Goal: Task Accomplishment & Management: Use online tool/utility

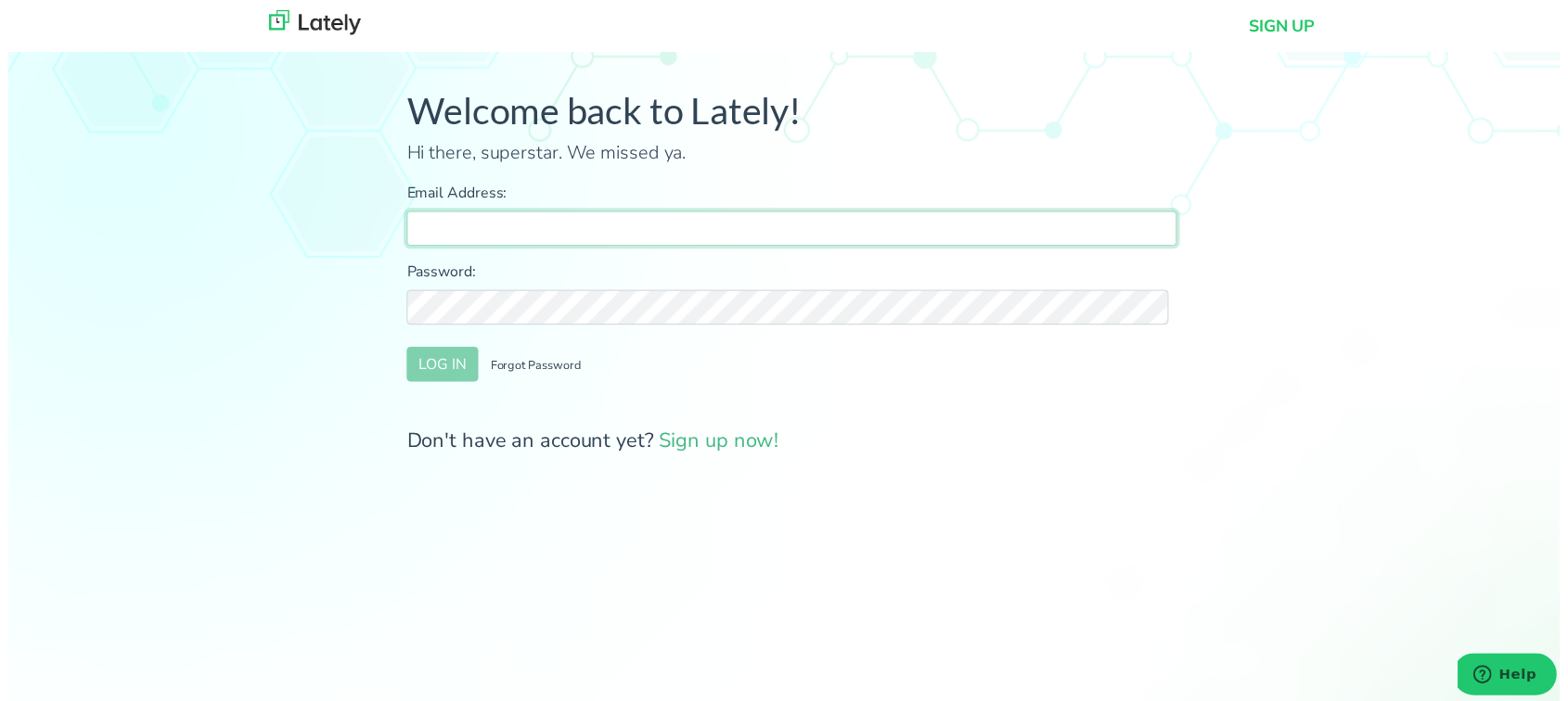
type input "[PERSON_NAME][EMAIL_ADDRESS][DOMAIN_NAME]"
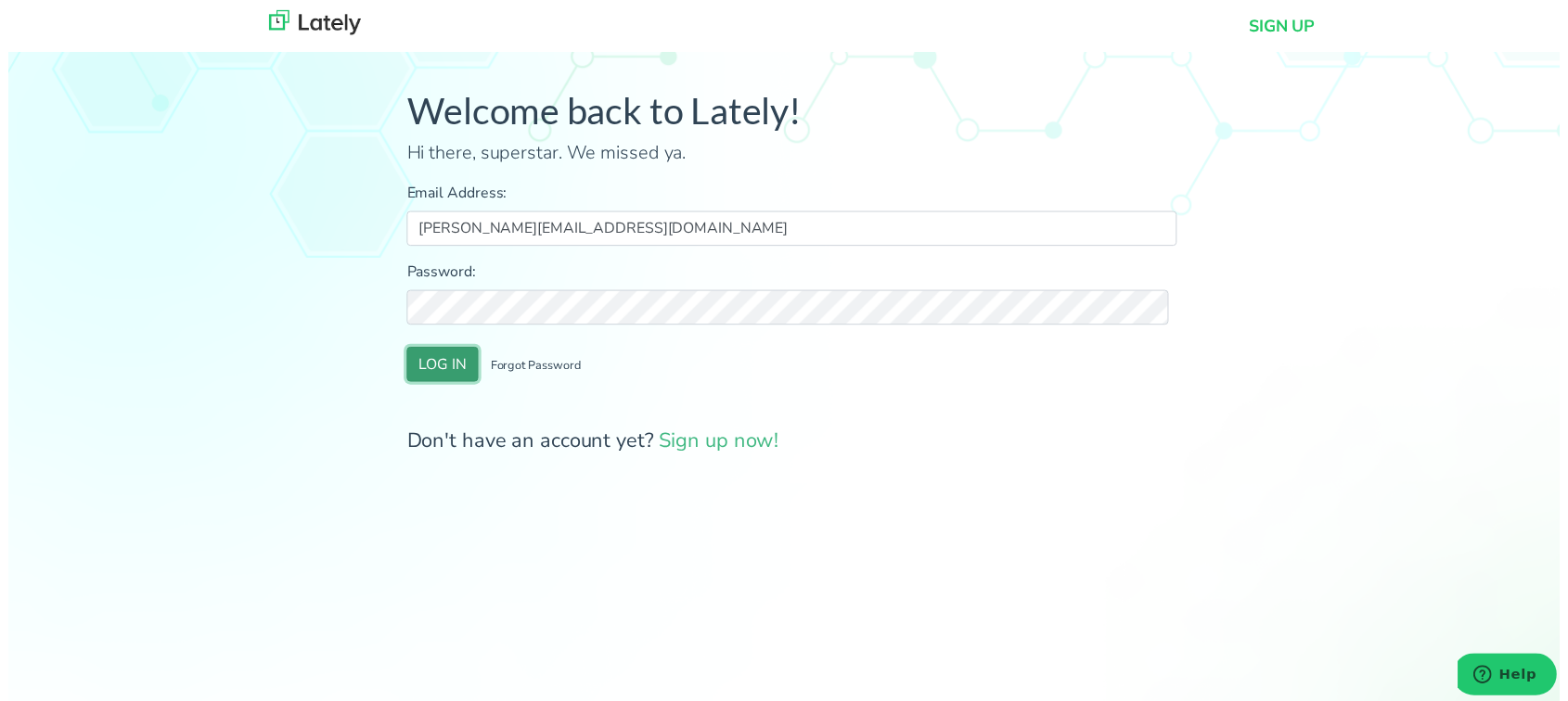
click at [445, 382] on button "LOG IN" at bounding box center [439, 368] width 73 height 35
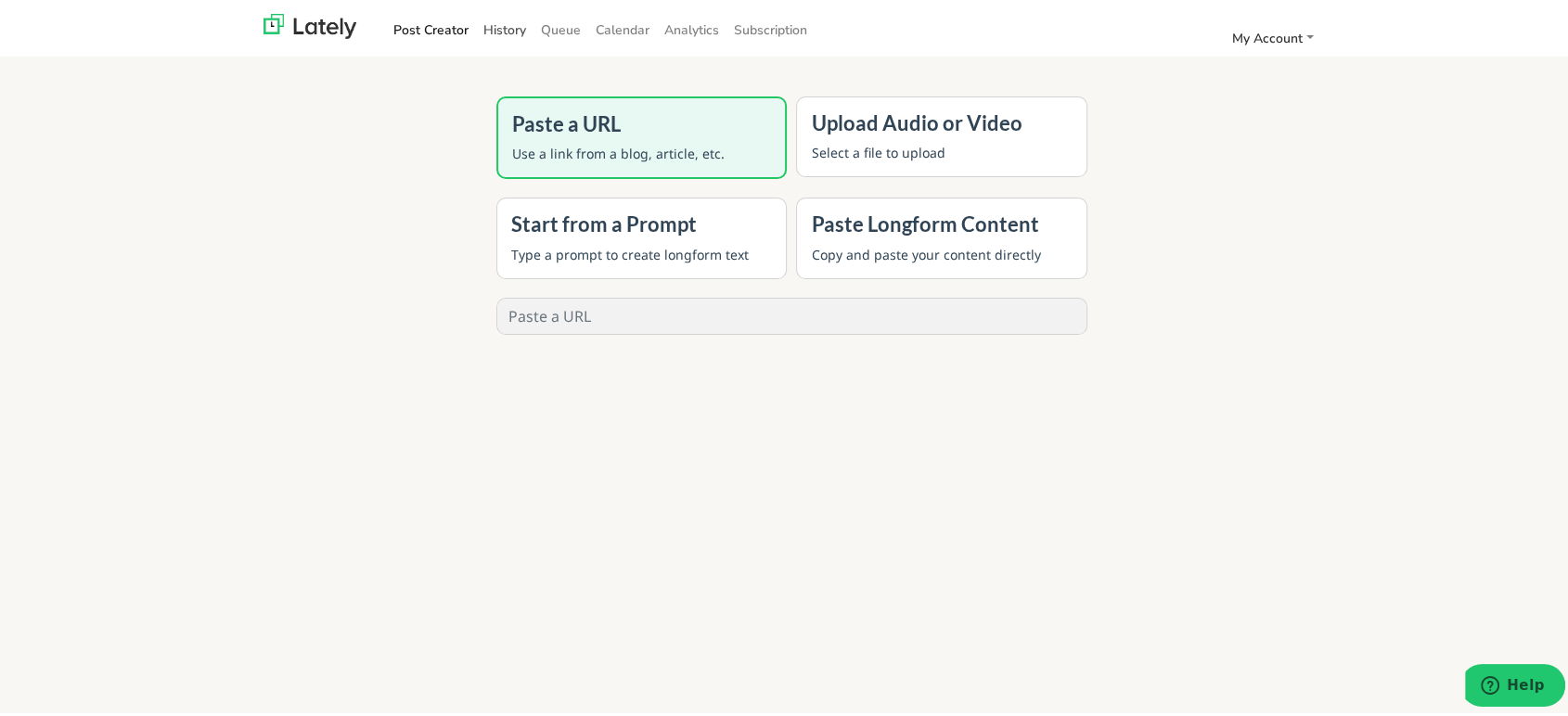
click at [492, 22] on link "History" at bounding box center [505, 27] width 57 height 31
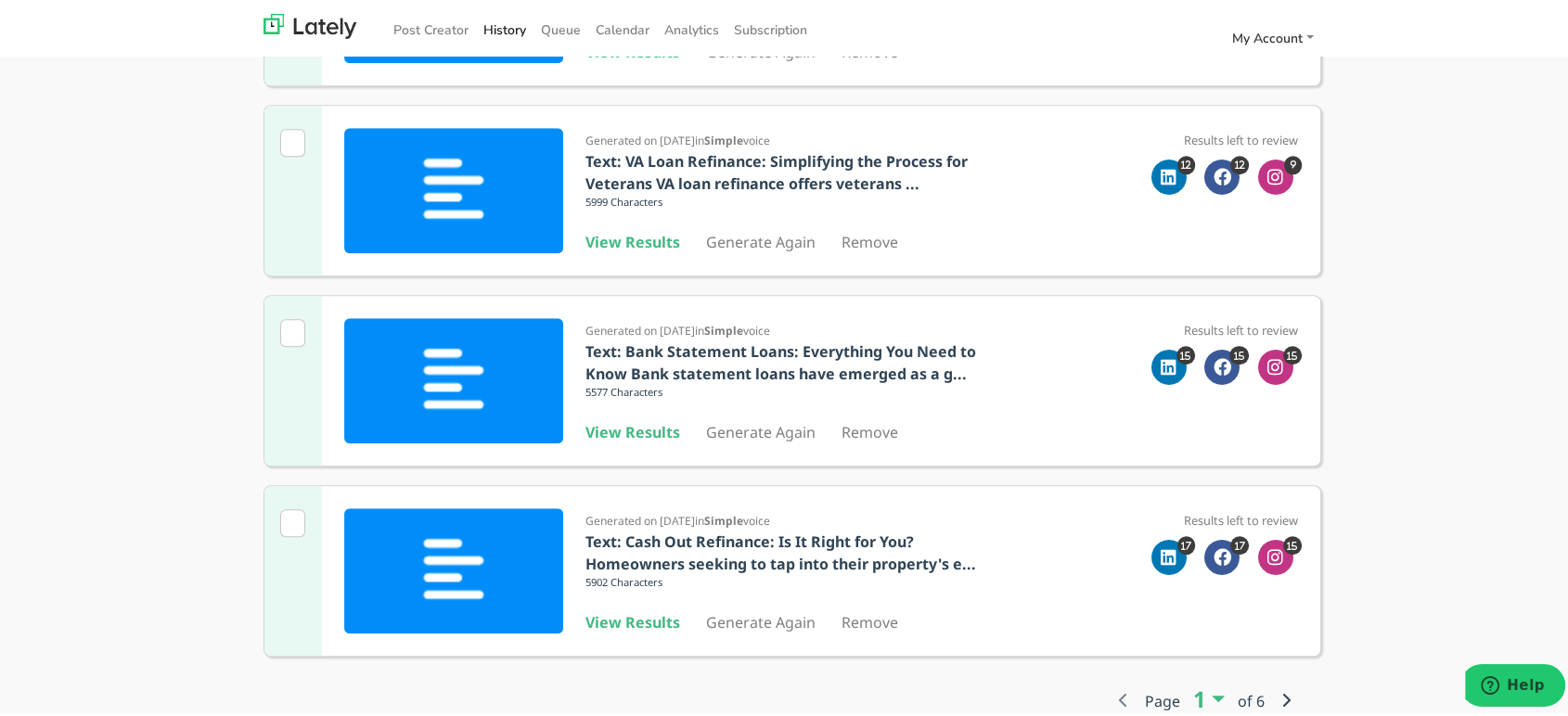
scroll to position [1494, 0]
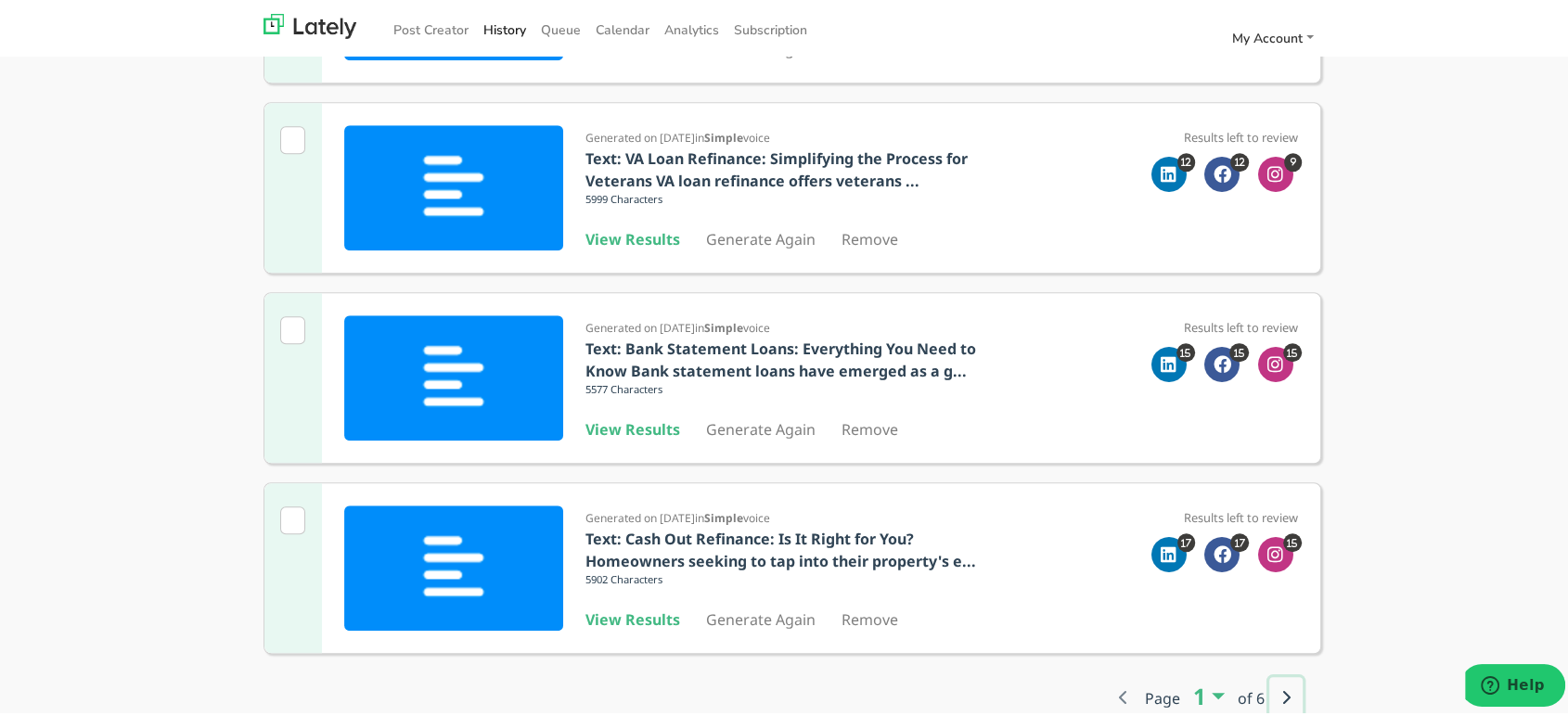
click at [1283, 694] on button "button" at bounding box center [1285, 693] width 34 height 41
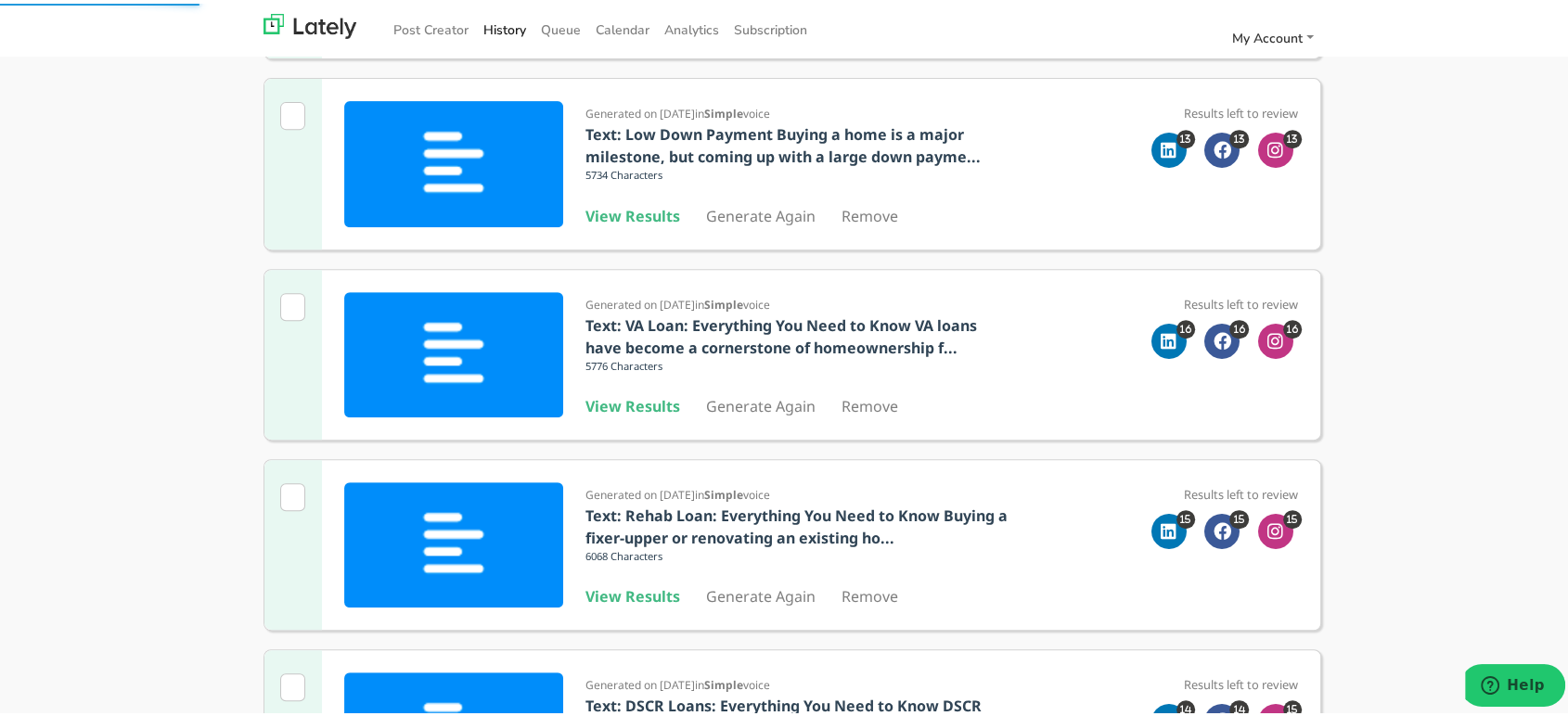
scroll to position [669, 0]
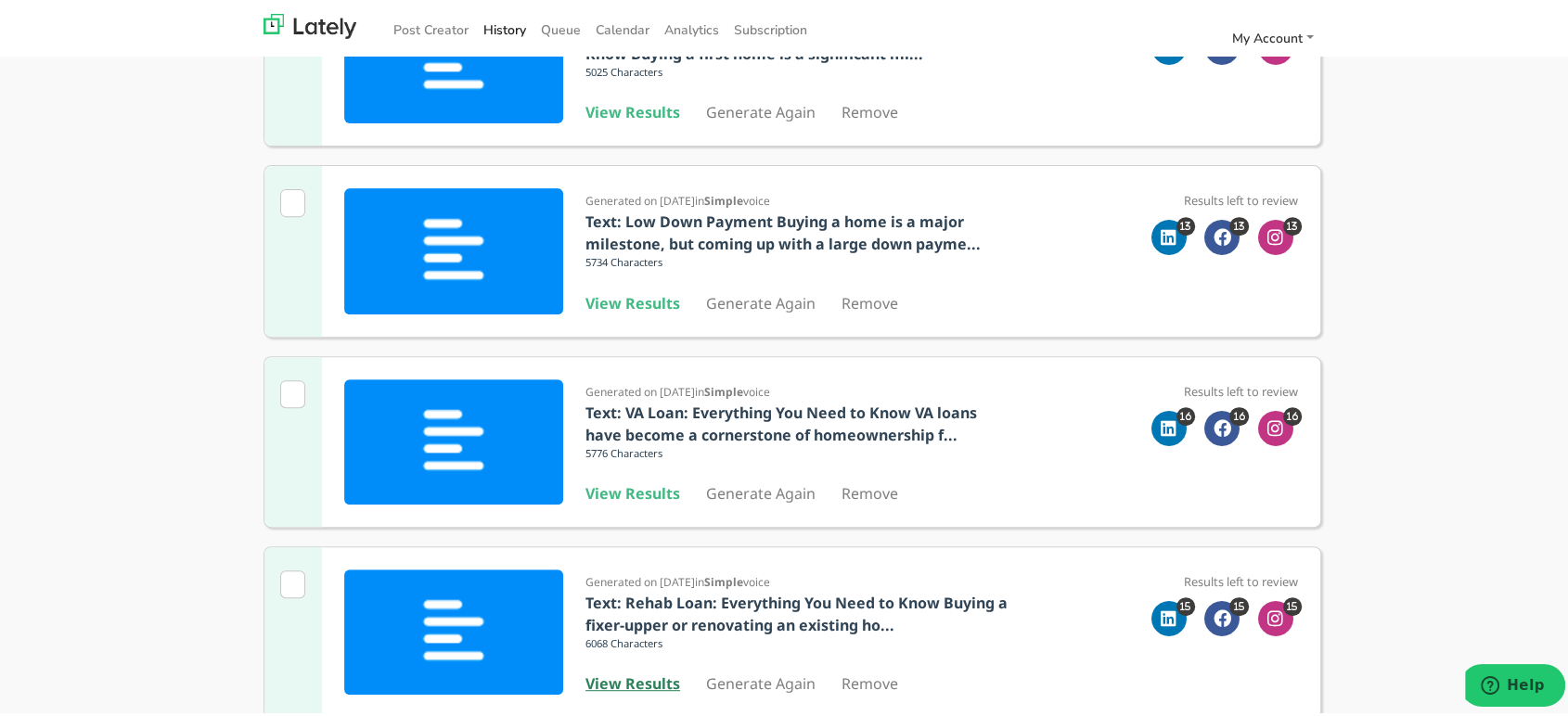
click at [628, 680] on b "View Results" at bounding box center [632, 679] width 95 height 20
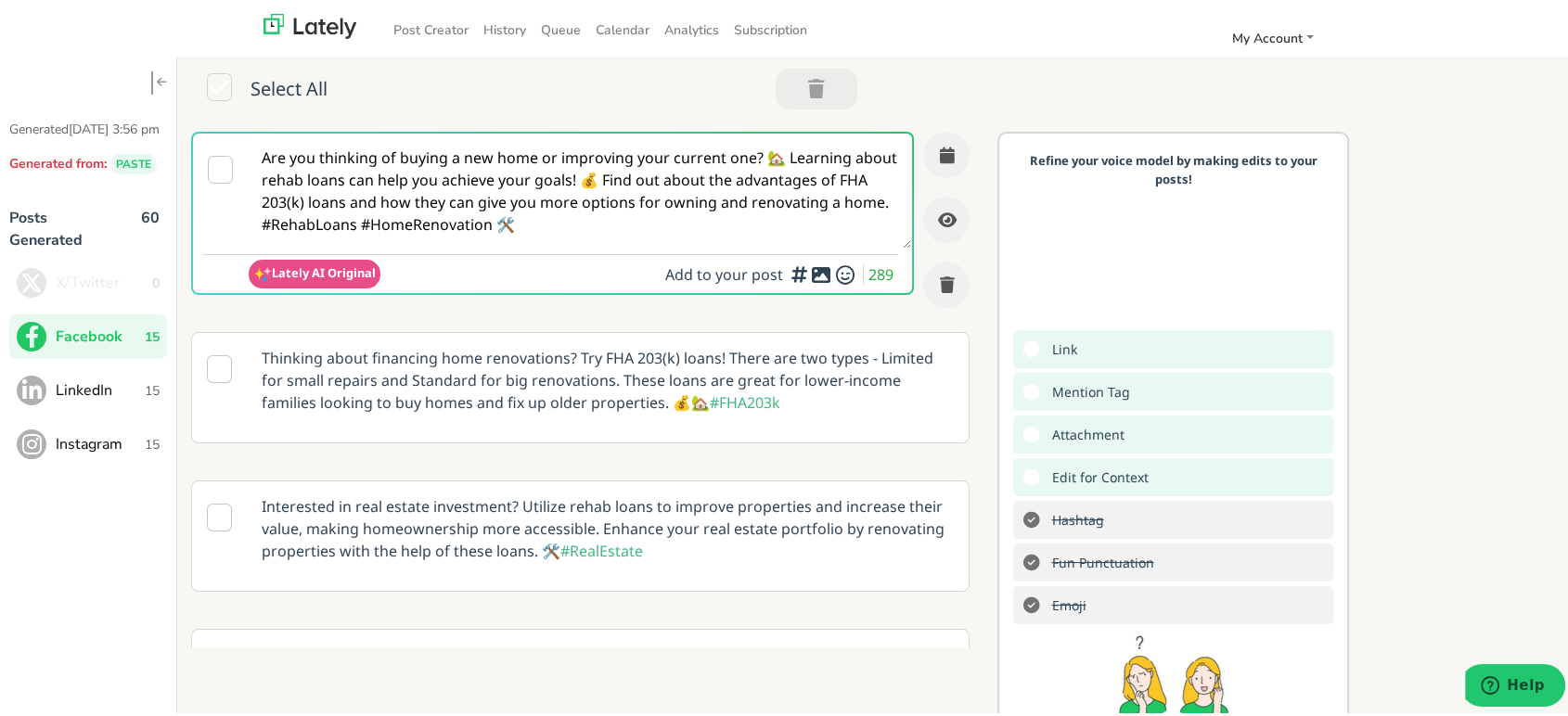
click at [436, 153] on textarea "Are you thinking of buying a new home or improving your current one? 🏡 Learning…" at bounding box center [580, 188] width 663 height 115
click at [96, 395] on span "LinkedIn" at bounding box center [100, 386] width 89 height 22
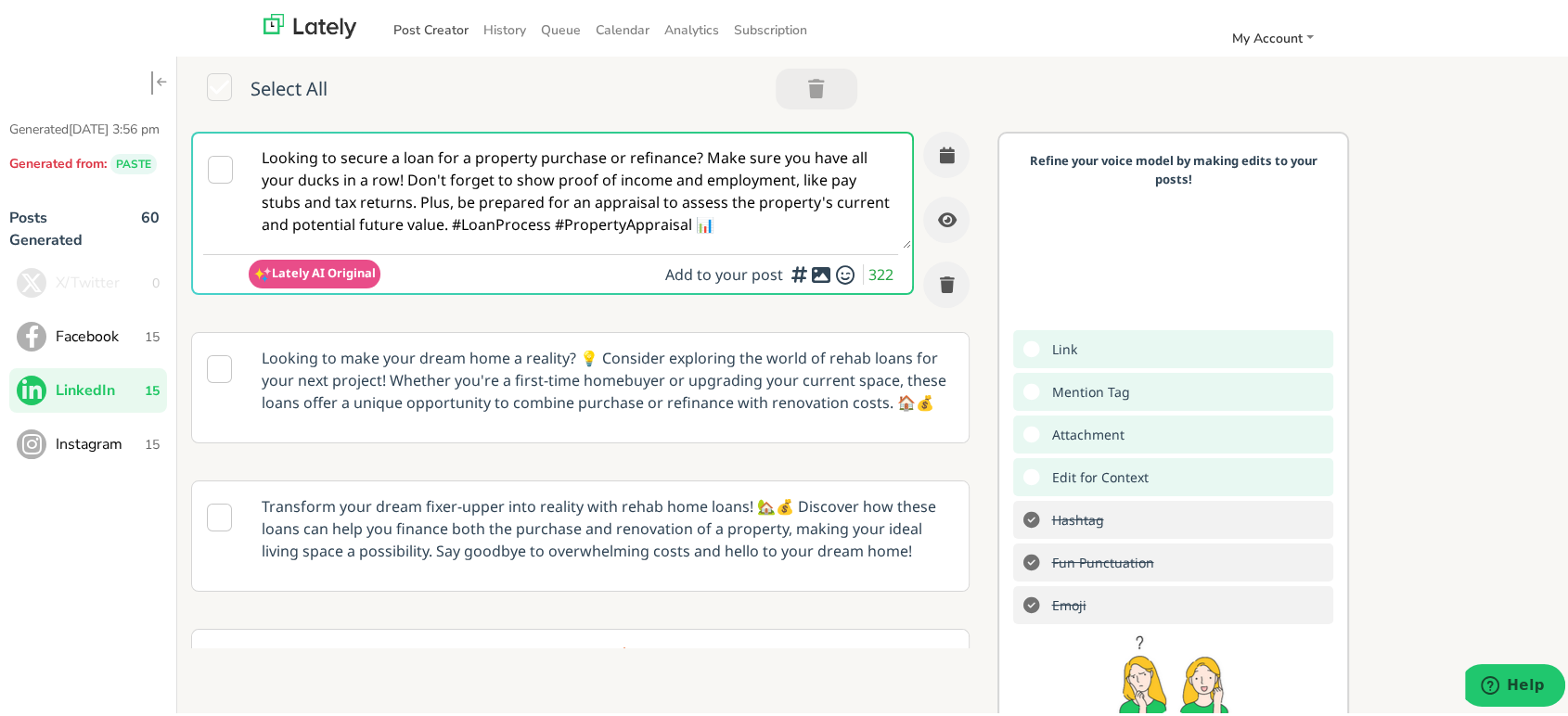
click at [426, 14] on link "Post Creator" at bounding box center [431, 27] width 90 height 31
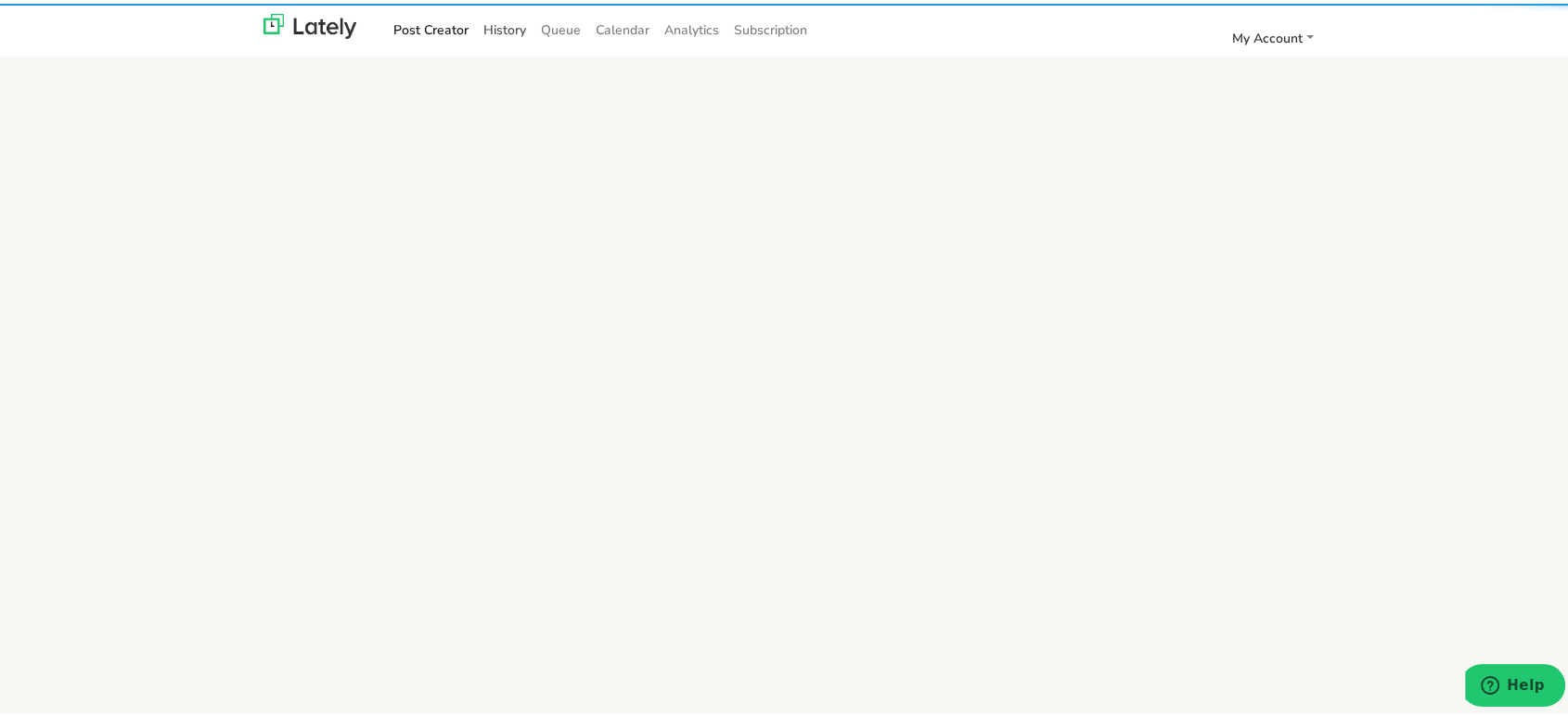
click at [498, 25] on link "History" at bounding box center [505, 27] width 57 height 31
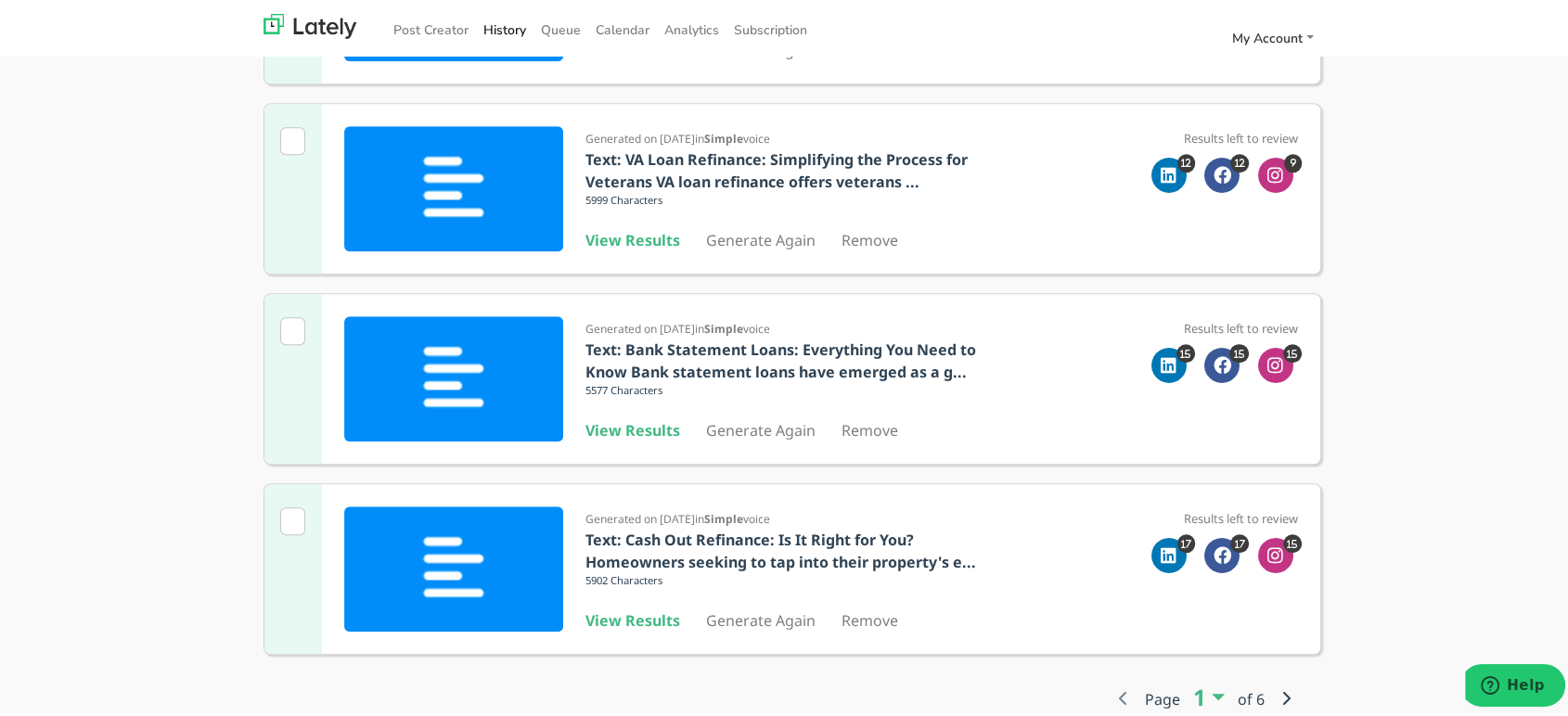
scroll to position [1494, 0]
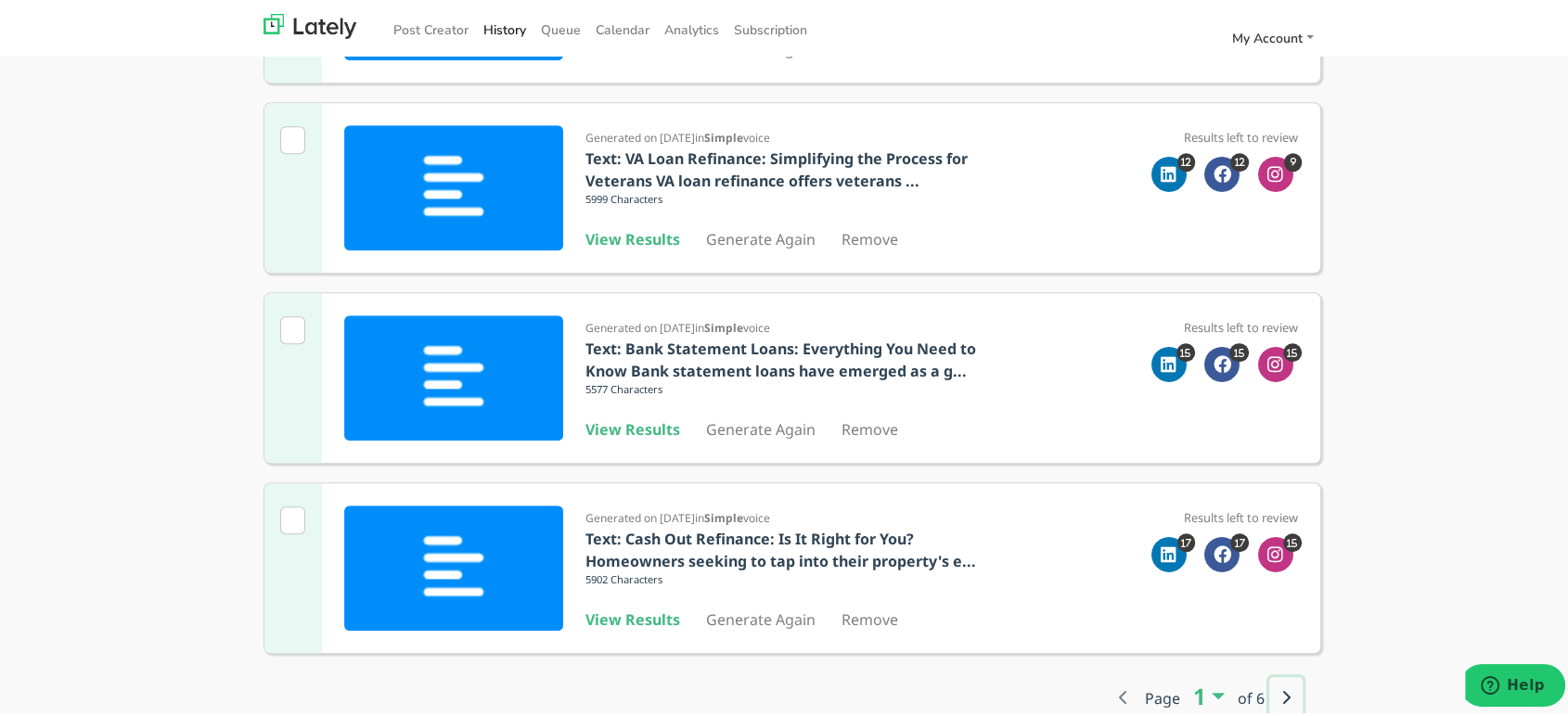
click at [1282, 686] on icon "button" at bounding box center [1286, 694] width 10 height 15
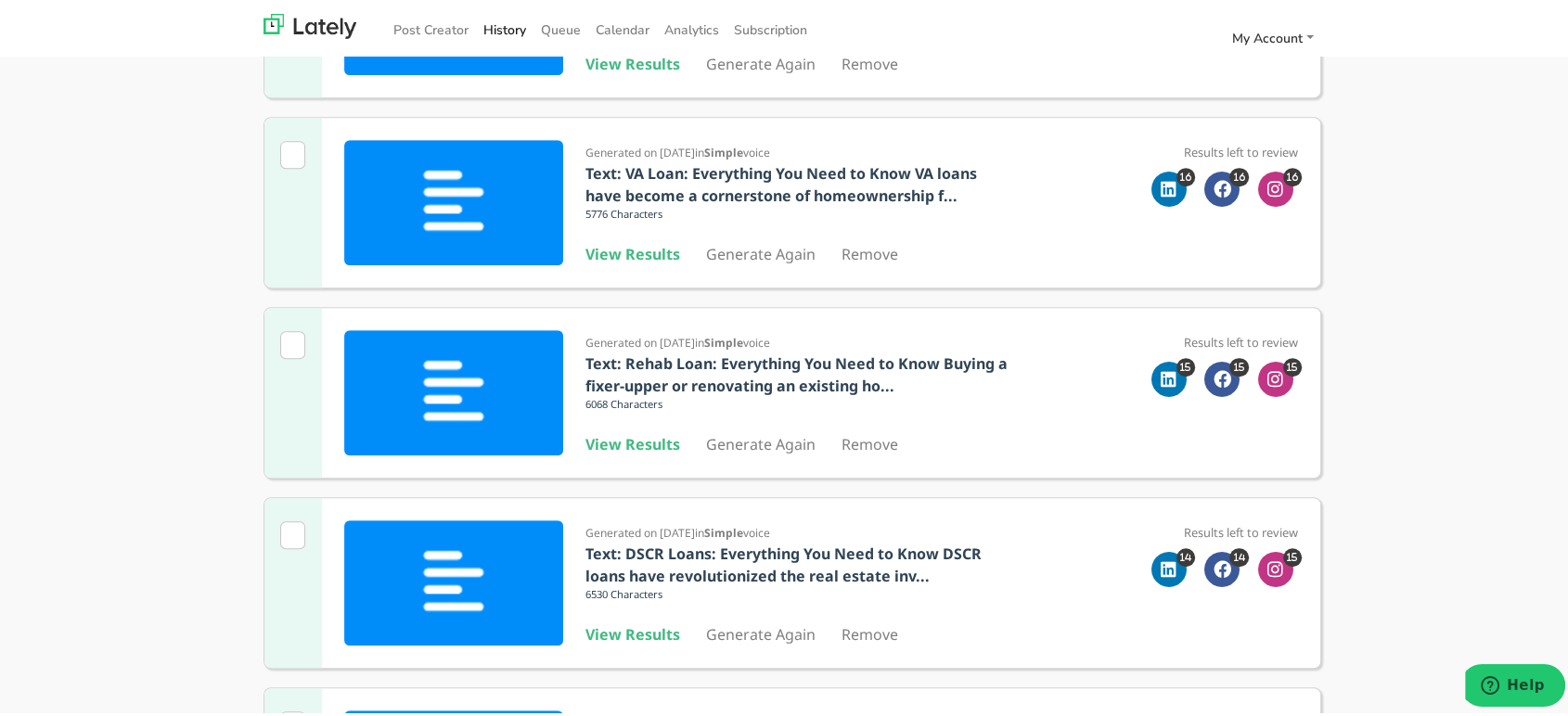
scroll to position [876, 0]
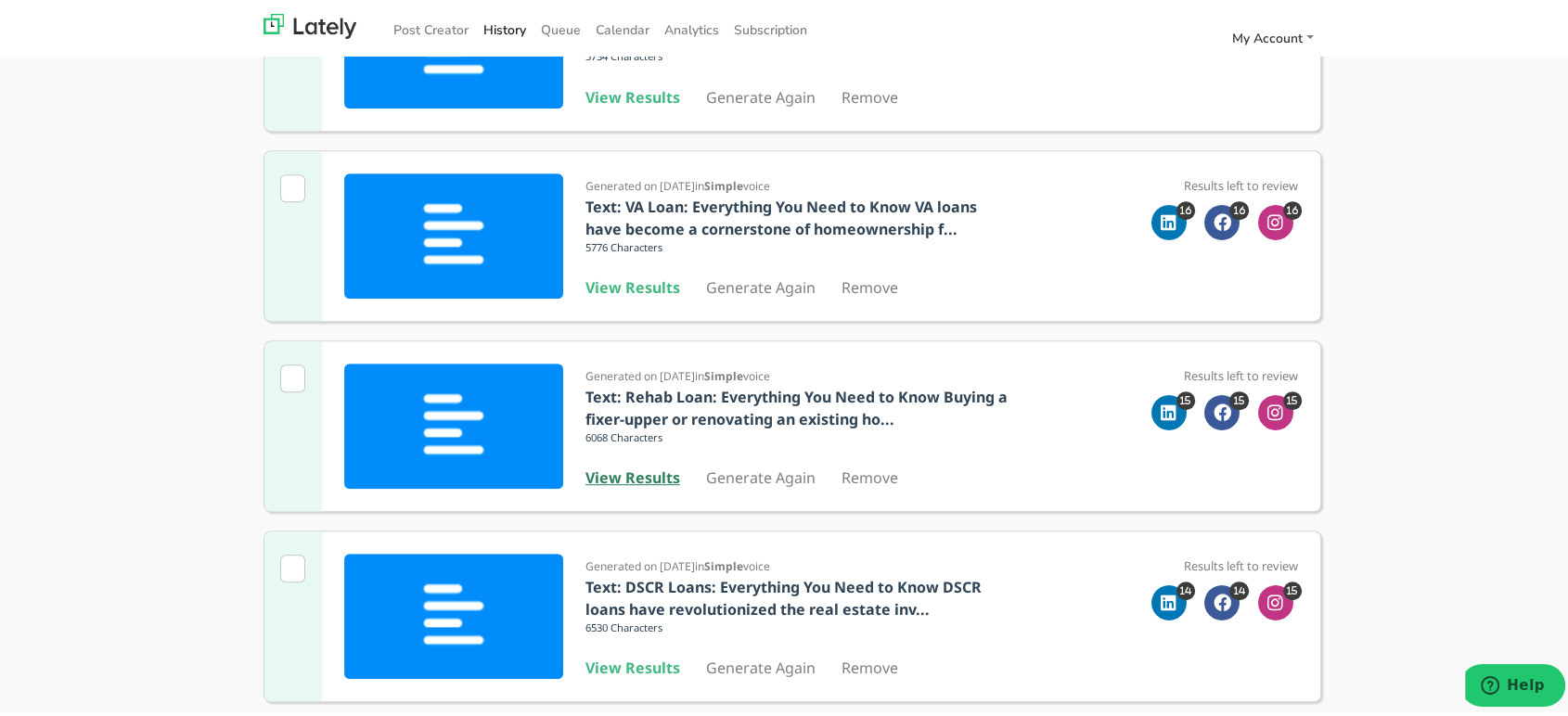
click at [631, 468] on b "View Results" at bounding box center [632, 473] width 95 height 20
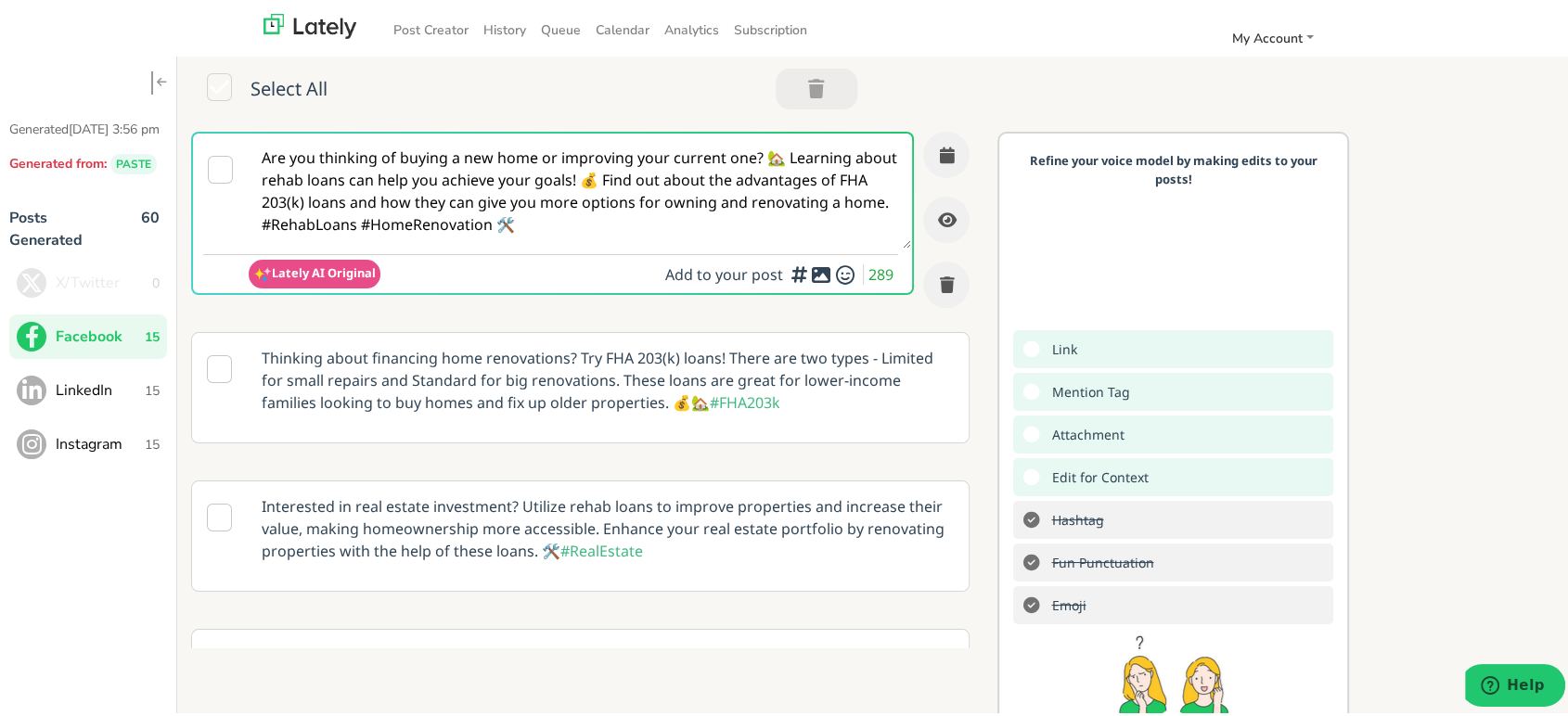
click at [488, 198] on textarea "Are you thinking of buying a new home or improving your current one? 🏡 Learning…" at bounding box center [580, 188] width 663 height 115
click at [47, 373] on button "LinkedIn 15" at bounding box center [88, 387] width 158 height 45
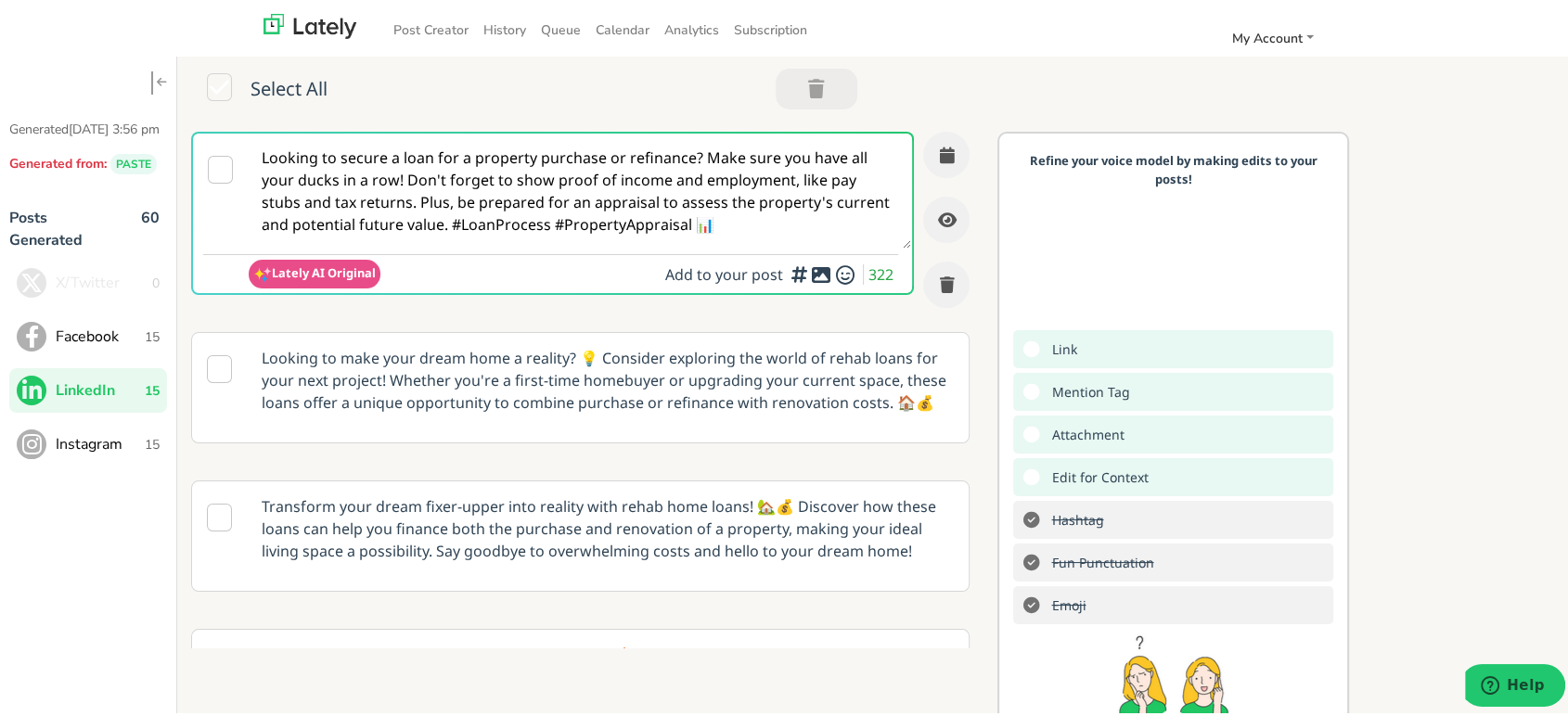
click at [487, 217] on textarea "Looking to secure a loan for a property purchase or refinance? Make sure you ha…" at bounding box center [580, 188] width 663 height 115
click at [114, 440] on span "Instagram" at bounding box center [100, 440] width 89 height 22
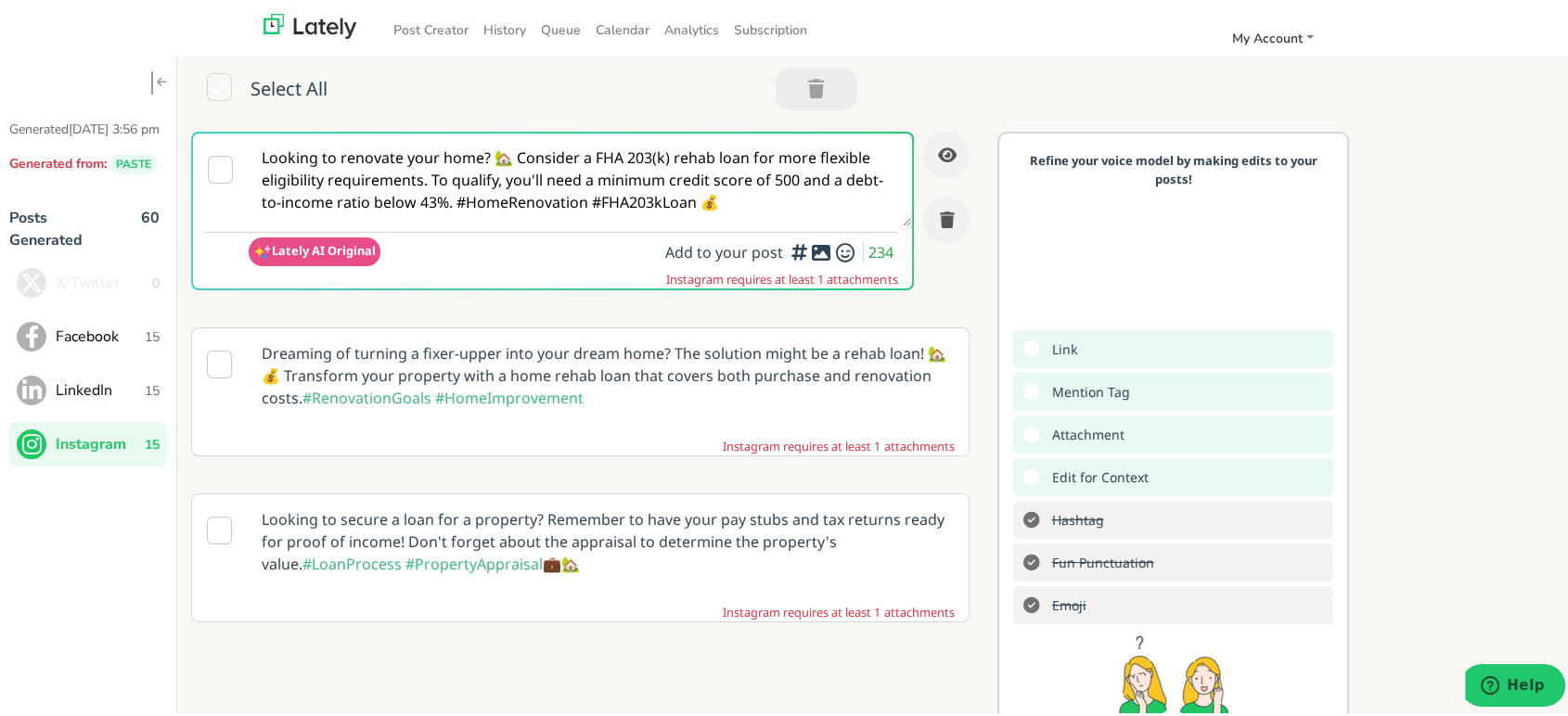
click at [691, 199] on textarea "Looking to renovate your home? 🏡 Consider a FHA 203(k) rehab loan for more flex…" at bounding box center [580, 176] width 663 height 93
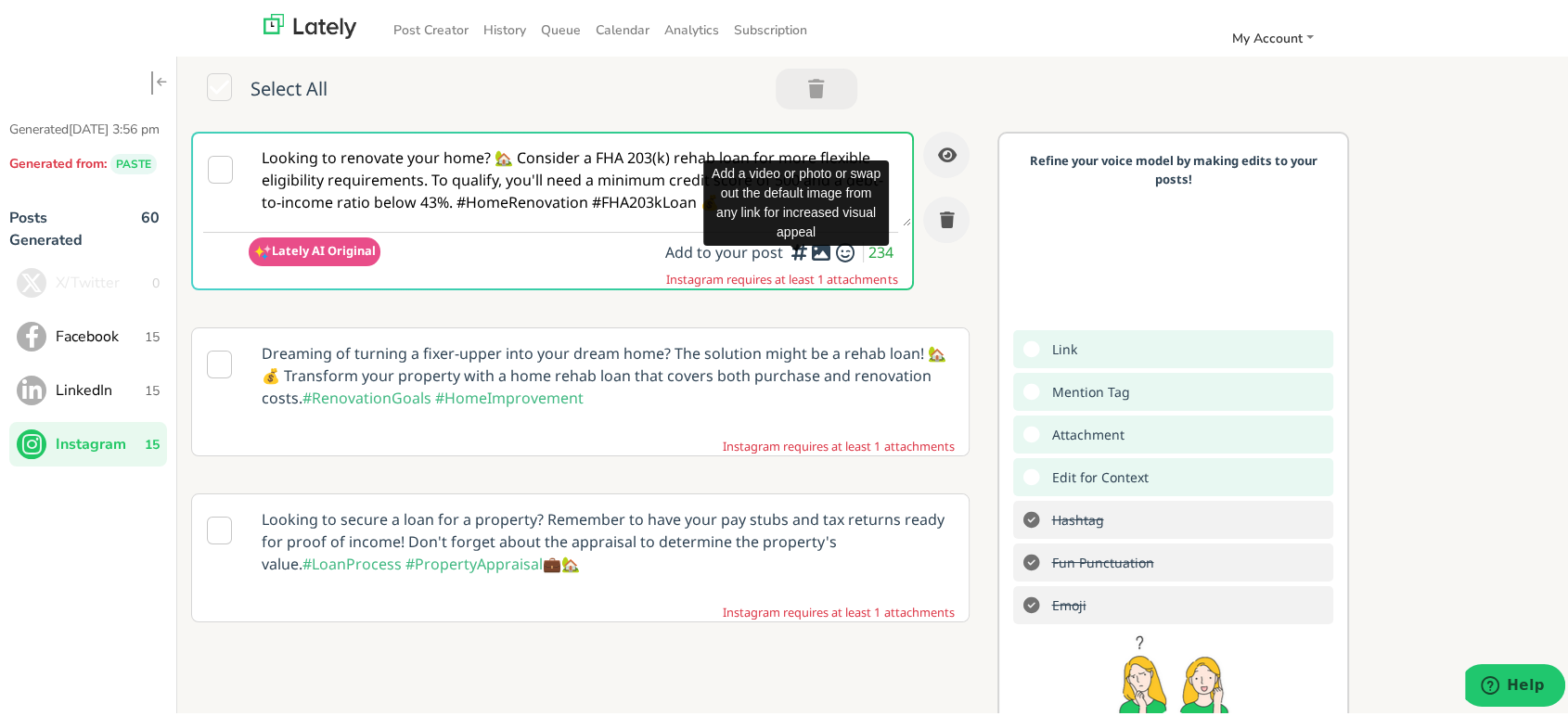
click at [810, 250] on icon at bounding box center [821, 249] width 22 height 1
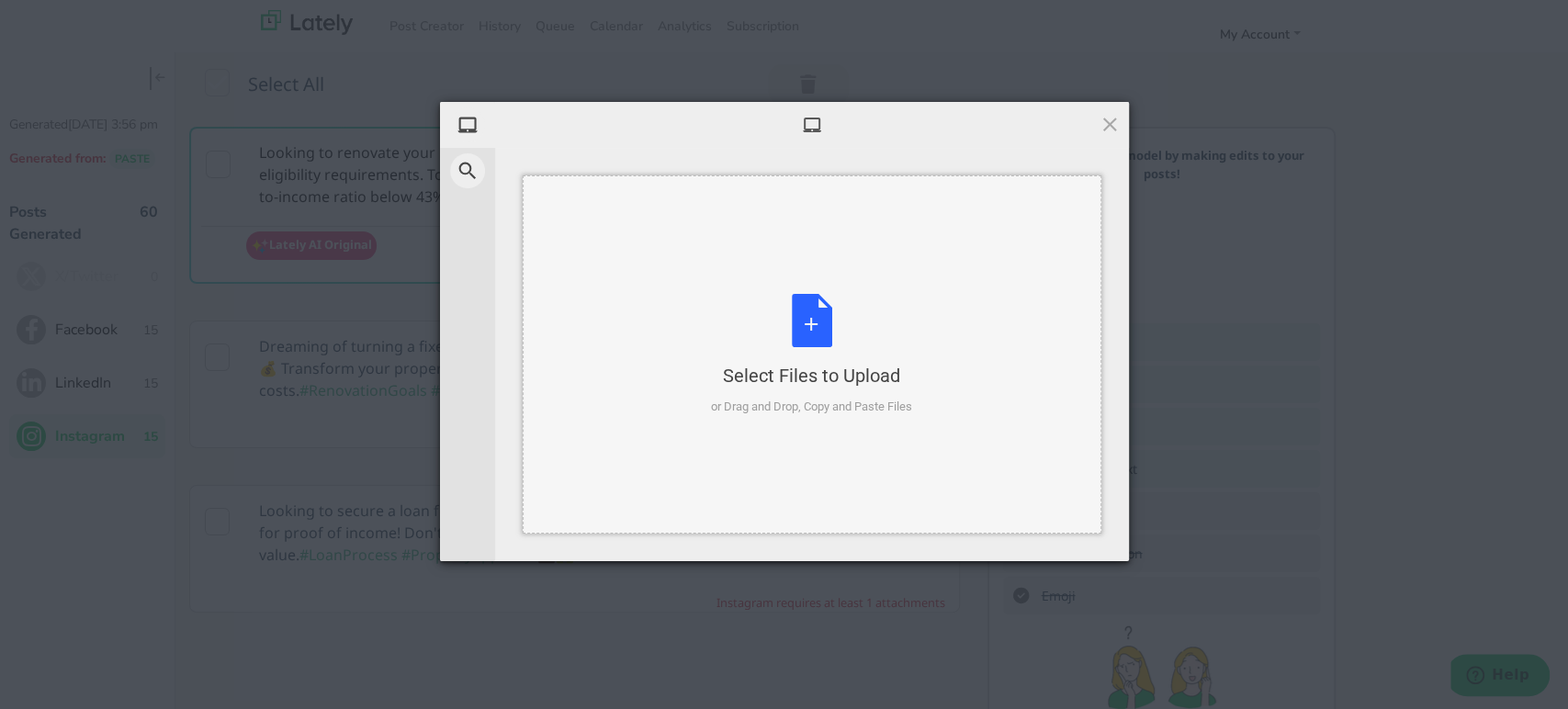
click at [787, 301] on div "Select Files to Upload or Drag and Drop, Copy and Paste Files" at bounding box center [811, 354] width 201 height 122
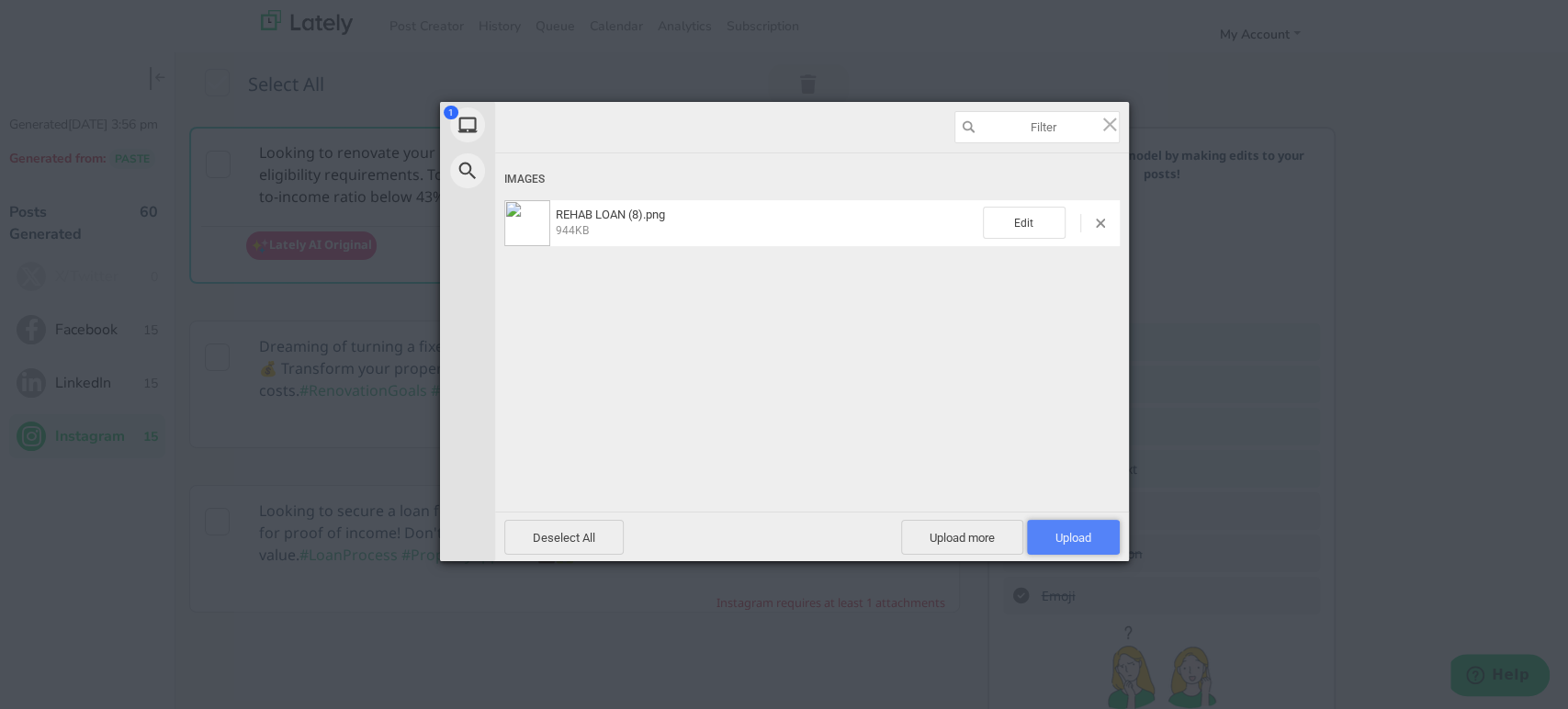
click at [1074, 549] on span "Upload 1" at bounding box center [1073, 536] width 93 height 35
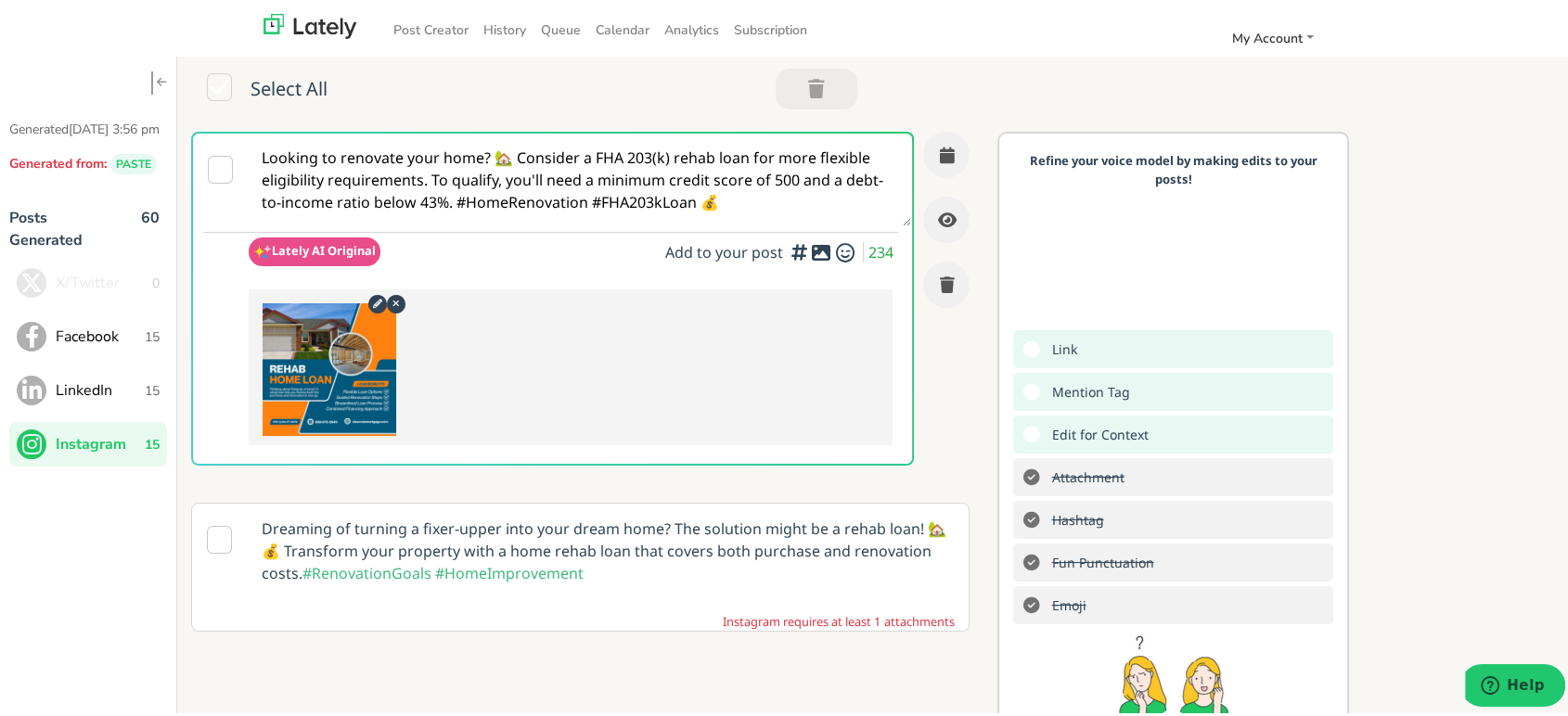
click at [504, 177] on textarea "Looking to renovate your home? 🏡 Consider a FHA 203(k) rehab loan for more flex…" at bounding box center [580, 176] width 663 height 93
paste textarea "@homebuyers 🏠 Turn that “needs work” home into your dream space with a Rehab Ho…"
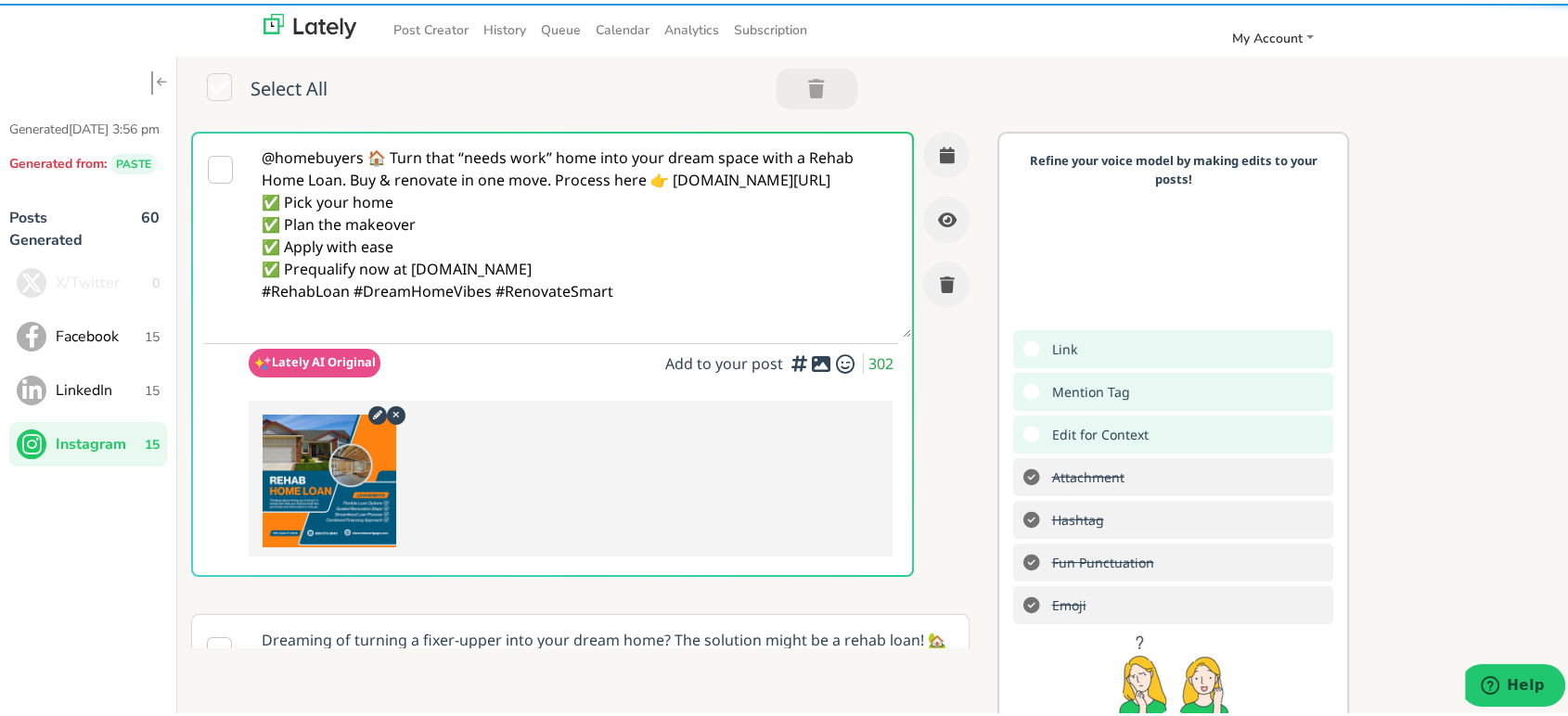
click at [393, 155] on textarea "@homebuyers 🏠 Turn that “needs work” home into your dream space with a Rehab Ho…" at bounding box center [580, 232] width 663 height 204
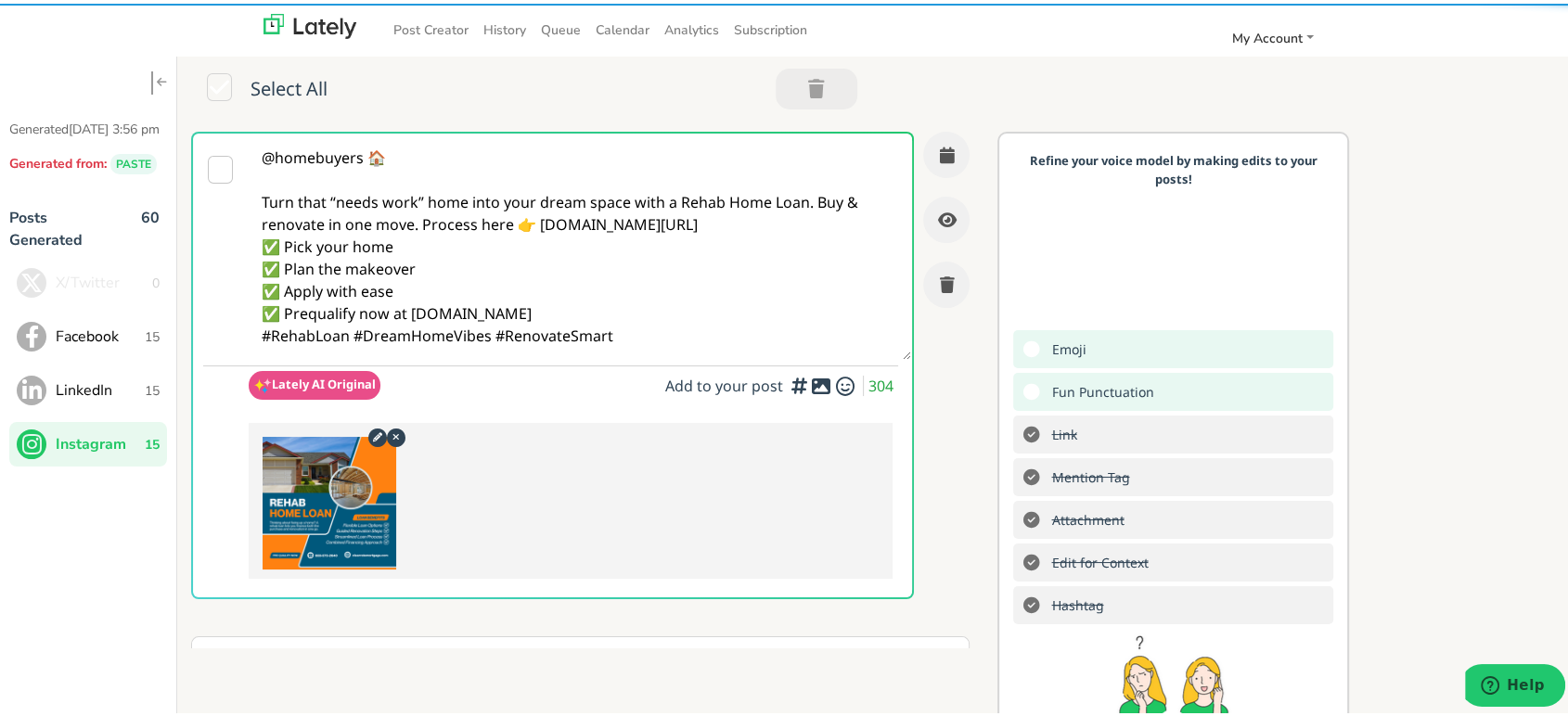
click at [417, 226] on textarea "@homebuyers 🏠 Turn that “needs work” home into your dream space with a Rehab Ho…" at bounding box center [580, 243] width 663 height 226
click at [421, 228] on textarea "@homebuyers 🏠 Turn that “needs work” home into your dream space with a Rehab Ho…" at bounding box center [580, 243] width 663 height 226
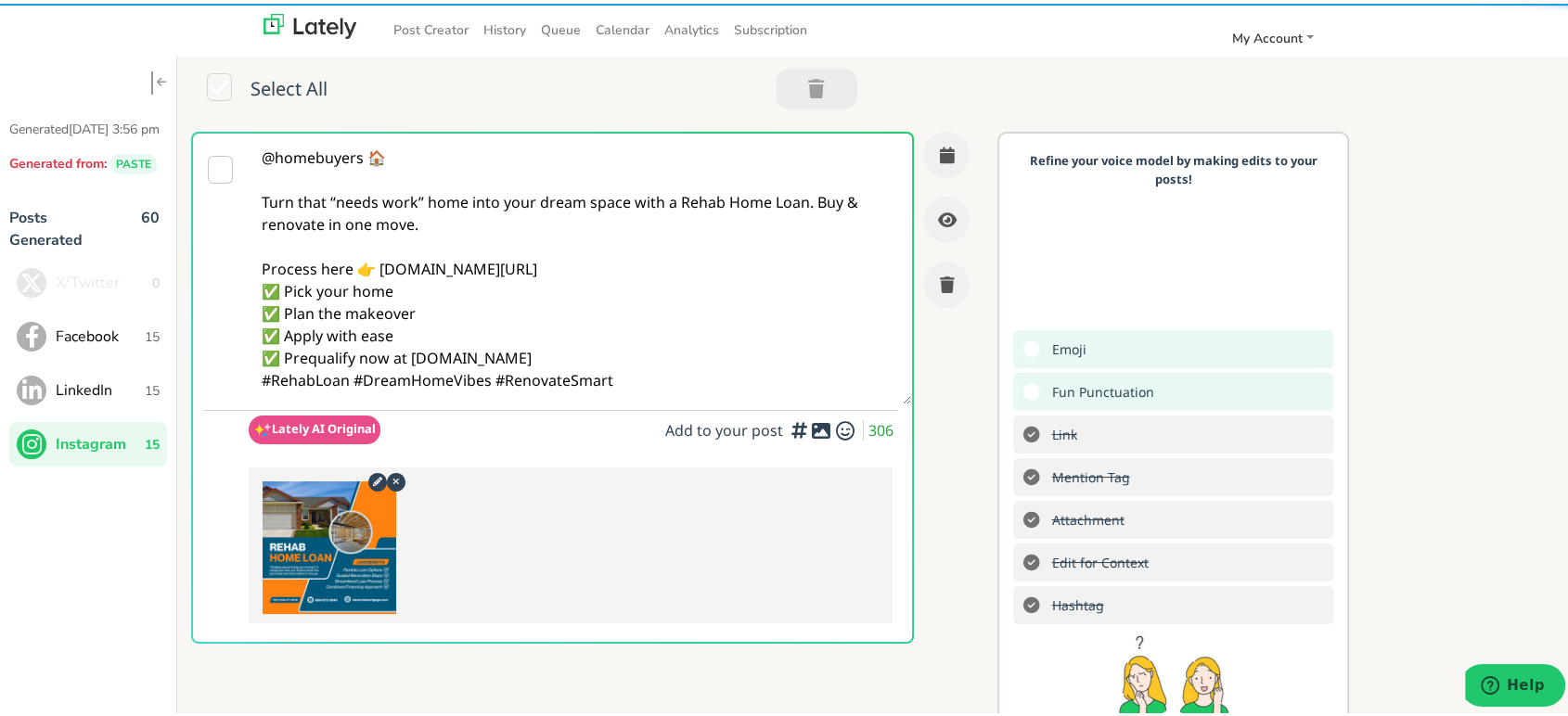
click at [614, 261] on textarea "@homebuyers 🏠 Turn that “needs work” home into your dream space with a Rehab Ho…" at bounding box center [580, 265] width 663 height 271
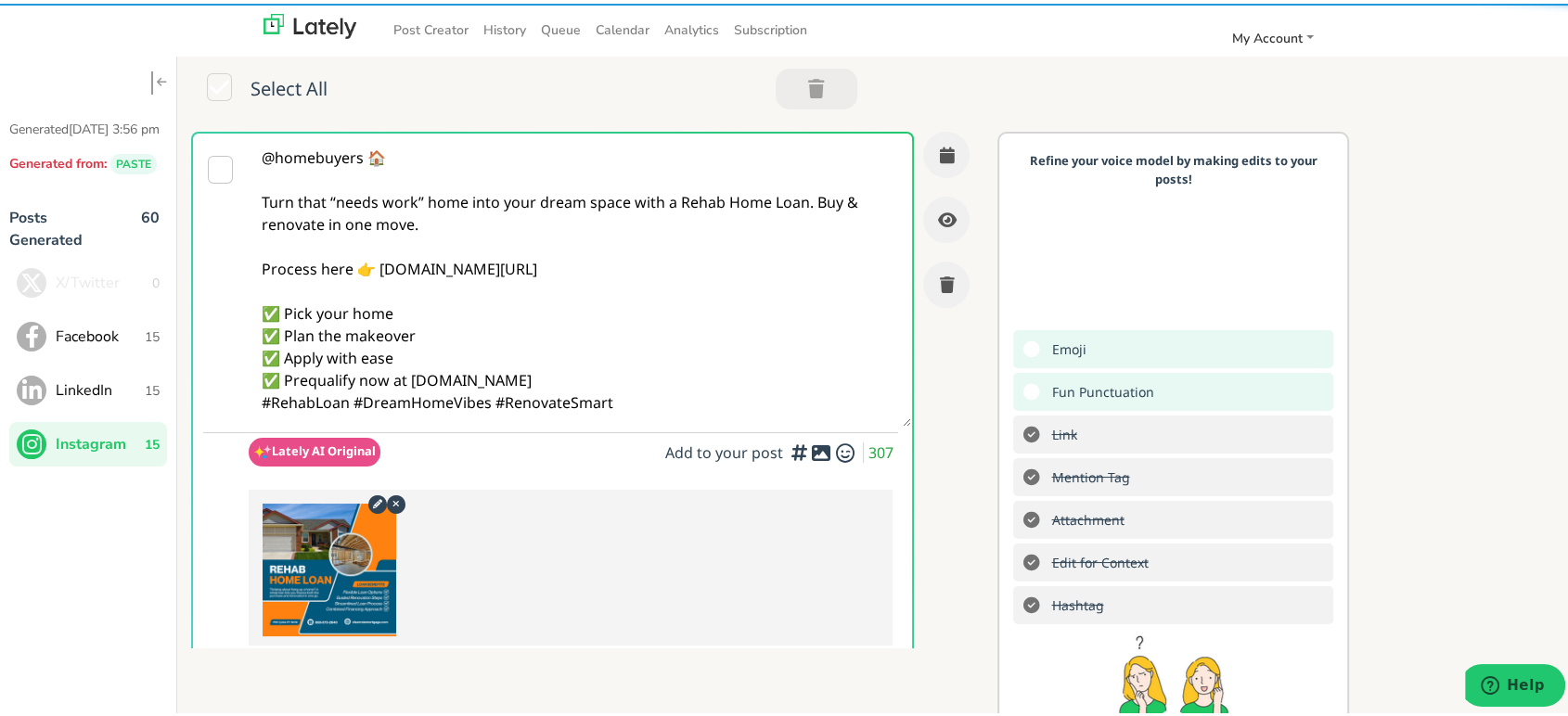
scroll to position [103, 0]
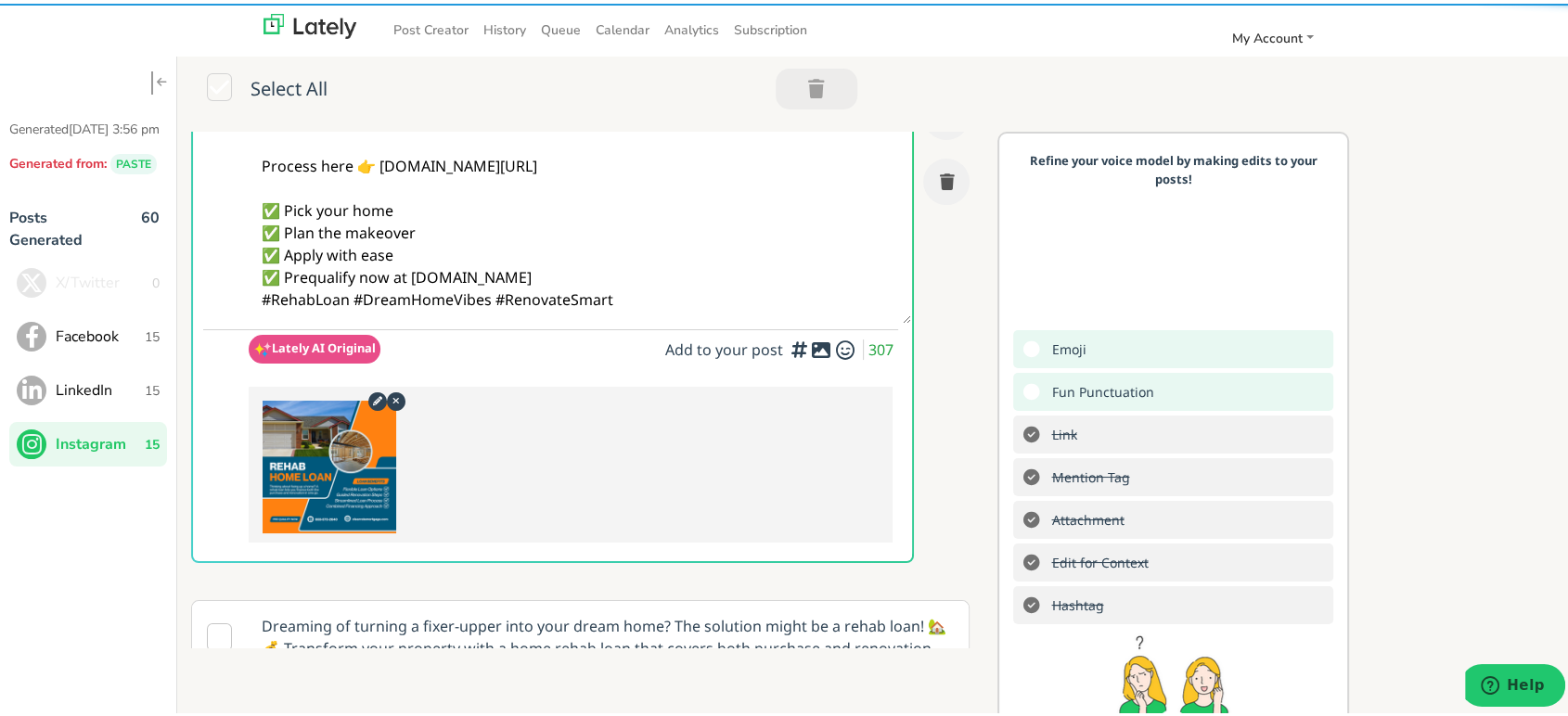
click at [622, 277] on textarea "@homebuyers 🏠 Turn that “needs work” home into your dream space with a Rehab Ho…" at bounding box center [580, 173] width 663 height 293
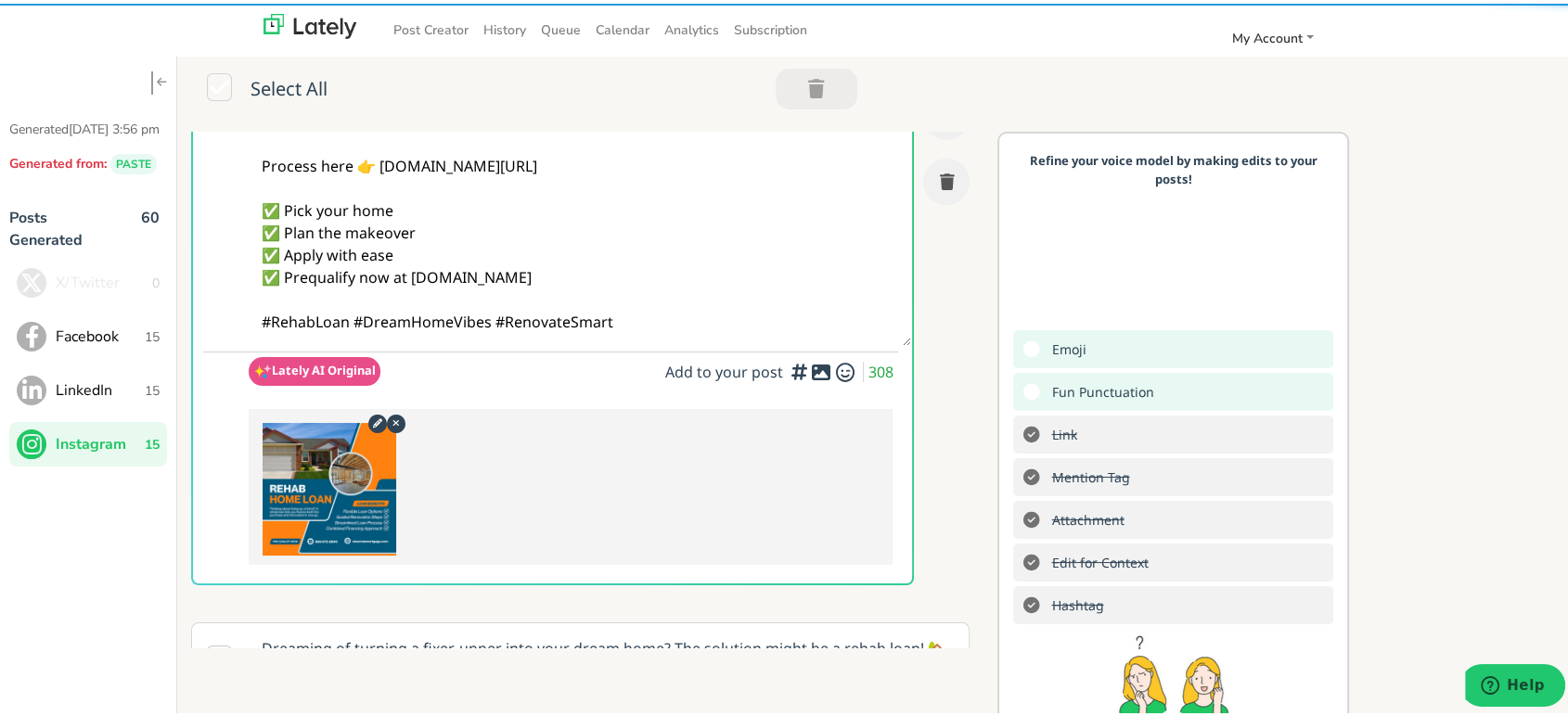
click at [357, 316] on textarea "@homebuyers 🏠 Turn that “needs work” home into your dream space with a Rehab Ho…" at bounding box center [580, 184] width 663 height 315
click at [354, 317] on textarea "@homebuyers 🏠 Turn that “needs work” home into your dream space with a Rehab Ho…" at bounding box center [580, 184] width 663 height 315
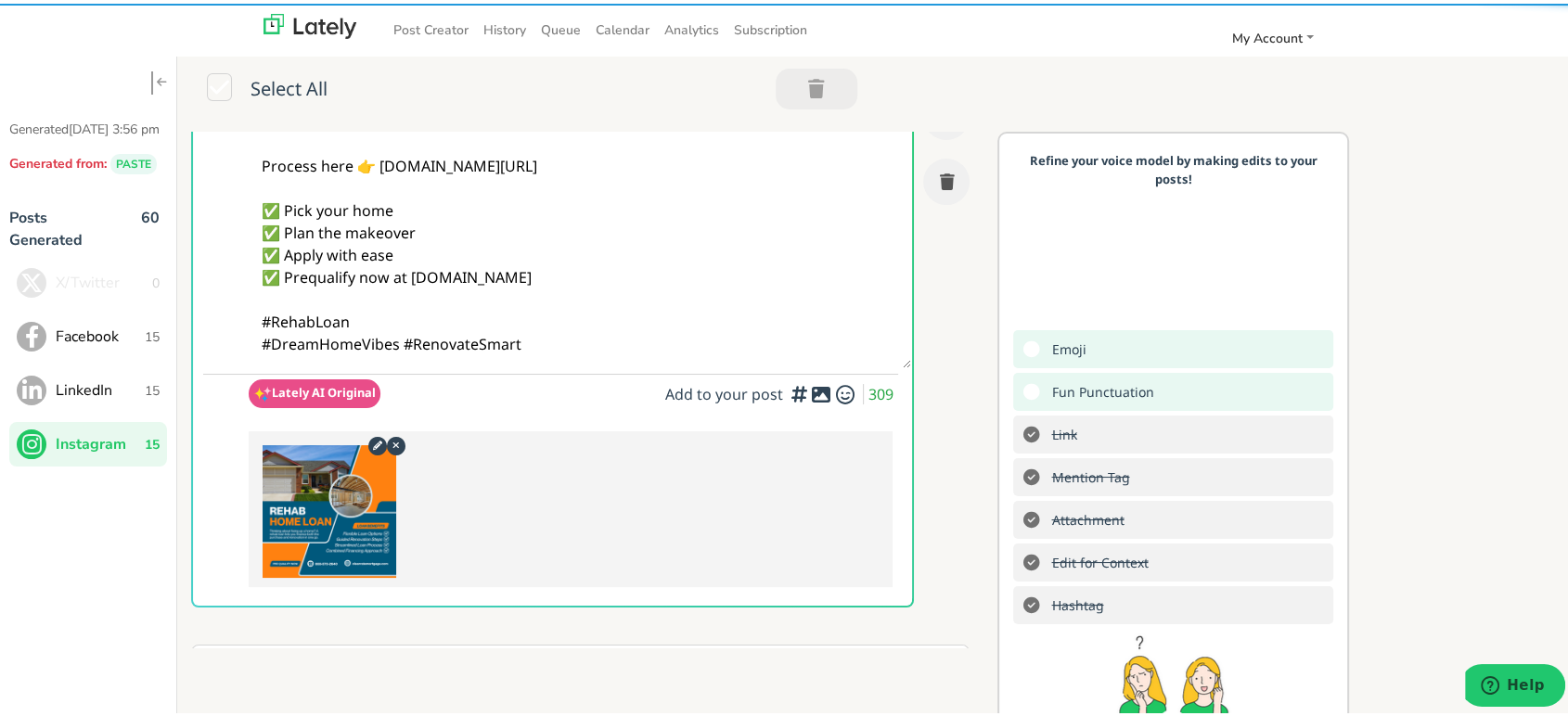
click at [565, 344] on textarea "@homebuyers 🏠 Turn that “needs work” home into your dream space with a Rehab Ho…" at bounding box center [580, 195] width 663 height 338
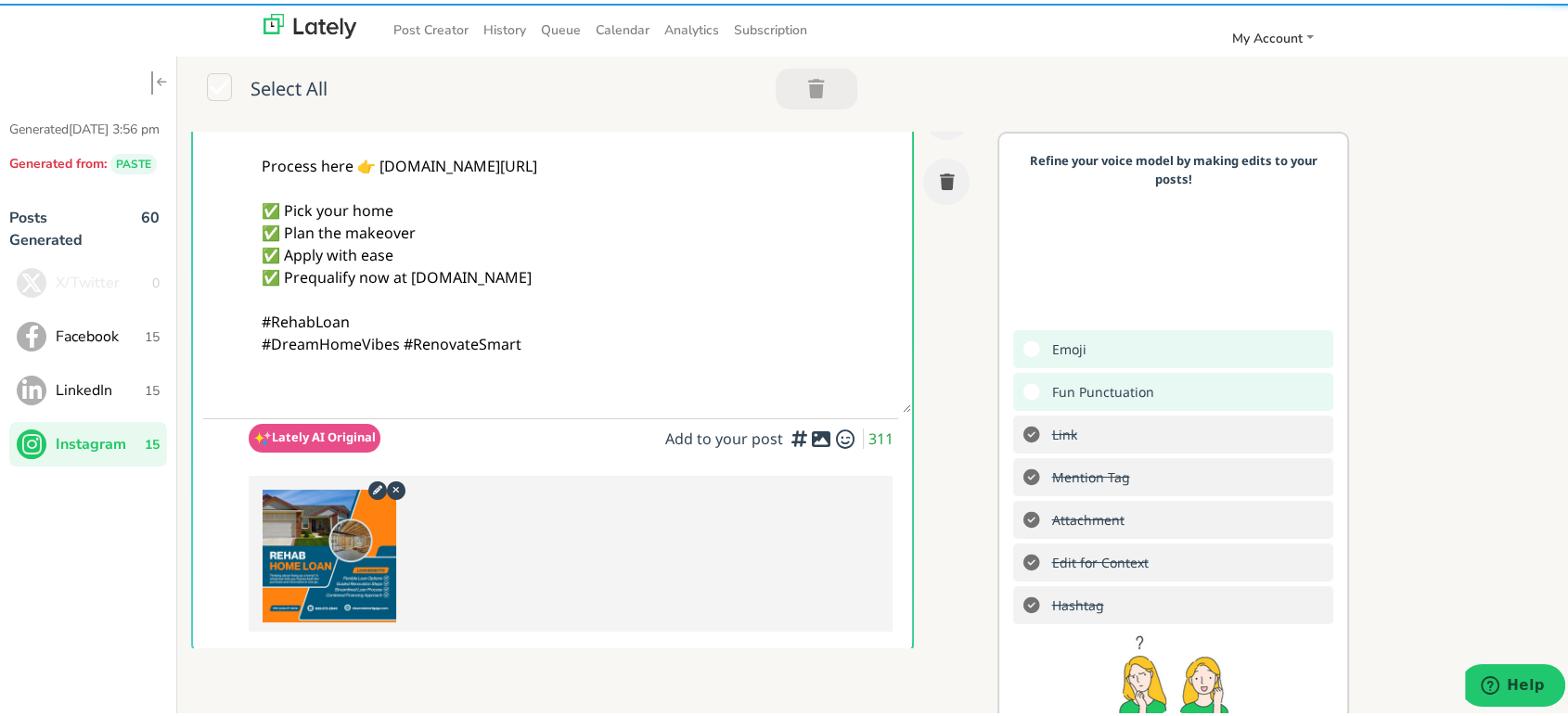
paste textarea "Follow Us On Our Social Media Platforms! Facebook: [URL][DOMAIN_NAME] LinkedIn:…"
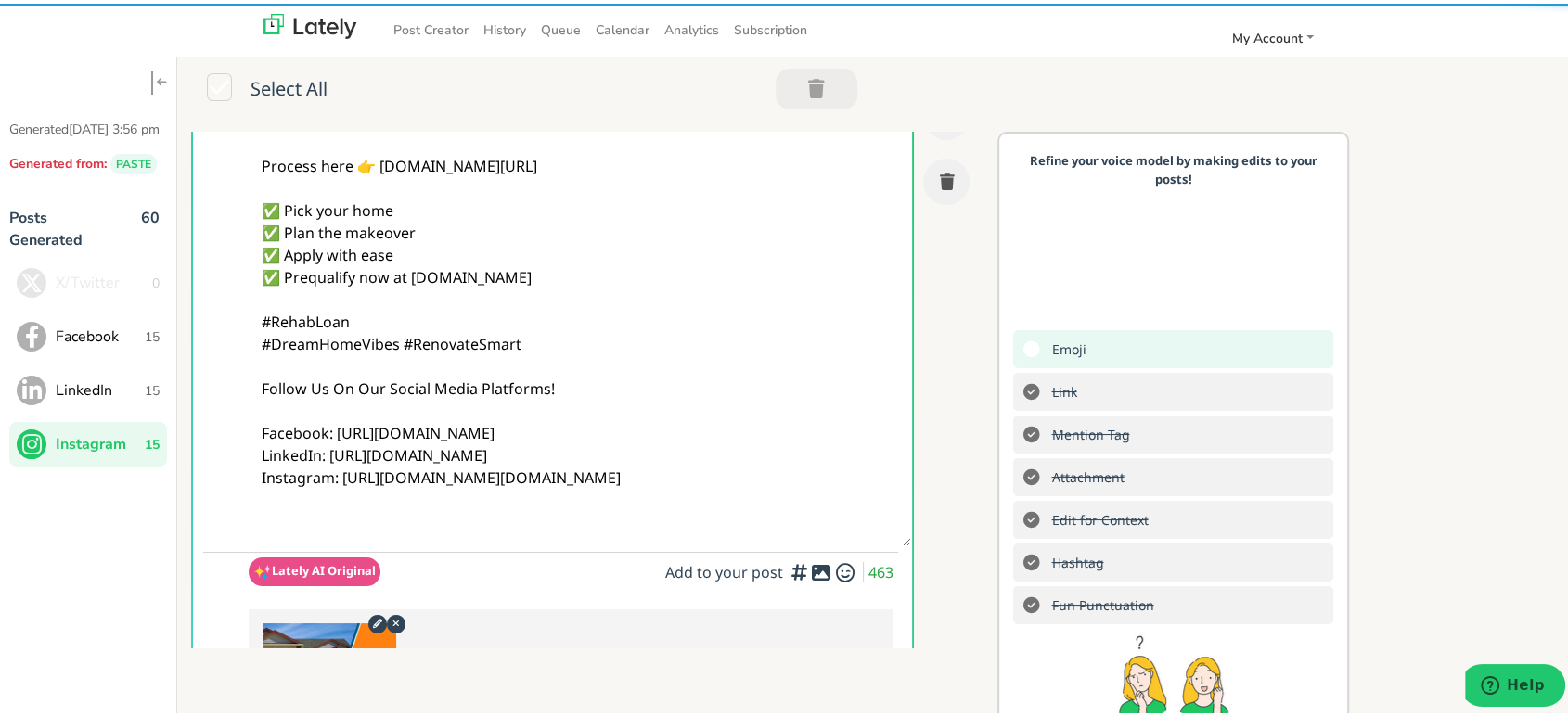
type textarea "@homebuyers 🏠 Turn that “needs work” home into your dream space with a Rehab Ho…"
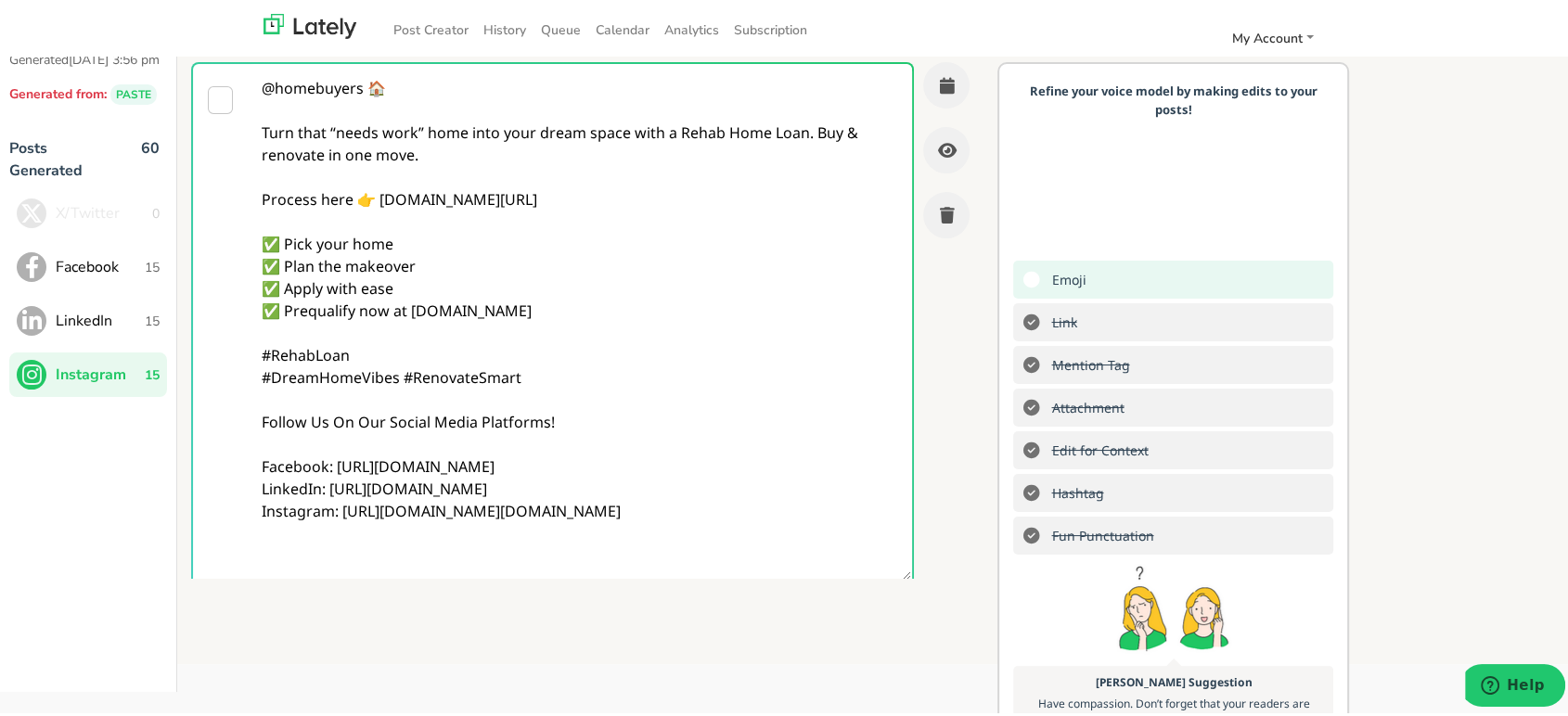
scroll to position [0, 0]
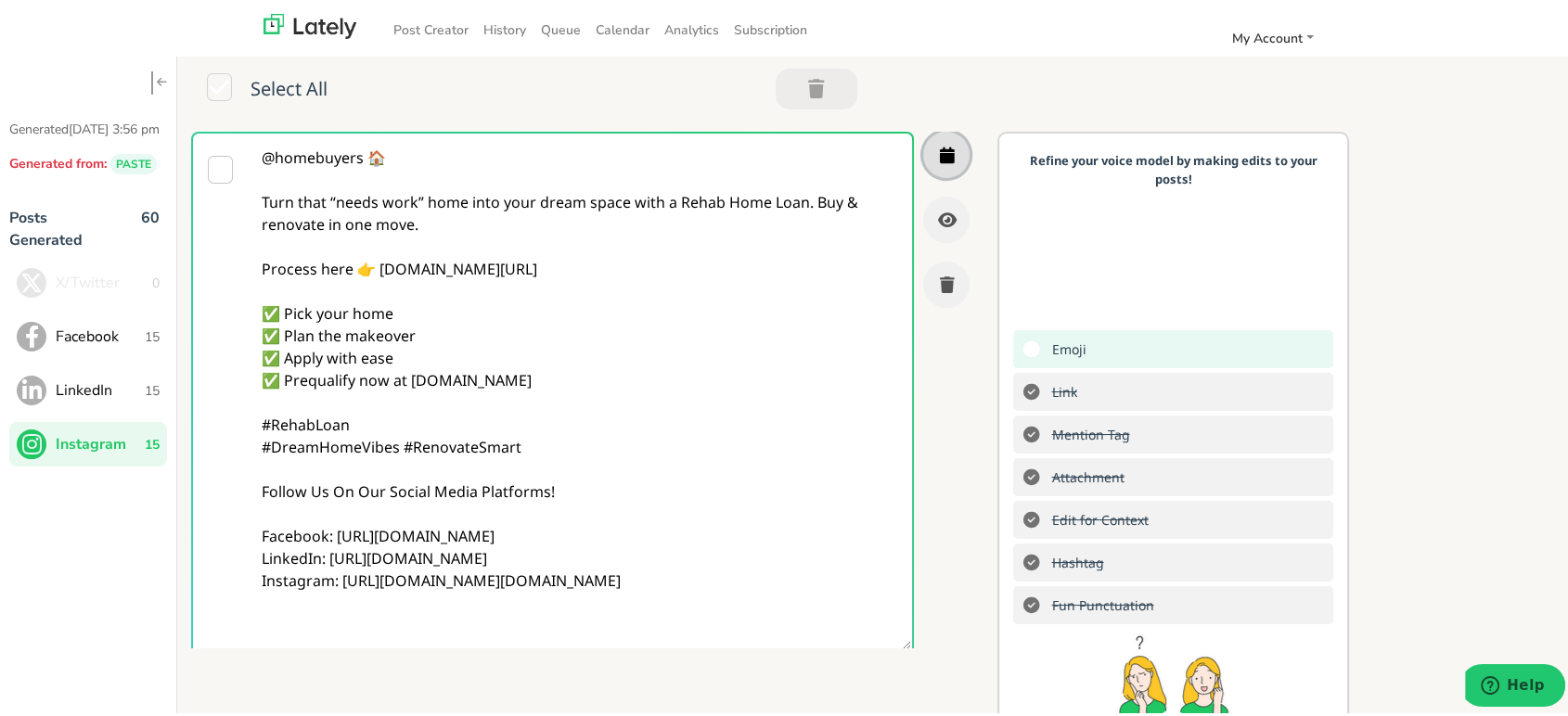
click at [939, 146] on icon "button" at bounding box center [946, 150] width 15 height 16
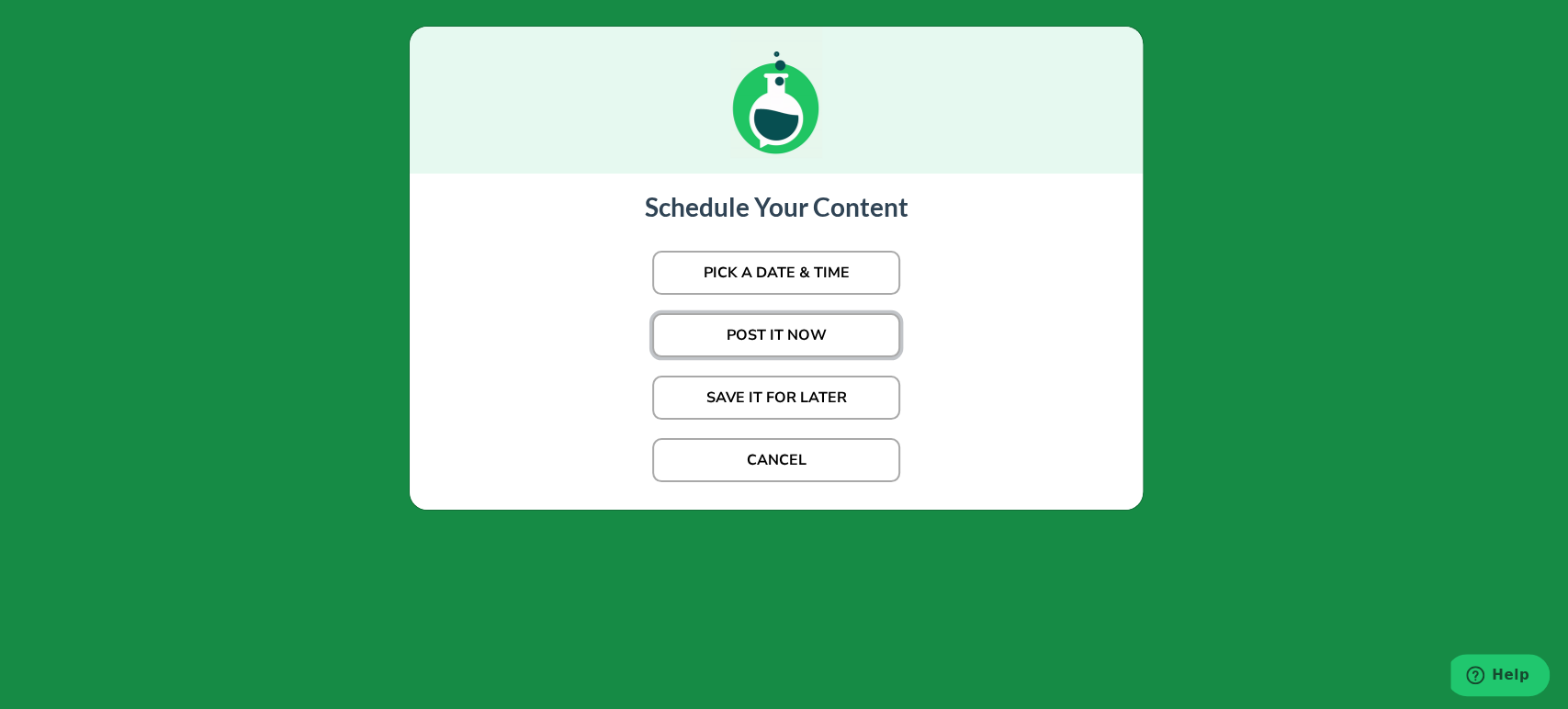
click at [775, 321] on button "POST IT NOW" at bounding box center [776, 335] width 248 height 45
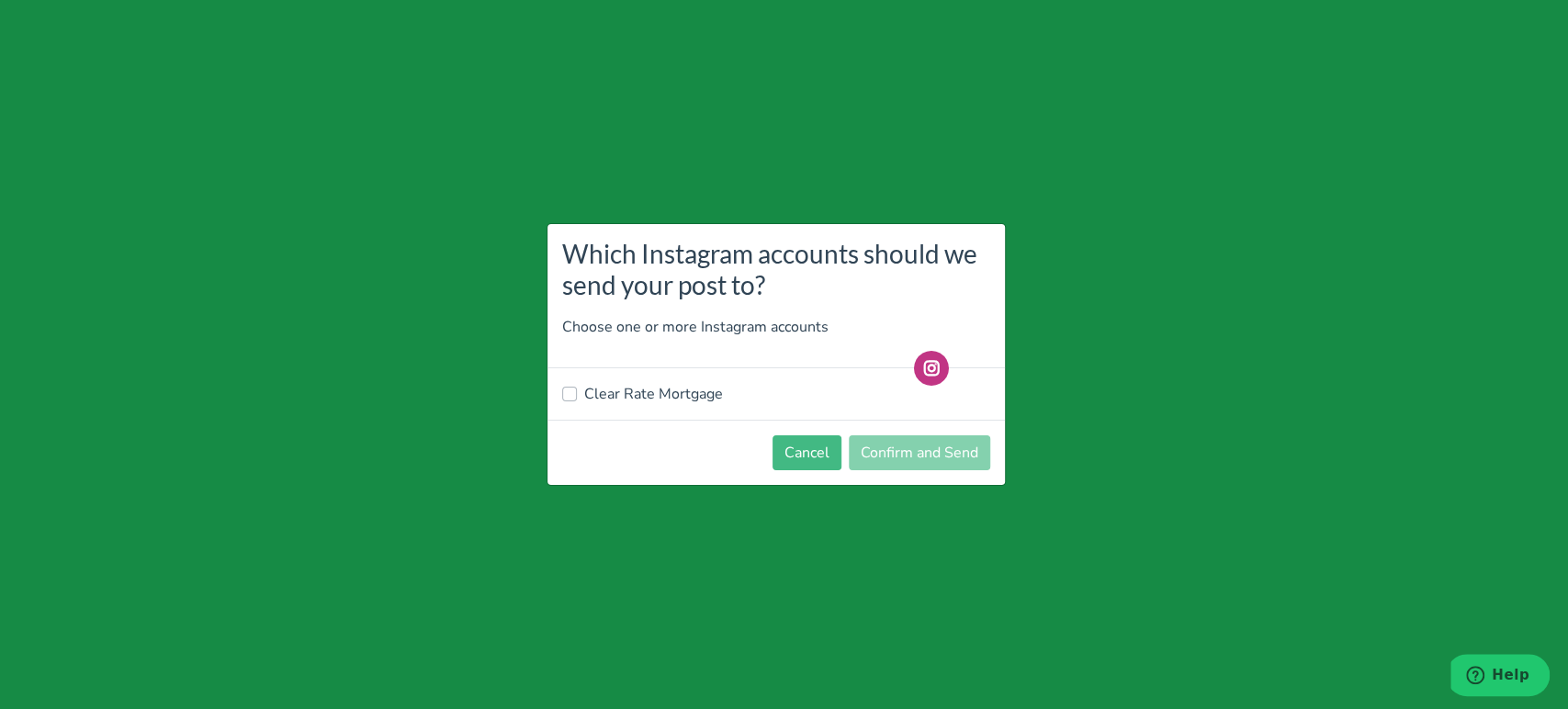
click at [684, 388] on label "Clear Rate Mortgage" at bounding box center [653, 393] width 138 height 22
click at [576, 388] on input "Clear Rate Mortgage" at bounding box center [570, 391] width 15 height 18
checkbox input "true"
click at [940, 458] on button "Confirm and Send" at bounding box center [919, 452] width 141 height 35
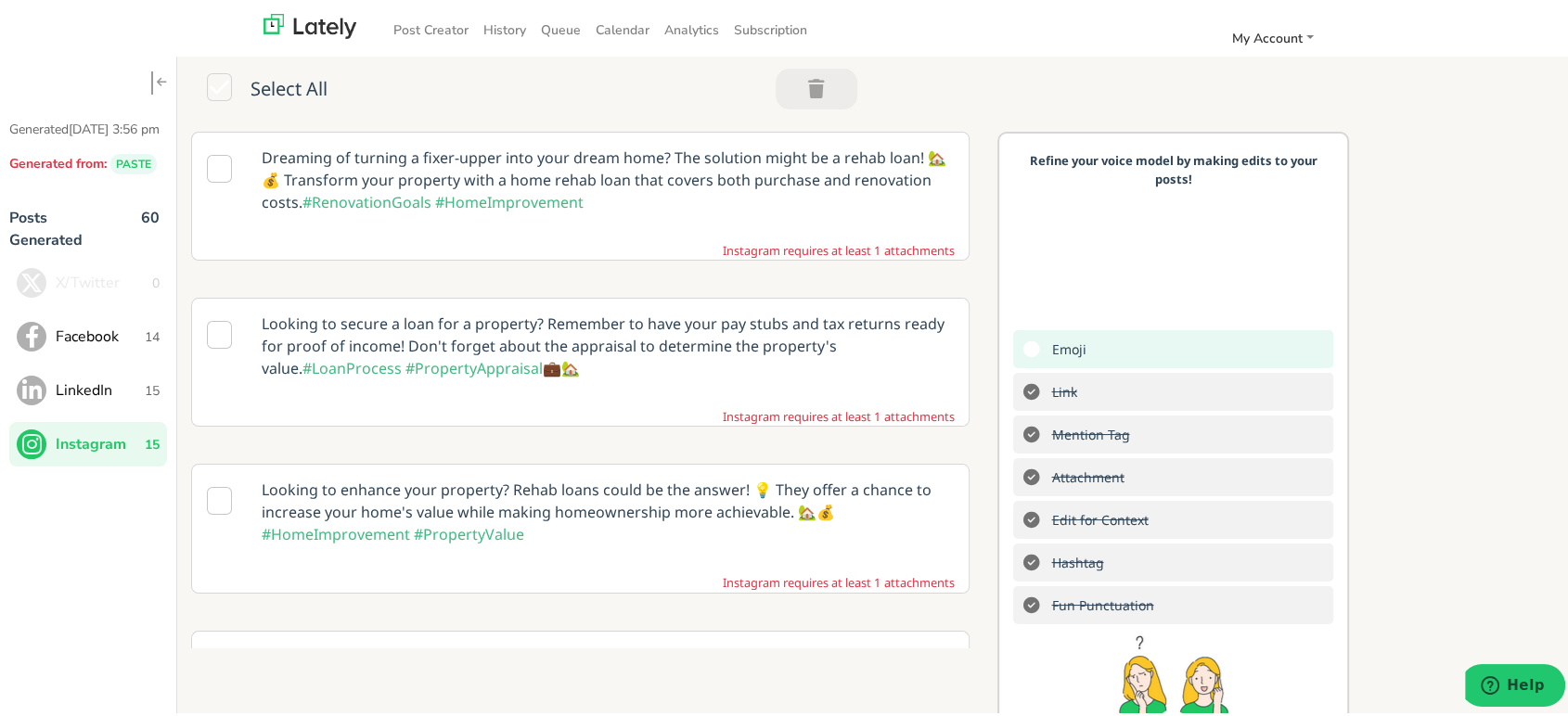
click at [129, 375] on span "LinkedIn" at bounding box center [100, 386] width 89 height 22
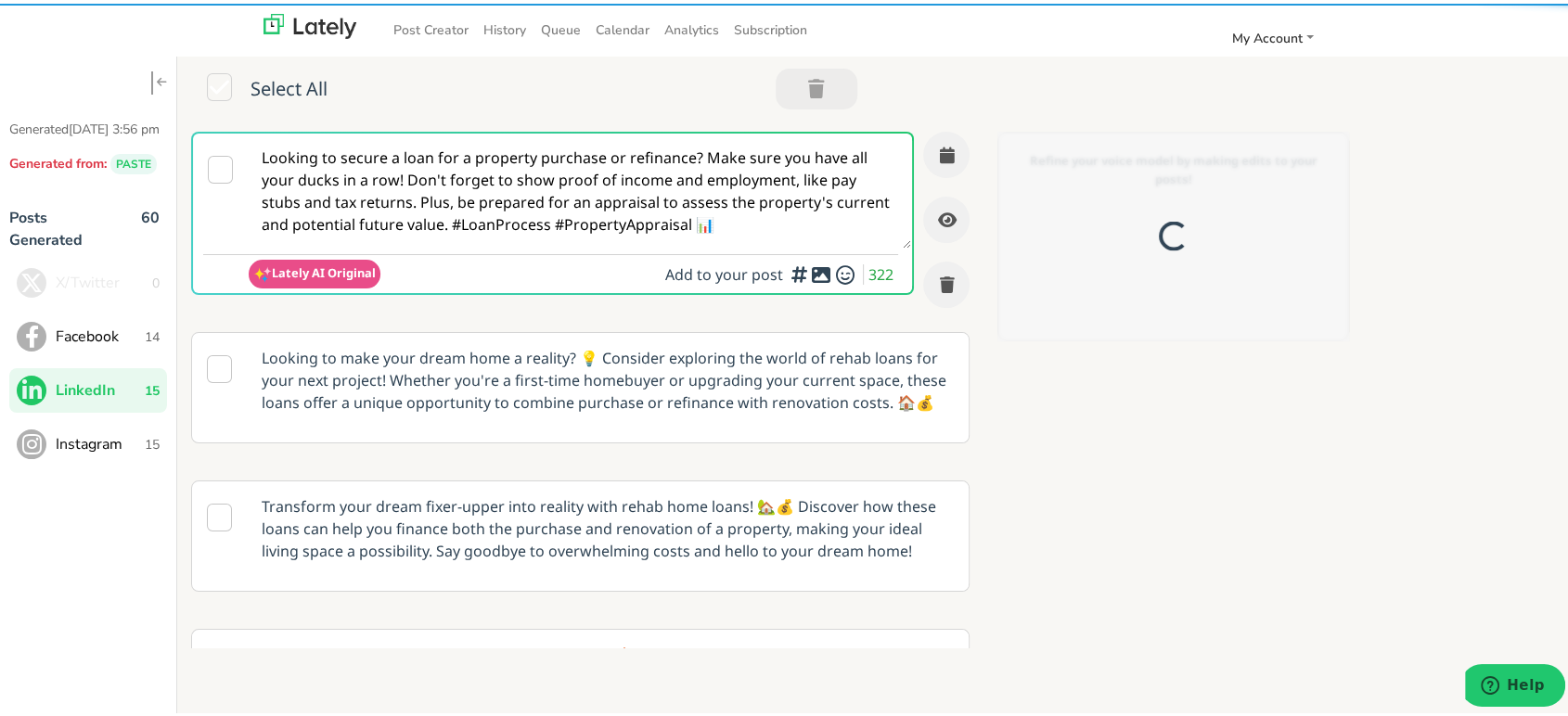
click at [438, 184] on textarea "Looking to secure a loan for a property purchase or refinance? Make sure you ha…" at bounding box center [580, 188] width 663 height 115
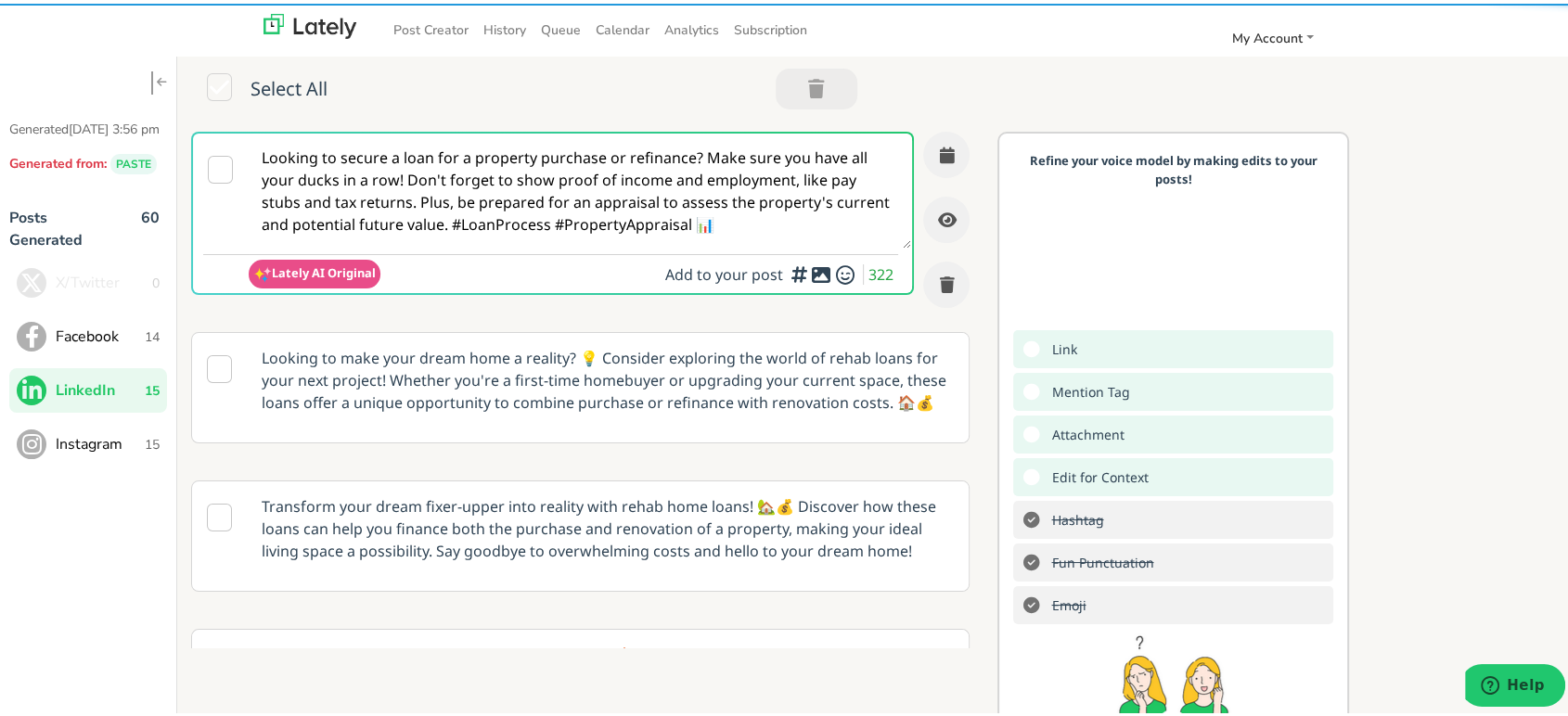
click at [438, 184] on textarea "Looking to secure a loan for a property purchase or refinance? Make sure you ha…" at bounding box center [580, 188] width 663 height 115
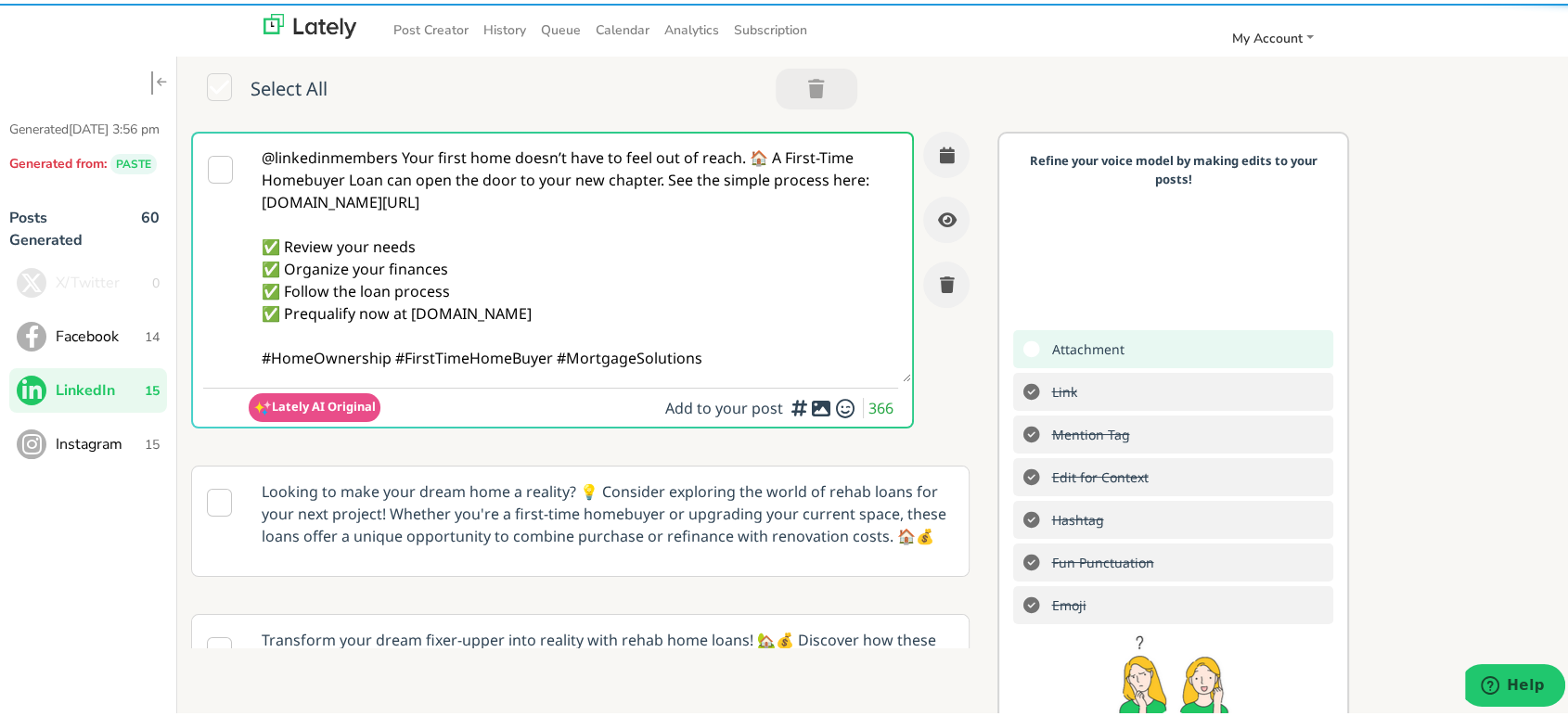
click at [401, 162] on textarea "@linkedinmembers Your first home doesn’t have to feel out of reach. 🏠 A First-T…" at bounding box center [580, 255] width 663 height 249
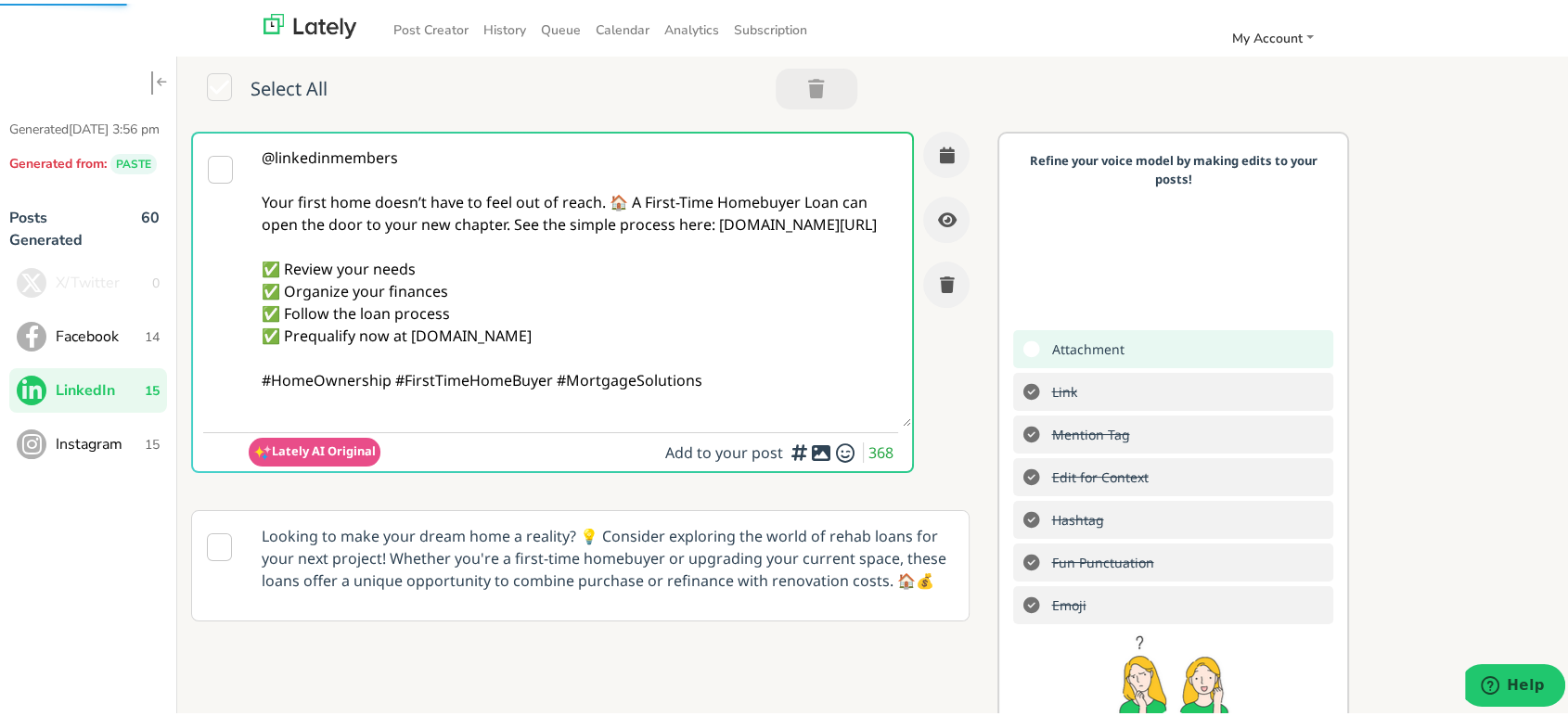
click at [571, 228] on textarea "@linkedinmembers Your first home doesn’t have to feel out of reach. 🏠 A First-T…" at bounding box center [580, 277] width 663 height 293
click at [627, 198] on textarea "@linkedinmembers Your first home doesn’t have to feel out of reach. 🏠 A First-T…" at bounding box center [580, 277] width 663 height 293
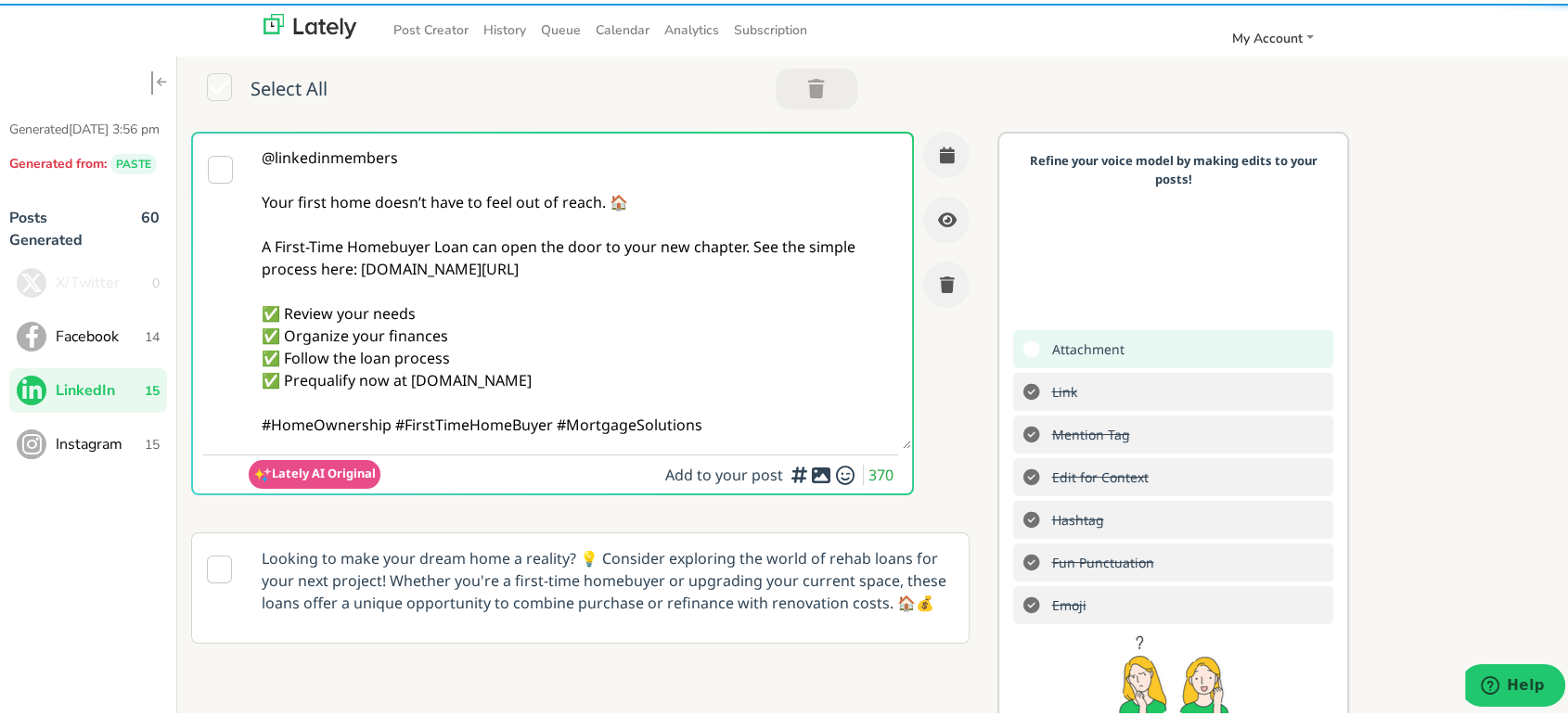
click at [750, 247] on textarea "@linkedinmembers Your first home doesn’t have to feel out of reach. 🏠 A First-T…" at bounding box center [580, 287] width 663 height 315
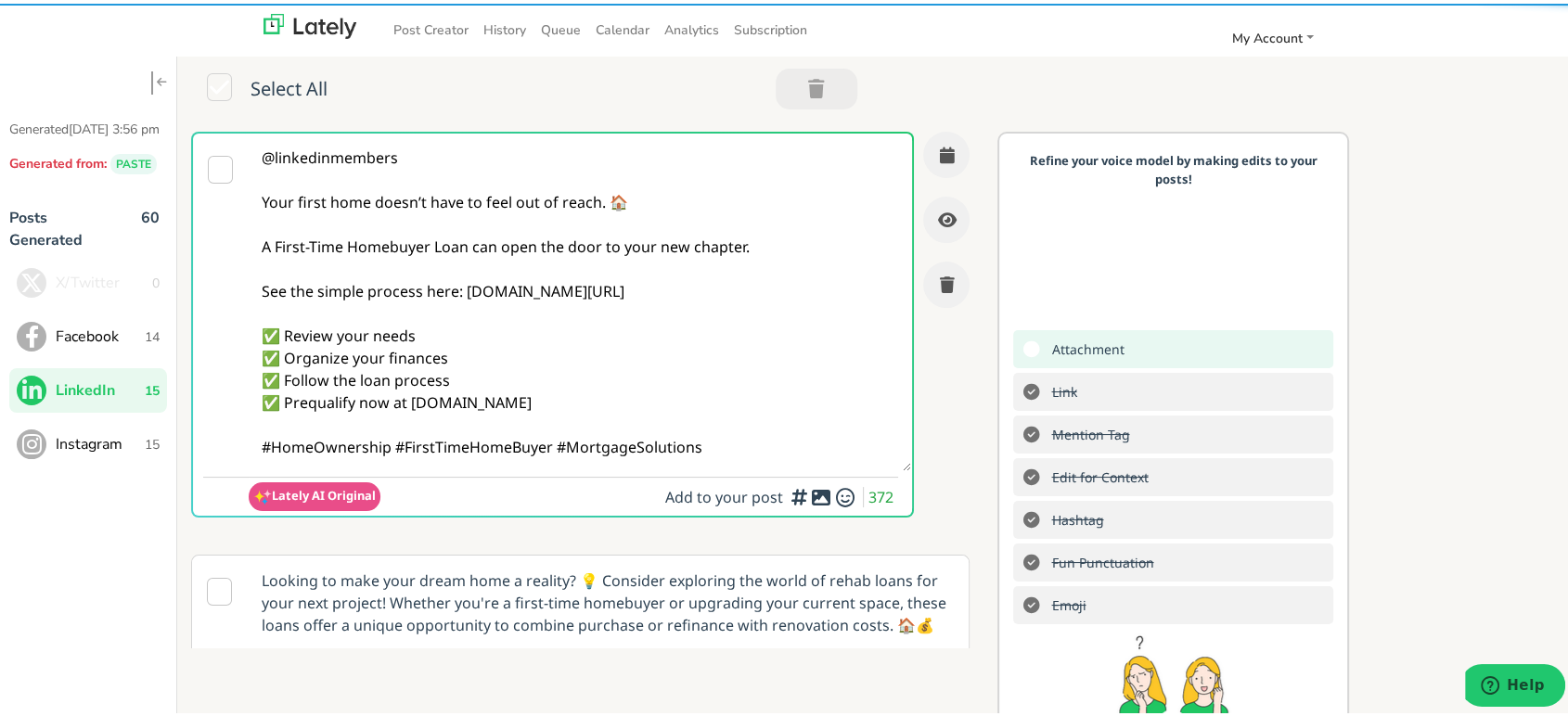
click at [395, 449] on textarea "@linkedinmembers Your first home doesn’t have to feel out of reach. 🏠 A First-T…" at bounding box center [580, 299] width 663 height 338
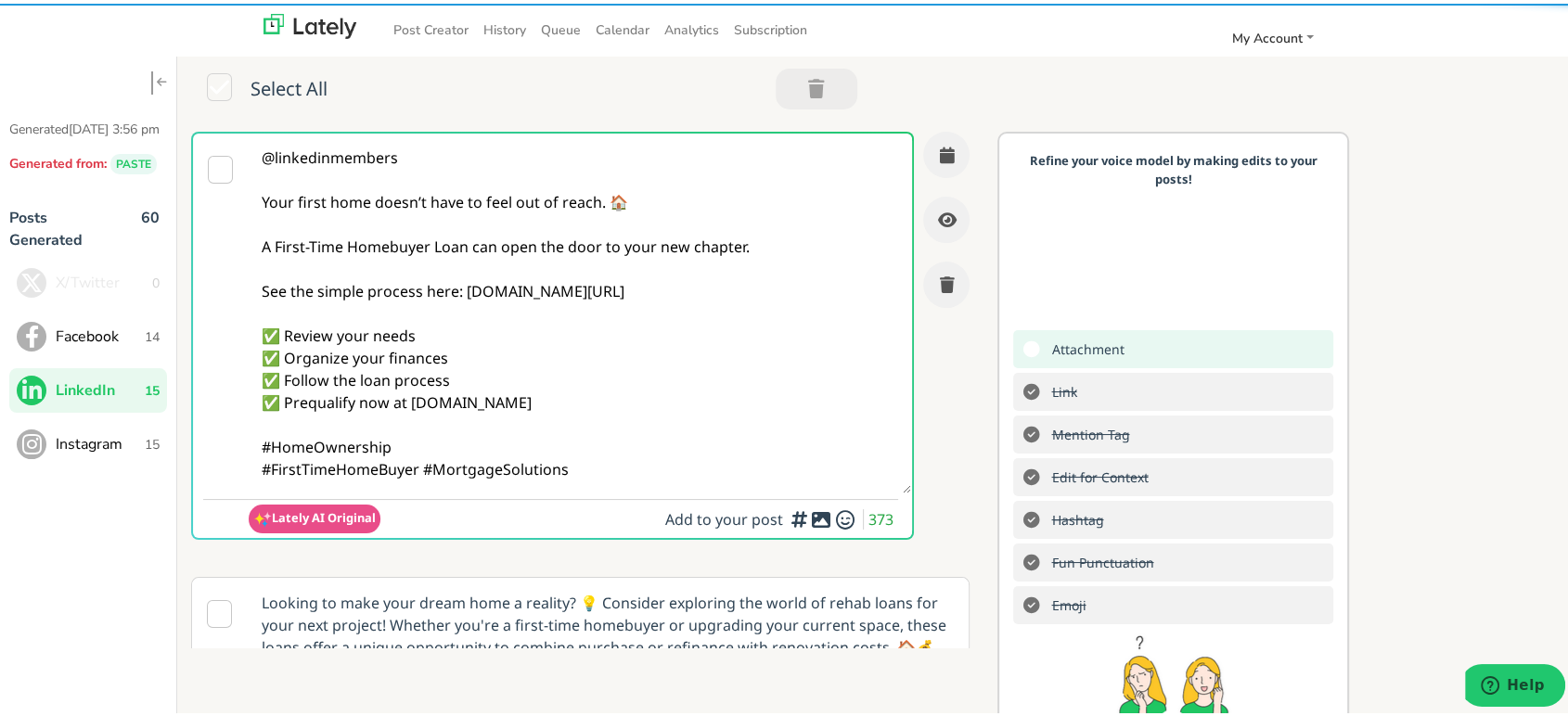
click at [603, 468] on textarea "@linkedinmembers Your first home doesn’t have to feel out of reach. 🏠 A First-T…" at bounding box center [580, 310] width 663 height 360
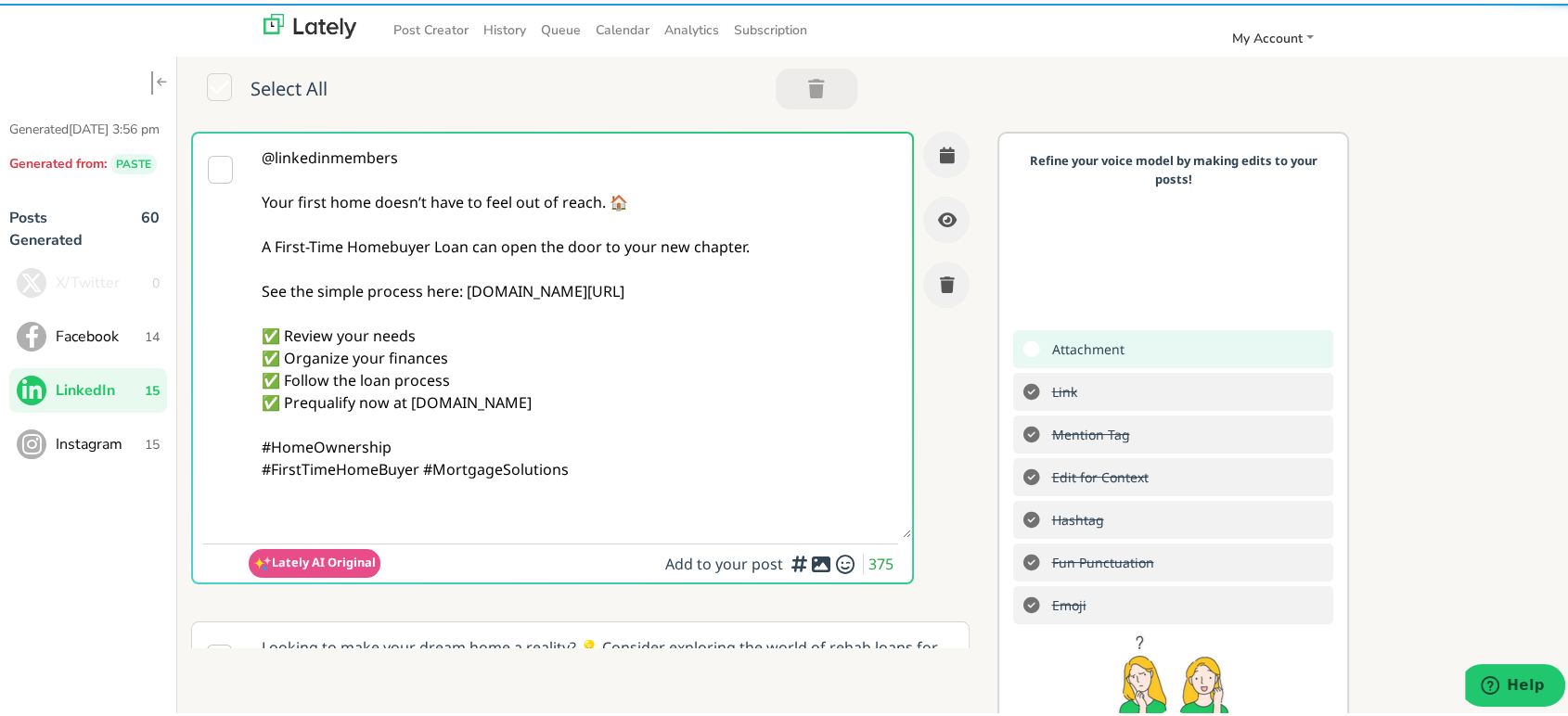
paste textarea "Follow Us On Our Social Media Platforms! Facebook: [URL][DOMAIN_NAME] LinkedIn:…"
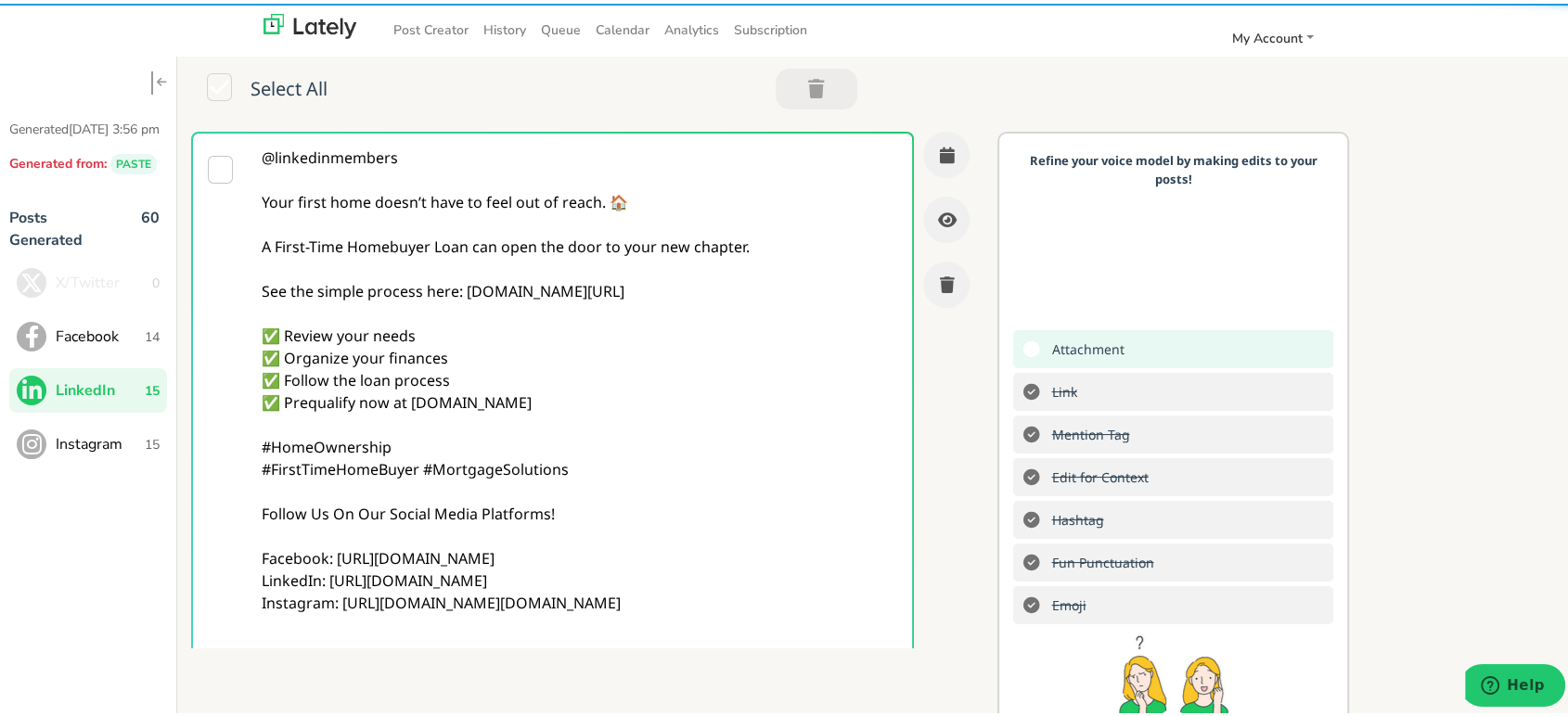
click at [746, 392] on textarea "@linkedinmembers Your first home doesn’t have to feel out of reach. 🏠 A First-T…" at bounding box center [580, 399] width 663 height 538
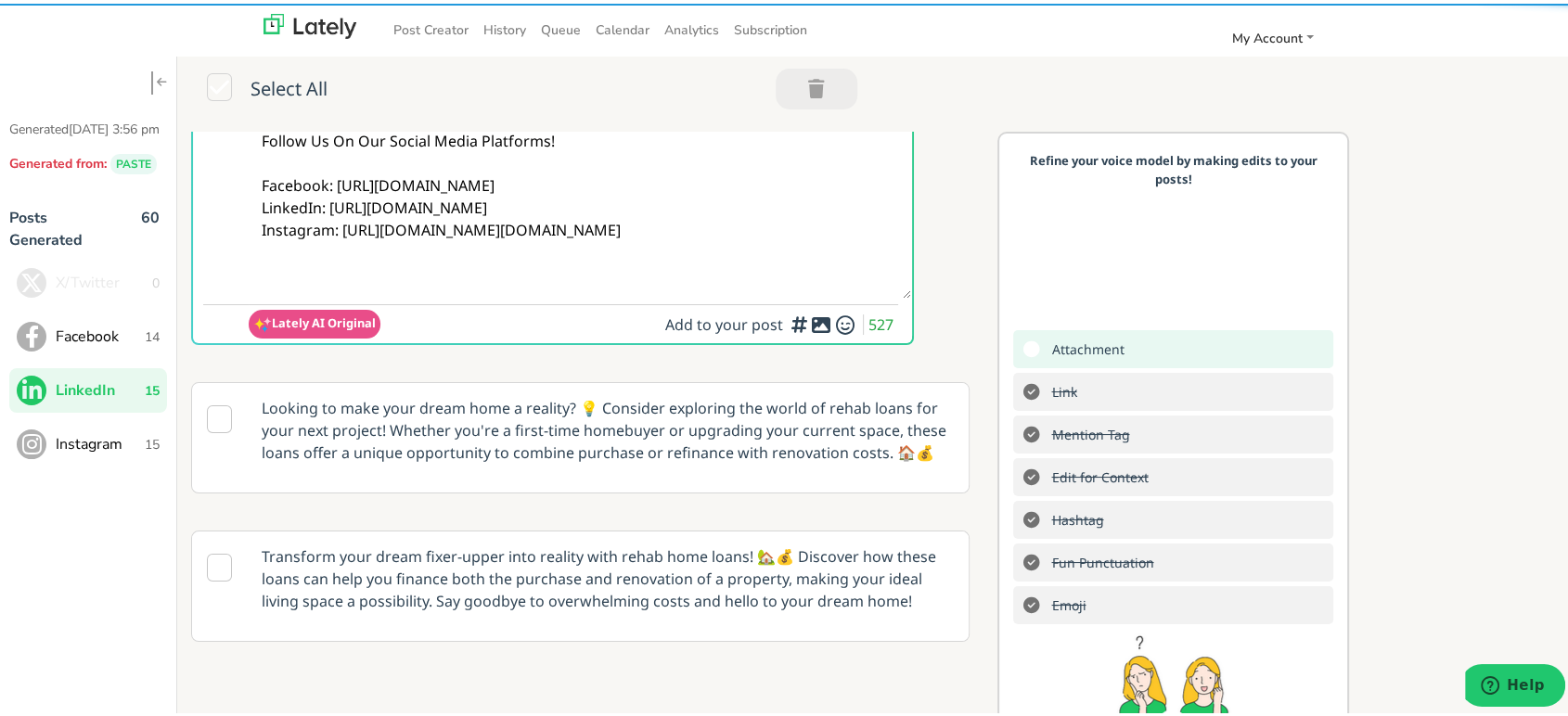
scroll to position [412, 0]
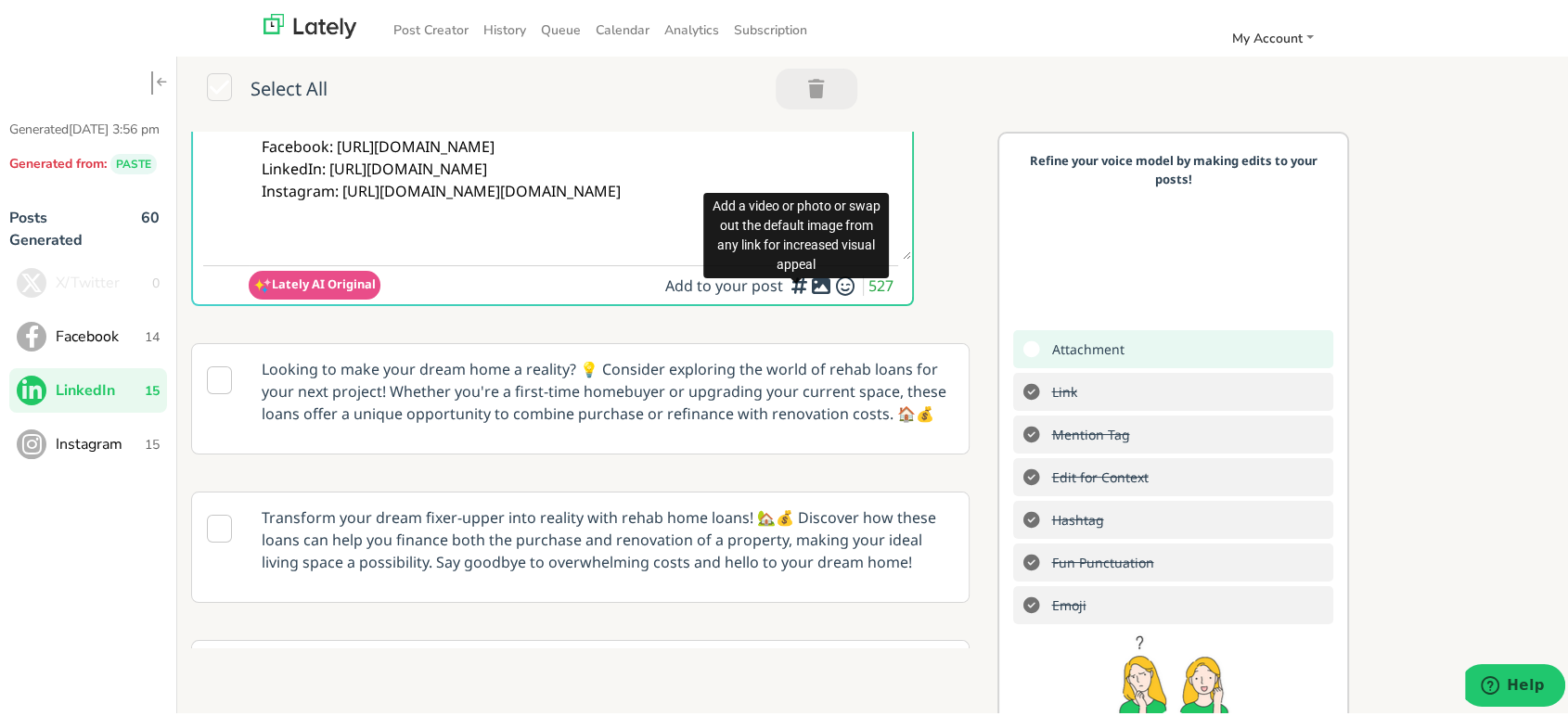
click at [810, 282] on icon at bounding box center [821, 282] width 22 height 1
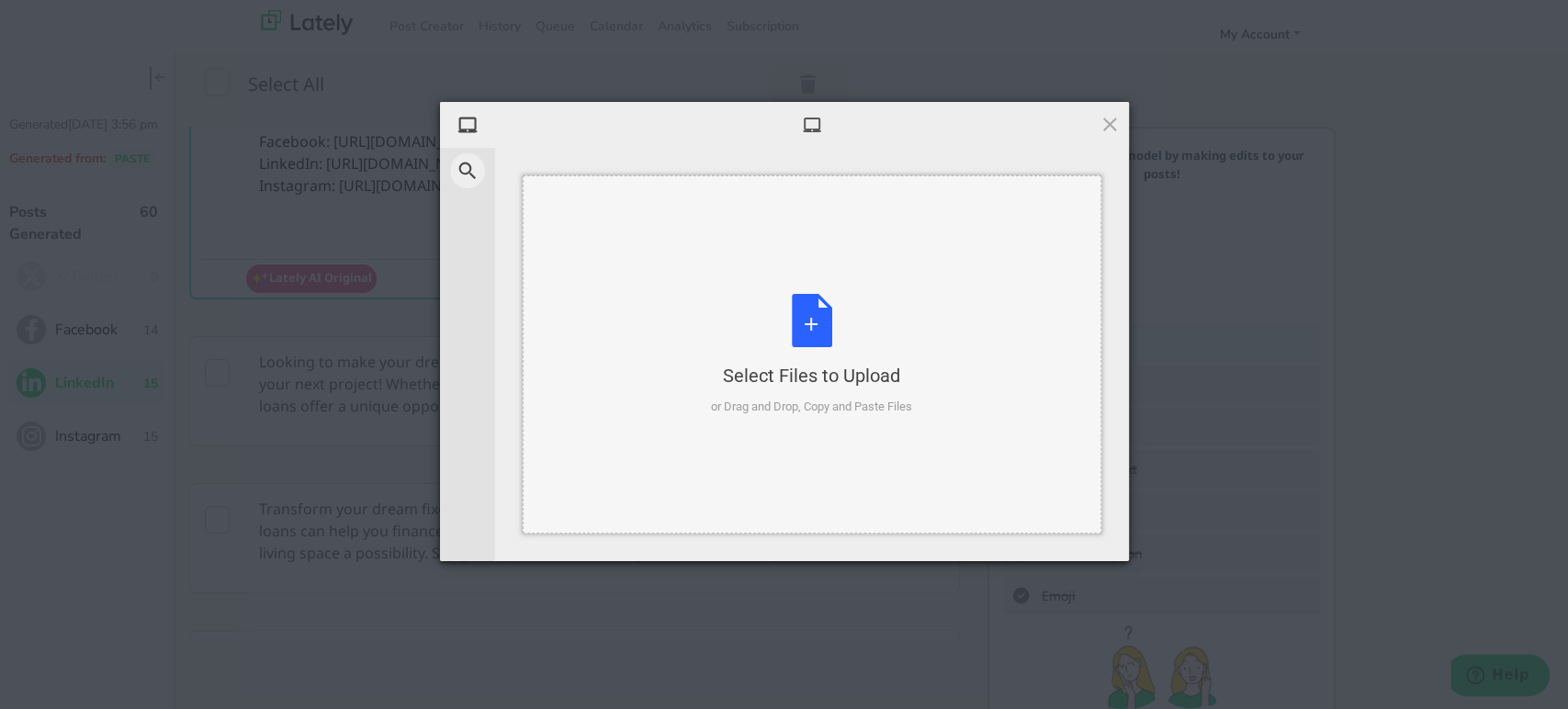
click at [730, 321] on div "Select Files to Upload or Drag and Drop, Copy and Paste Files" at bounding box center [811, 354] width 201 height 122
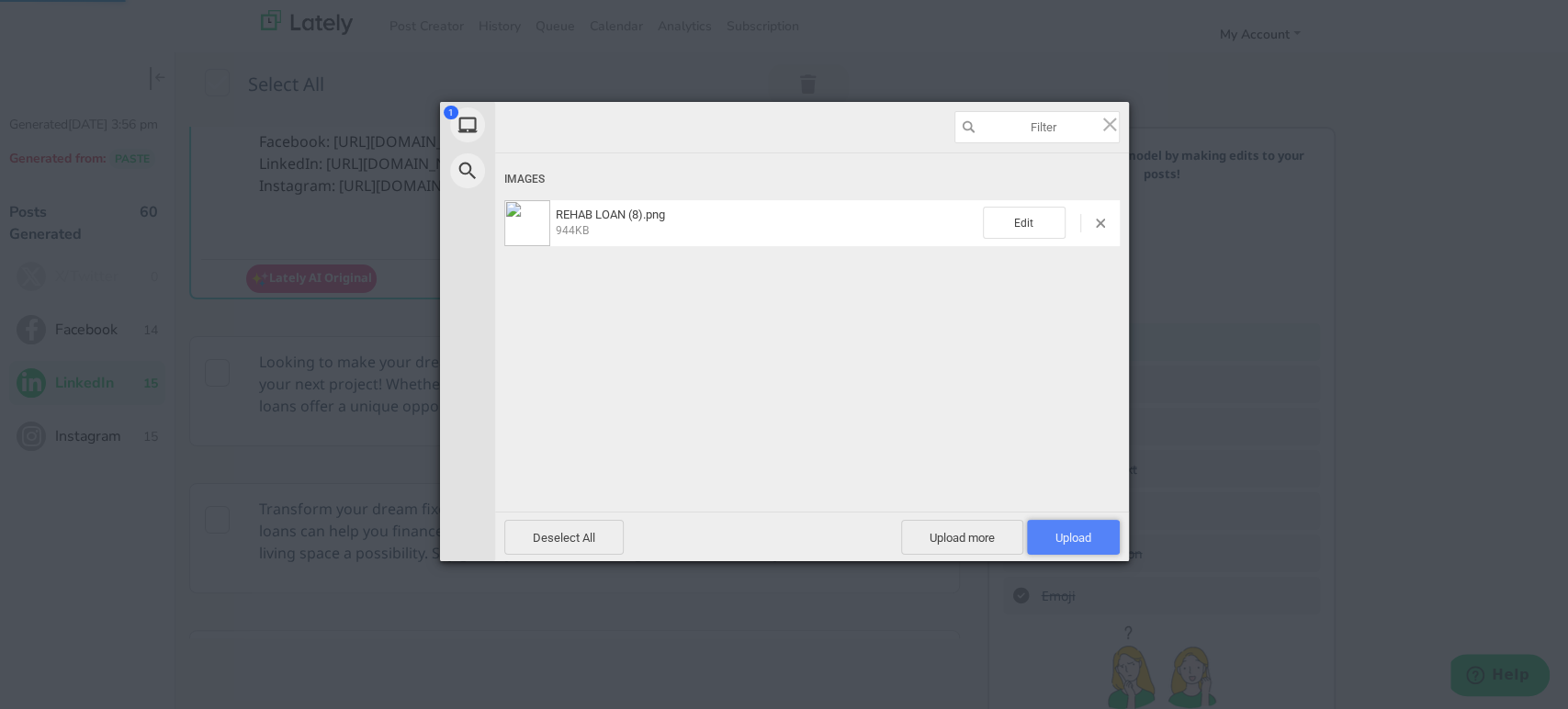
click at [1073, 532] on span "Upload 1" at bounding box center [1073, 537] width 36 height 14
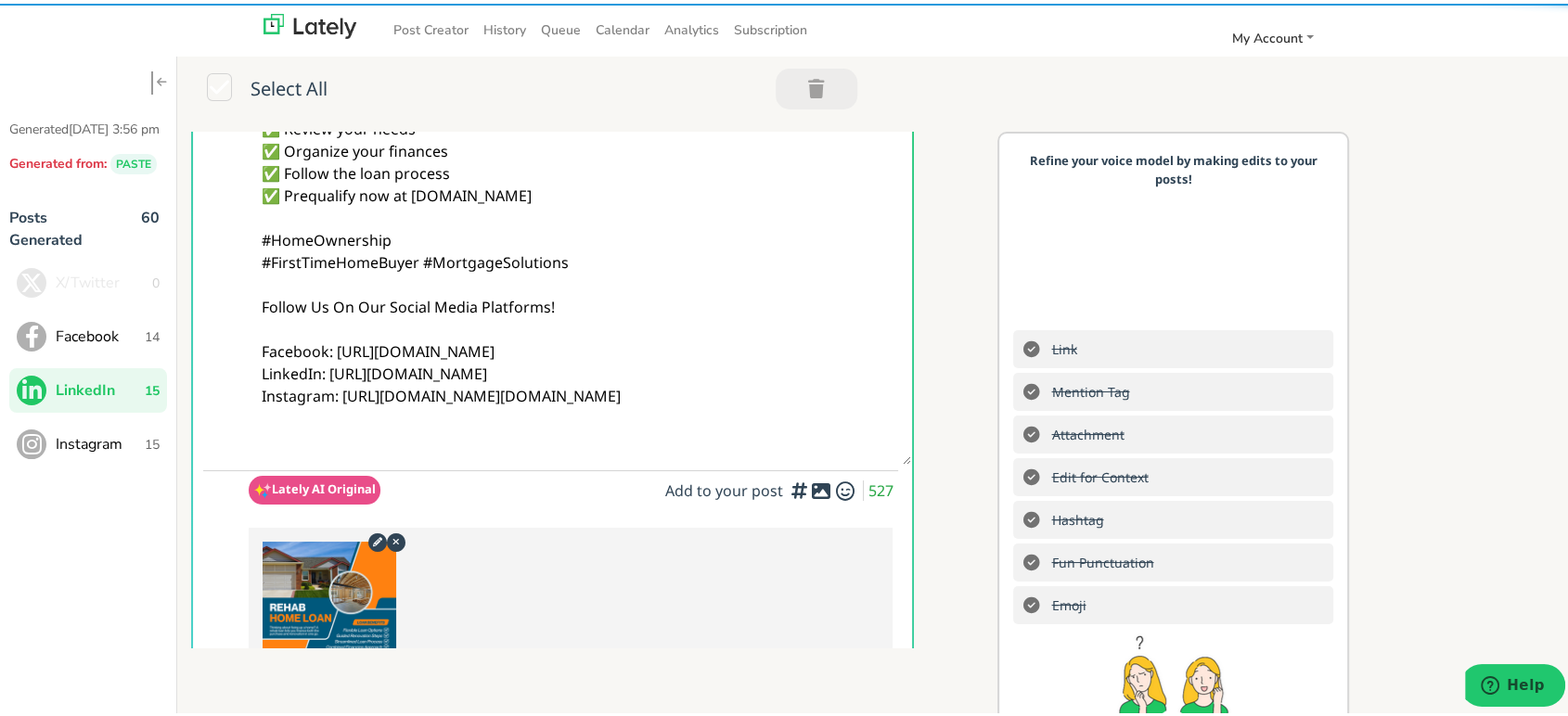
scroll to position [206, 0]
click at [580, 187] on textarea "@linkedinmembers Your first home doesn’t have to feel out of reach. 🏠 A First-T…" at bounding box center [580, 193] width 663 height 538
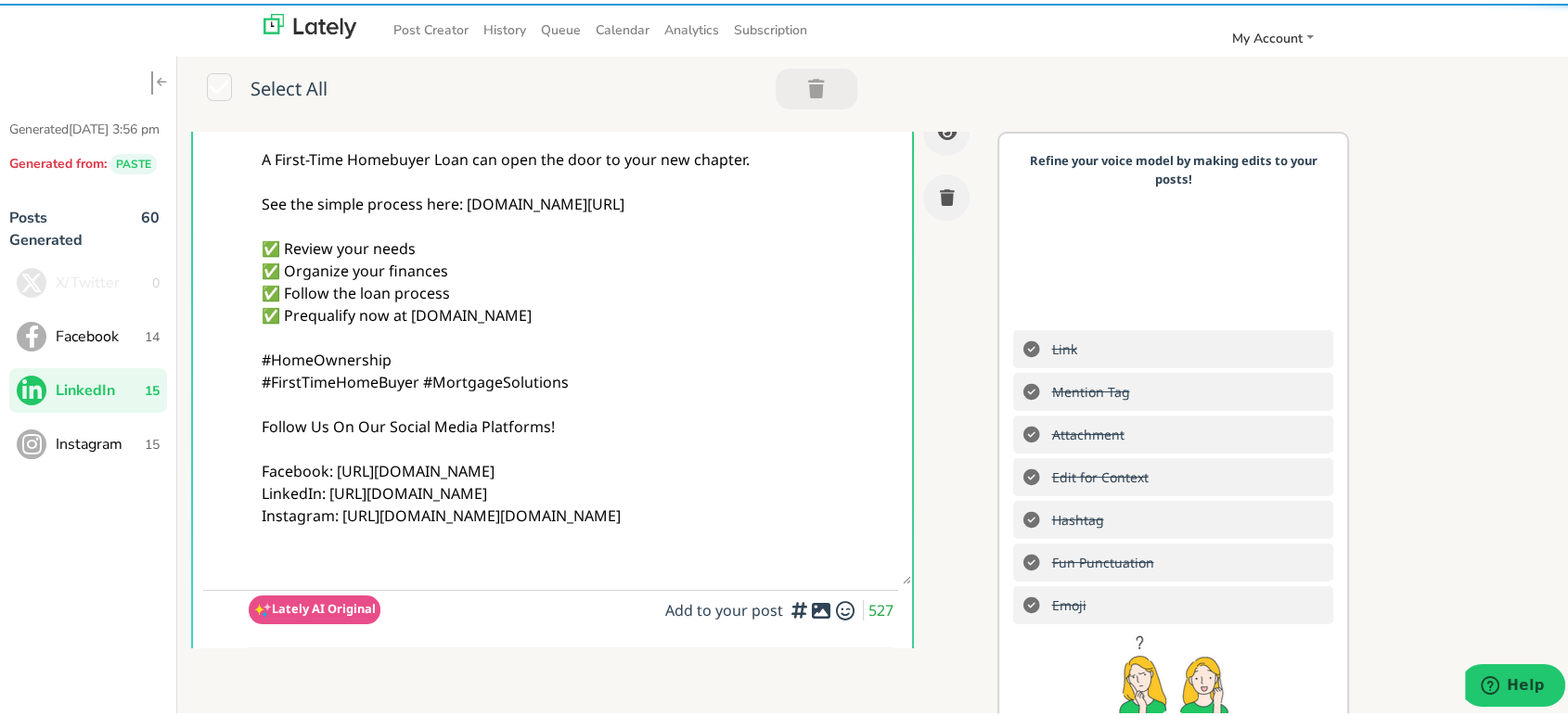
scroll to position [0, 0]
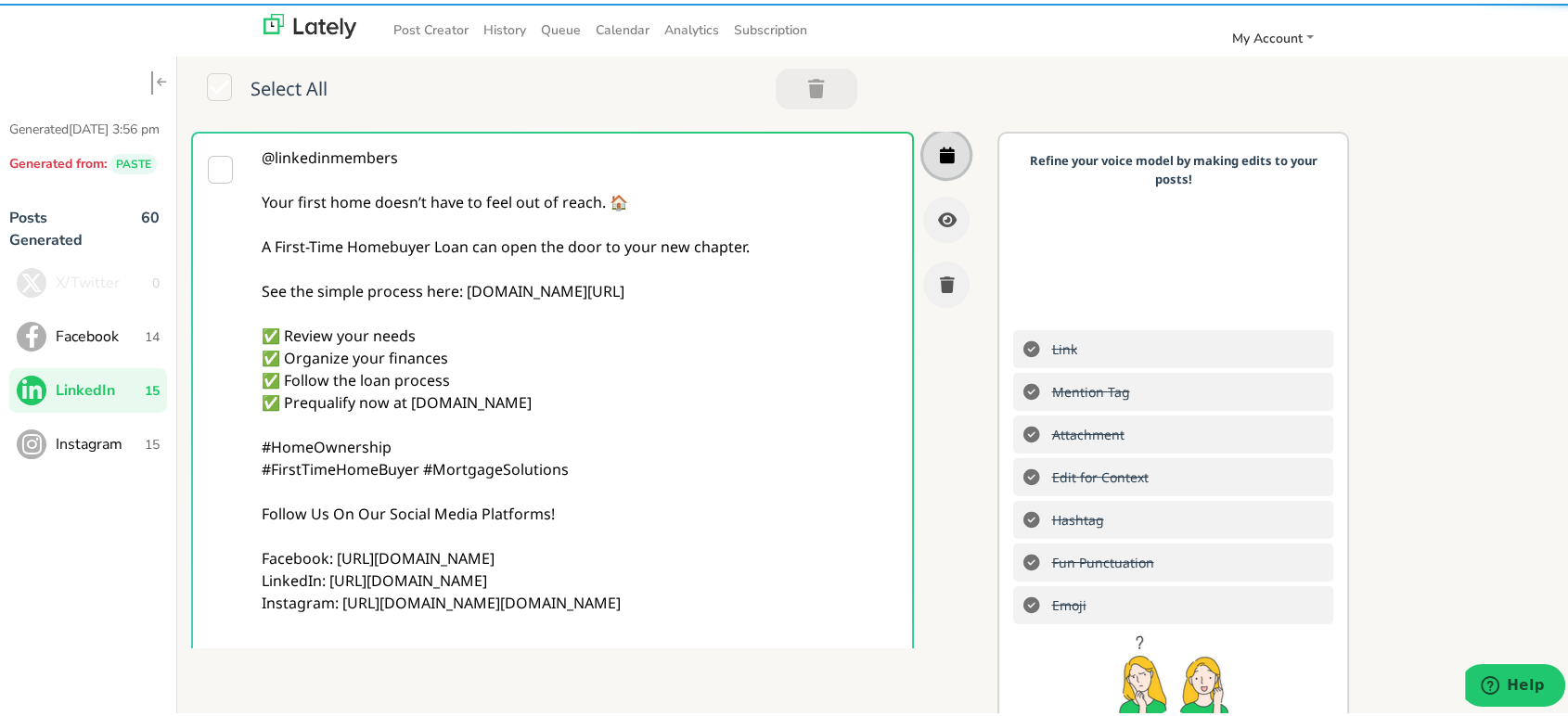
click at [923, 164] on button "button" at bounding box center [946, 151] width 46 height 46
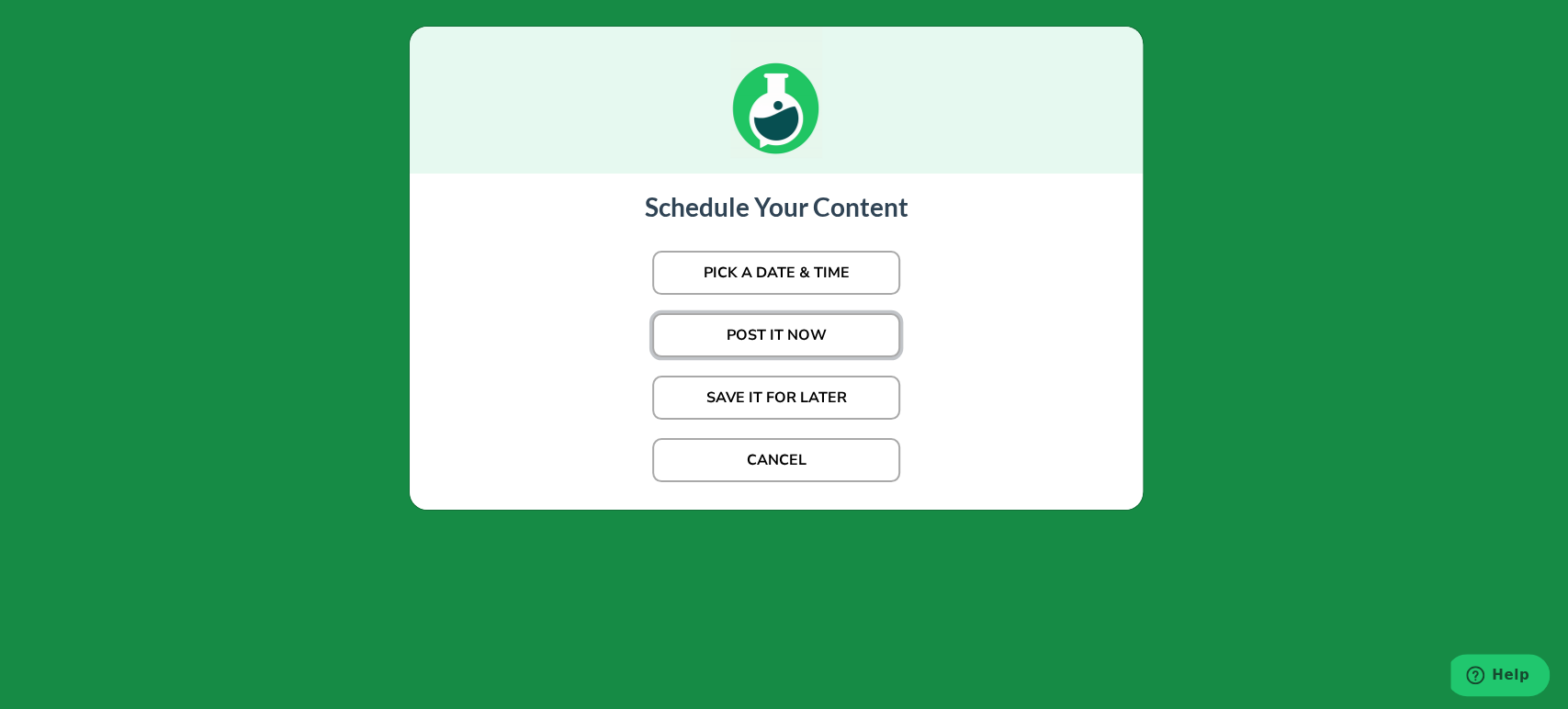
click at [742, 341] on button "POST IT NOW" at bounding box center [776, 335] width 248 height 45
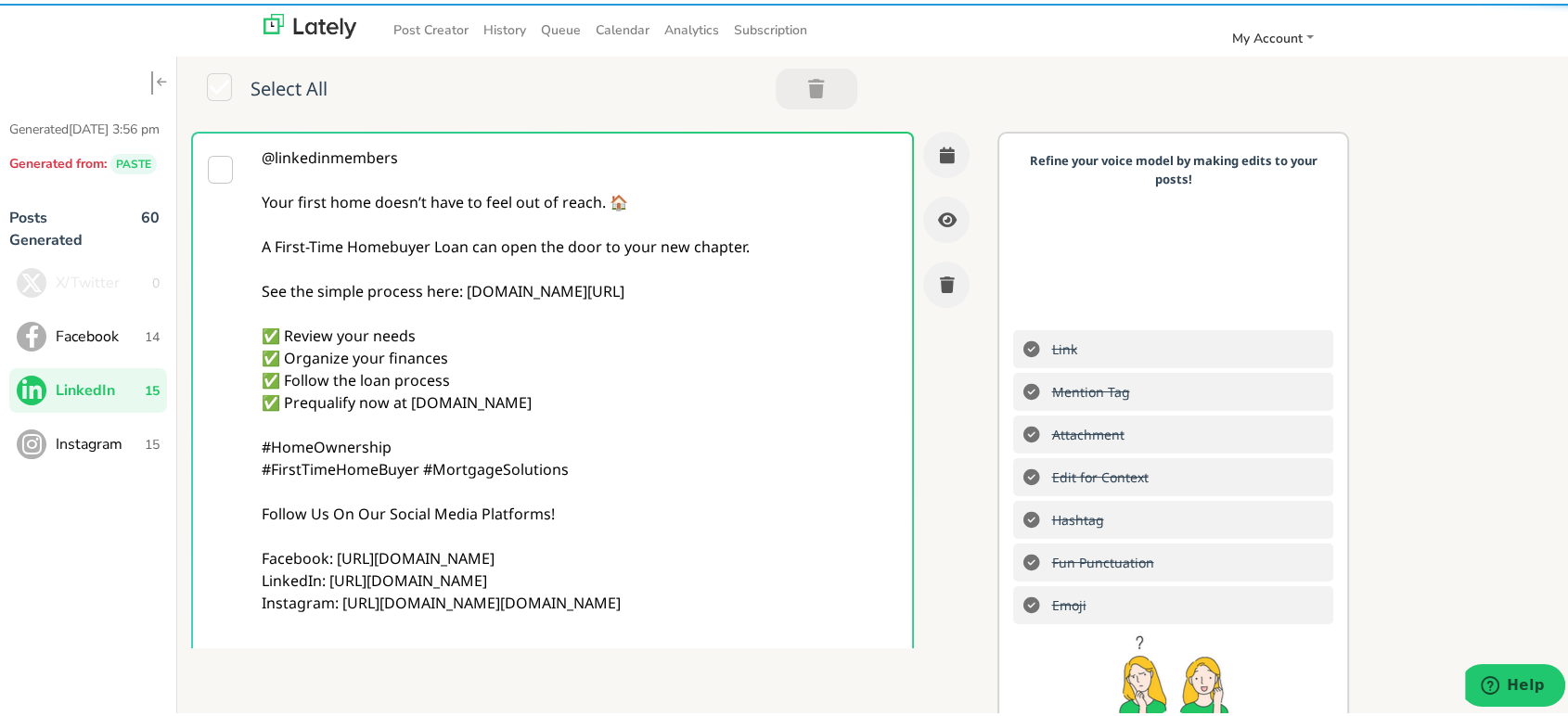
click at [399, 275] on textarea "@linkedinmembers Your first home doesn’t have to feel out of reach. 🏠 A First-T…" at bounding box center [580, 399] width 663 height 538
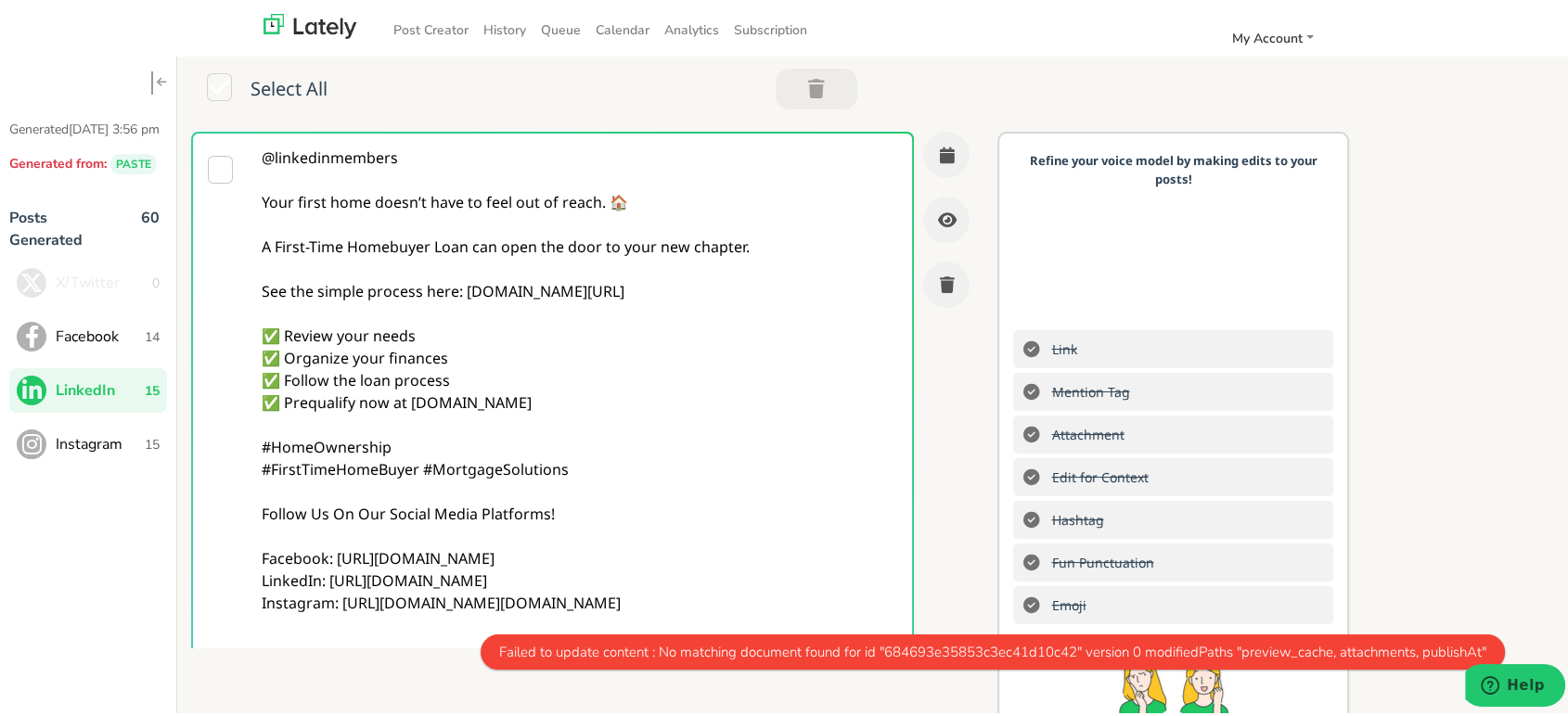
click at [399, 275] on textarea "@linkedinmembers Your first home doesn’t have to feel out of reach. 🏠 A First-T…" at bounding box center [580, 399] width 663 height 538
click at [399, 274] on textarea "@linkedinmembers Your first home doesn’t have to feel out of reach. 🏠 A First-T…" at bounding box center [580, 399] width 663 height 538
paste textarea "Thinking of renovating or buying a fixer-upper? A Rehab Home Loan combines purc…"
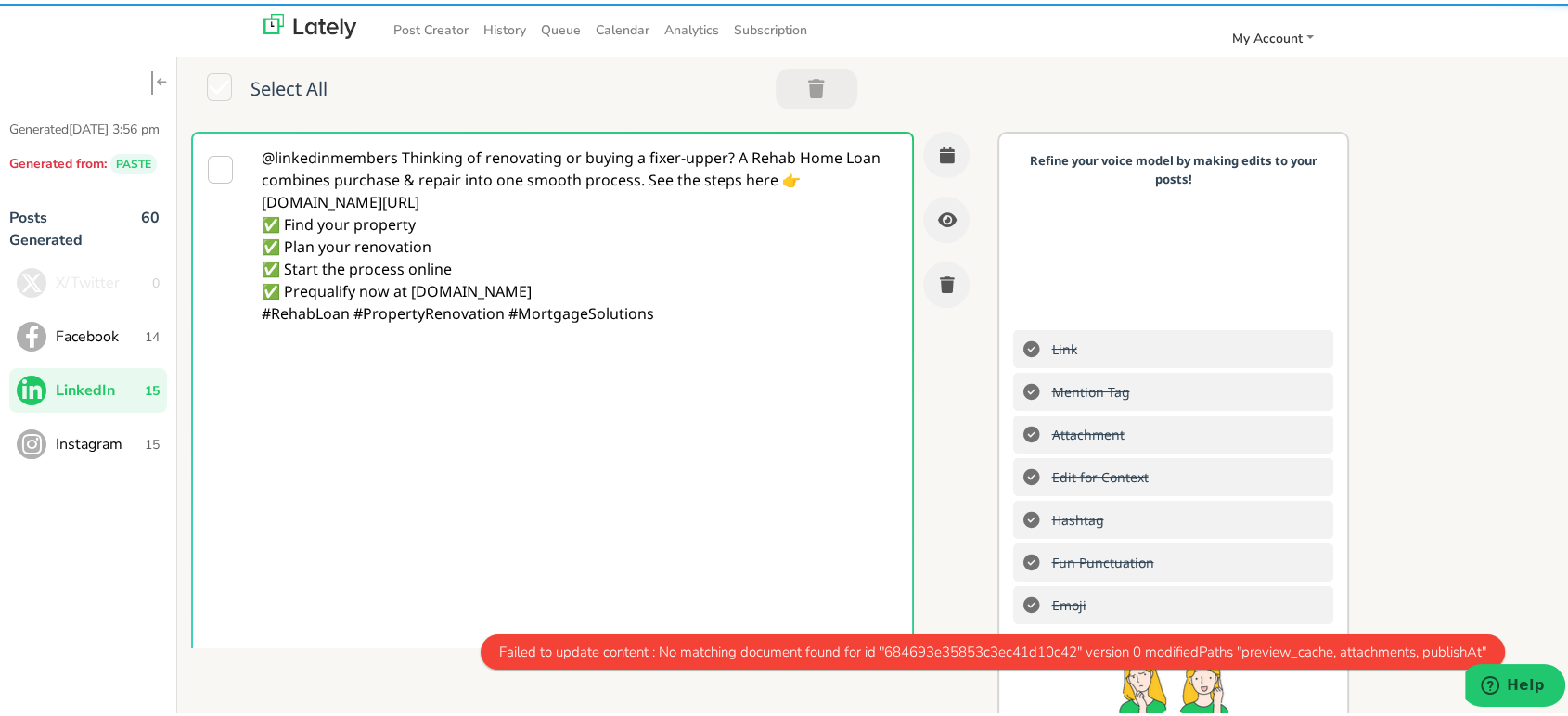
click at [693, 201] on textarea "@linkedinmembers Thinking of renovating or buying a fixer-upper? A Rehab Home L…" at bounding box center [580, 399] width 663 height 538
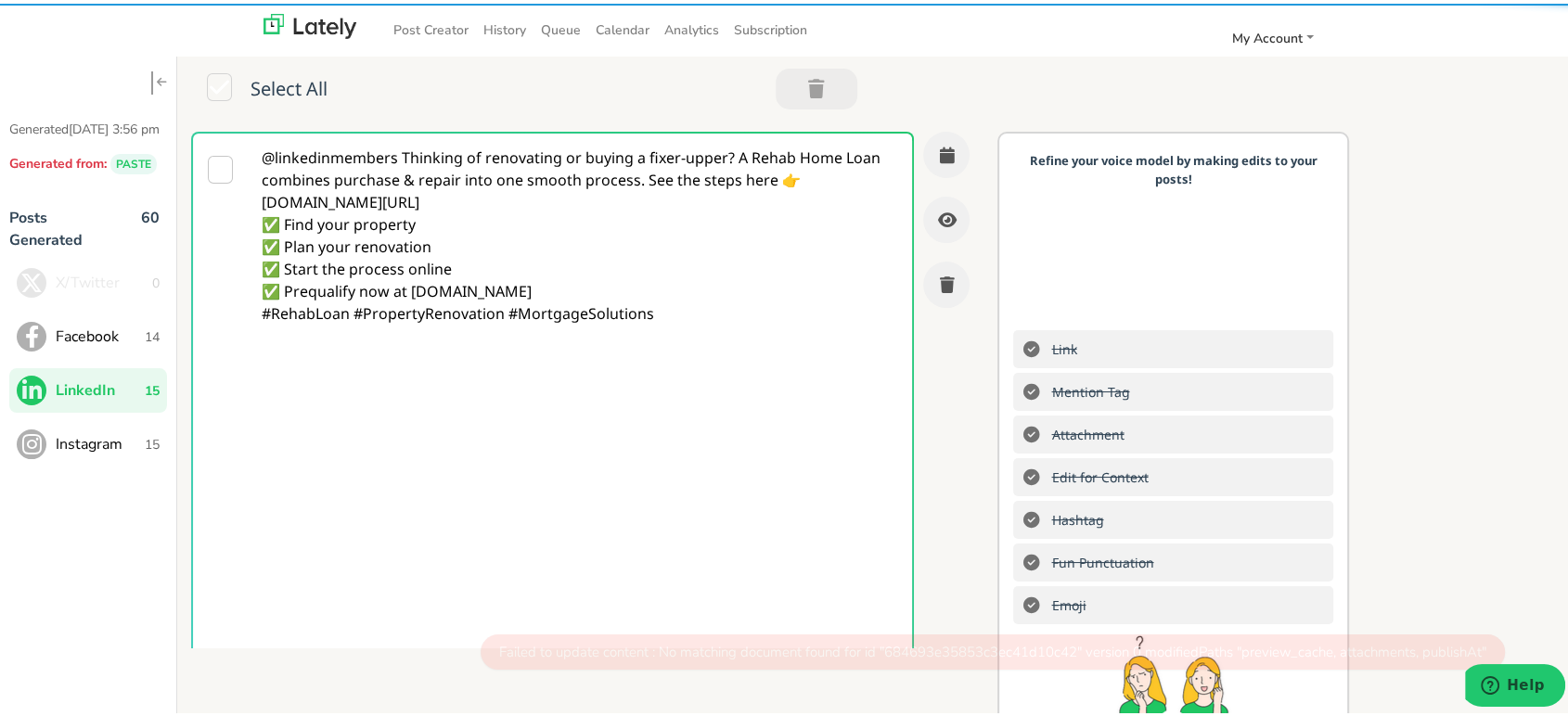
click at [404, 155] on textarea "@linkedinmembers Thinking of renovating or buying a fixer-upper? A Rehab Home L…" at bounding box center [580, 399] width 663 height 538
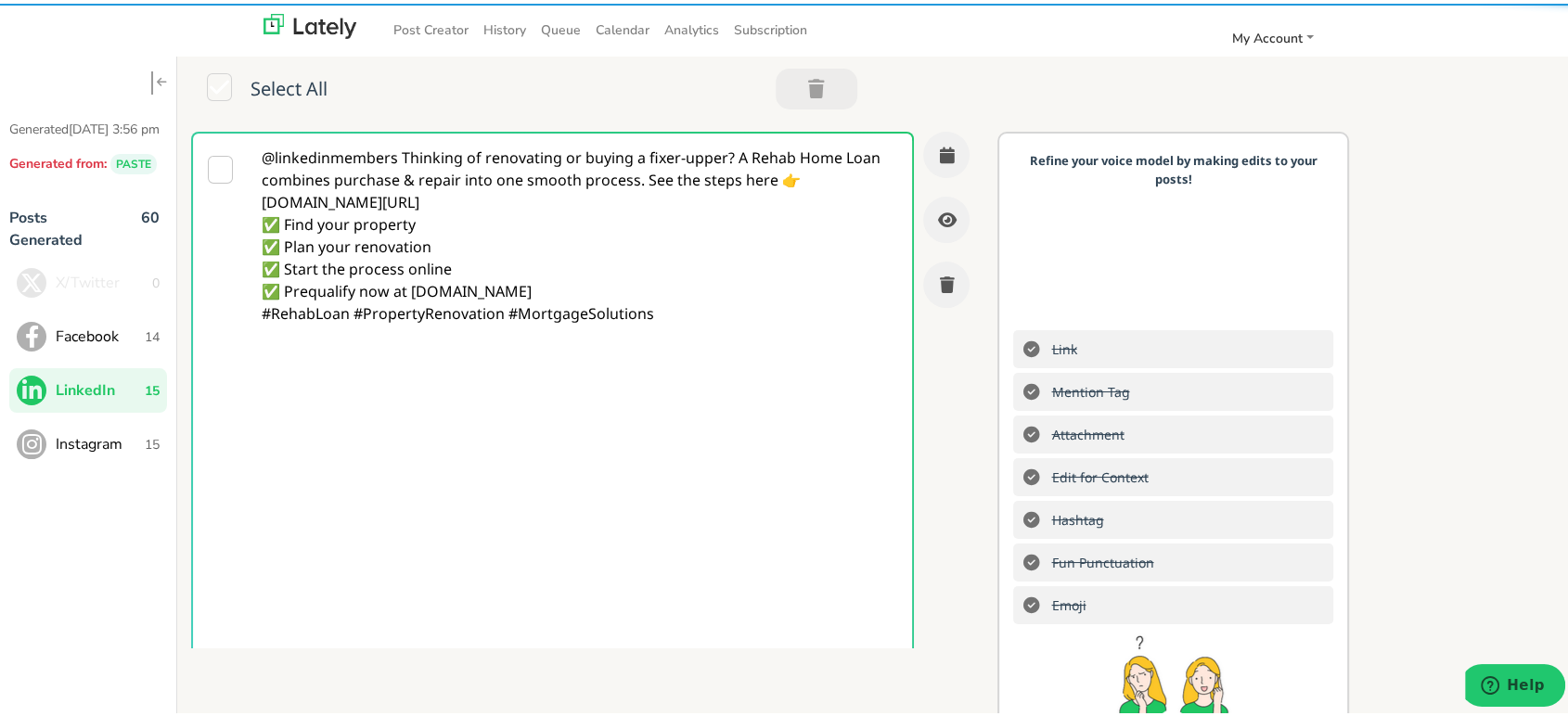
click at [402, 155] on textarea "@linkedinmembers Thinking of renovating or buying a fixer-upper? A Rehab Home L…" at bounding box center [580, 399] width 663 height 538
click at [402, 149] on textarea "@linkedinmembers Thinking of renovating or buying a fixer-upper? A Rehab Home L…" at bounding box center [580, 399] width 663 height 538
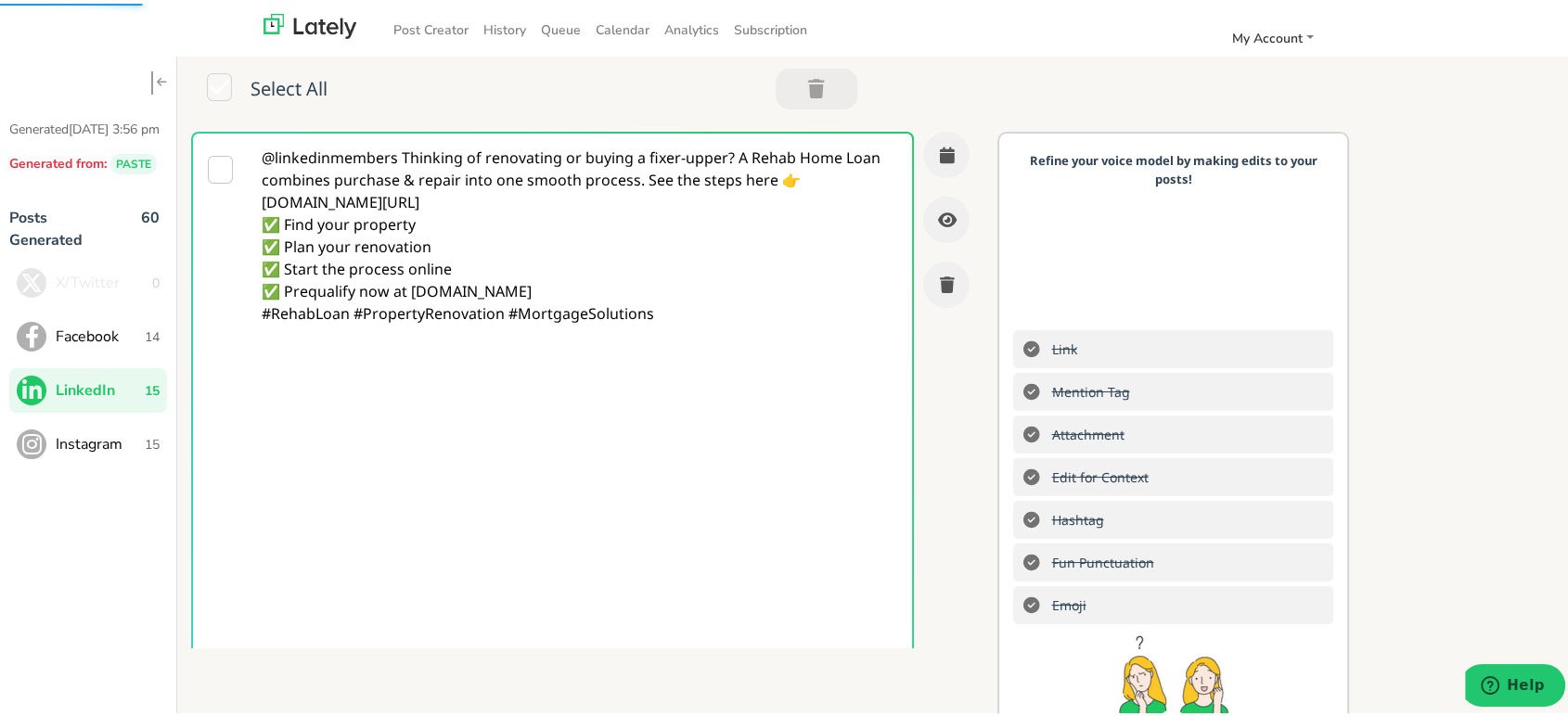
click at [402, 150] on textarea "@linkedinmembers Thinking of renovating or buying a fixer-upper? A Rehab Home L…" at bounding box center [580, 399] width 663 height 538
click at [401, 158] on textarea "@linkedinmembers Thinking of renovating or buying a fixer-upper? A Rehab Home L…" at bounding box center [580, 399] width 663 height 538
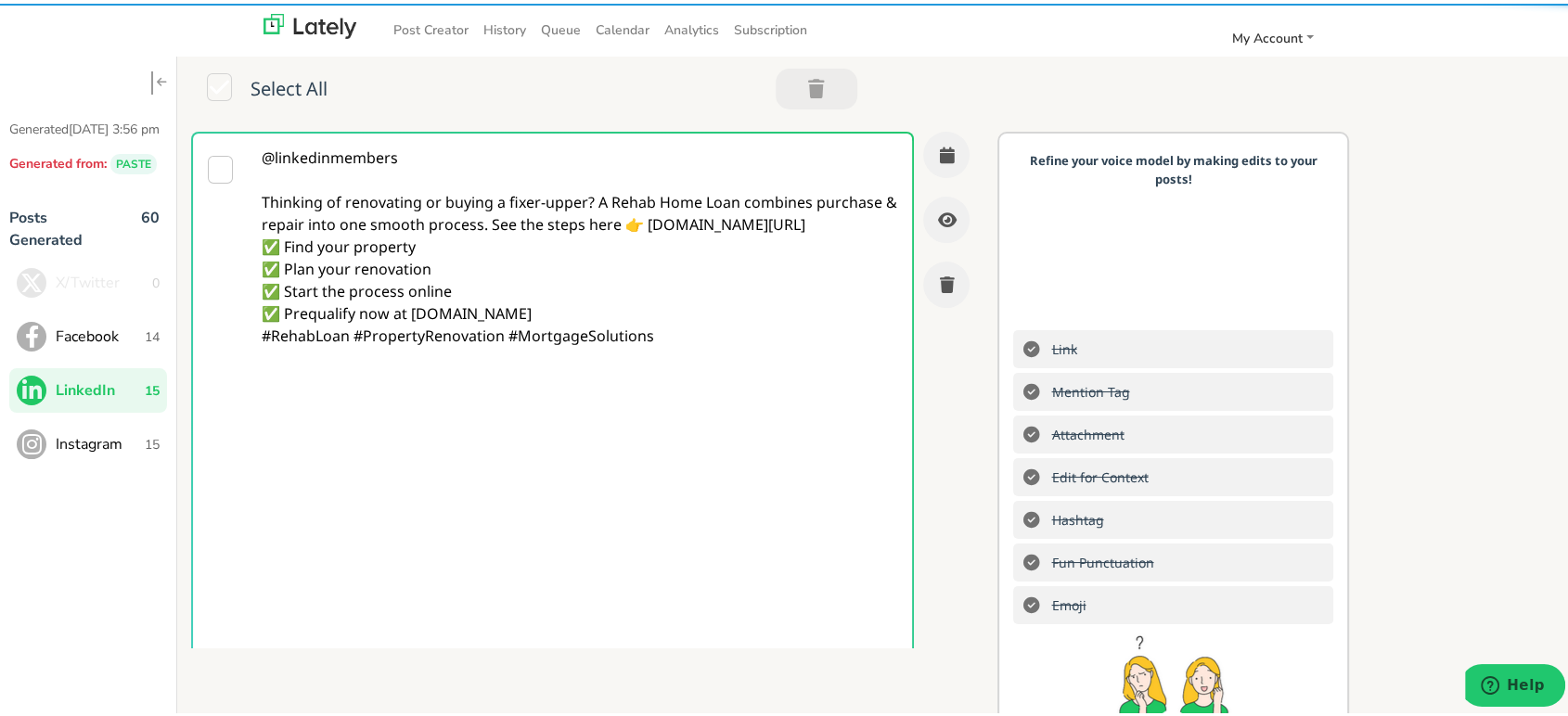
click at [467, 273] on textarea "@linkedinmembers Thinking of renovating or buying a fixer-upper? A Rehab Home L…" at bounding box center [580, 399] width 663 height 538
click at [594, 201] on textarea "@linkedinmembers Thinking of renovating or buying a fixer-upper? A Rehab Home L…" at bounding box center [580, 399] width 663 height 538
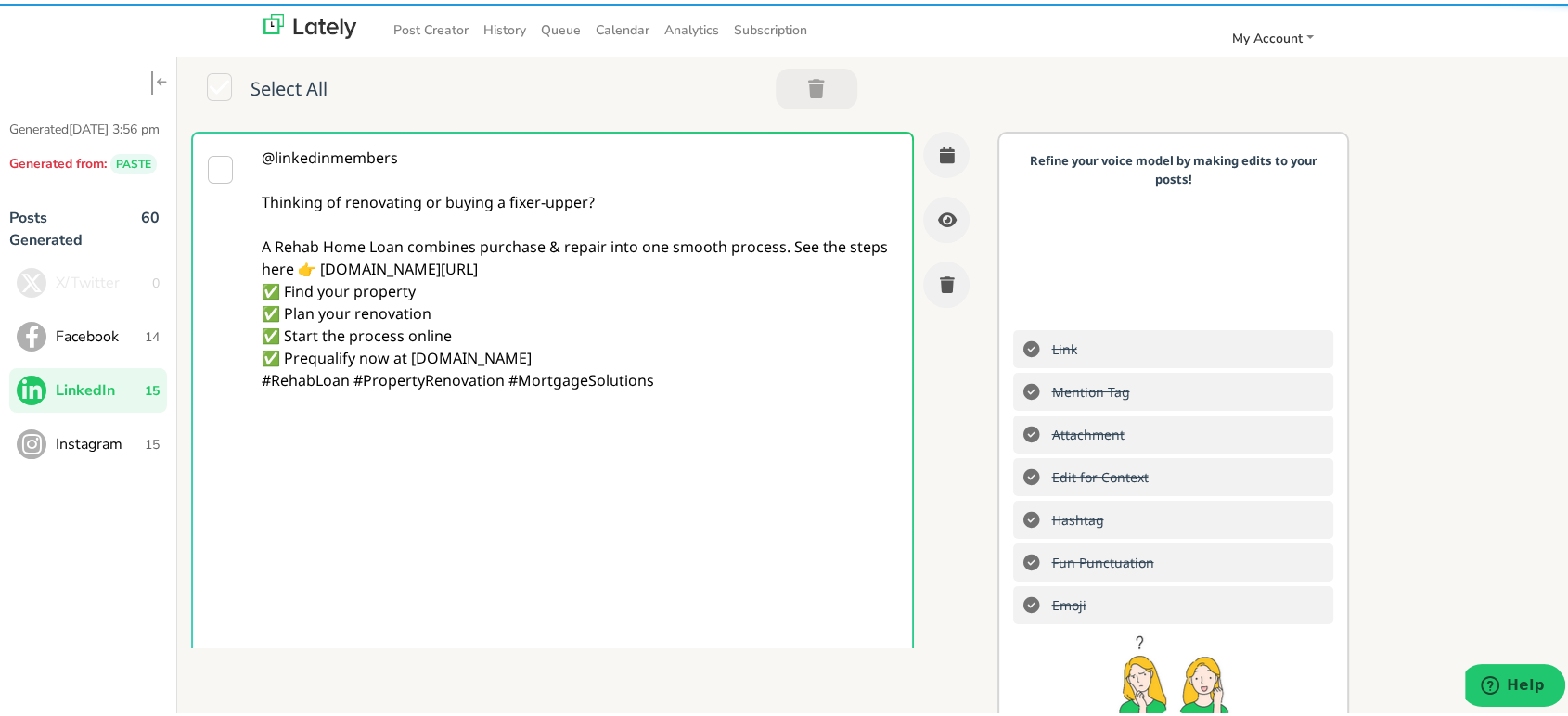
click at [787, 249] on textarea "@linkedinmembers Thinking of renovating or buying a fixer-upper? A Rehab Home L…" at bounding box center [580, 399] width 663 height 538
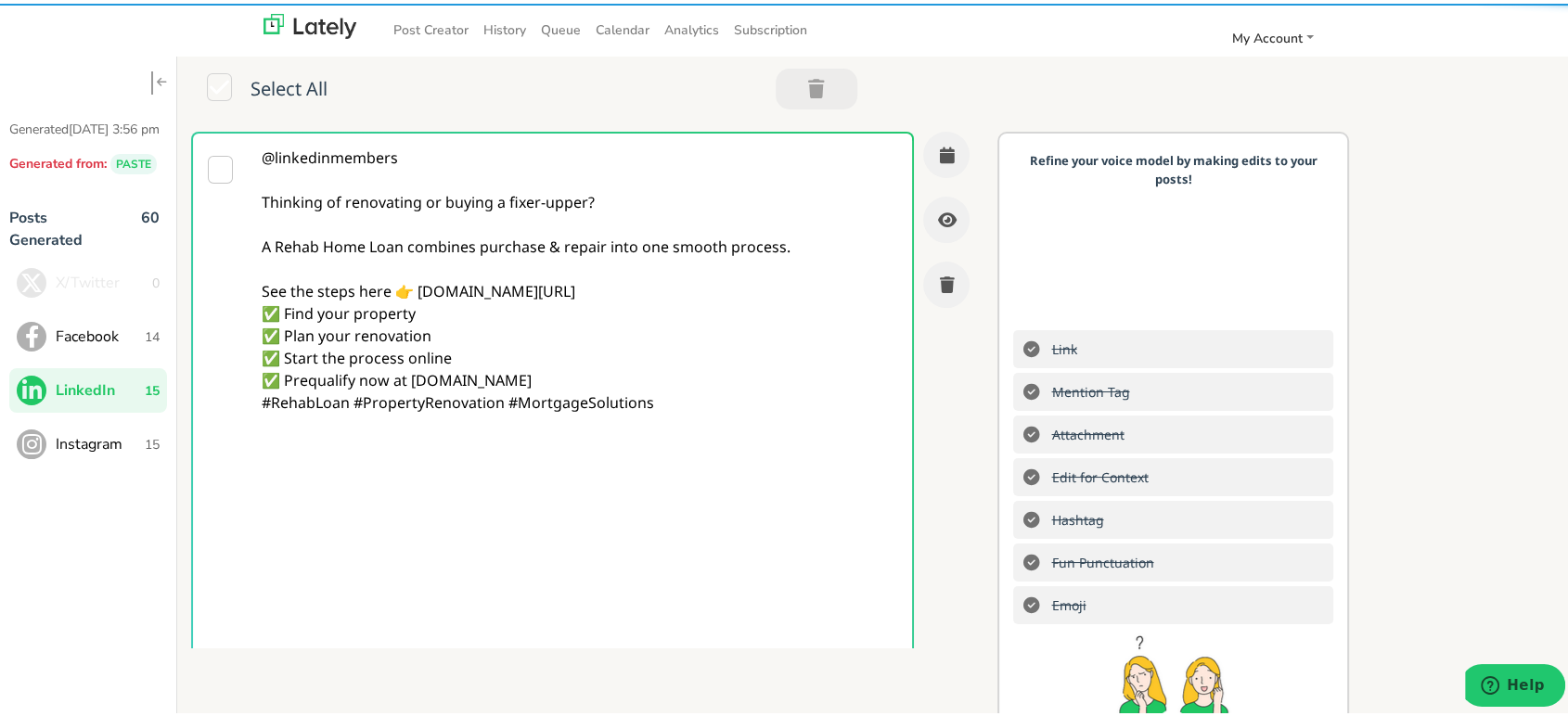
click at [693, 287] on textarea "@linkedinmembers Thinking of renovating or buying a fixer-upper? A Rehab Home L…" at bounding box center [580, 399] width 663 height 538
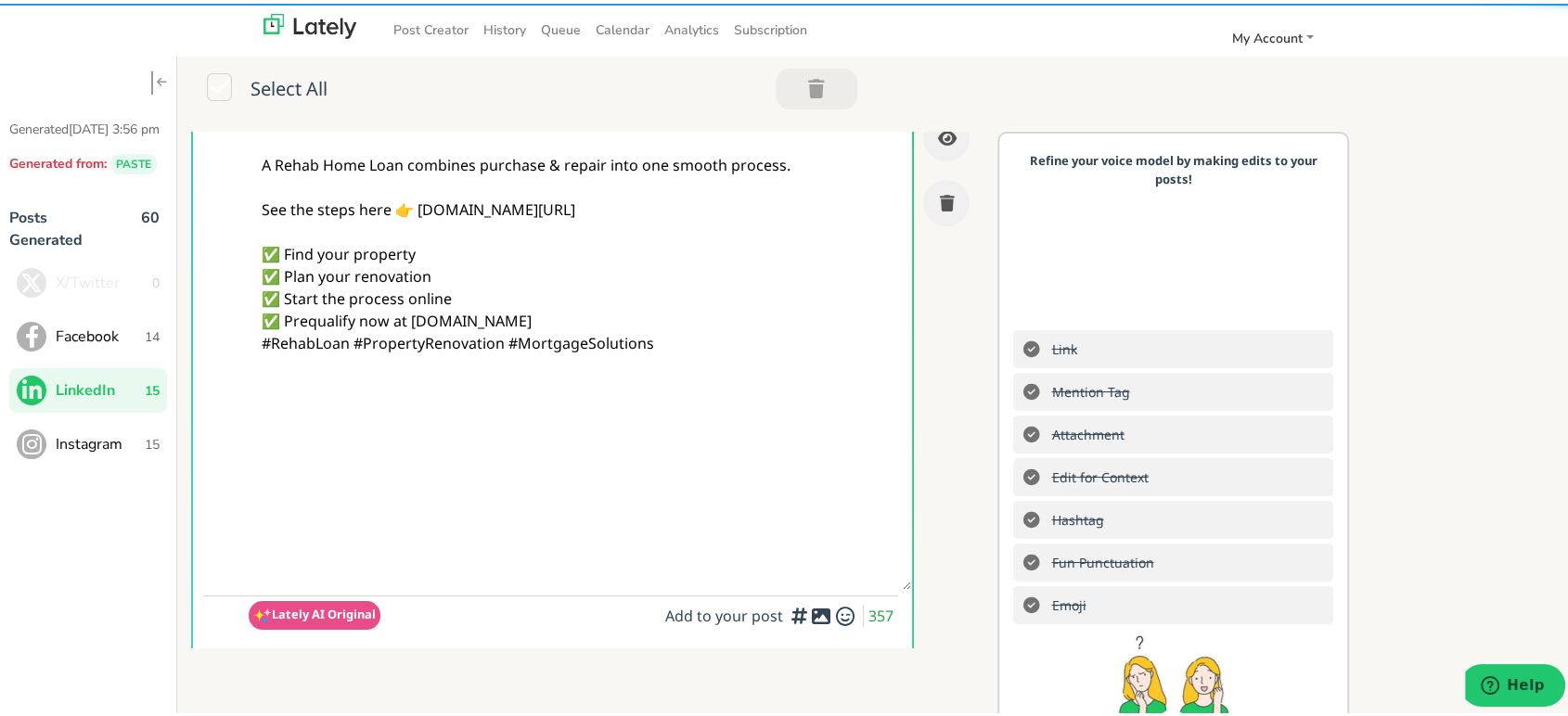
scroll to position [206, 0]
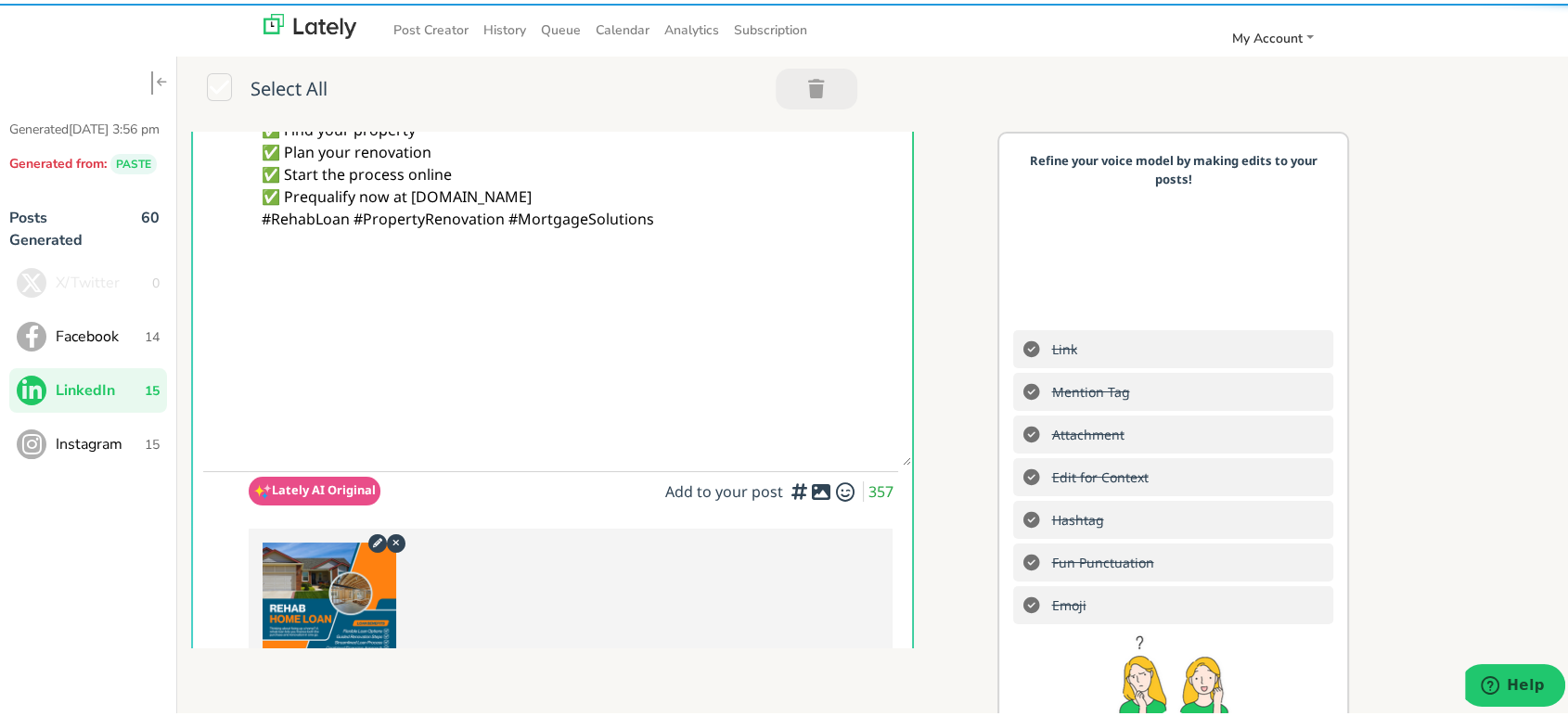
click at [624, 195] on textarea "@linkedinmembers Thinking of renovating or buying a fixer-upper? A Rehab Home L…" at bounding box center [580, 193] width 663 height 538
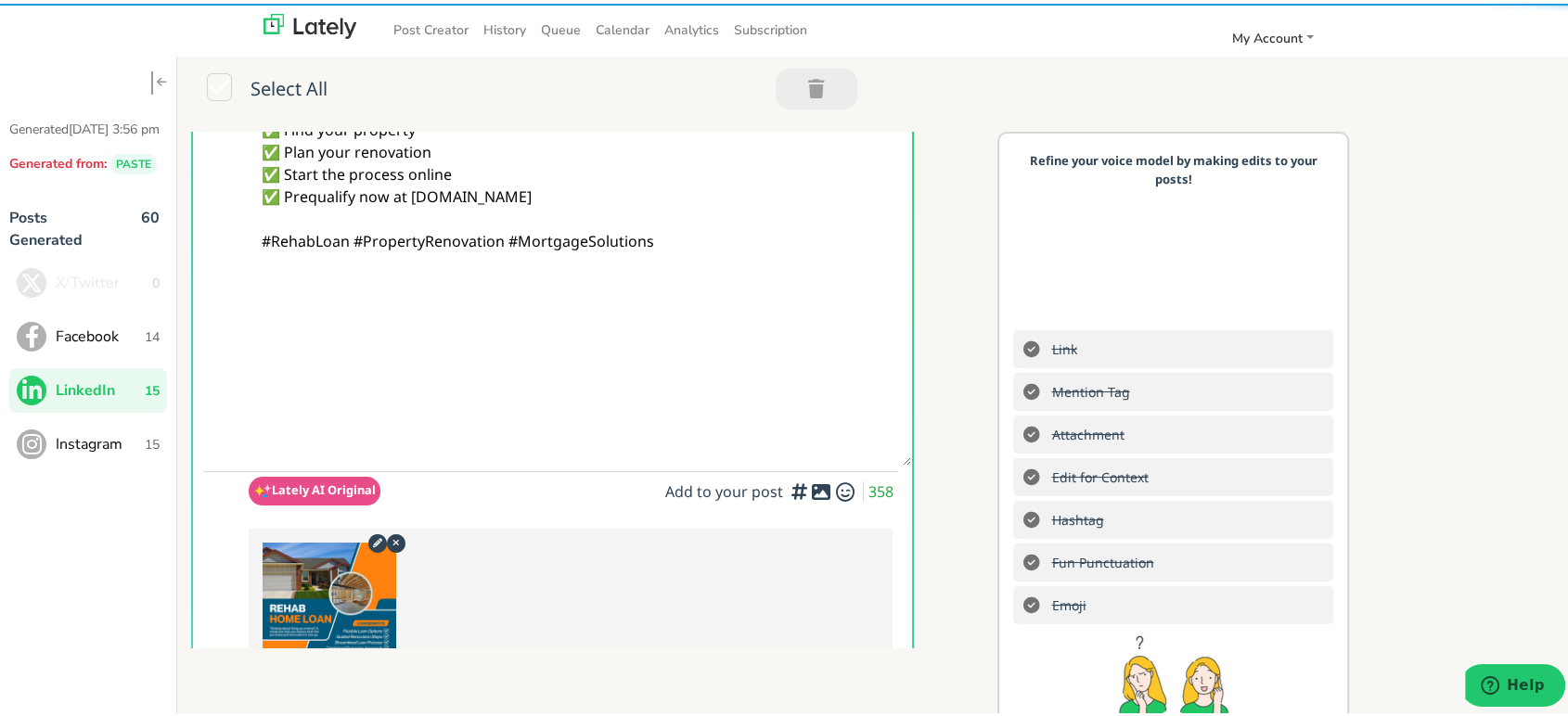
click at [356, 243] on textarea "@linkedinmembers Thinking of renovating or buying a fixer-upper? A Rehab Home L…" at bounding box center [580, 193] width 663 height 538
click at [601, 331] on textarea "@linkedinmembers Thinking of renovating or buying a fixer-upper? A Rehab Home L…" at bounding box center [580, 193] width 663 height 538
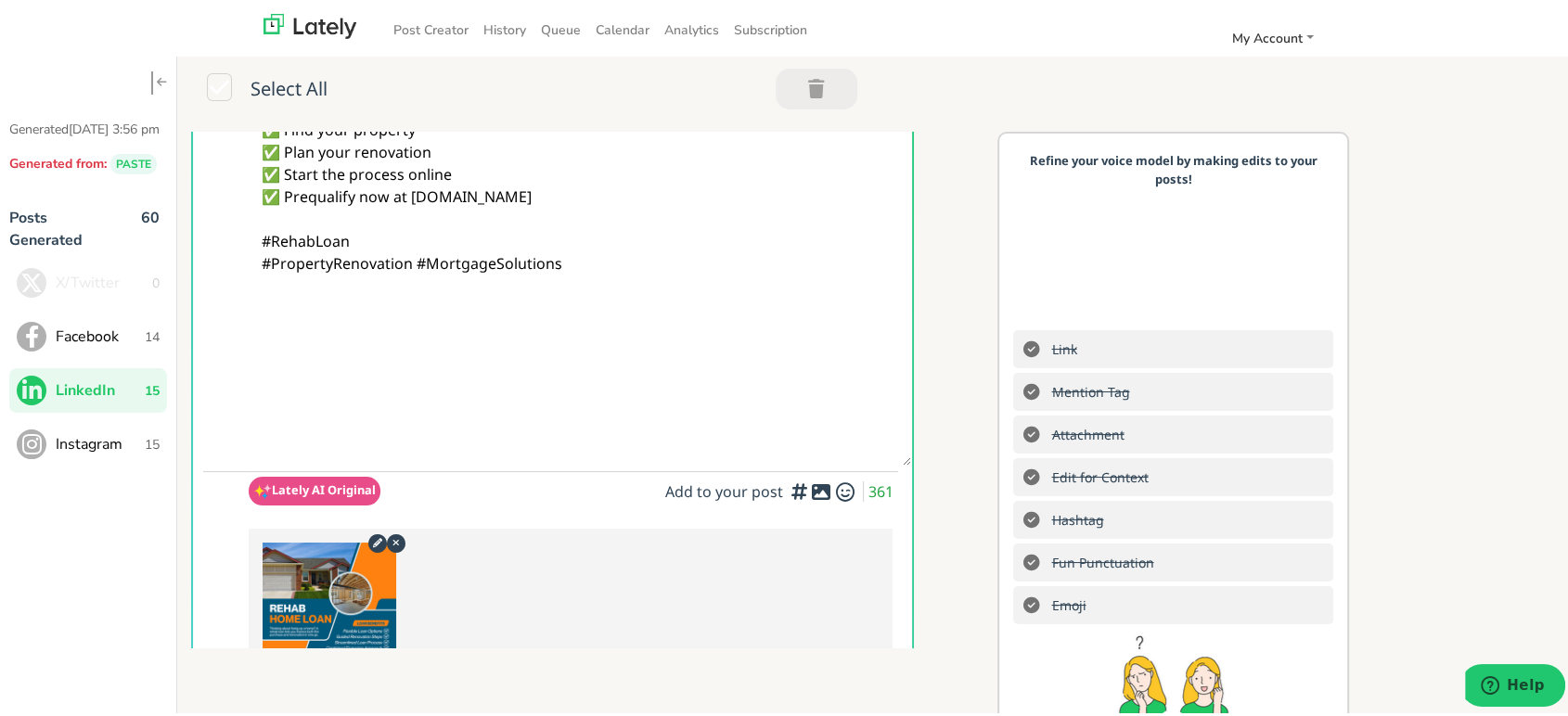
paste textarea "Follow Us On Our Social Media Platforms! Facebook: [URL][DOMAIN_NAME] LinkedIn:…"
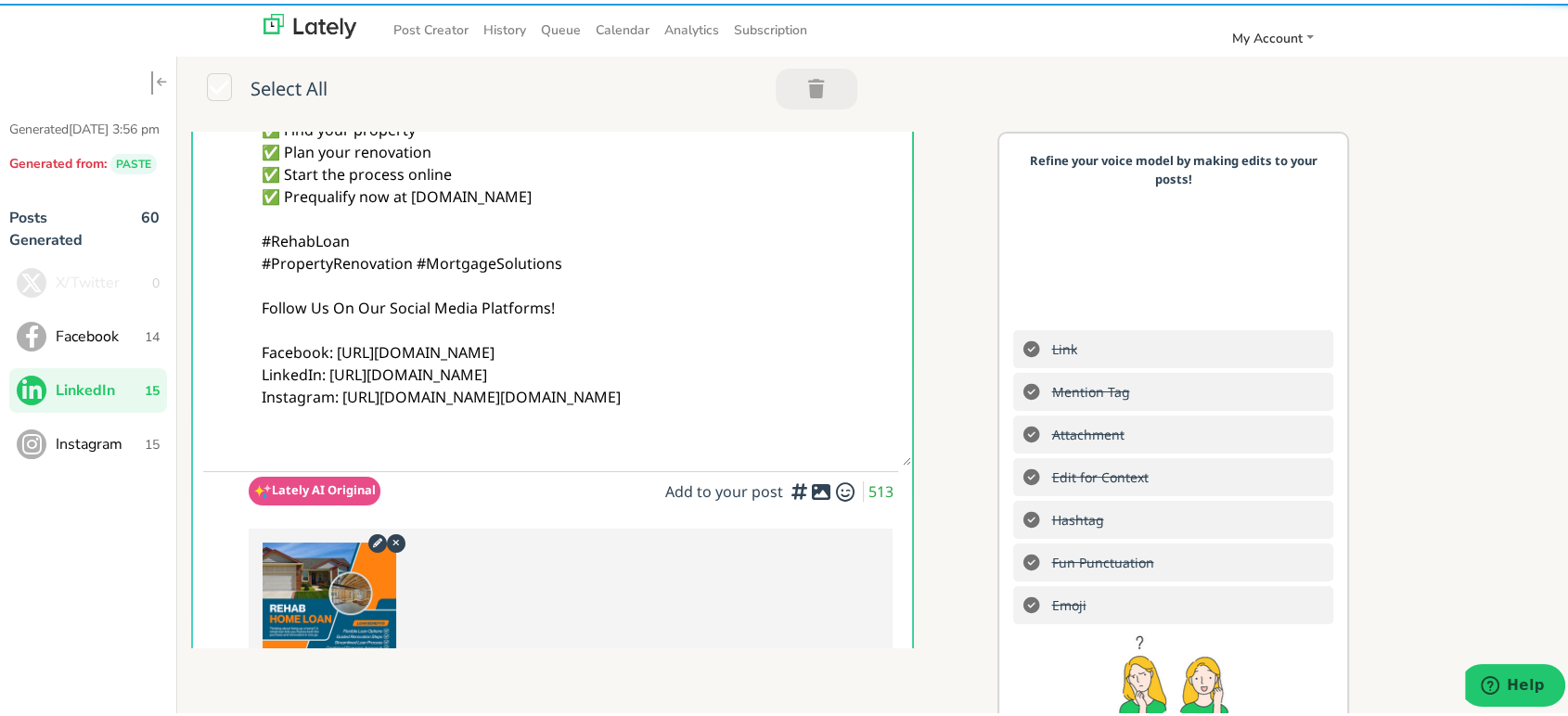
type textarea "@linkedinmembers Thinking of renovating or buying a fixer-upper? A Rehab Home L…"
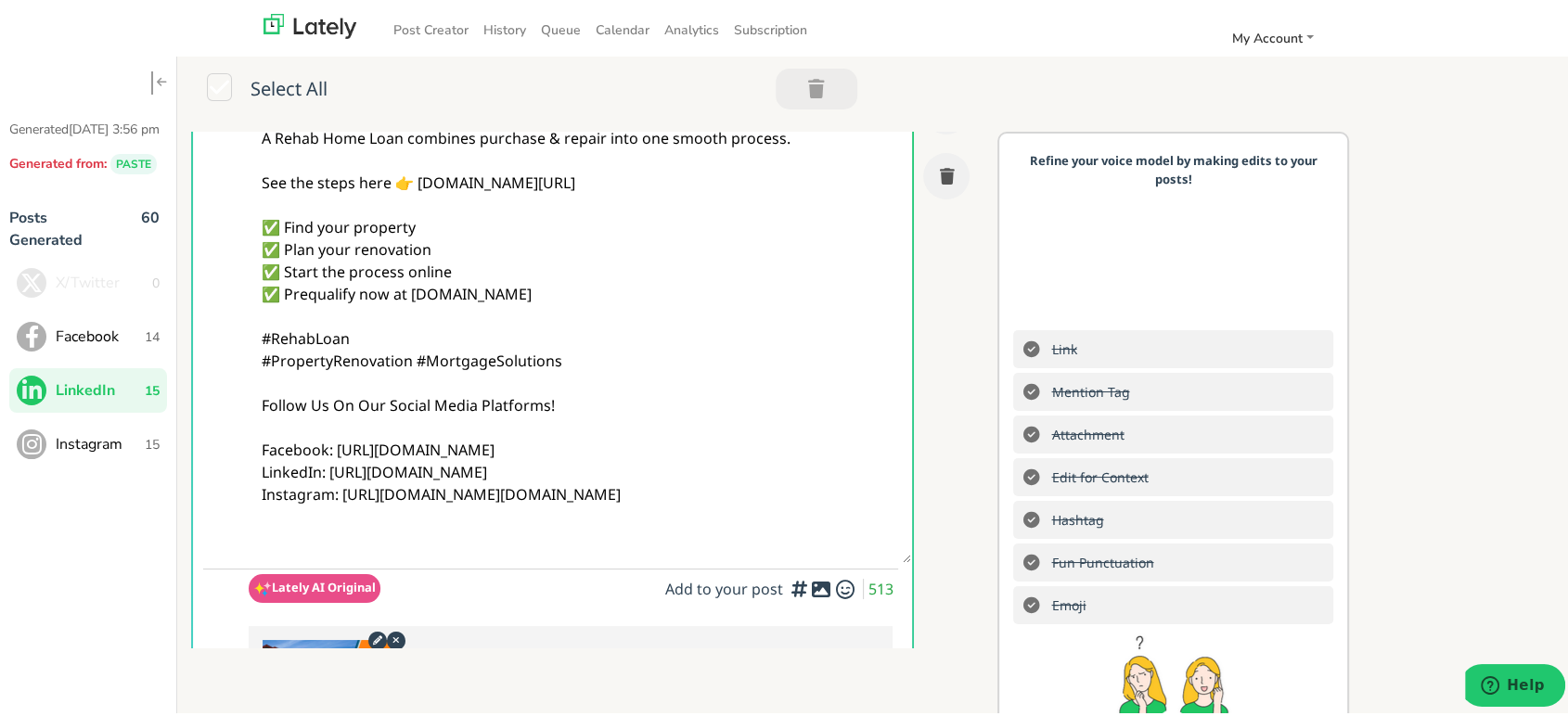
scroll to position [0, 0]
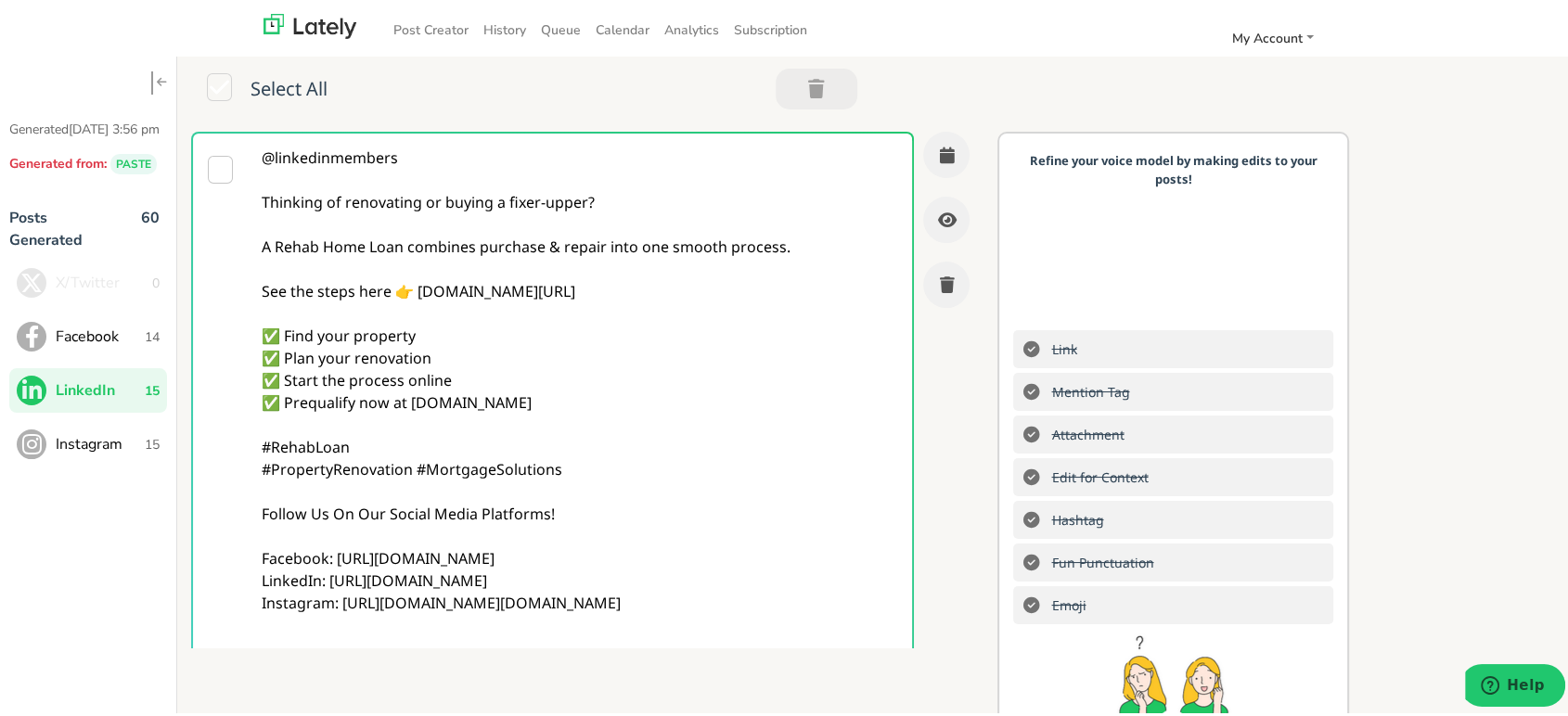
click at [593, 399] on textarea "@linkedinmembers Thinking of renovating or buying a fixer-upper? A Rehab Home L…" at bounding box center [580, 399] width 663 height 538
click at [939, 153] on icon "button" at bounding box center [946, 150] width 15 height 16
click at [670, 342] on textarea "@linkedinmembers Thinking of renovating or buying a fixer-upper? A Rehab Home L…" at bounding box center [580, 399] width 663 height 538
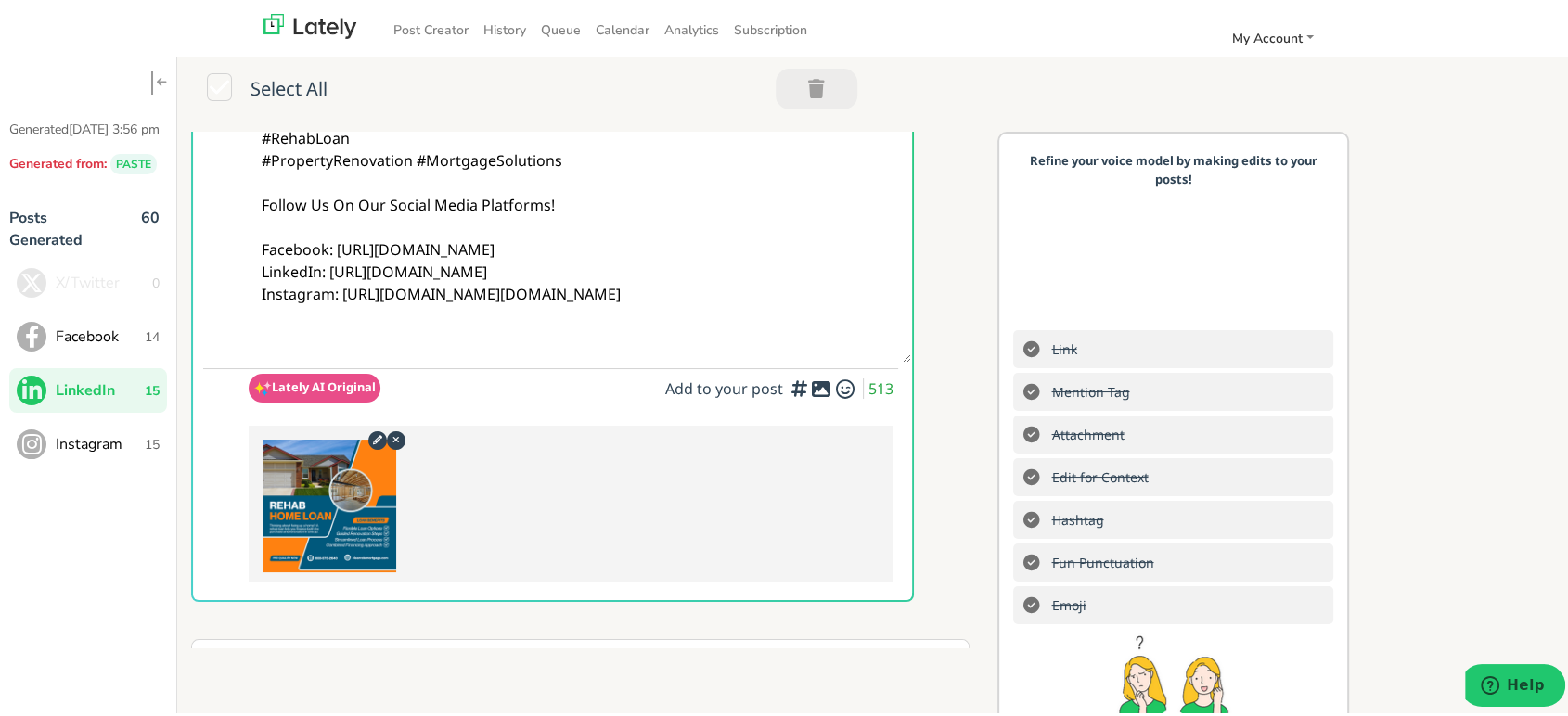
click at [658, 287] on textarea "@linkedinmembers Thinking of renovating or buying a fixer-upper? A Rehab Home L…" at bounding box center [580, 90] width 663 height 538
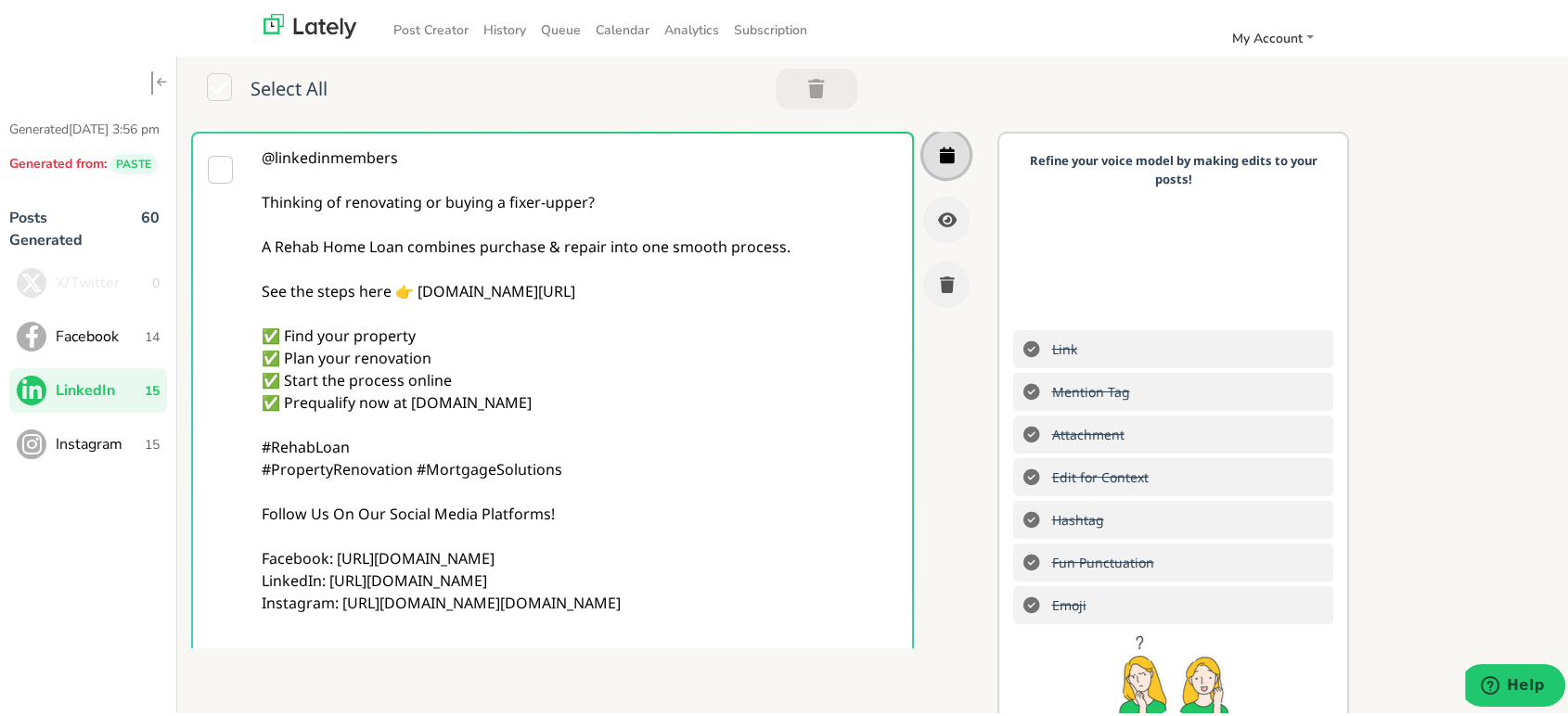
click at [939, 145] on icon "button" at bounding box center [946, 150] width 15 height 16
click at [111, 445] on span "Instagram" at bounding box center [100, 440] width 89 height 22
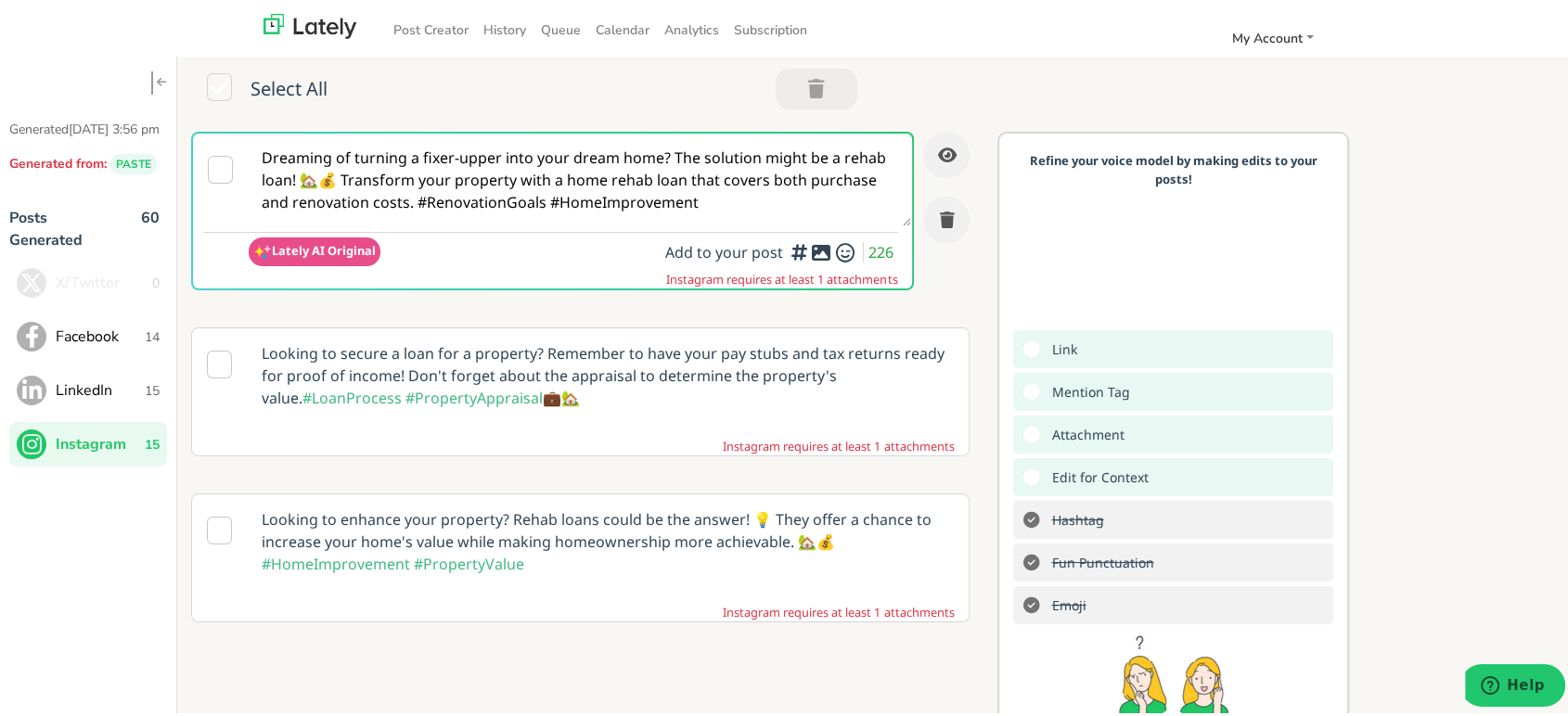
click at [104, 392] on span "LinkedIn" at bounding box center [100, 386] width 89 height 22
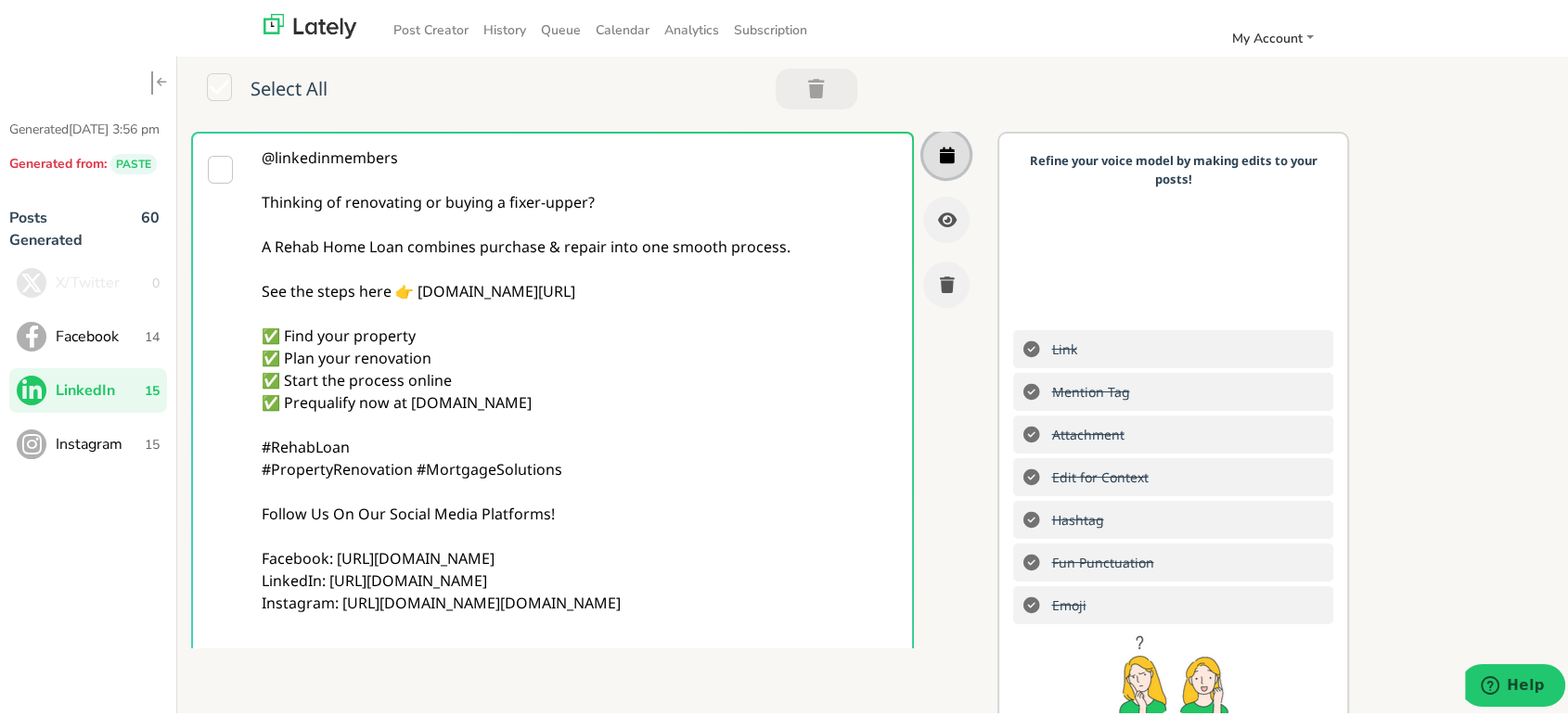
click at [939, 145] on icon "button" at bounding box center [946, 150] width 15 height 16
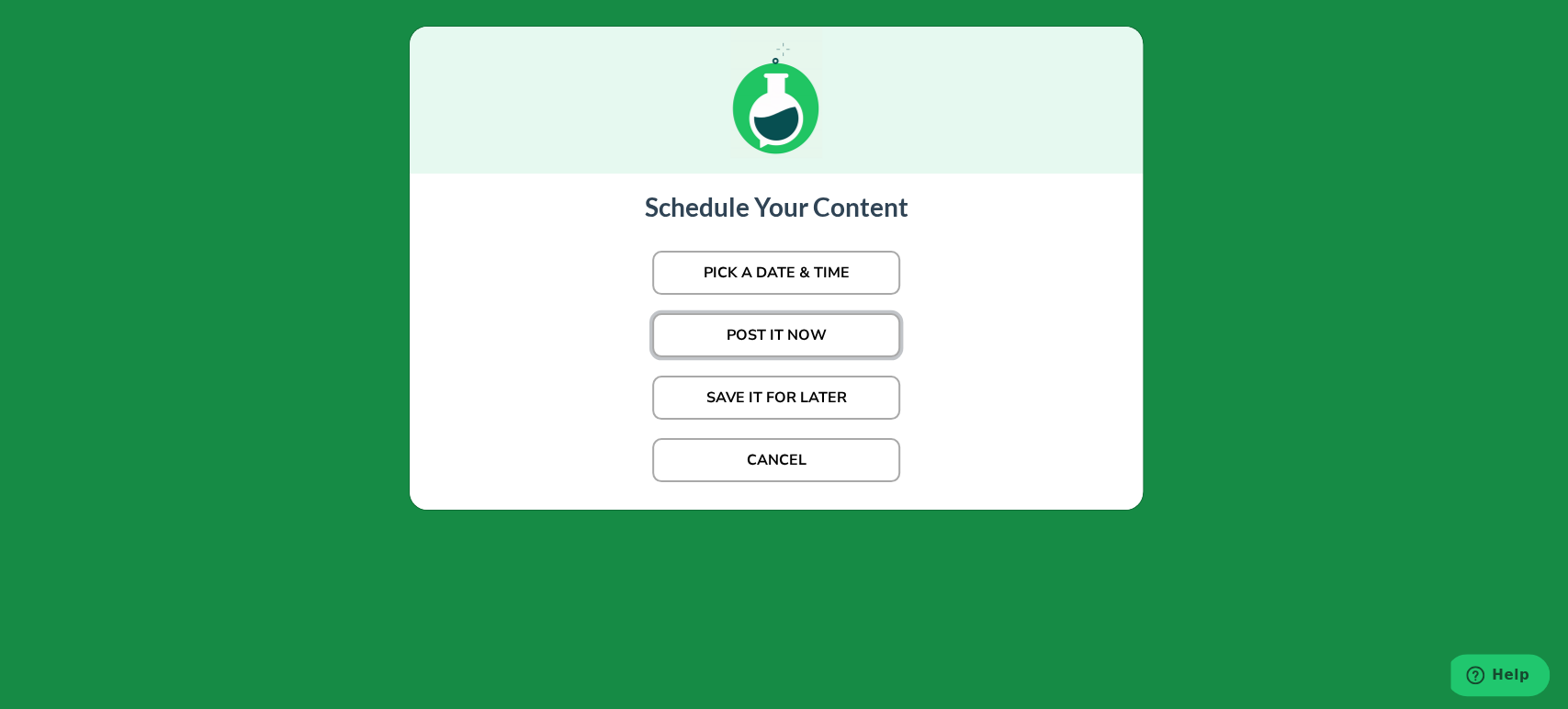
click at [766, 330] on button "POST IT NOW" at bounding box center [776, 335] width 248 height 45
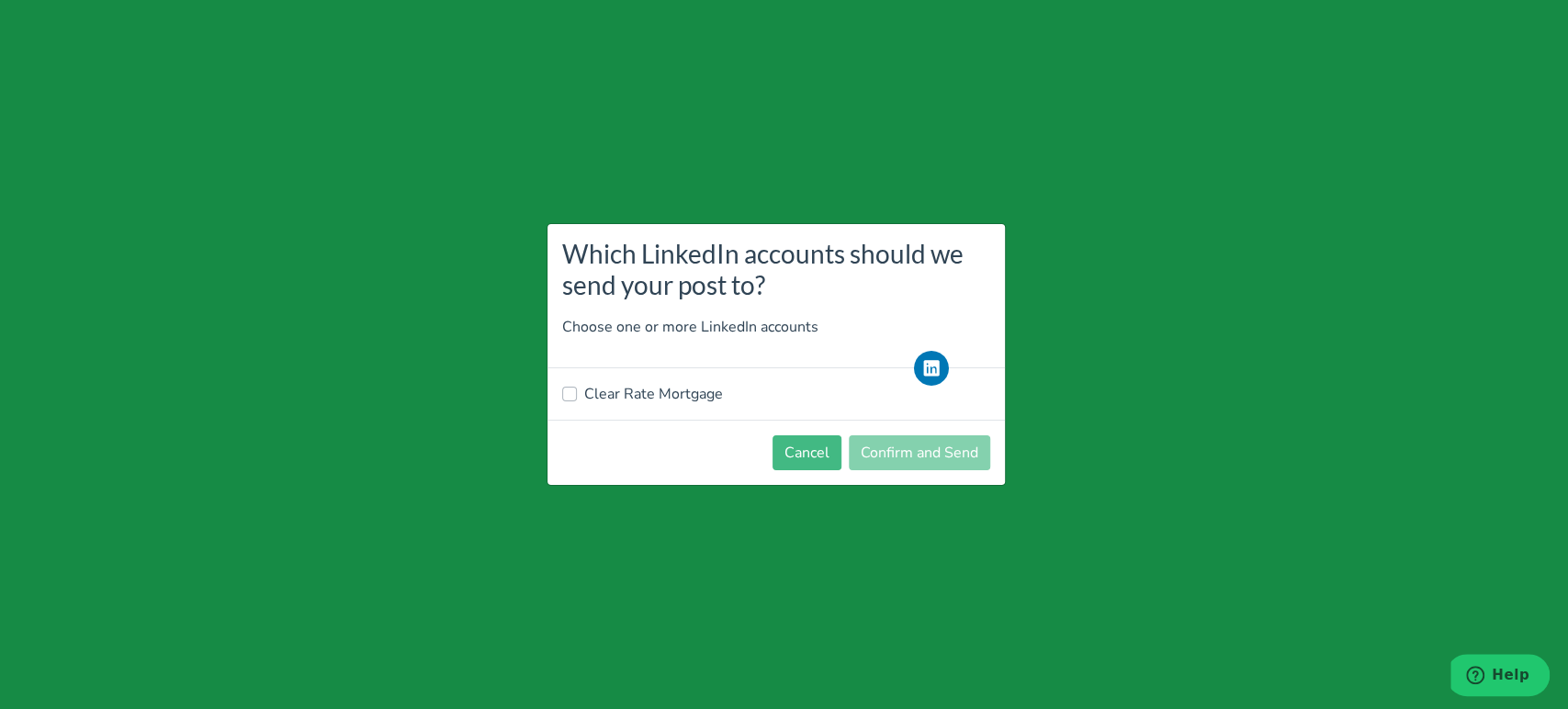
click at [644, 397] on label "Clear Rate Mortgage" at bounding box center [653, 393] width 138 height 22
click at [576, 397] on input "Clear Rate Mortgage" at bounding box center [570, 391] width 15 height 18
checkbox input "true"
click at [899, 464] on button "Confirm and Send" at bounding box center [919, 452] width 141 height 35
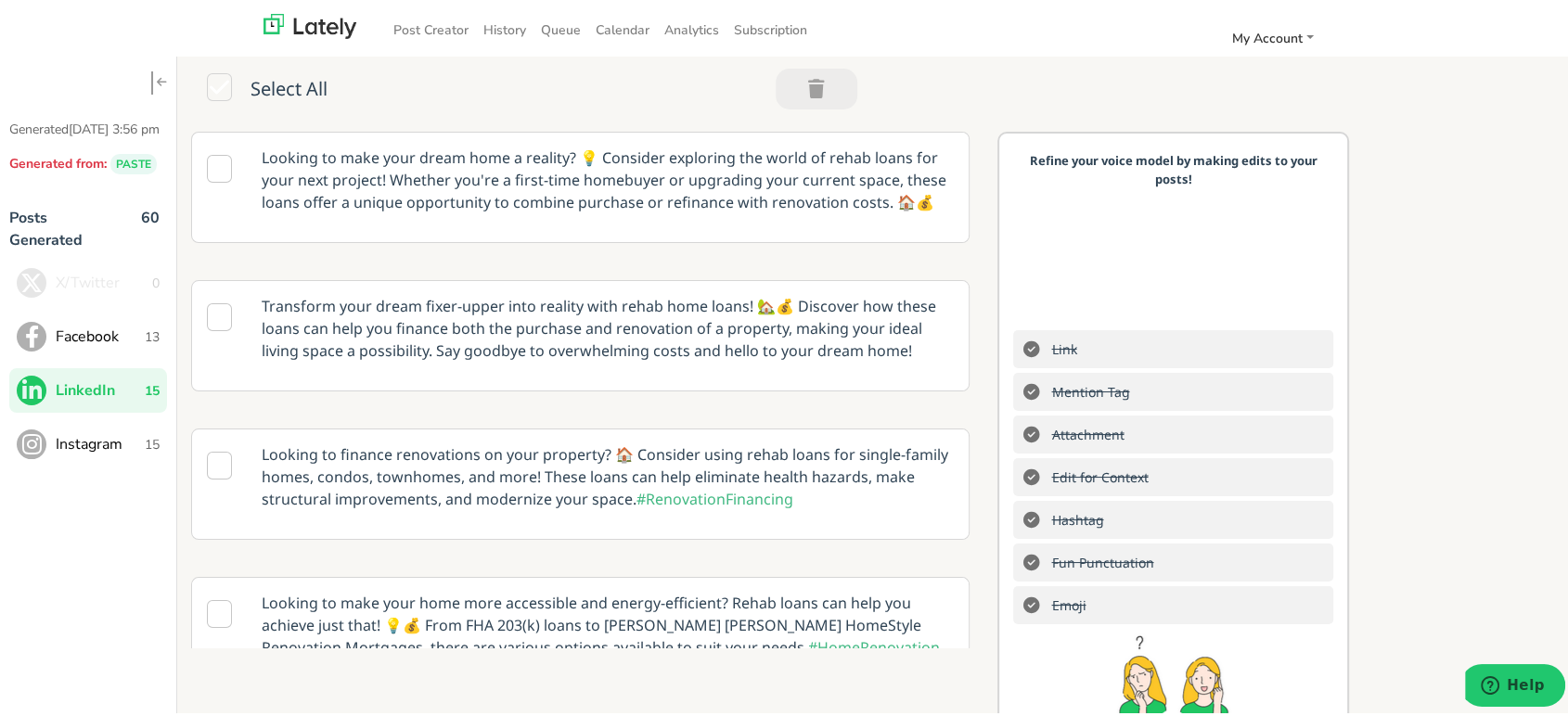
click at [134, 323] on span "Facebook" at bounding box center [100, 332] width 89 height 22
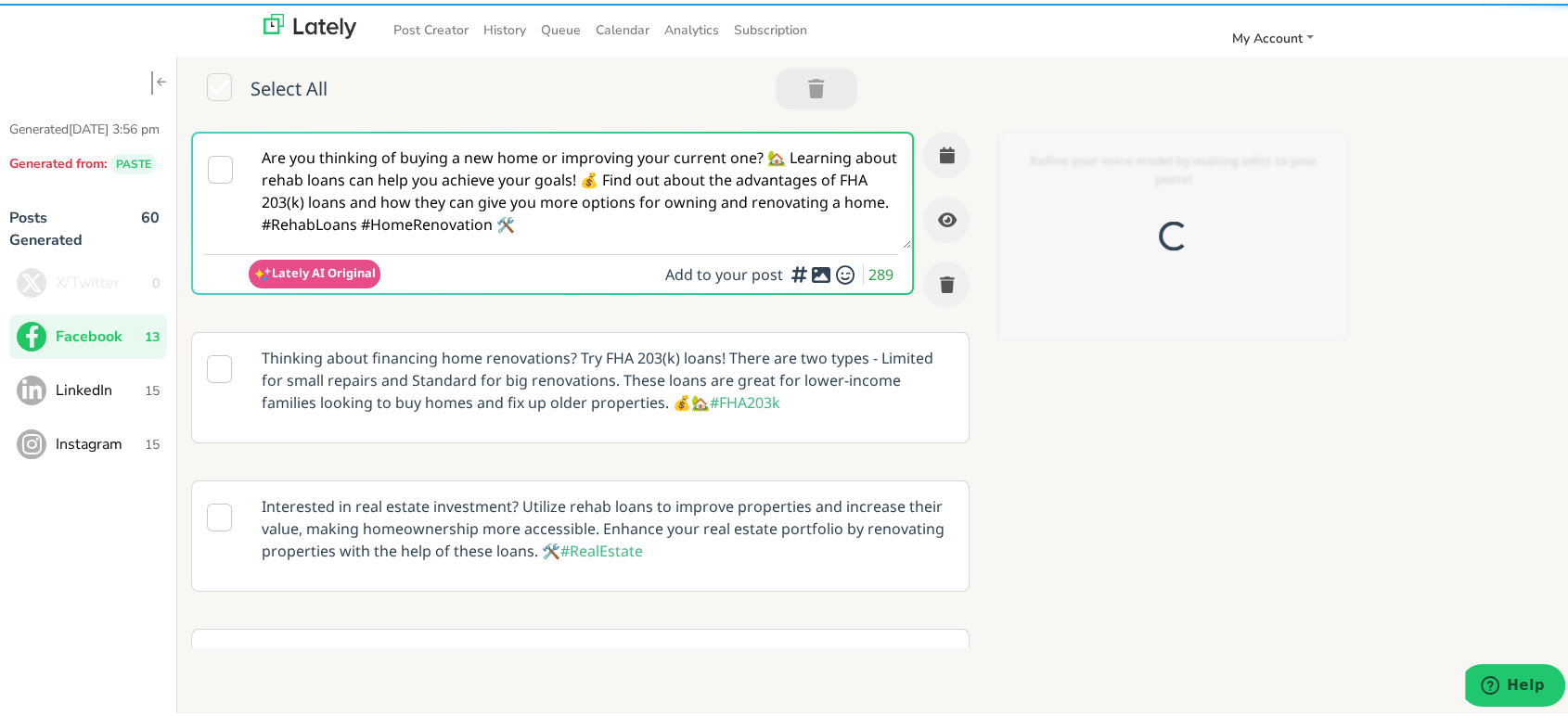
click at [500, 141] on textarea "Are you thinking of buying a new home or improving your current one? 🏡 Learning…" at bounding box center [580, 188] width 663 height 115
click at [499, 141] on textarea "Are you thinking of buying a new home or improving your current one? 🏡 Learning…" at bounding box center [580, 188] width 663 height 115
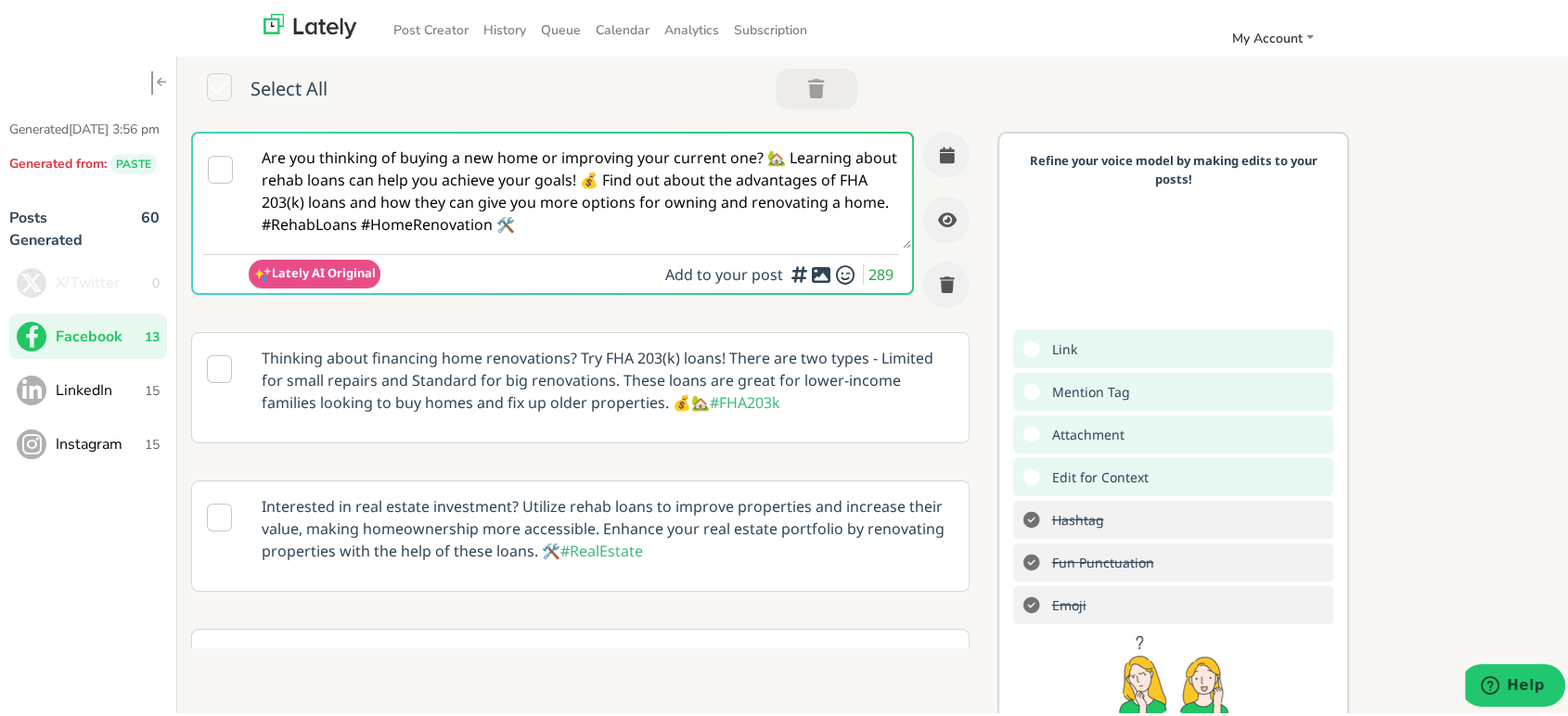
paste textarea "@everyone 🏡 Ready to fix & upgrade your home? A Rehab Home Loan can help you bu…"
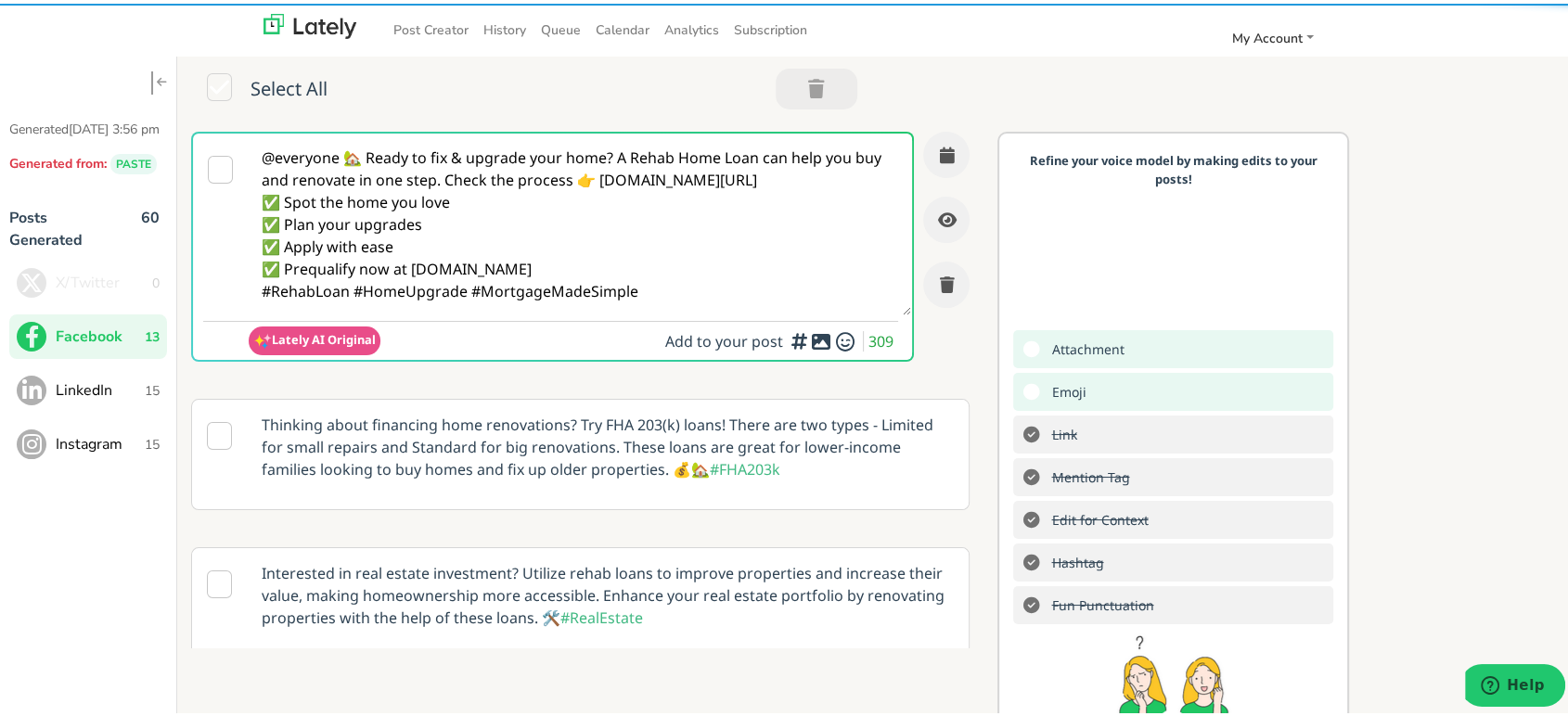
click at [367, 157] on textarea "@everyone 🏡 Ready to fix & upgrade your home? A Rehab Home Loan can help you bu…" at bounding box center [580, 221] width 663 height 182
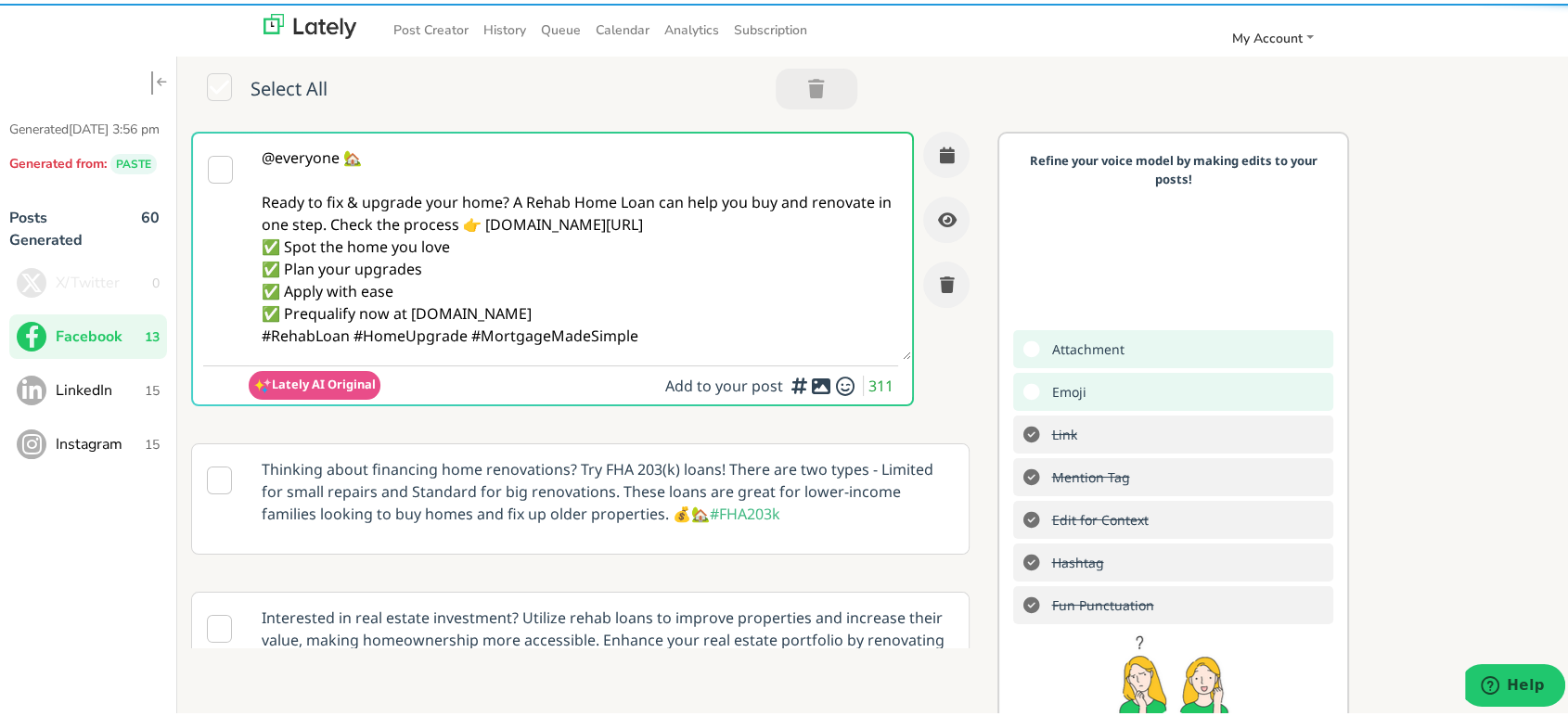
click at [511, 195] on textarea "@everyone 🏡 Ready to fix & upgrade your home? A Rehab Home Loan can help you bu…" at bounding box center [580, 243] width 663 height 226
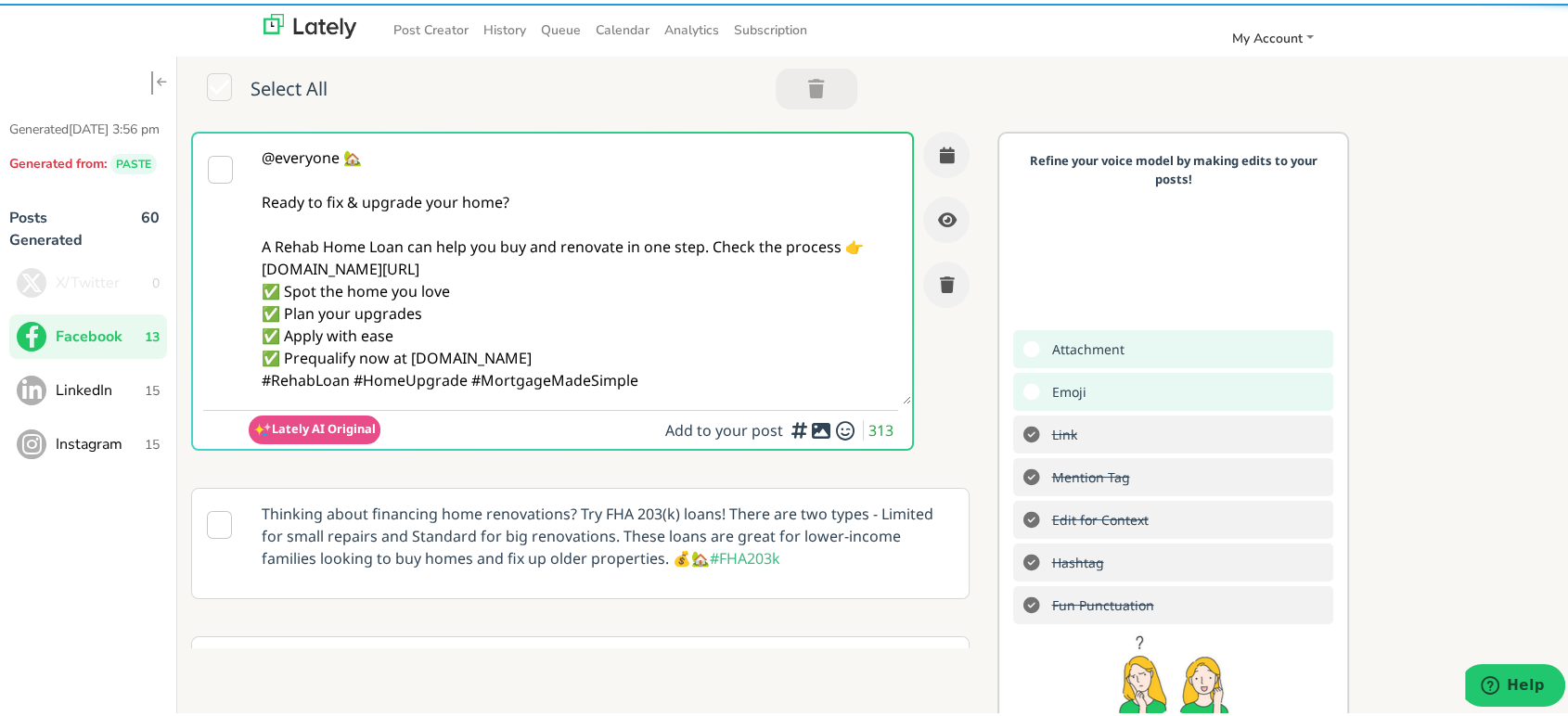
click at [711, 245] on textarea "@everyone 🏡 Ready to fix & upgrade your home? A Rehab Home Loan can help you bu…" at bounding box center [580, 265] width 663 height 271
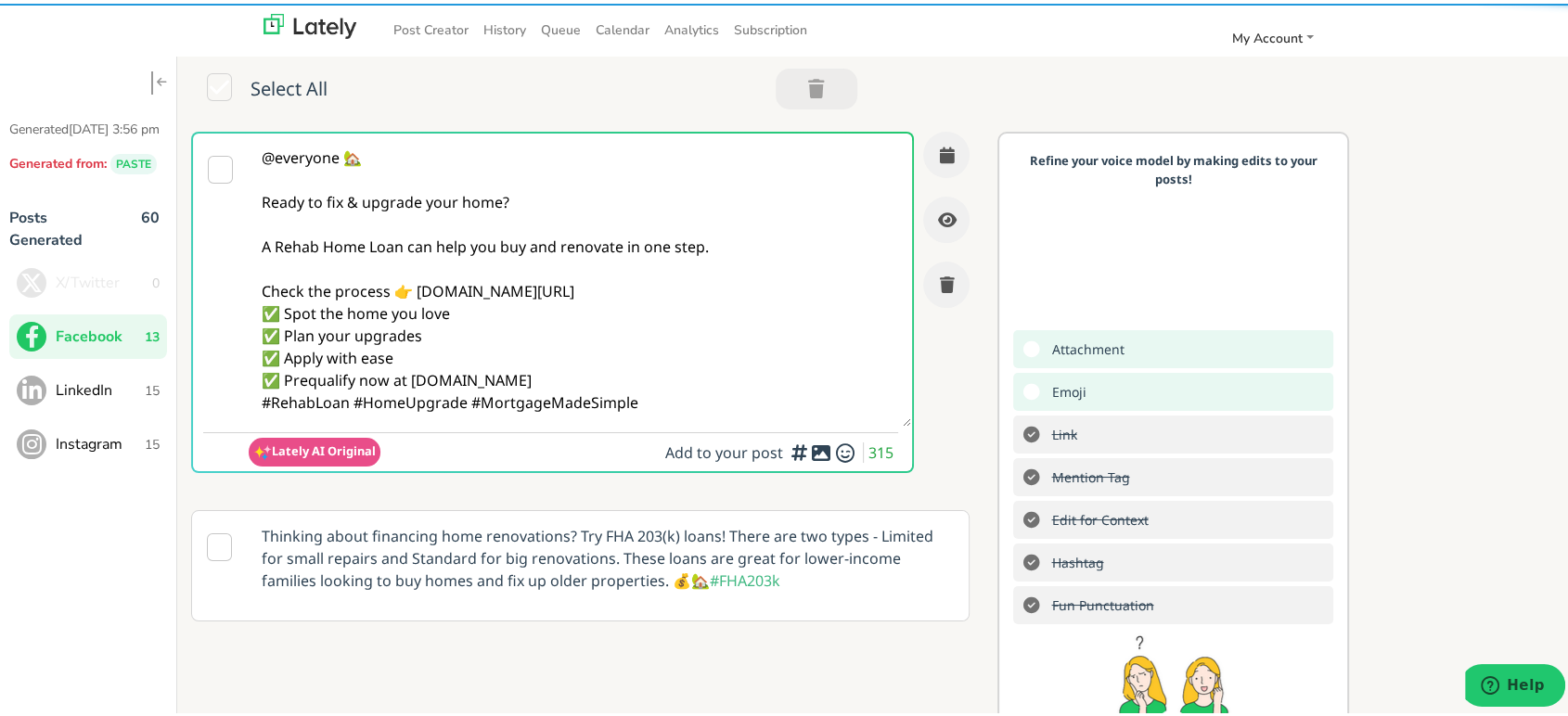
click at [659, 282] on textarea "@everyone 🏡 Ready to fix & upgrade your home? A Rehab Home Loan can help you bu…" at bounding box center [580, 277] width 663 height 293
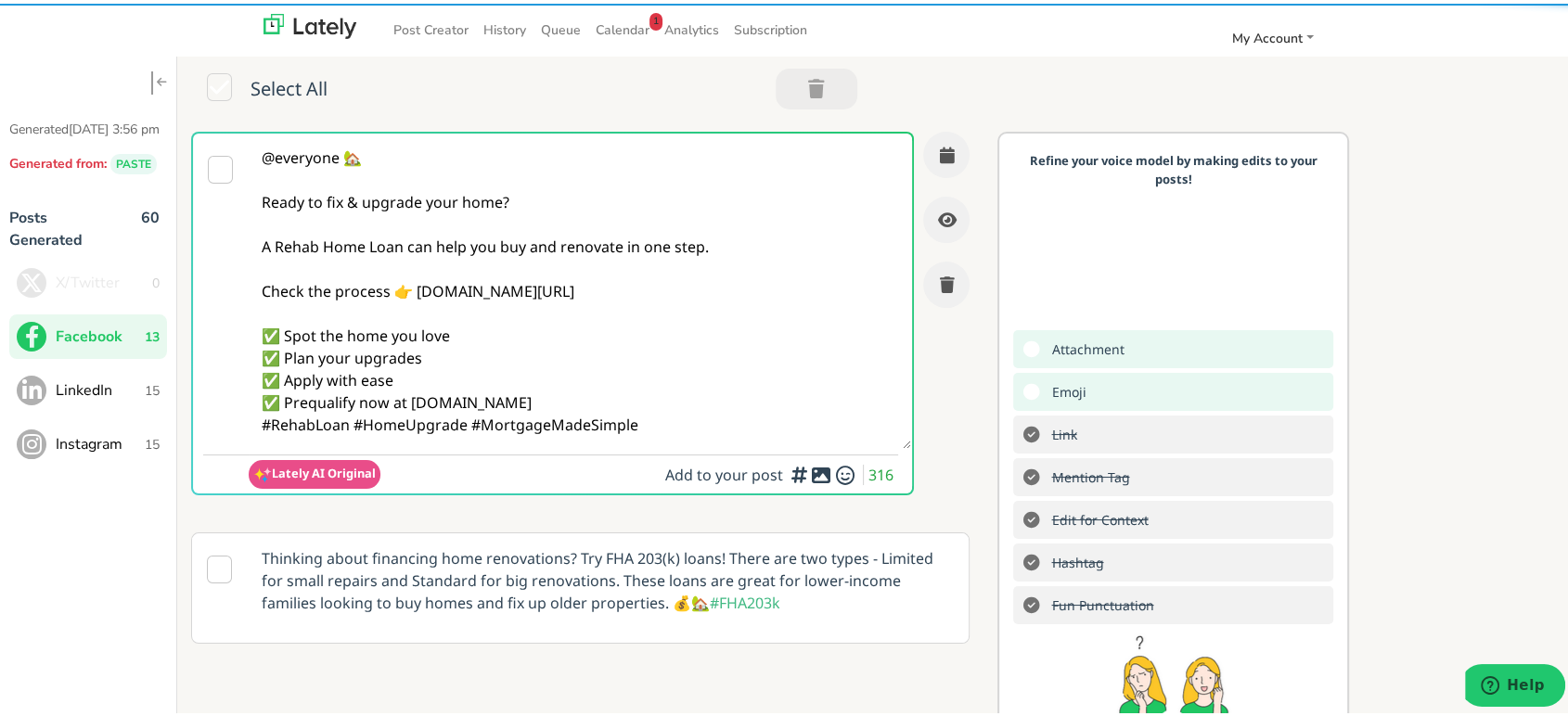
click at [602, 393] on textarea "@everyone 🏡 Ready to fix & upgrade your home? A Rehab Home Loan can help you bu…" at bounding box center [580, 287] width 663 height 315
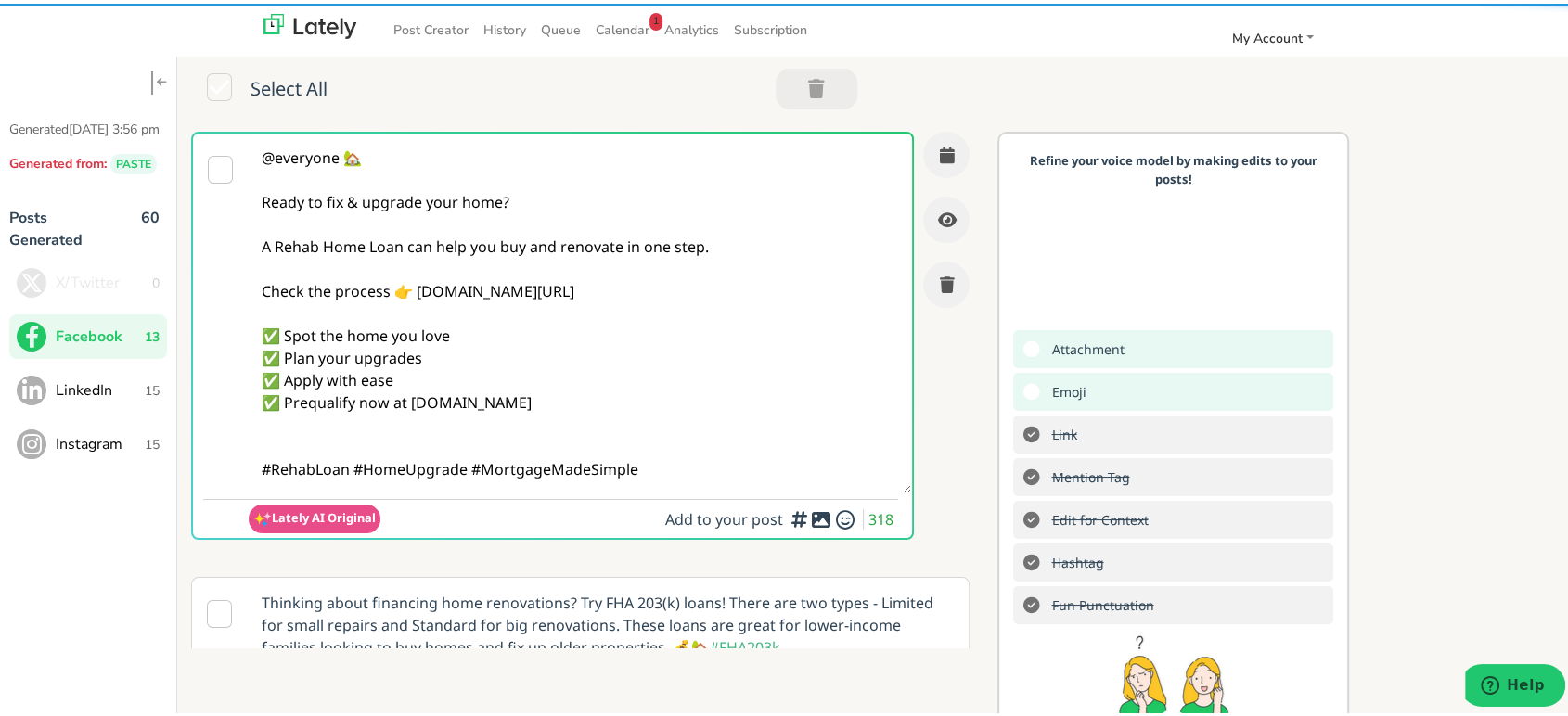
click at [353, 467] on textarea "@everyone 🏡 Ready to fix & upgrade your home? A Rehab Home Loan can help you bu…" at bounding box center [580, 310] width 663 height 360
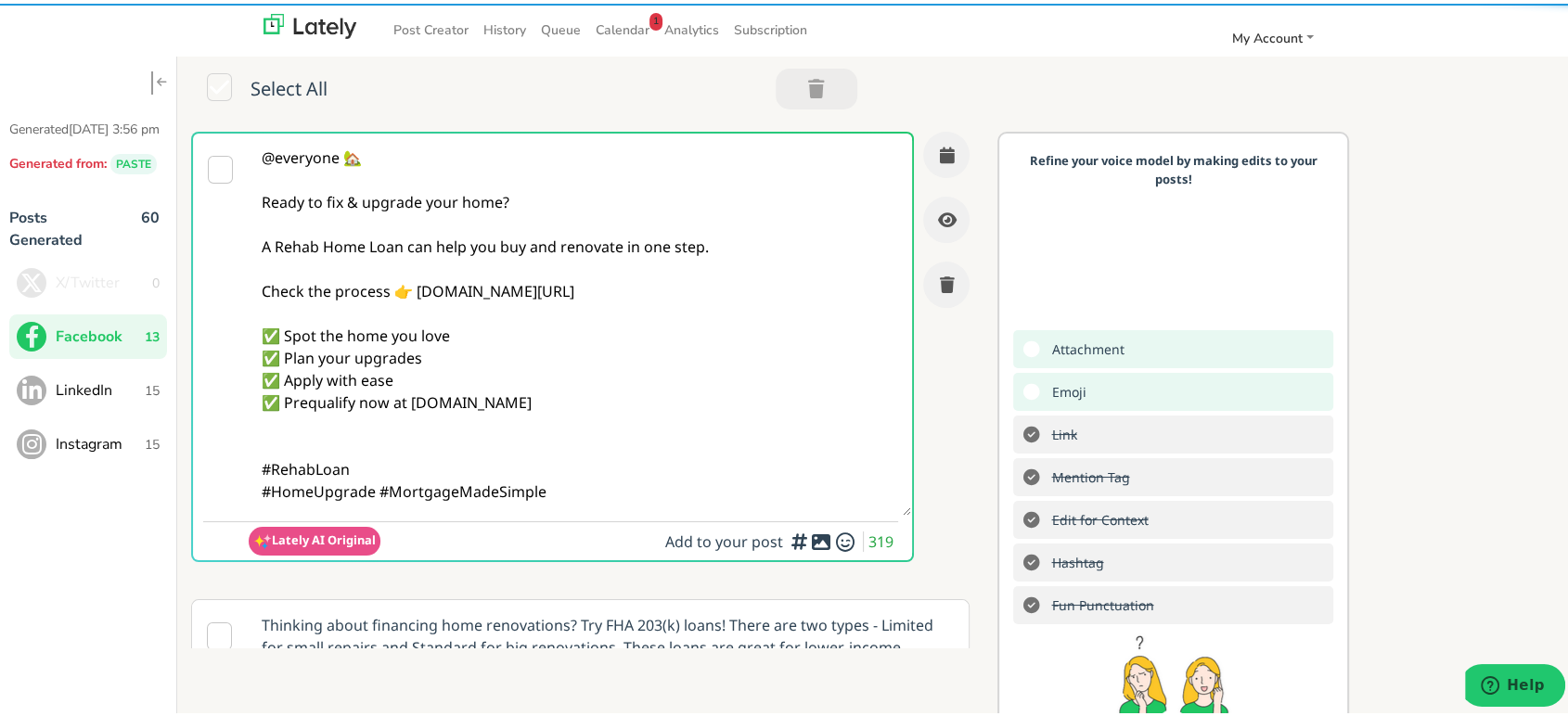
click at [545, 496] on textarea "@everyone 🏡 Ready to fix & upgrade your home? A Rehab Home Loan can help you bu…" at bounding box center [580, 321] width 663 height 382
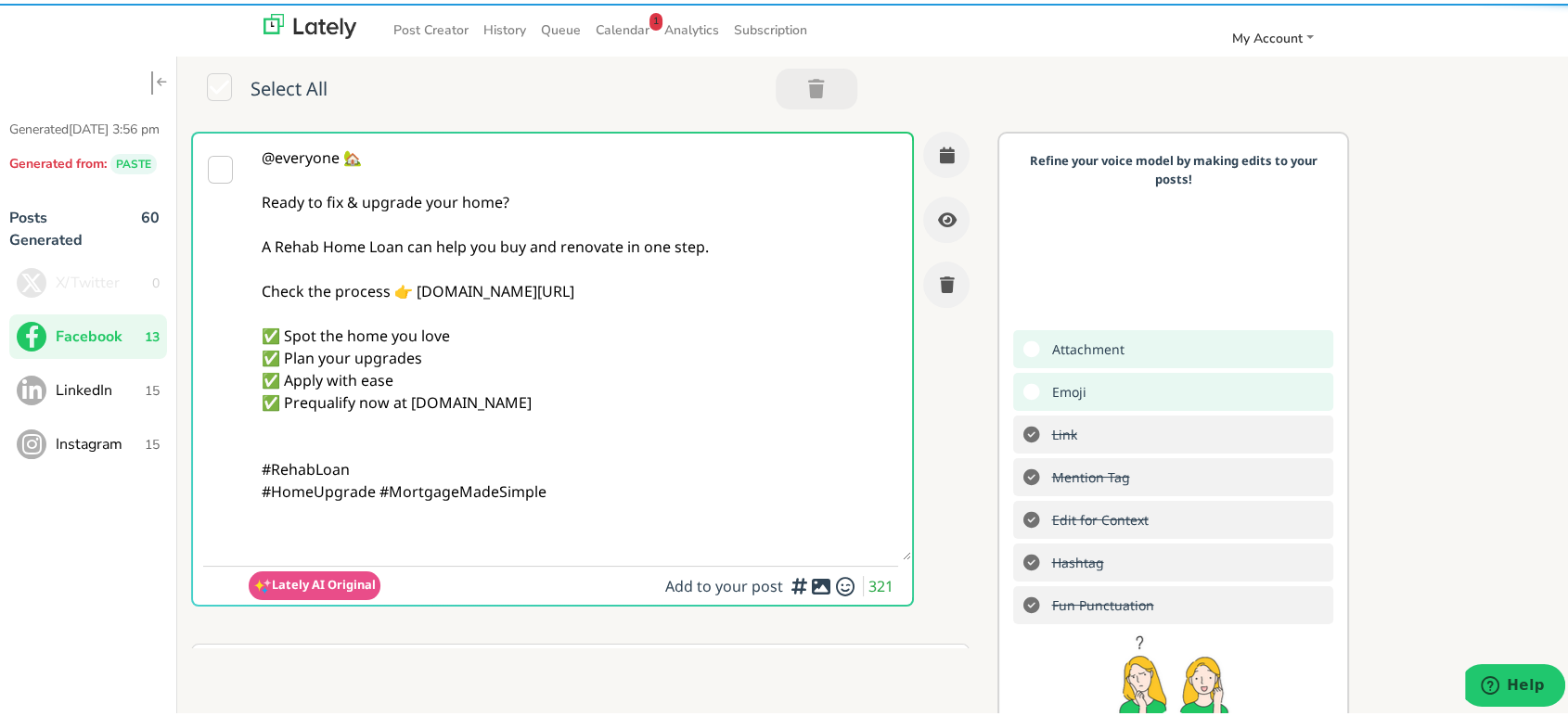
paste textarea "Follow Us On Our Social Media Platforms! Facebook: [URL][DOMAIN_NAME] LinkedIn:…"
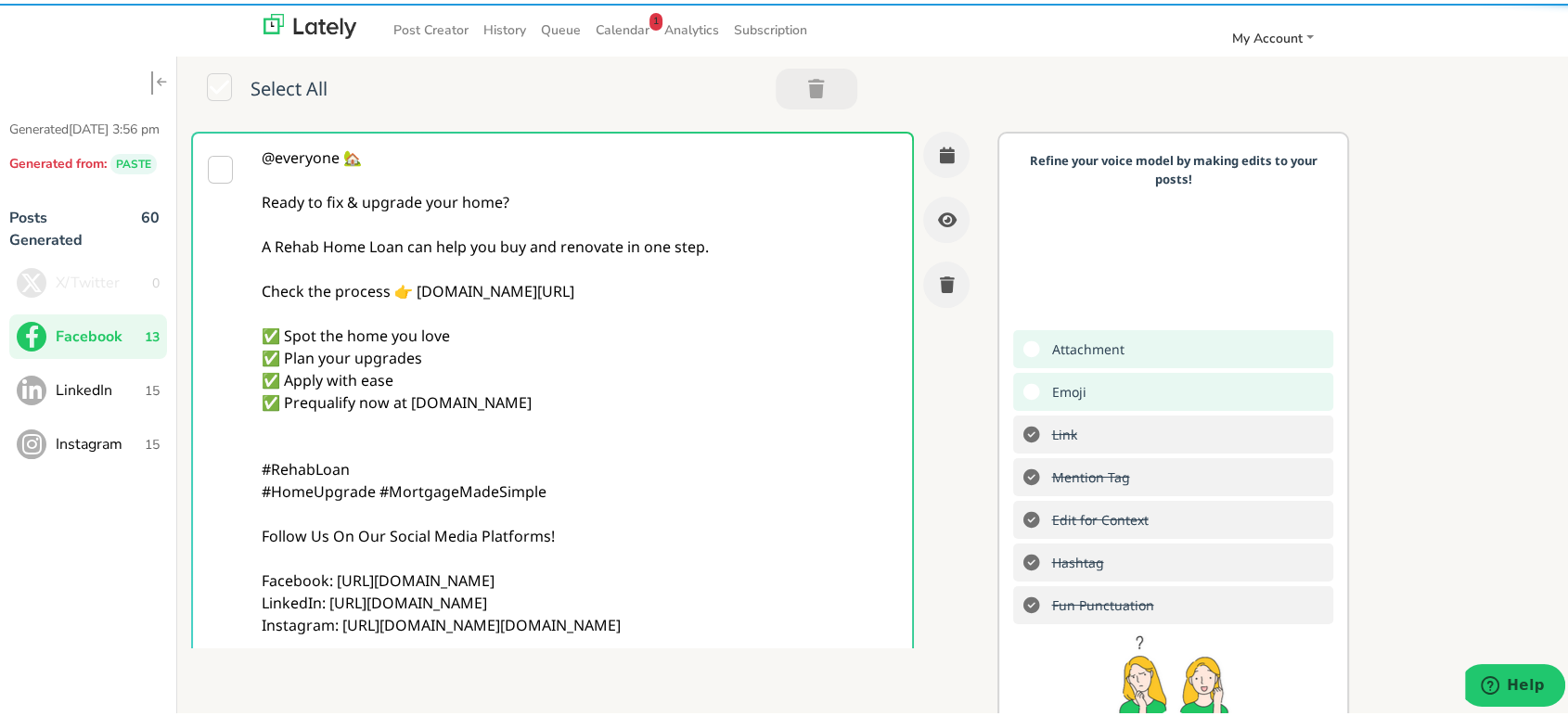
type textarea "@everyone 🏡 Ready to fix & upgrade your home? A Rehab Home Loan can help you bu…"
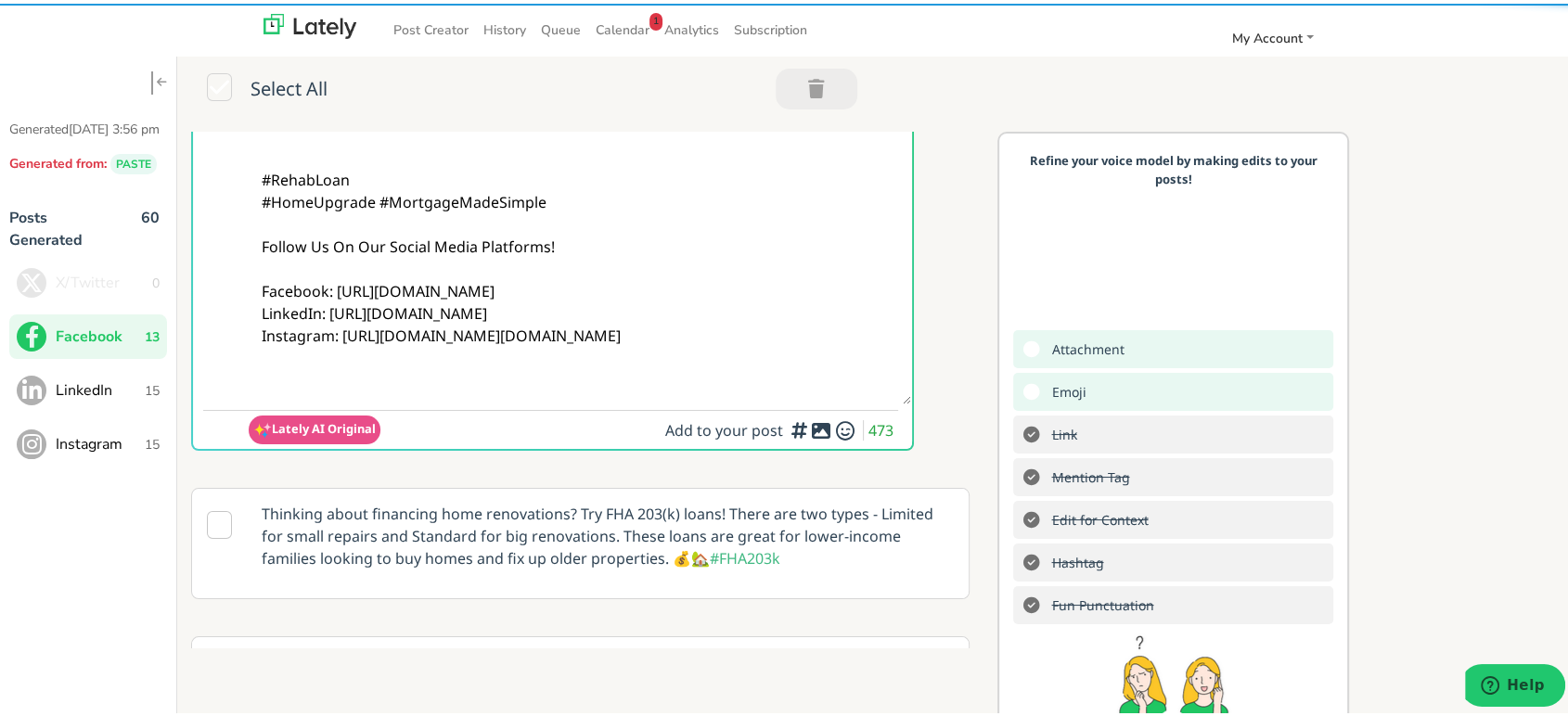
scroll to position [309, 0]
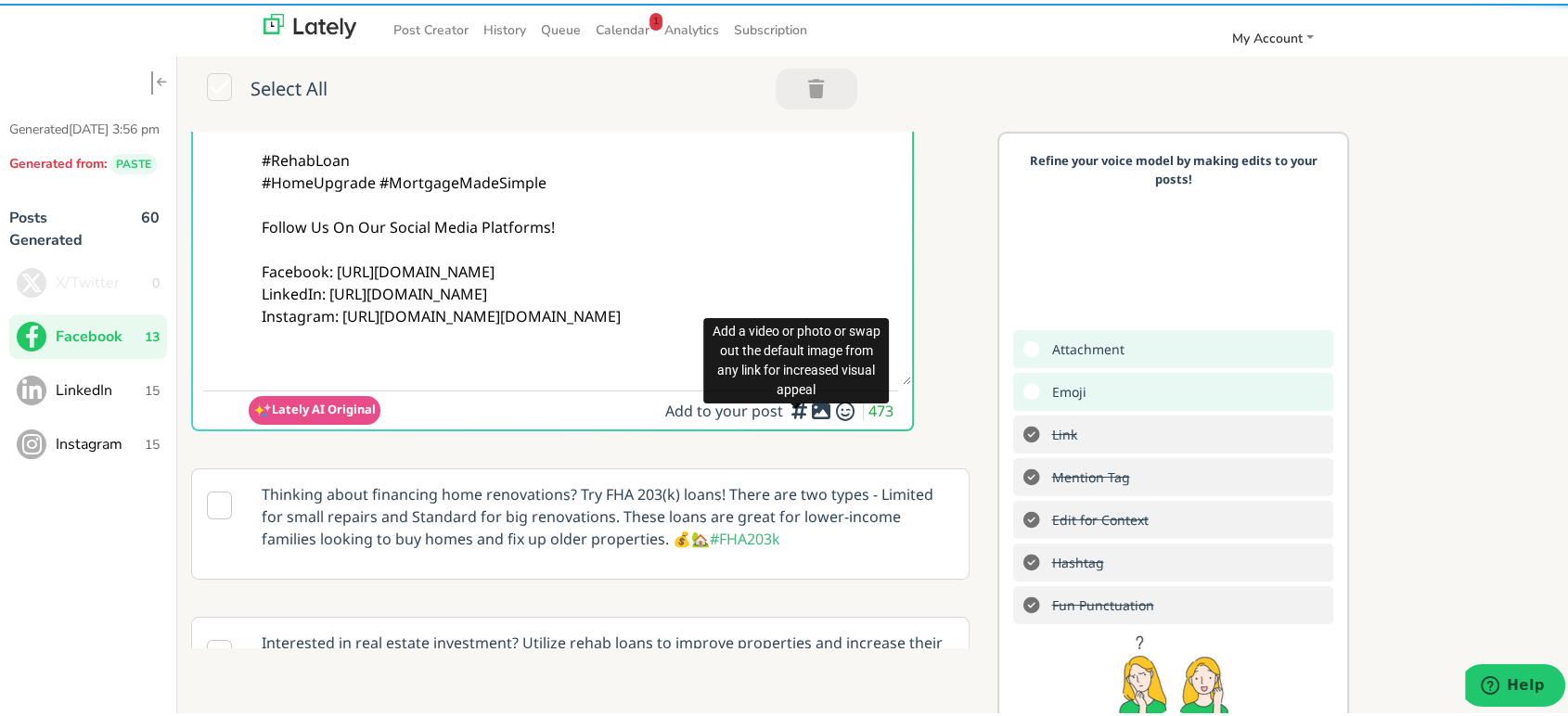
click at [810, 408] on icon at bounding box center [821, 407] width 22 height 1
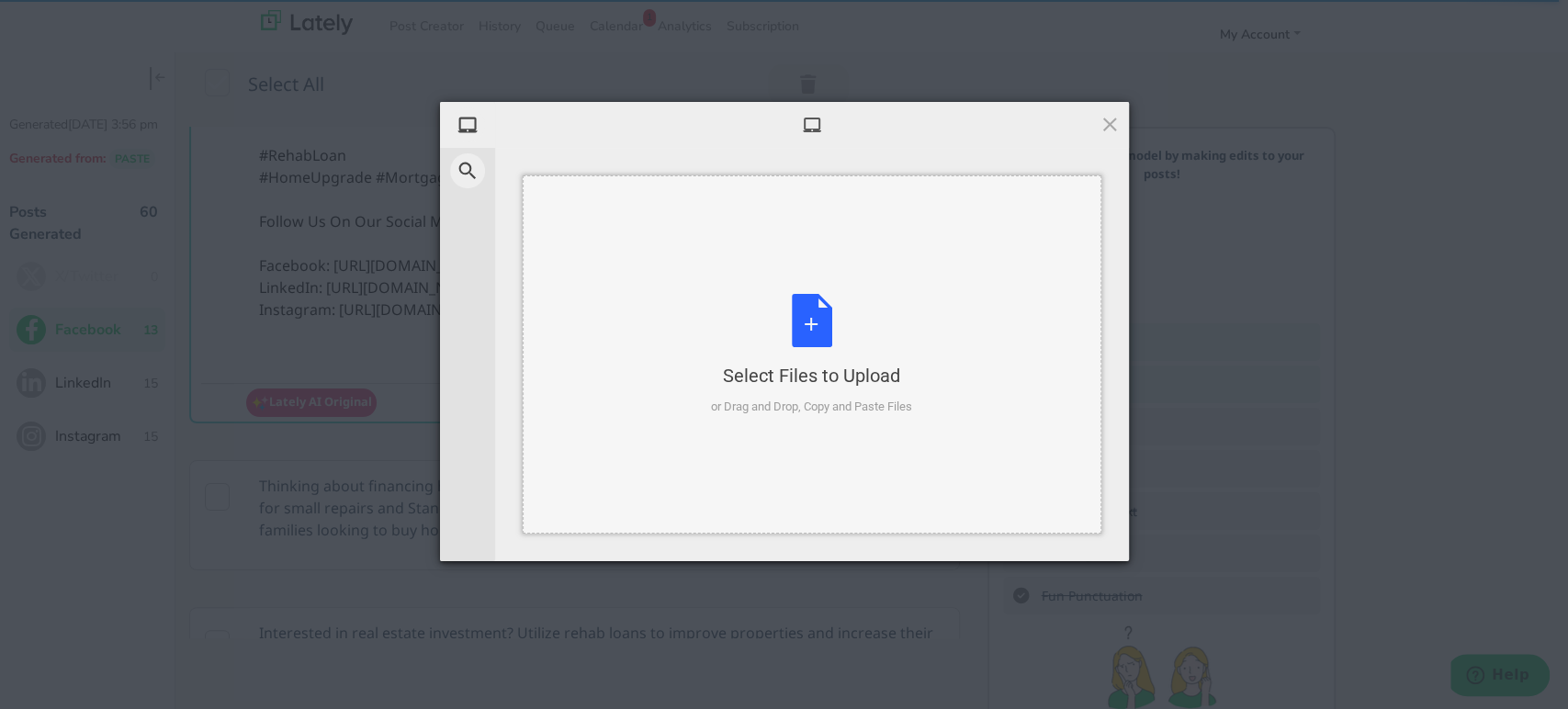
click at [789, 278] on div "Select Files to Upload or Drag and Drop, Copy and Paste Files" at bounding box center [811, 354] width 578 height 358
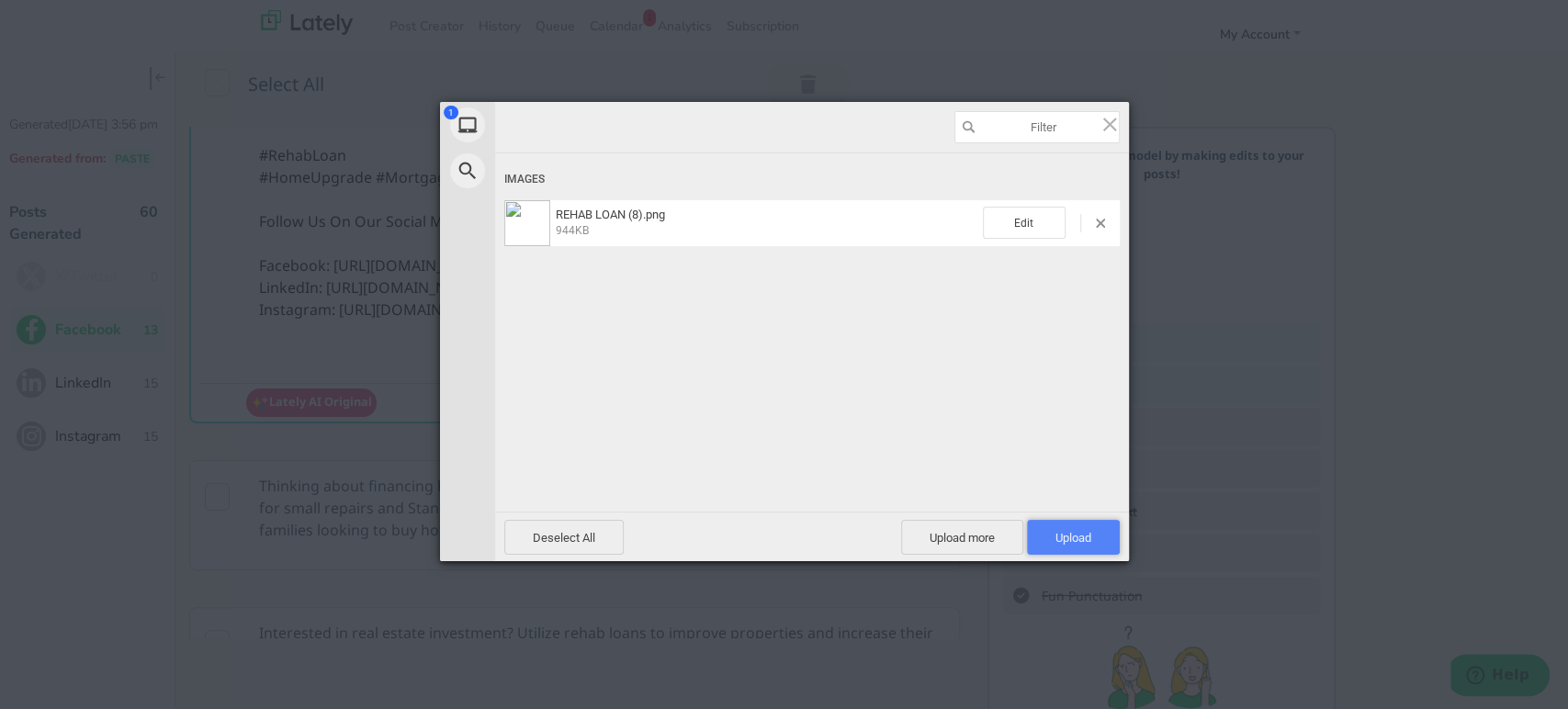
click at [1062, 534] on span "Upload 1" at bounding box center [1073, 537] width 36 height 14
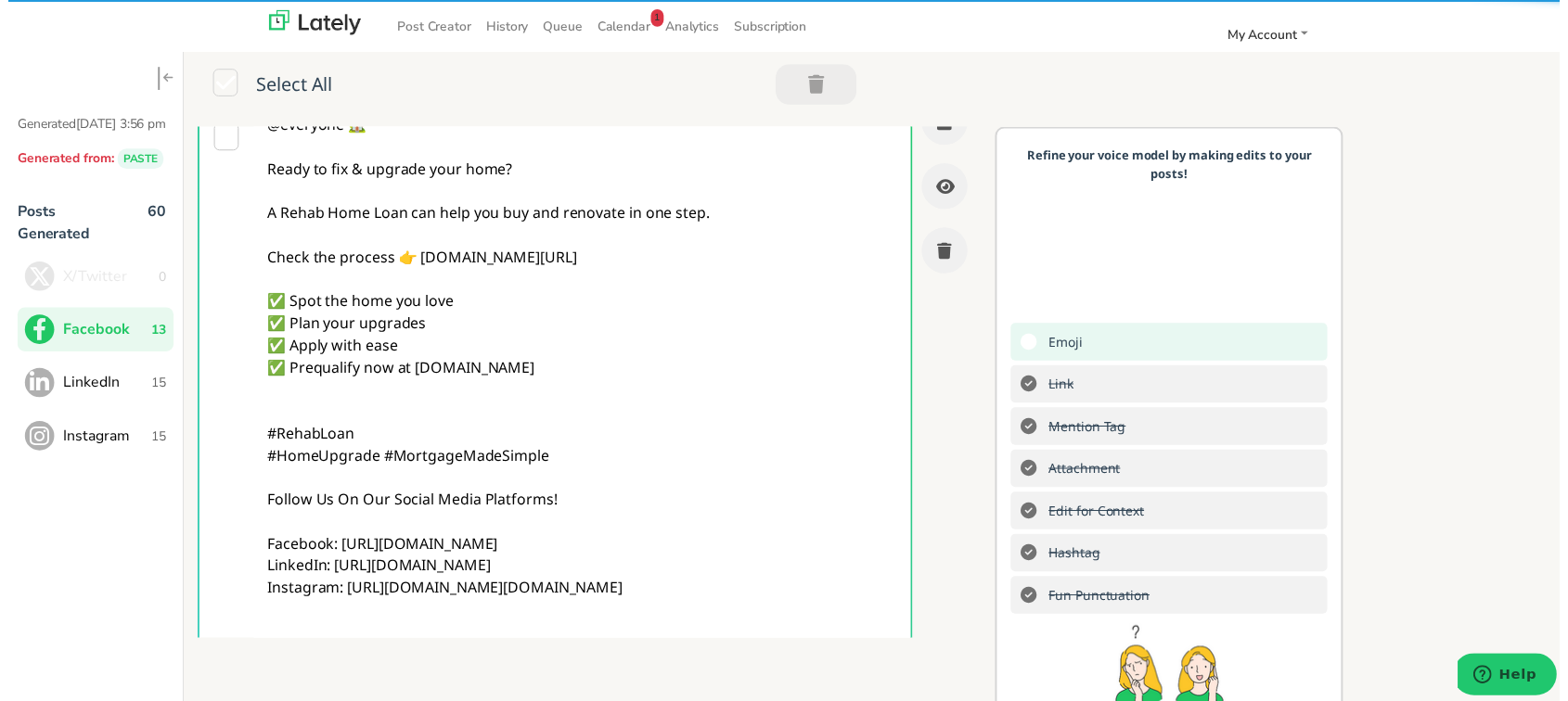
scroll to position [0, 0]
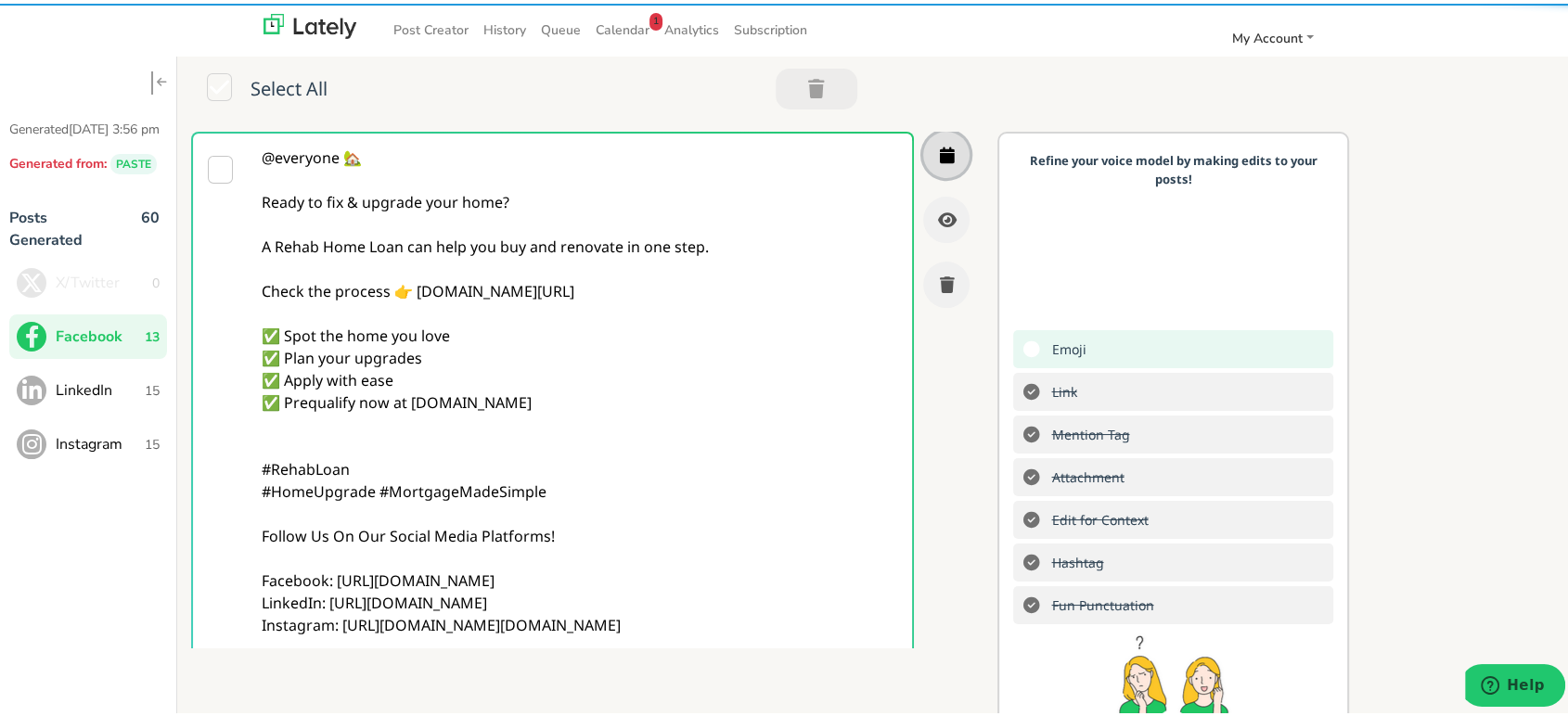
click at [923, 164] on button "button" at bounding box center [946, 151] width 46 height 46
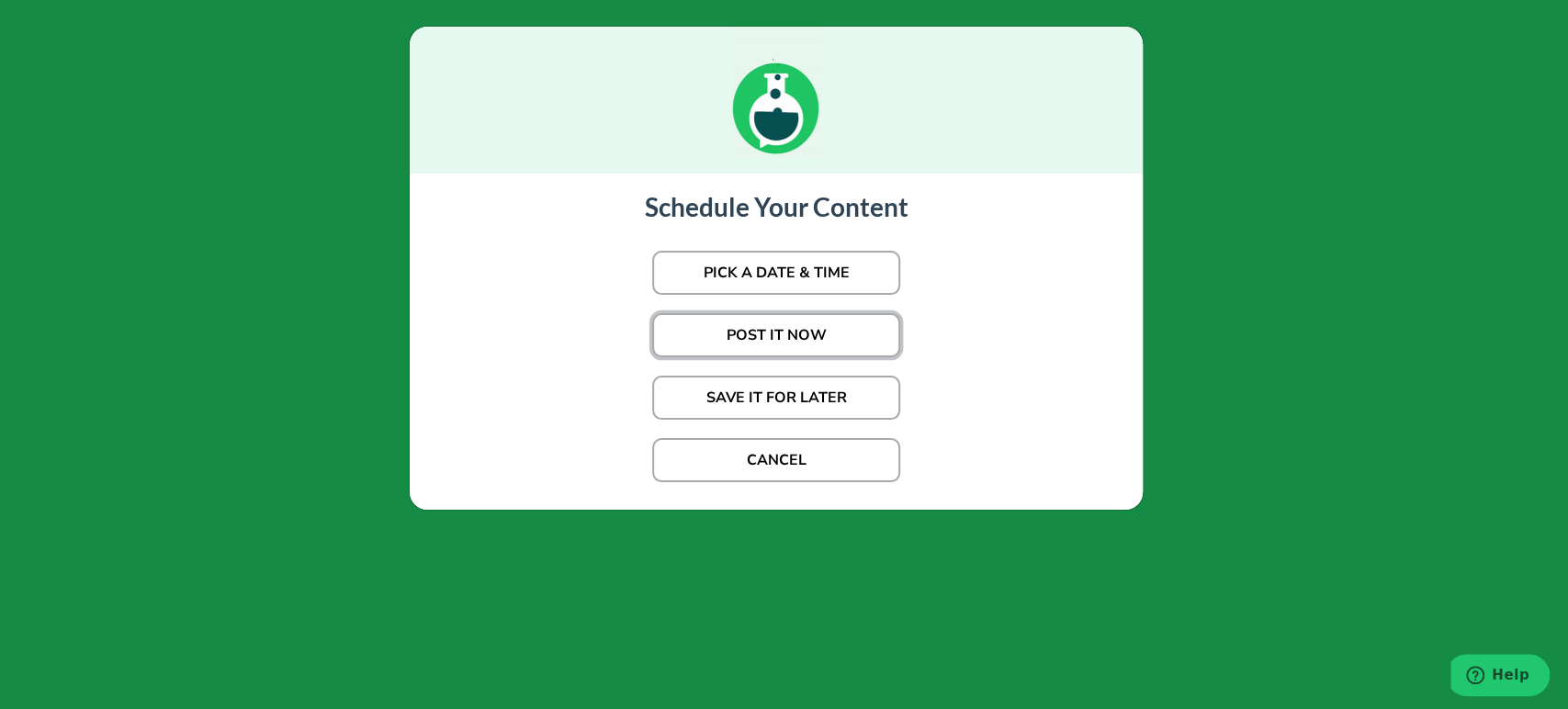
click at [771, 330] on button "POST IT NOW" at bounding box center [776, 335] width 248 height 45
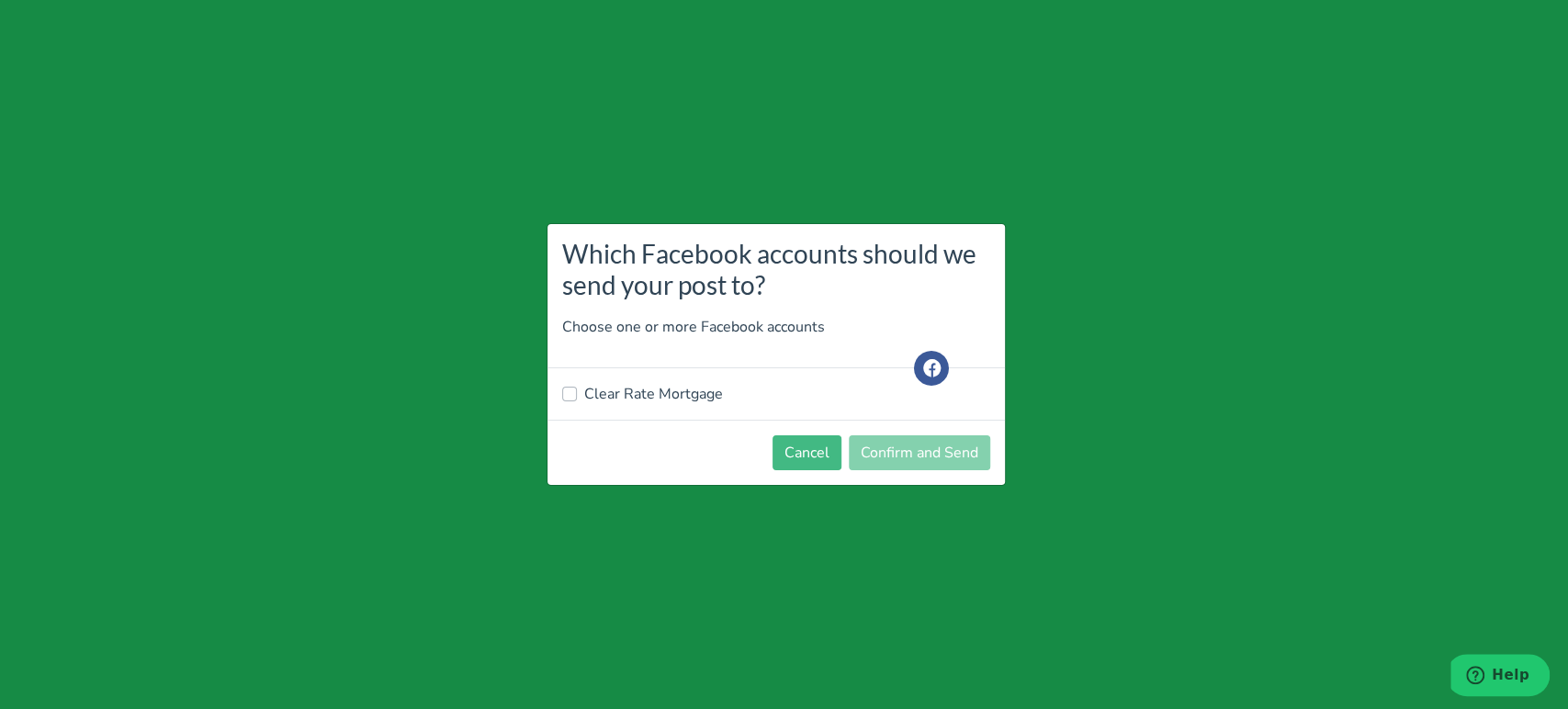
click at [662, 395] on label "Clear Rate Mortgage" at bounding box center [653, 393] width 138 height 22
click at [576, 395] on input "Clear Rate Mortgage" at bounding box center [570, 391] width 15 height 18
checkbox input "true"
click at [912, 446] on button "Confirm and Send" at bounding box center [919, 452] width 141 height 35
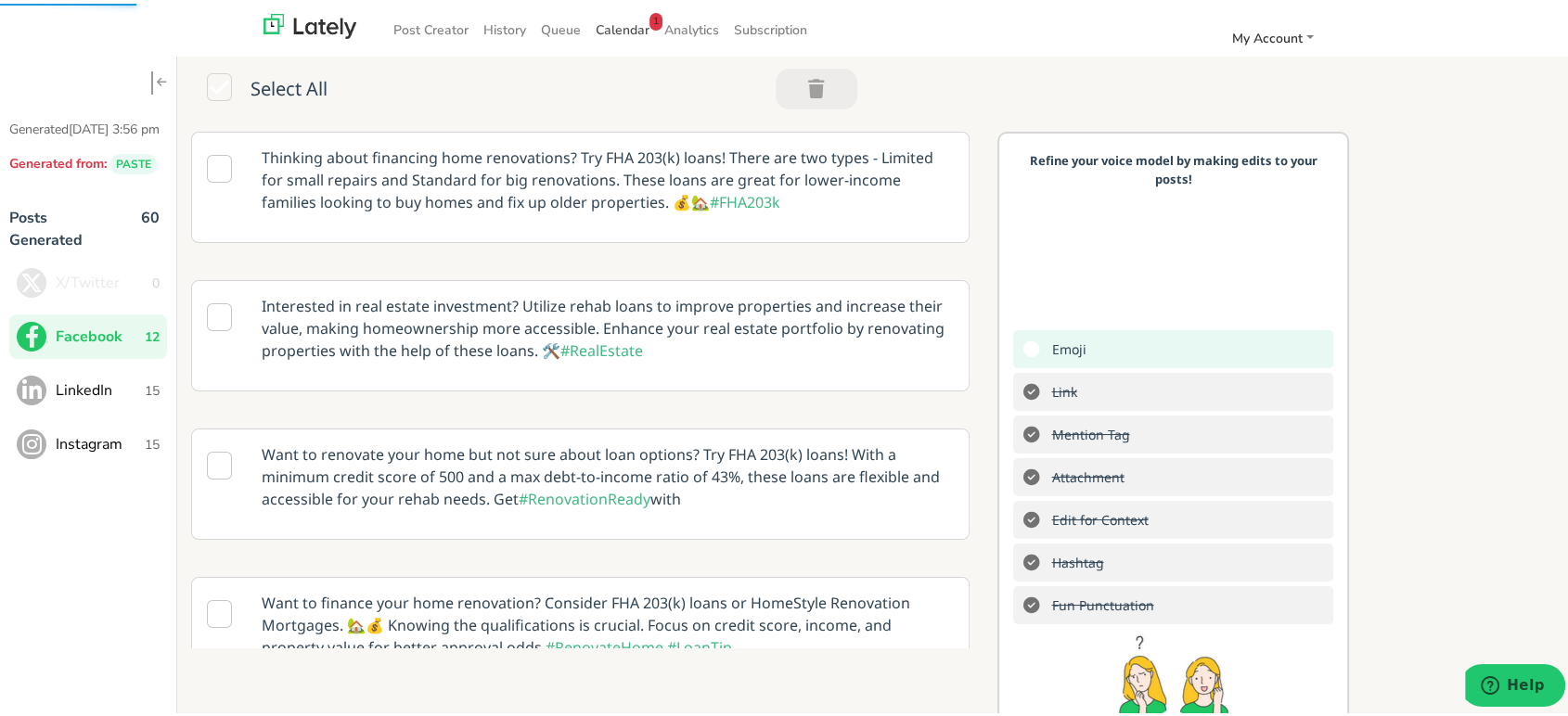
click at [610, 17] on span "Calendar 1" at bounding box center [623, 26] width 54 height 17
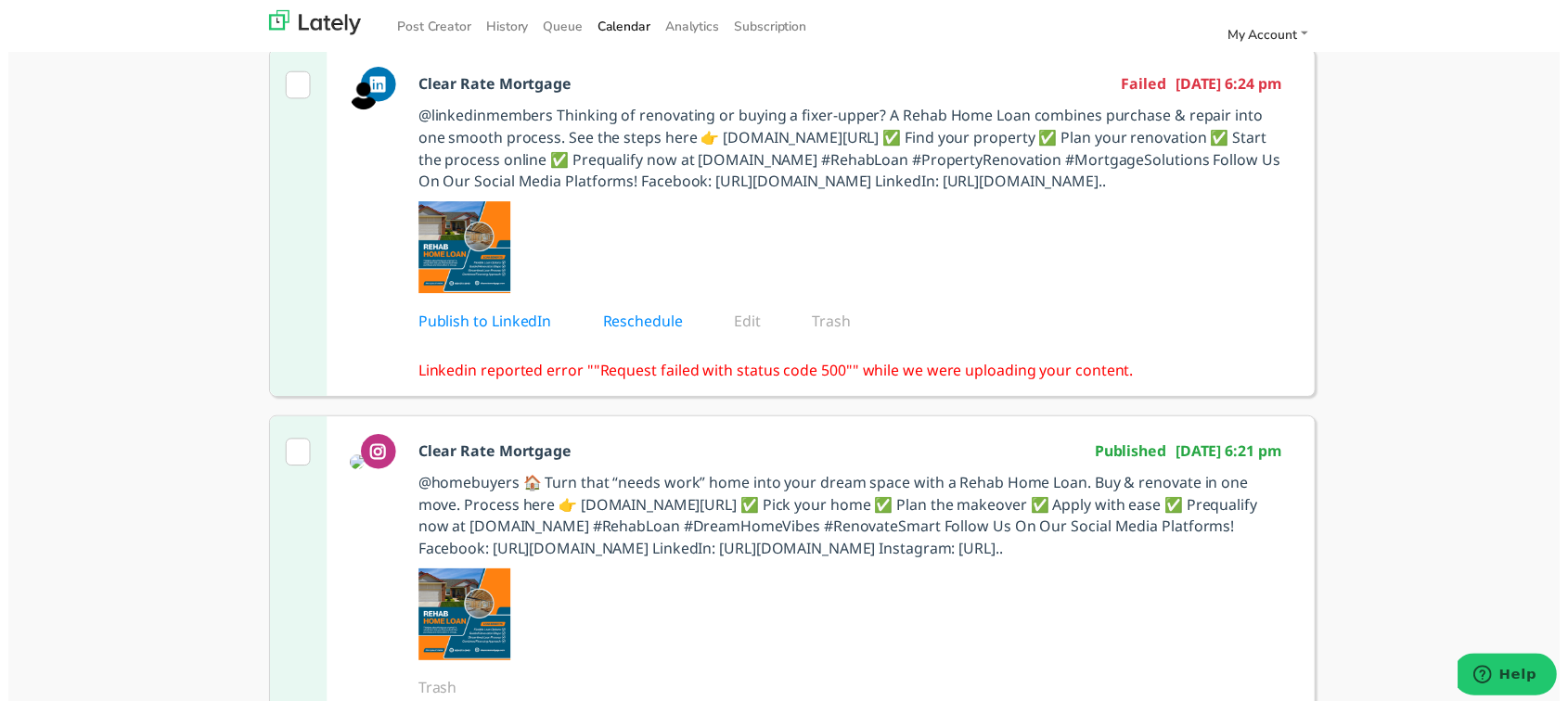
scroll to position [207, 0]
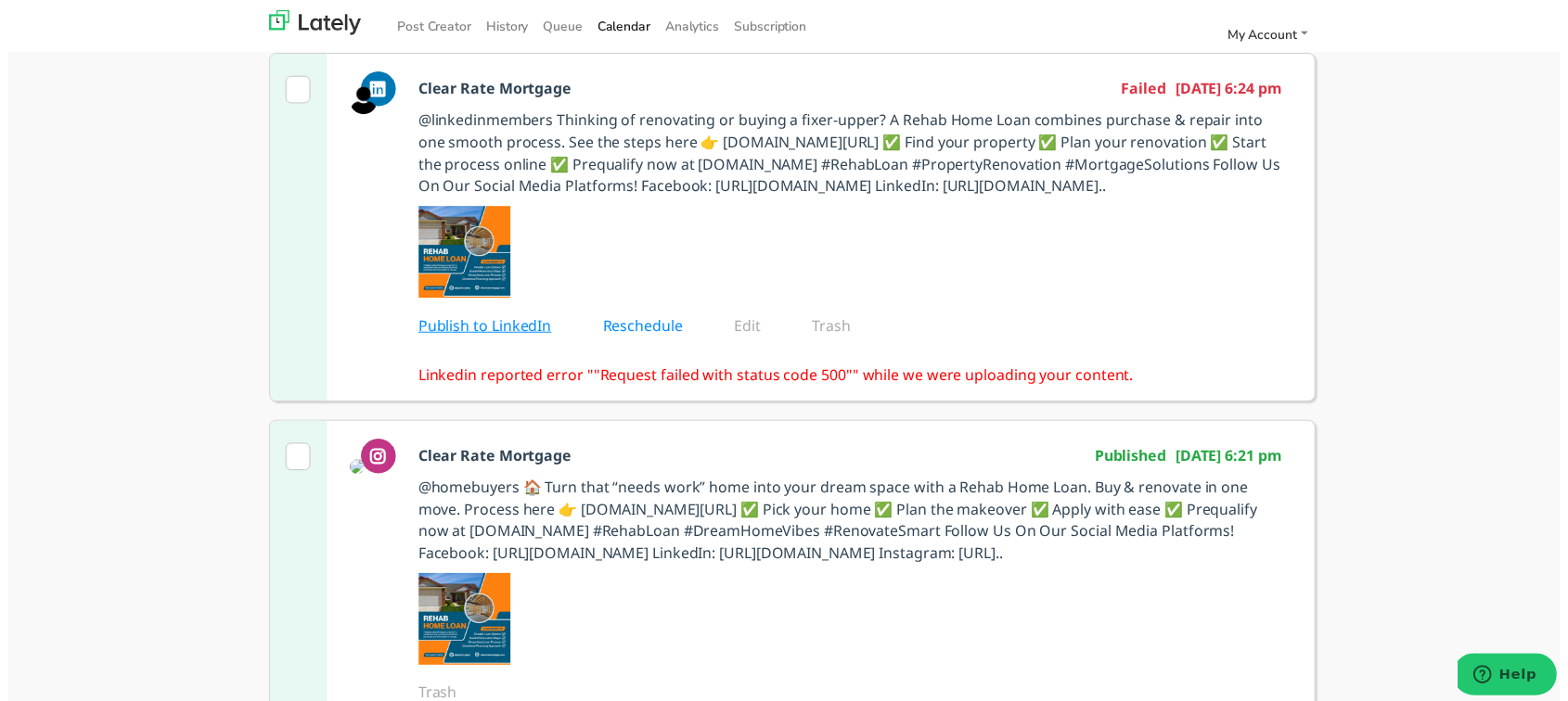
click at [472, 340] on link "Publish to LinkedIn" at bounding box center [495, 328] width 161 height 20
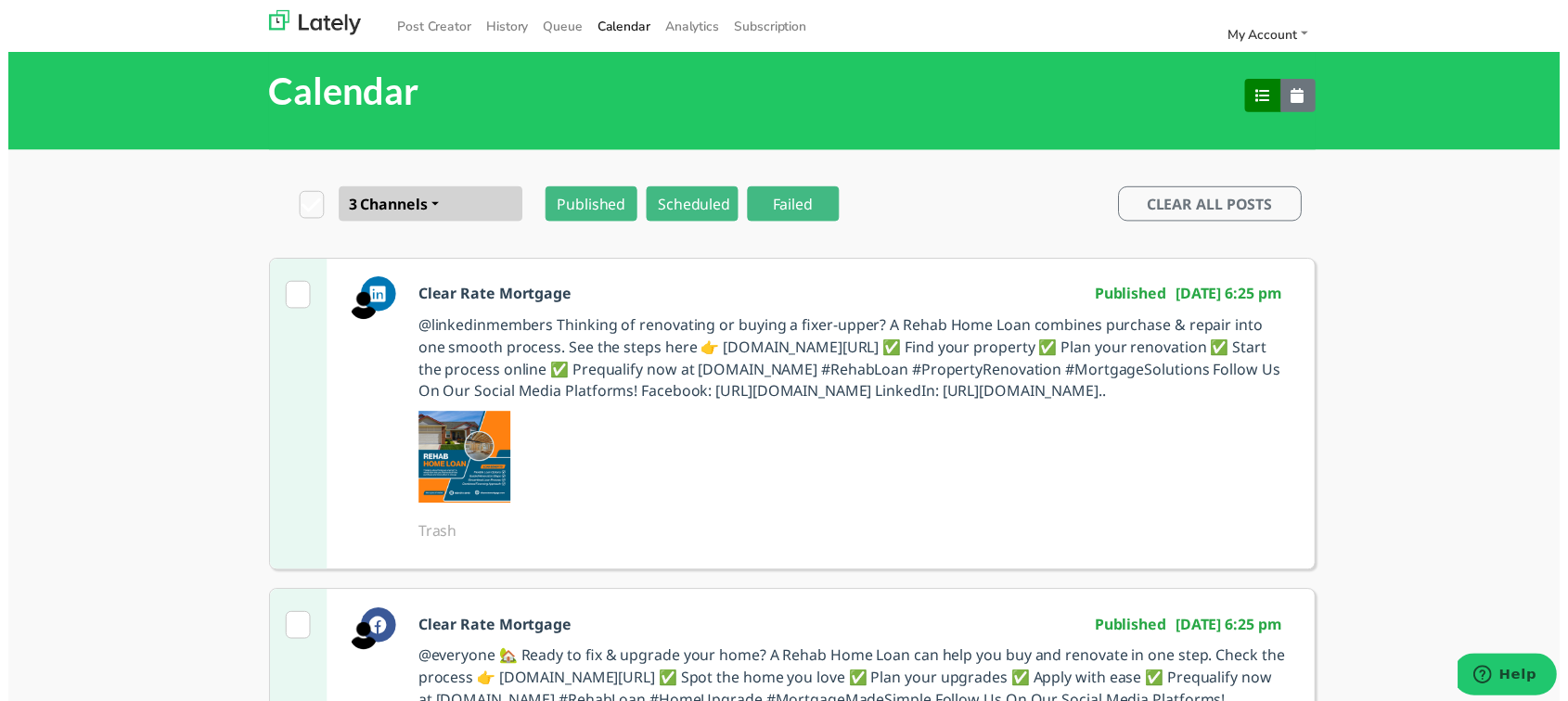
scroll to position [206, 0]
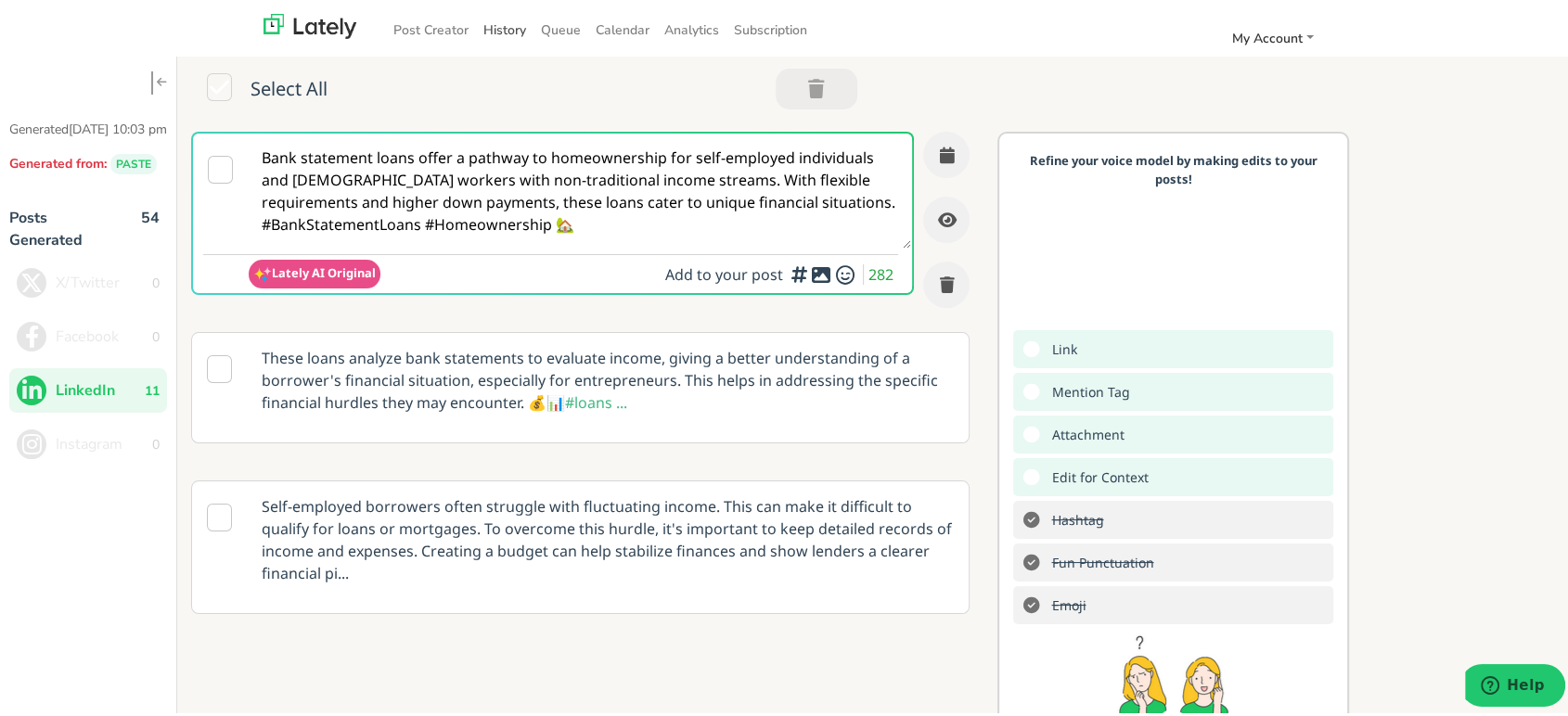
click at [490, 16] on link "History" at bounding box center [505, 27] width 57 height 31
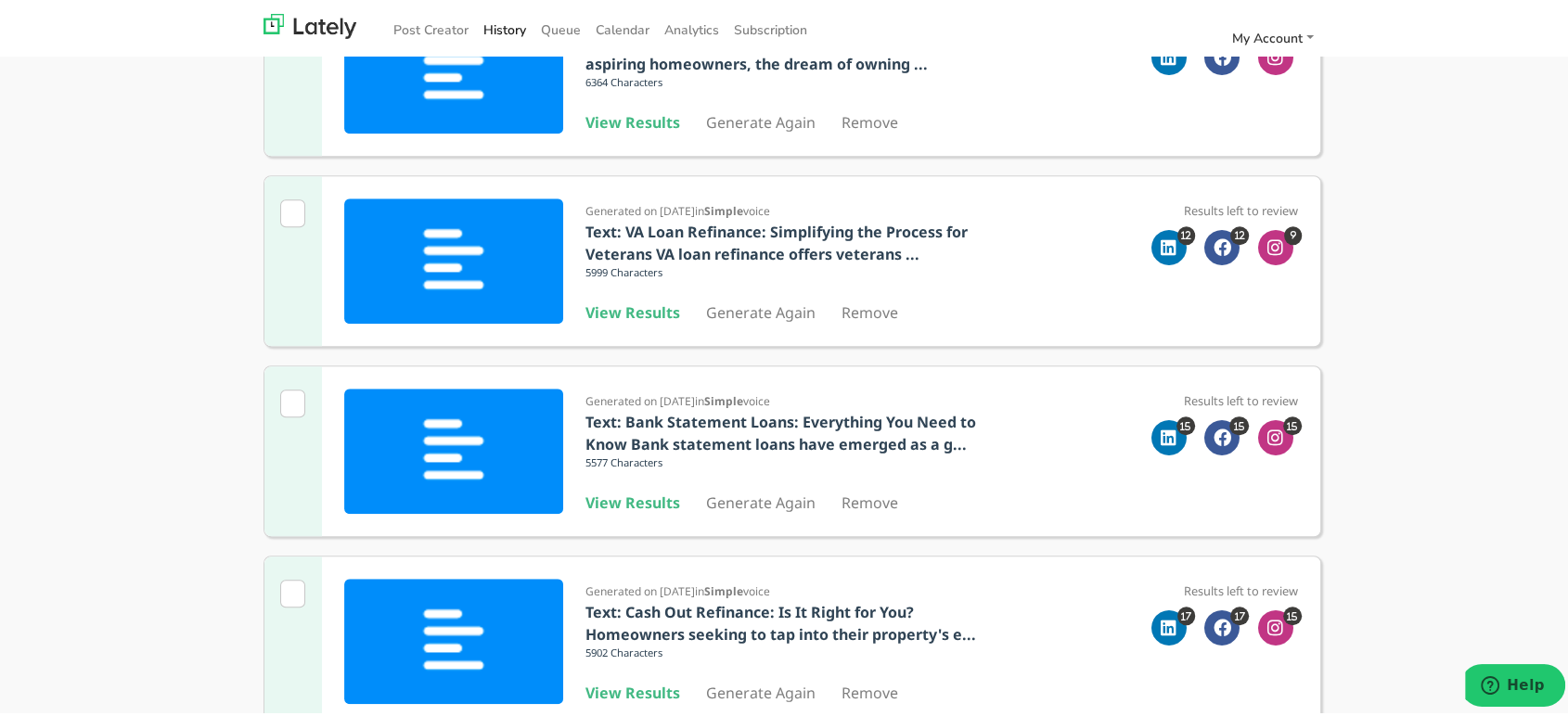
scroll to position [1494, 0]
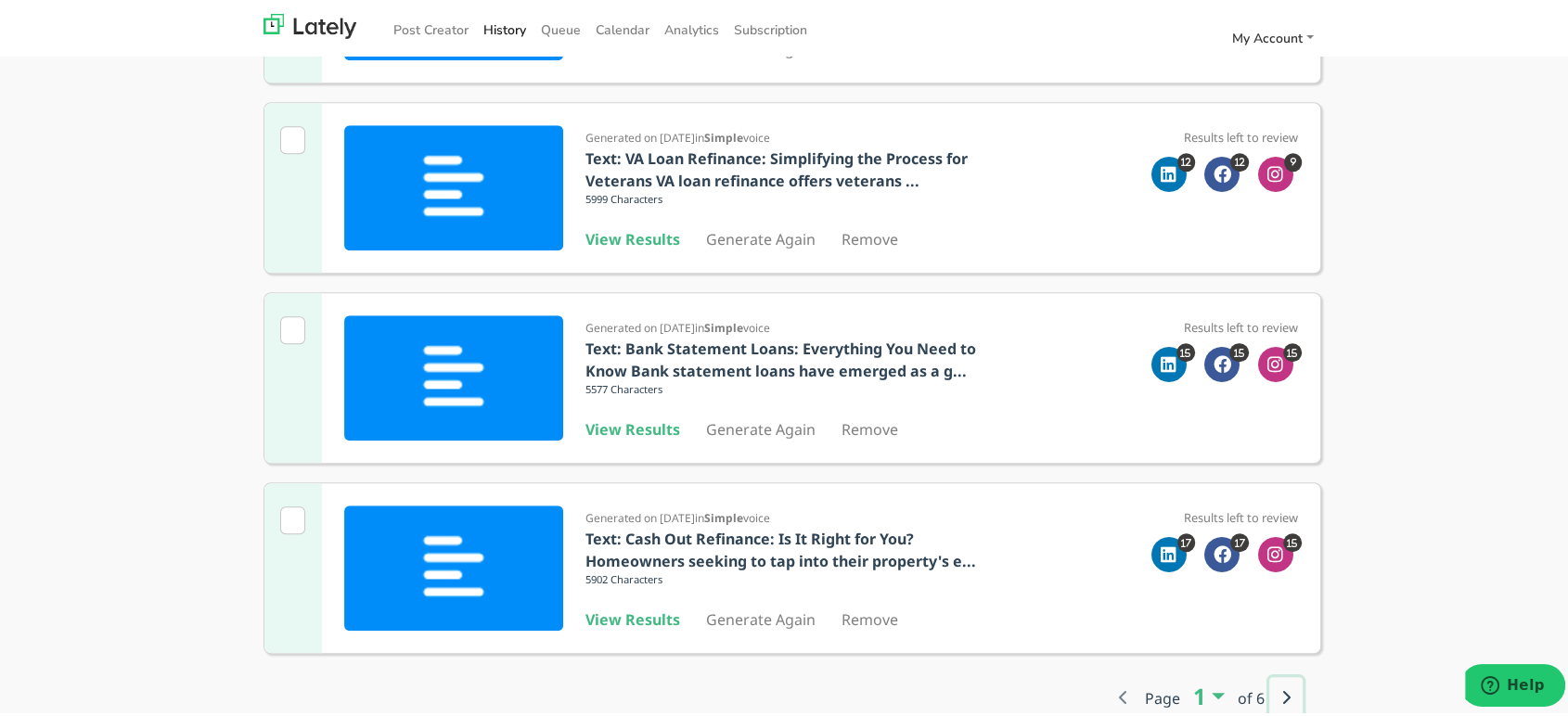
click at [1282, 697] on icon "button" at bounding box center [1286, 694] width 10 height 15
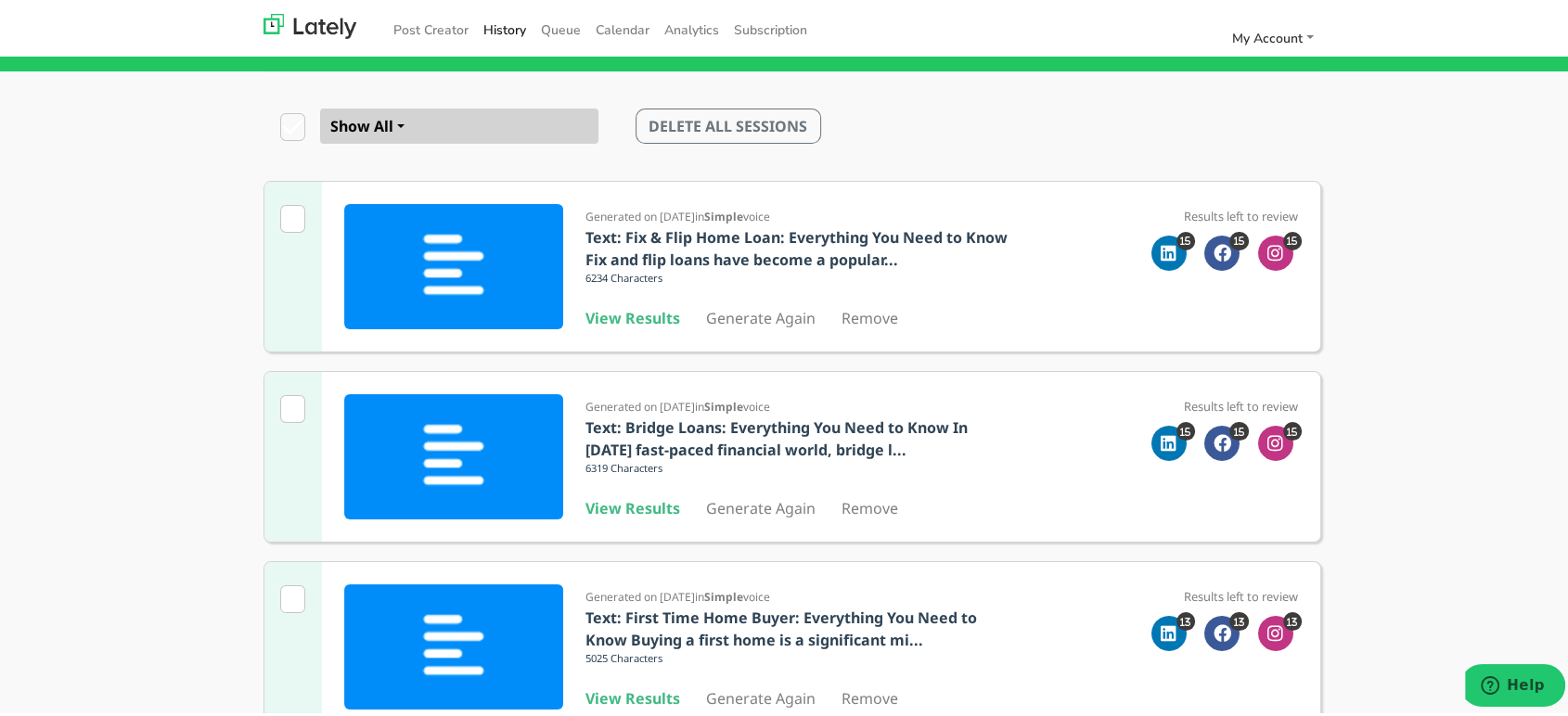
scroll to position [0, 0]
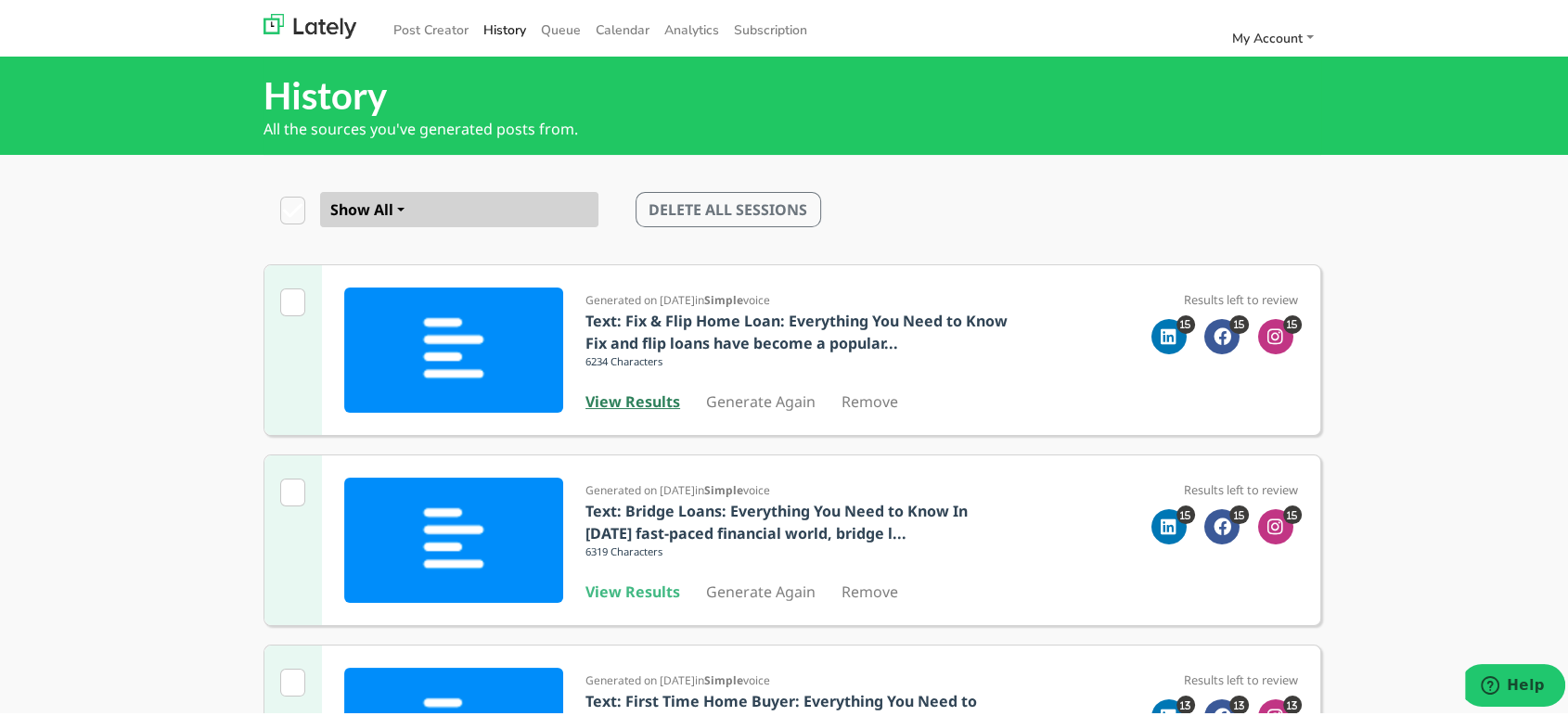
click at [651, 392] on b "View Results" at bounding box center [632, 397] width 95 height 20
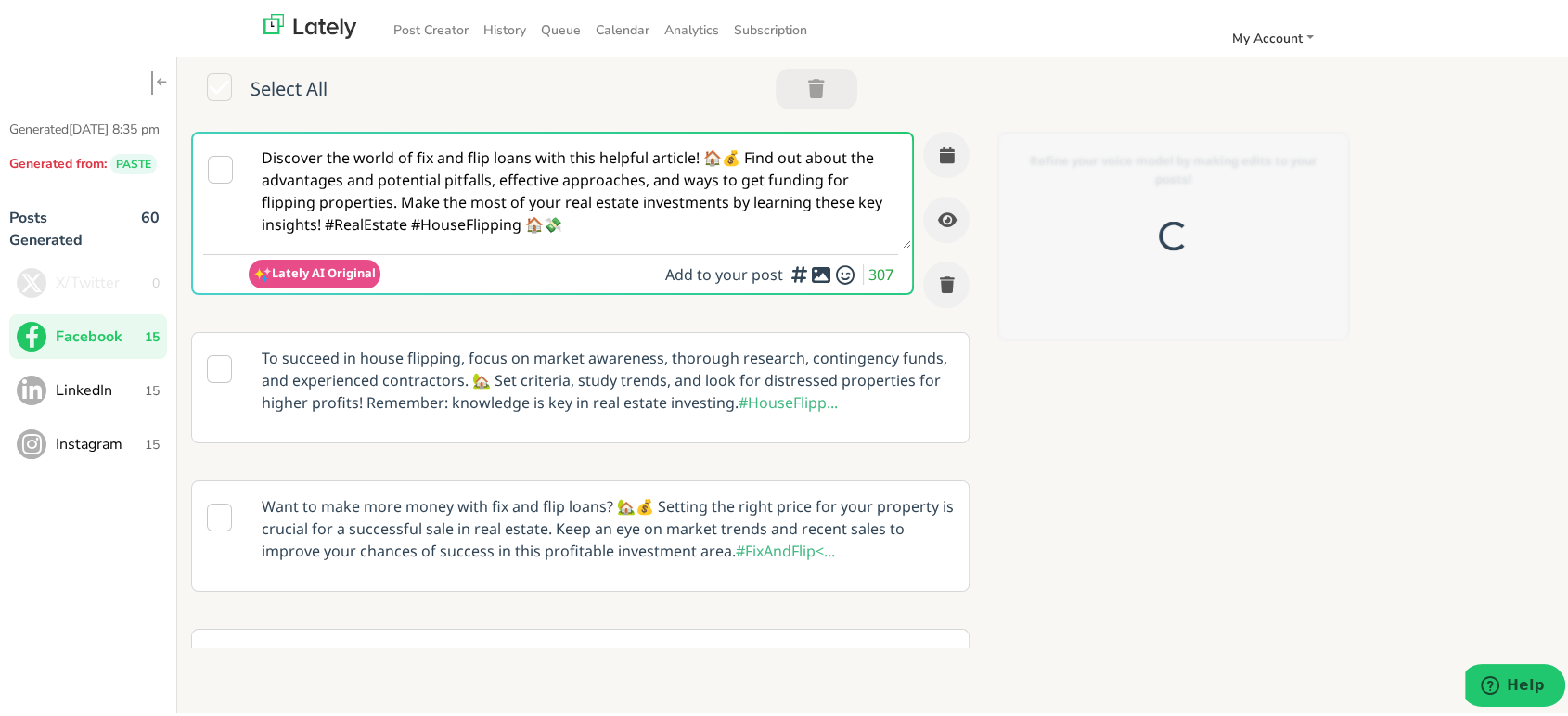
click at [765, 188] on textarea "Discover the world of fix and flip loans with this helpful article! 🏠💰 Find out…" at bounding box center [580, 188] width 663 height 115
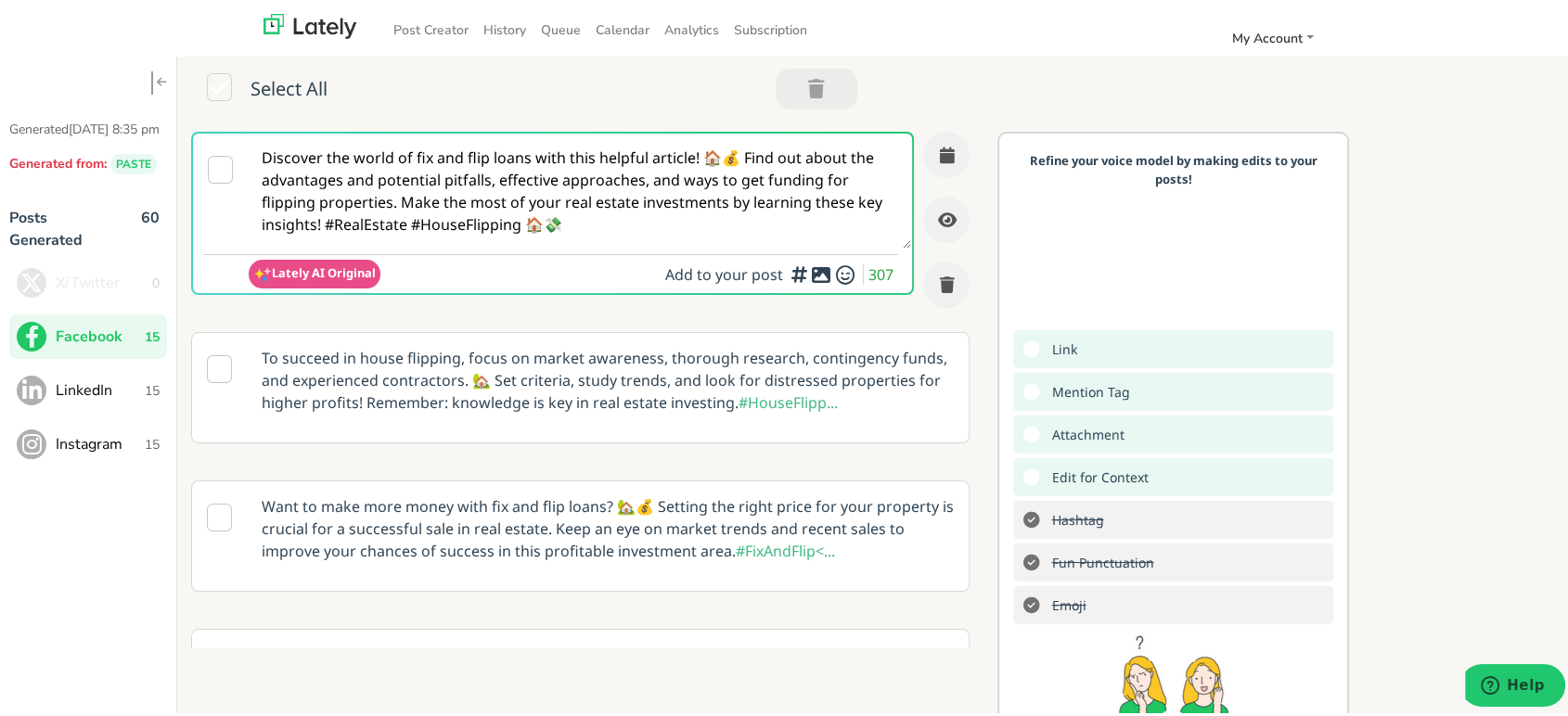
click at [160, 409] on button "LinkedIn 15" at bounding box center [88, 387] width 158 height 45
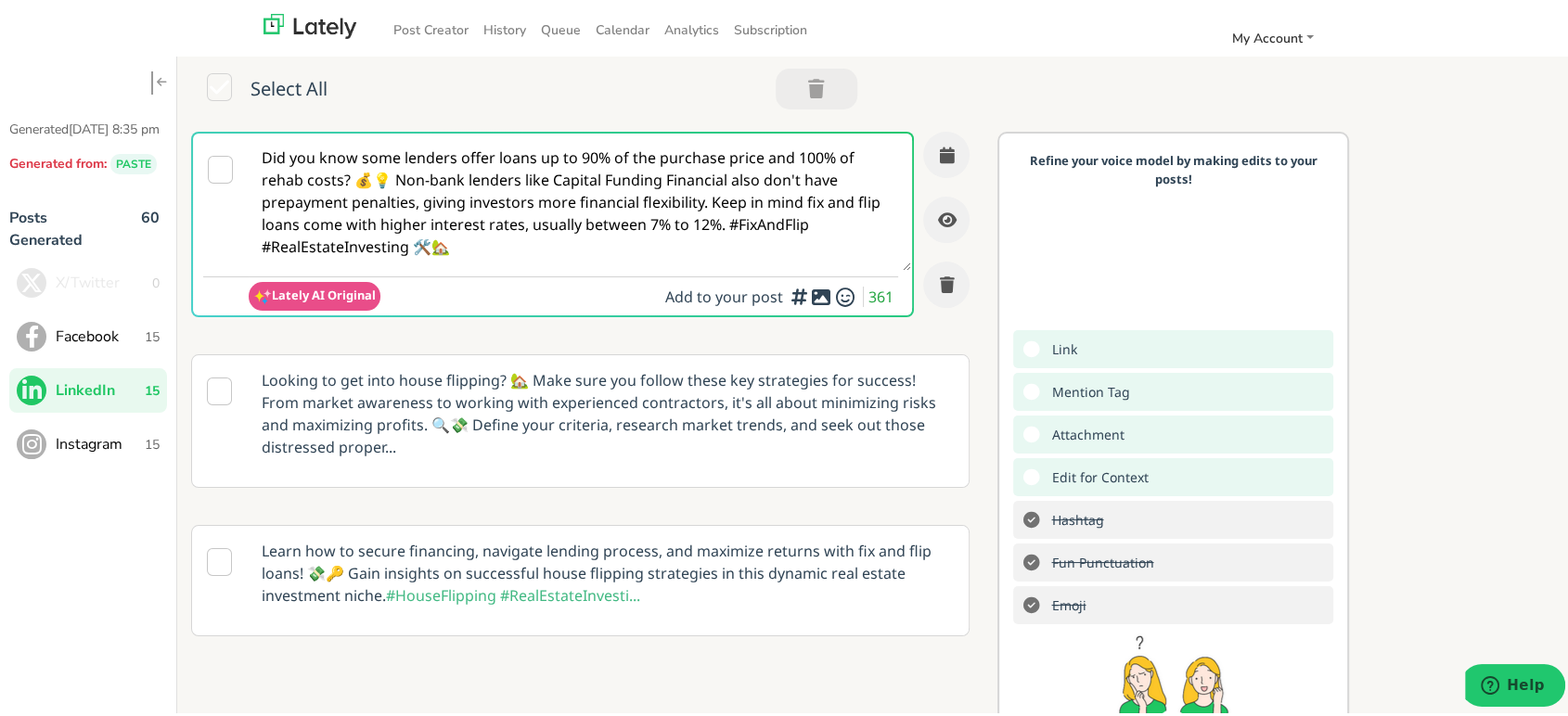
click at [579, 220] on textarea "Did you know some lenders offer loans up to 90% of the purchase price and 100% …" at bounding box center [580, 198] width 663 height 137
click at [579, 221] on textarea "Did you know some lenders offer loans up to 90% of the purchase price and 100% …" at bounding box center [580, 198] width 663 height 137
click at [89, 452] on span "Instagram" at bounding box center [100, 440] width 89 height 22
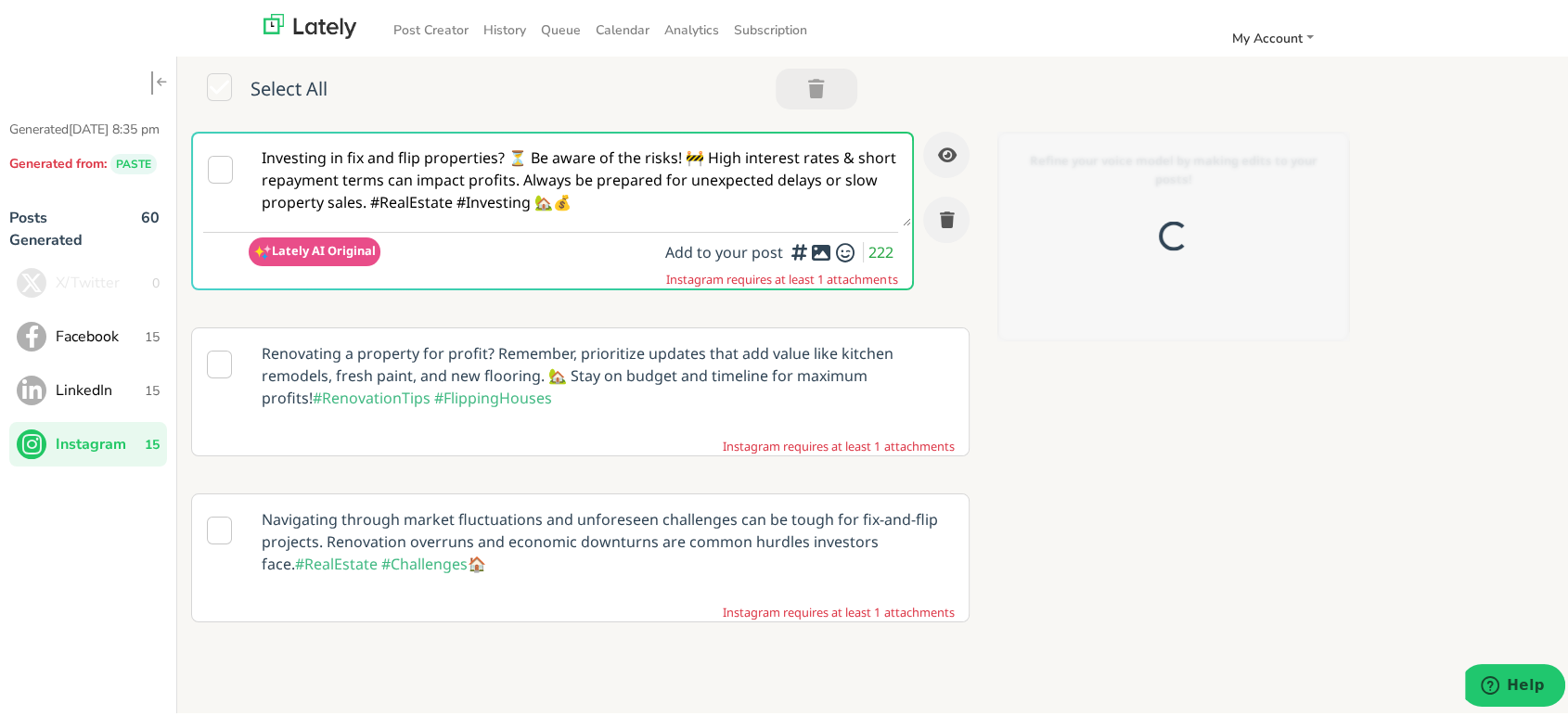
click at [621, 216] on textarea "Investing in fix and flip properties? ⏳ Be aware of the risks! 🚧 High interest …" at bounding box center [580, 176] width 663 height 93
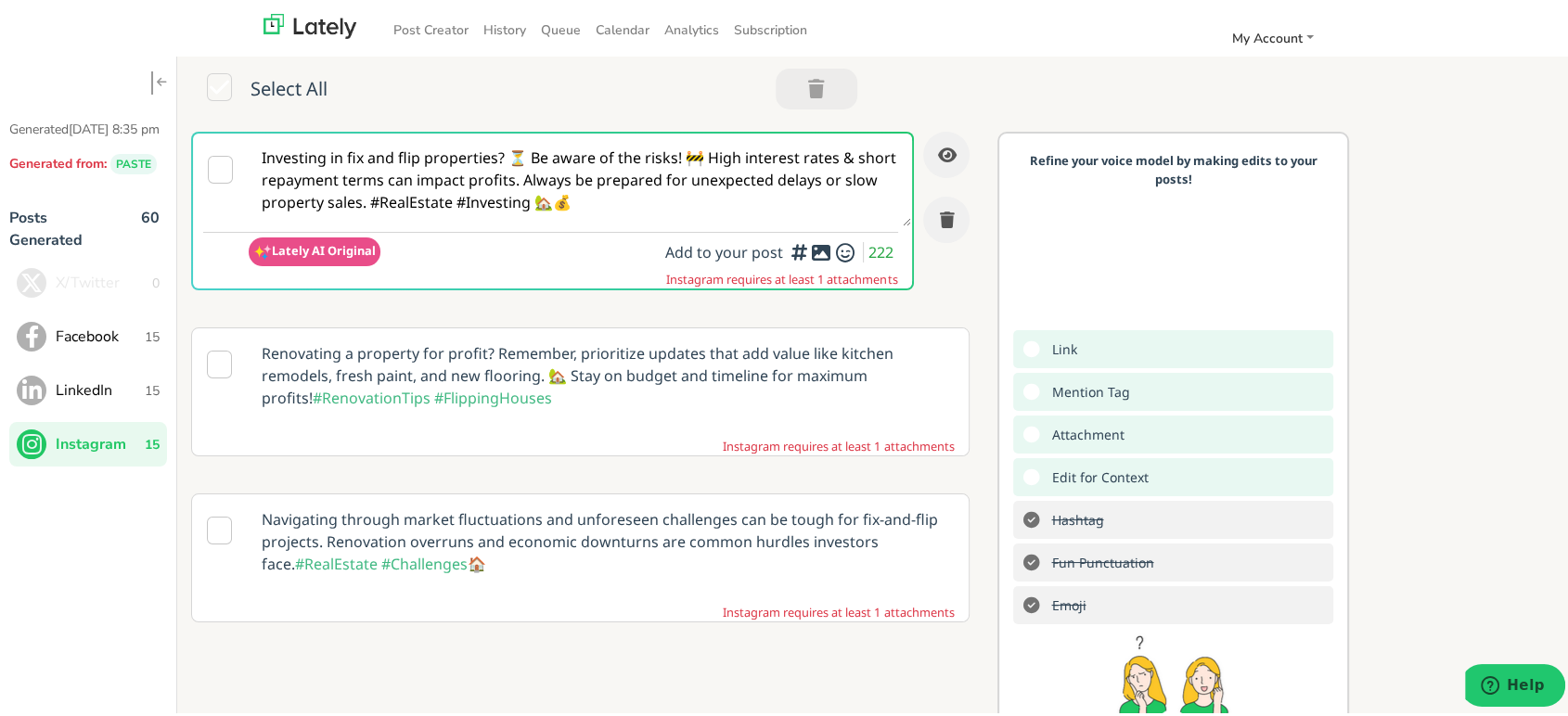
click at [132, 344] on span "Facebook" at bounding box center [100, 332] width 89 height 22
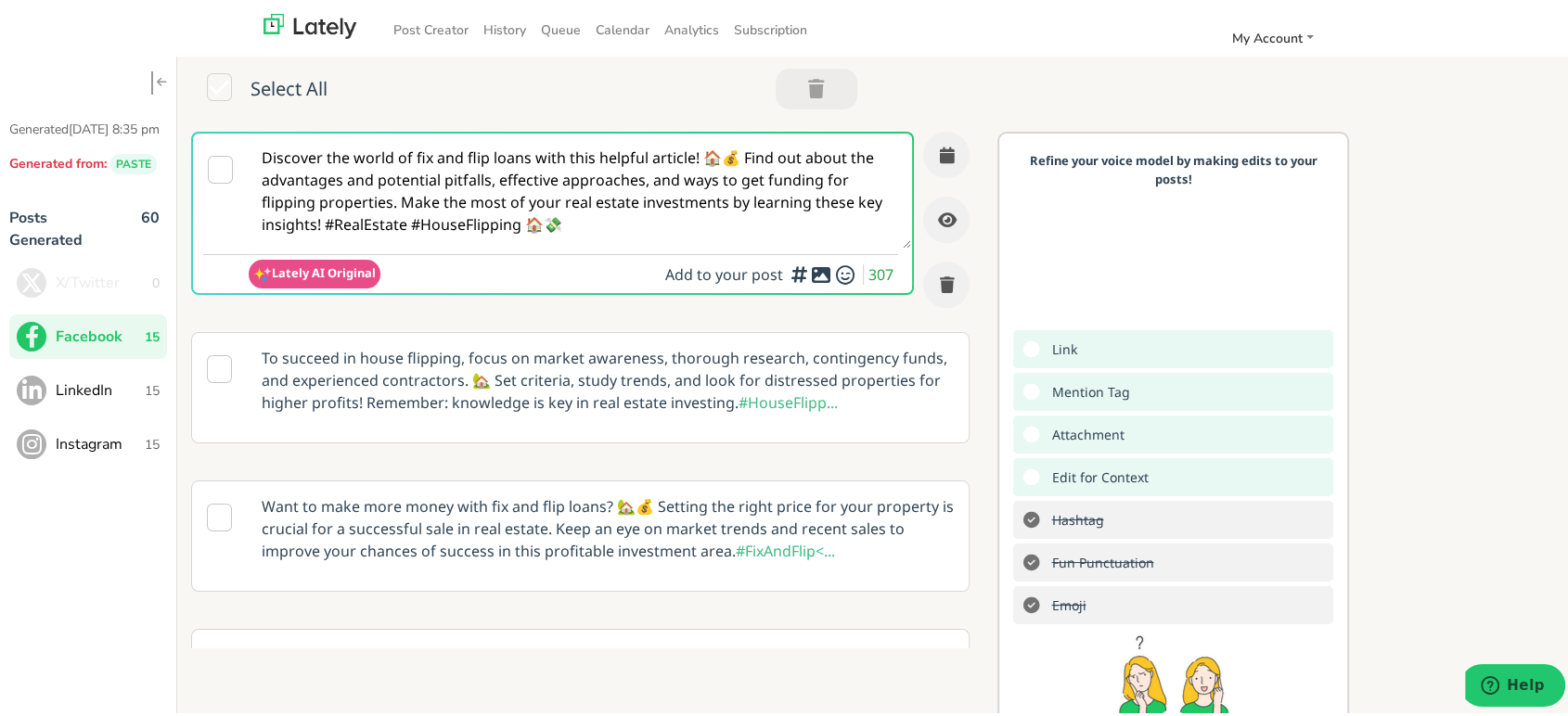
click at [520, 213] on textarea "Discover the world of fix and flip loans with this helpful article! 🏠💰 Find out…" at bounding box center [580, 188] width 663 height 115
click at [523, 214] on textarea "Discover the world of fix and flip loans with this helpful article! 🏠💰 Find out…" at bounding box center [580, 188] width 663 height 115
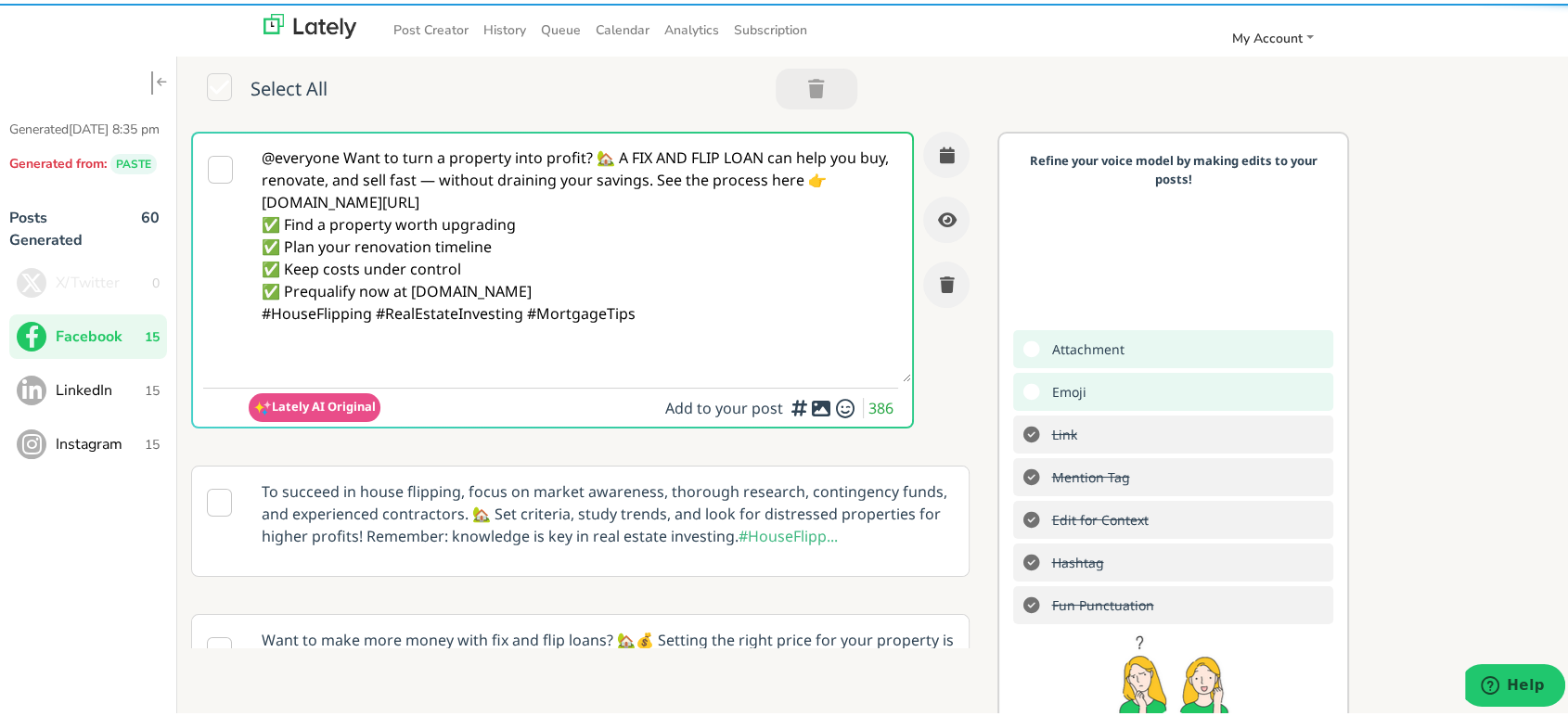
click at [592, 159] on textarea "@everyone Want to turn a property into profit? 🏡 A FIX AND FLIP LOAN can help y…" at bounding box center [580, 255] width 663 height 249
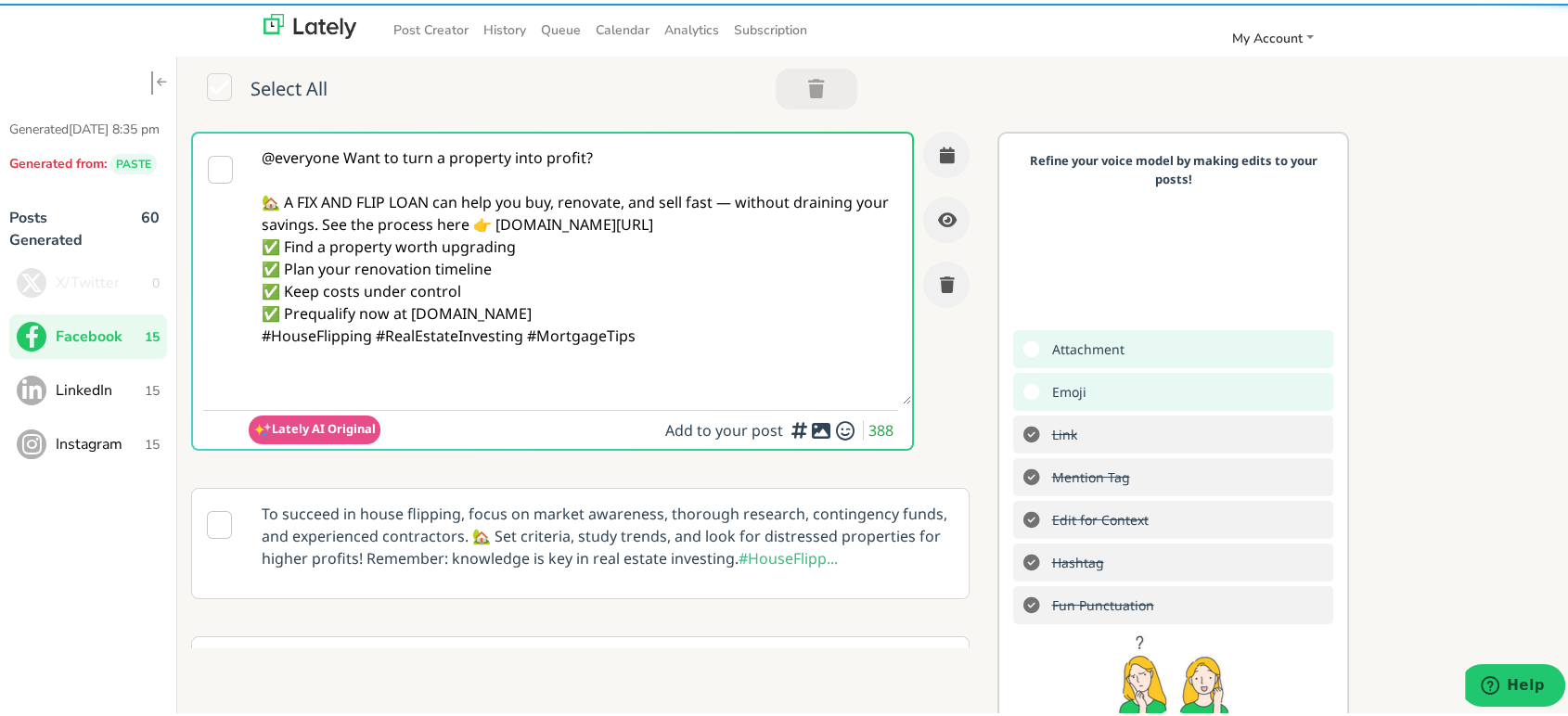
click at [732, 206] on textarea "@everyone Want to turn a property into profit? 🏡 A FIX AND FLIP LOAN can help y…" at bounding box center [580, 265] width 663 height 271
click at [722, 218] on textarea "@everyone Want to turn a property into profit? 🏡 A FIX AND FLIP LOAN can help y…" at bounding box center [580, 265] width 663 height 271
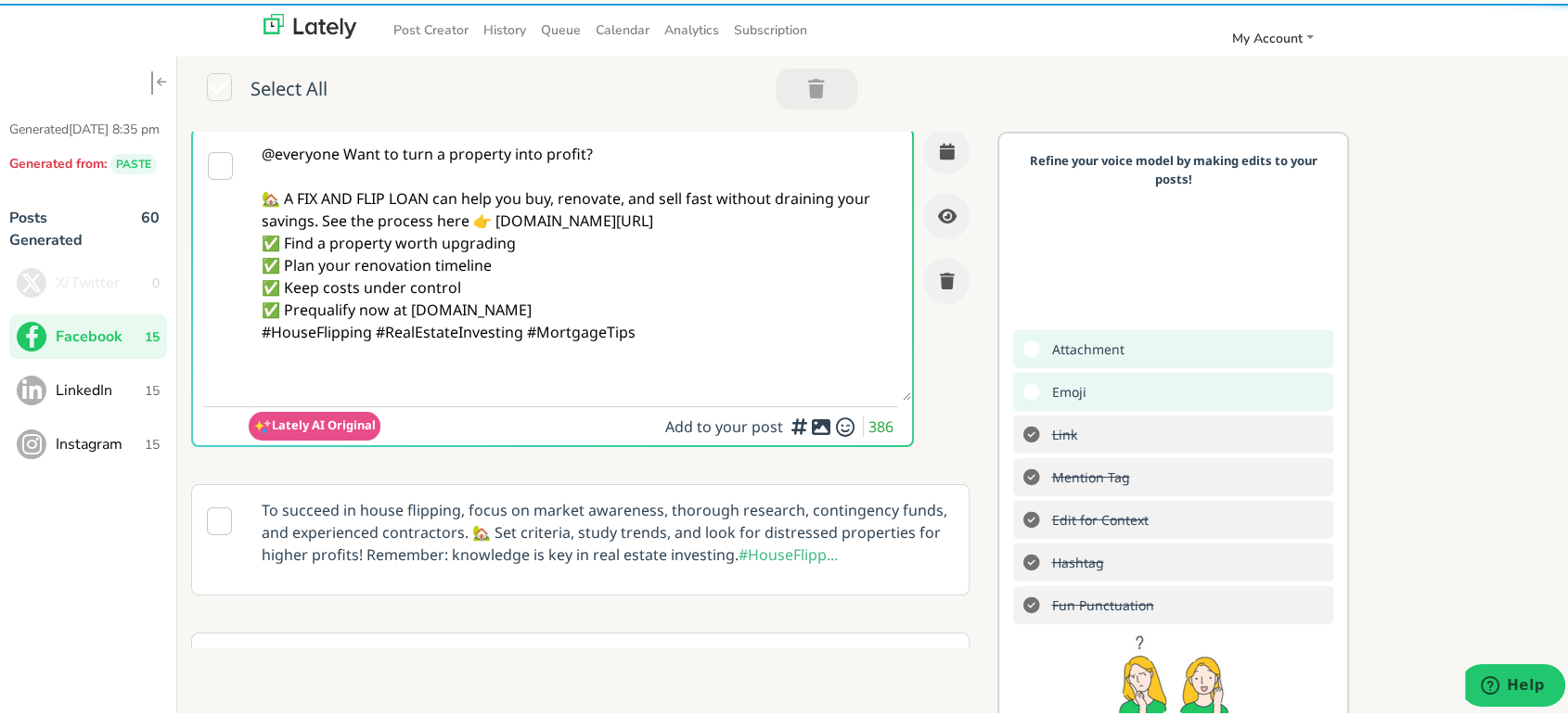
click at [324, 220] on textarea "@everyone Want to turn a property into profit? 🏡 A FIX AND FLIP LOAN can help y…" at bounding box center [580, 261] width 663 height 271
click at [320, 220] on textarea "@everyone Want to turn a property into profit? 🏡 A FIX AND FLIP LOAN can help y…" at bounding box center [580, 261] width 663 height 271
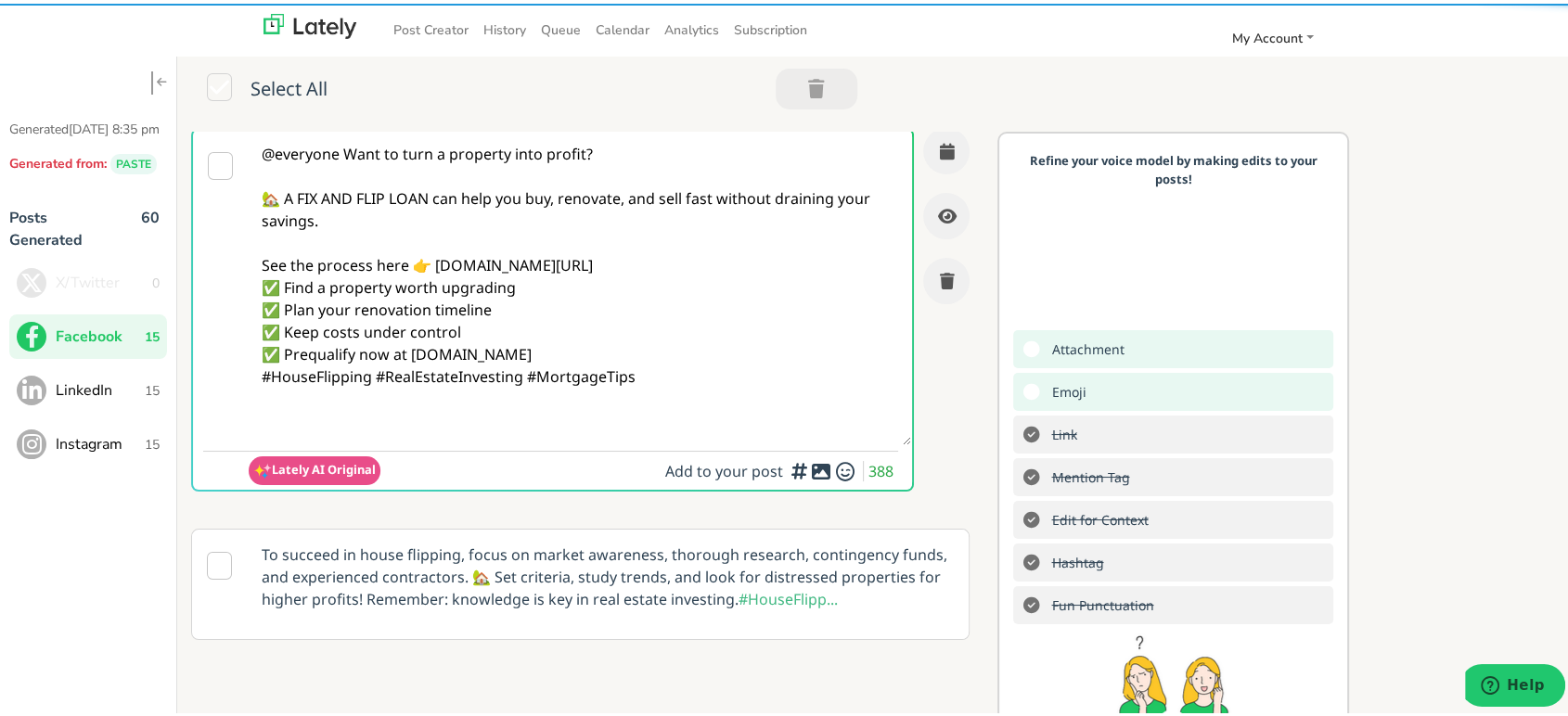
click at [671, 258] on textarea "@everyone Want to turn a property into profit? 🏡 A FIX AND FLIP LOAN can help y…" at bounding box center [580, 283] width 663 height 315
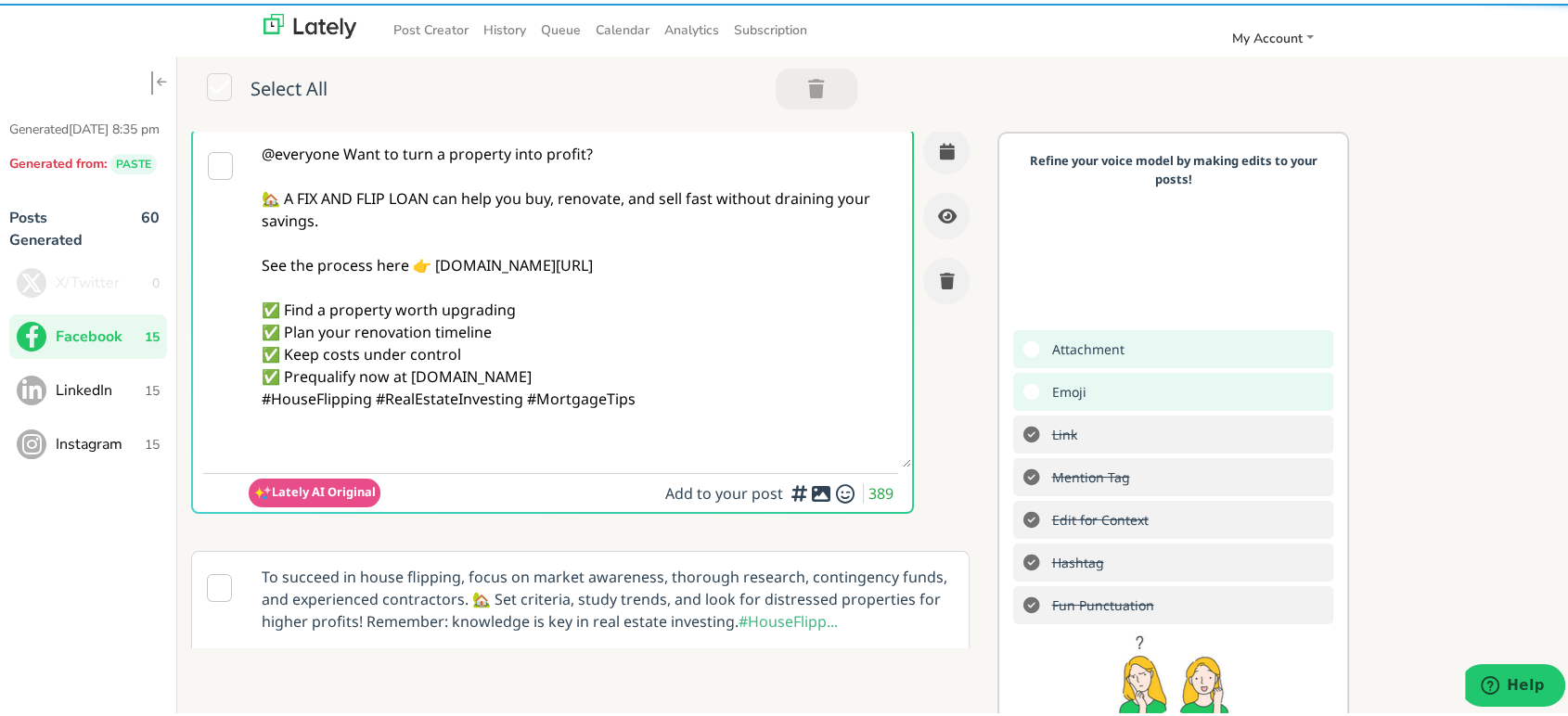
click at [584, 373] on textarea "@everyone Want to turn a property into profit? 🏡 A FIX AND FLIP LOAN can help y…" at bounding box center [580, 295] width 663 height 338
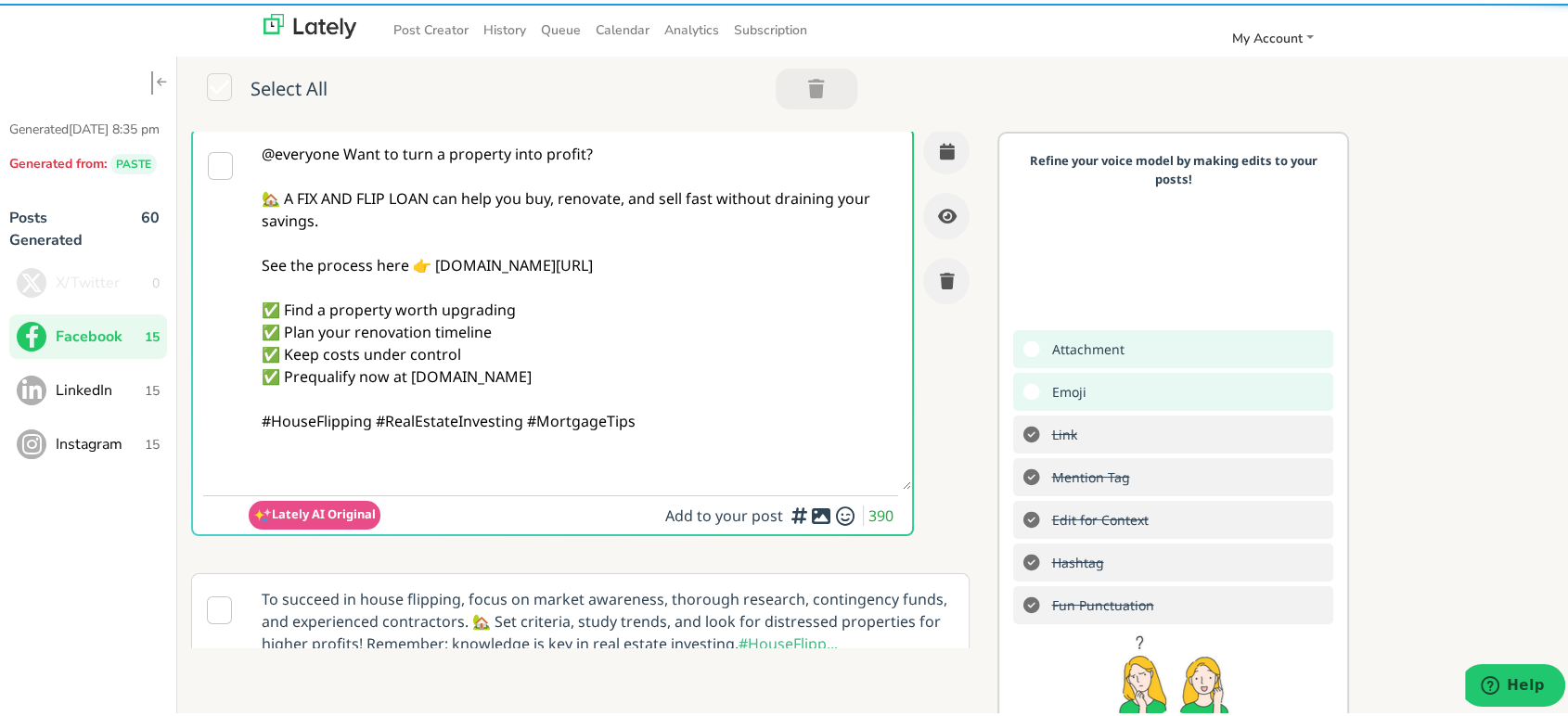
drag, startPoint x: 374, startPoint y: 419, endPoint x: 472, endPoint y: 491, distance: 121.6
click at [374, 418] on textarea "@everyone Want to turn a property into profit? 🏡 A FIX AND FLIP LOAN can help y…" at bounding box center [580, 306] width 663 height 360
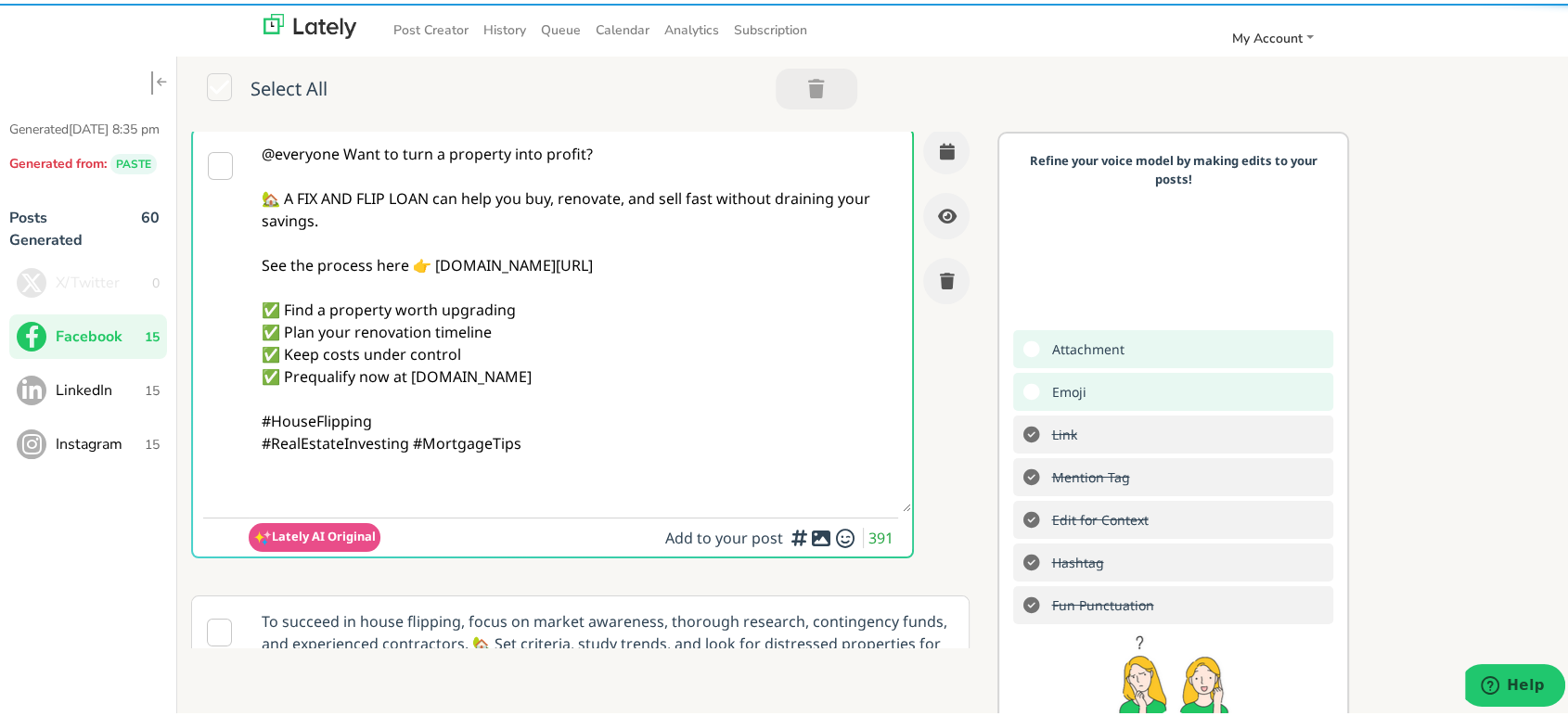
click at [472, 494] on textarea "@everyone Want to turn a property into profit? 🏡 A FIX AND FLIP LOAN can help y…" at bounding box center [580, 317] width 663 height 382
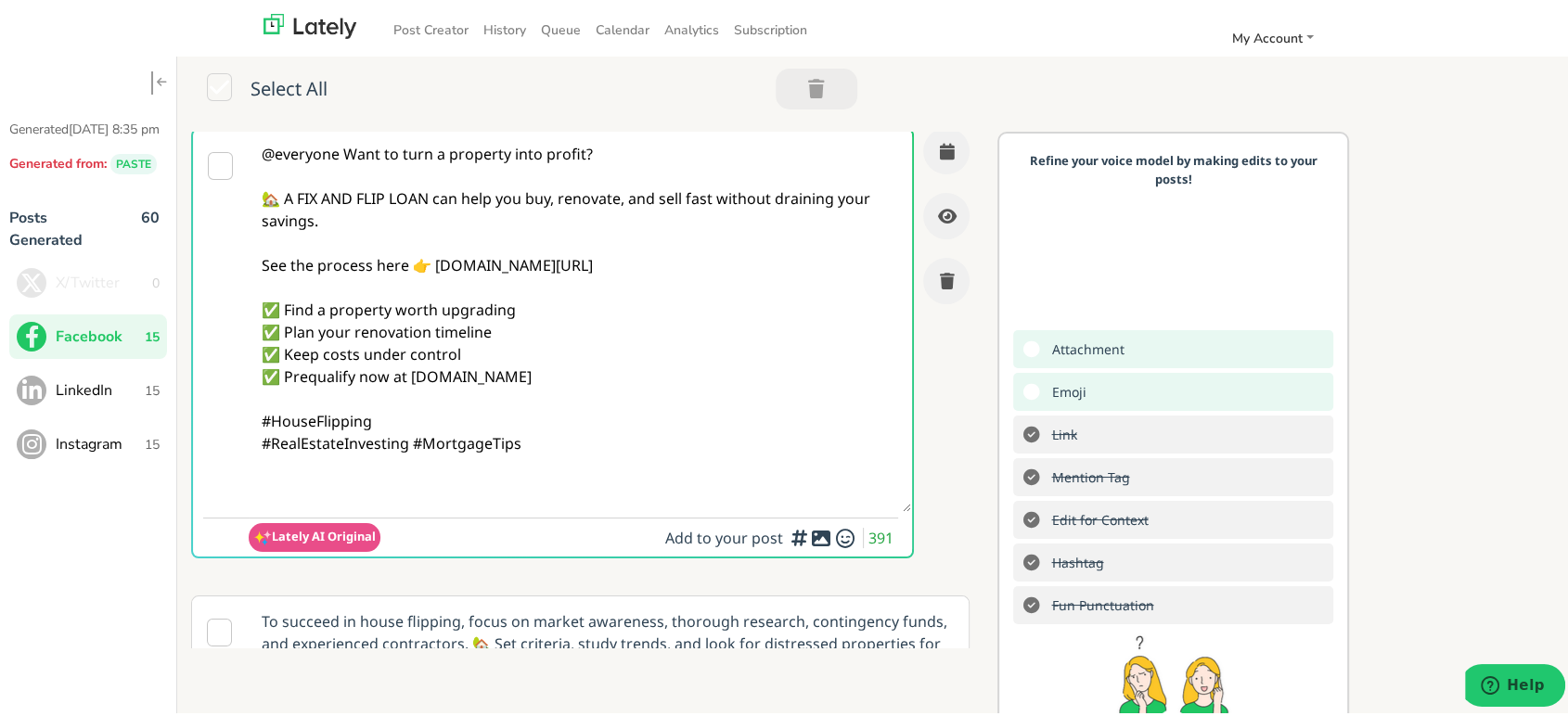
paste textarea "Follow Us On Our Social Media Platforms! Facebook: [URL][DOMAIN_NAME] LinkedIn:…"
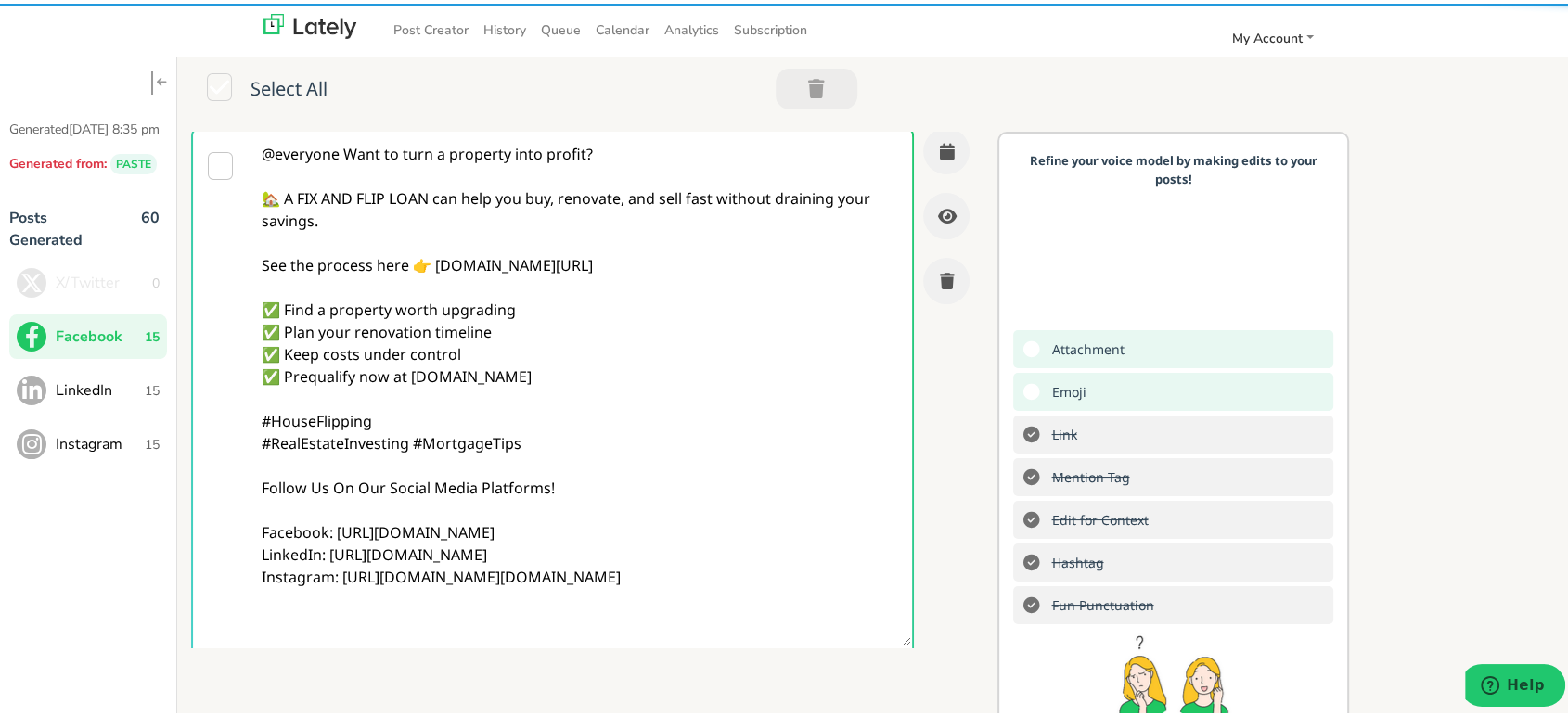
type textarea "@everyone Want to turn a property into profit? 🏡 A FIX AND FLIP LOAN can help y…"
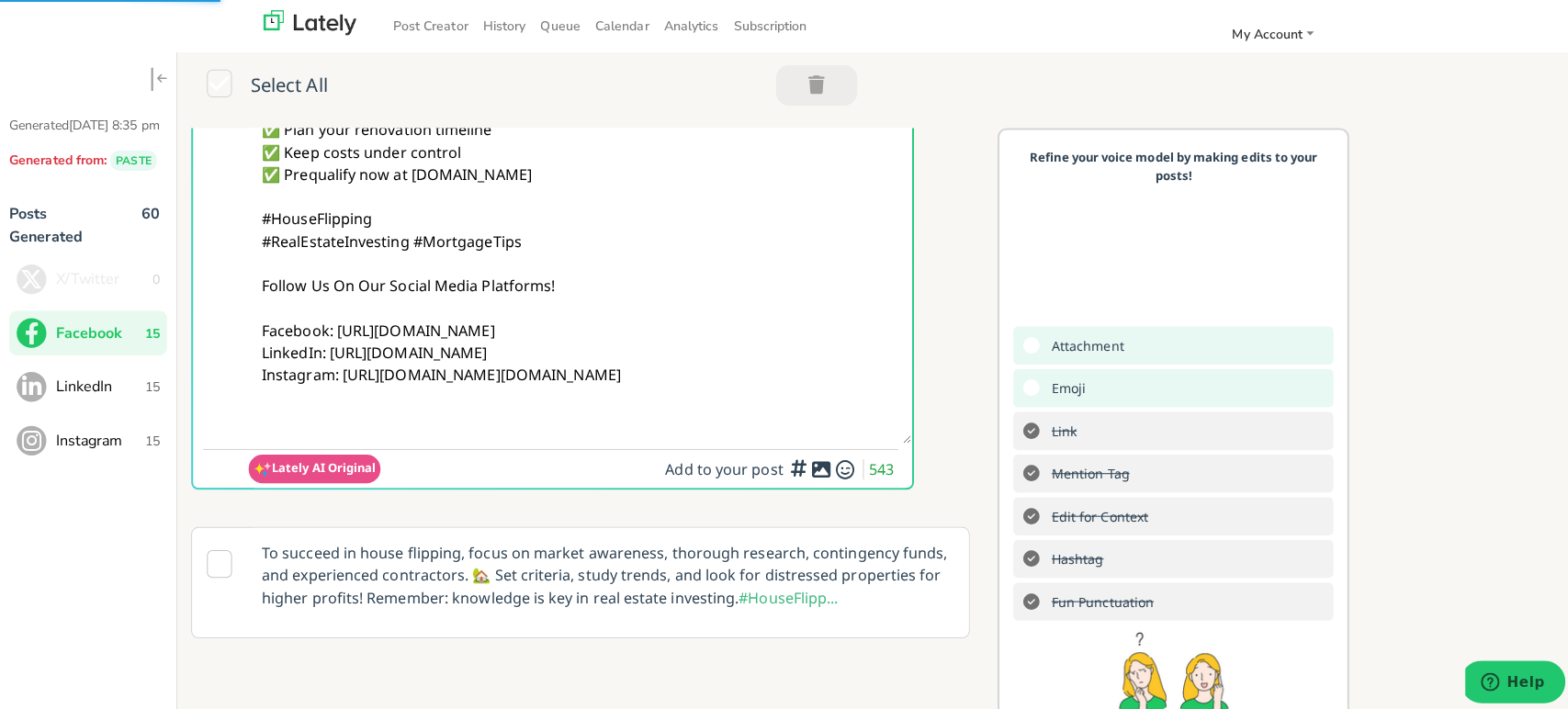
scroll to position [208, 0]
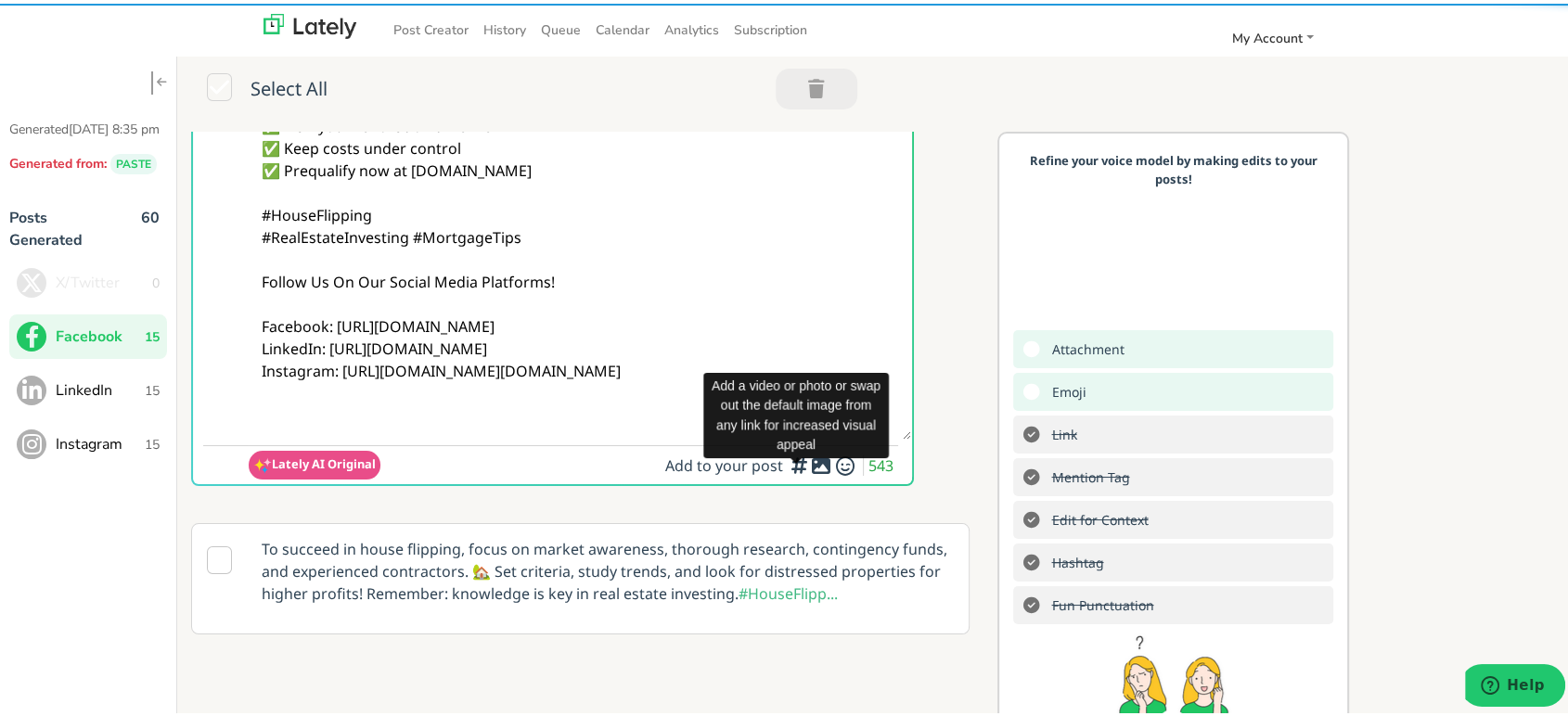
click at [810, 461] on icon at bounding box center [821, 461] width 22 height 1
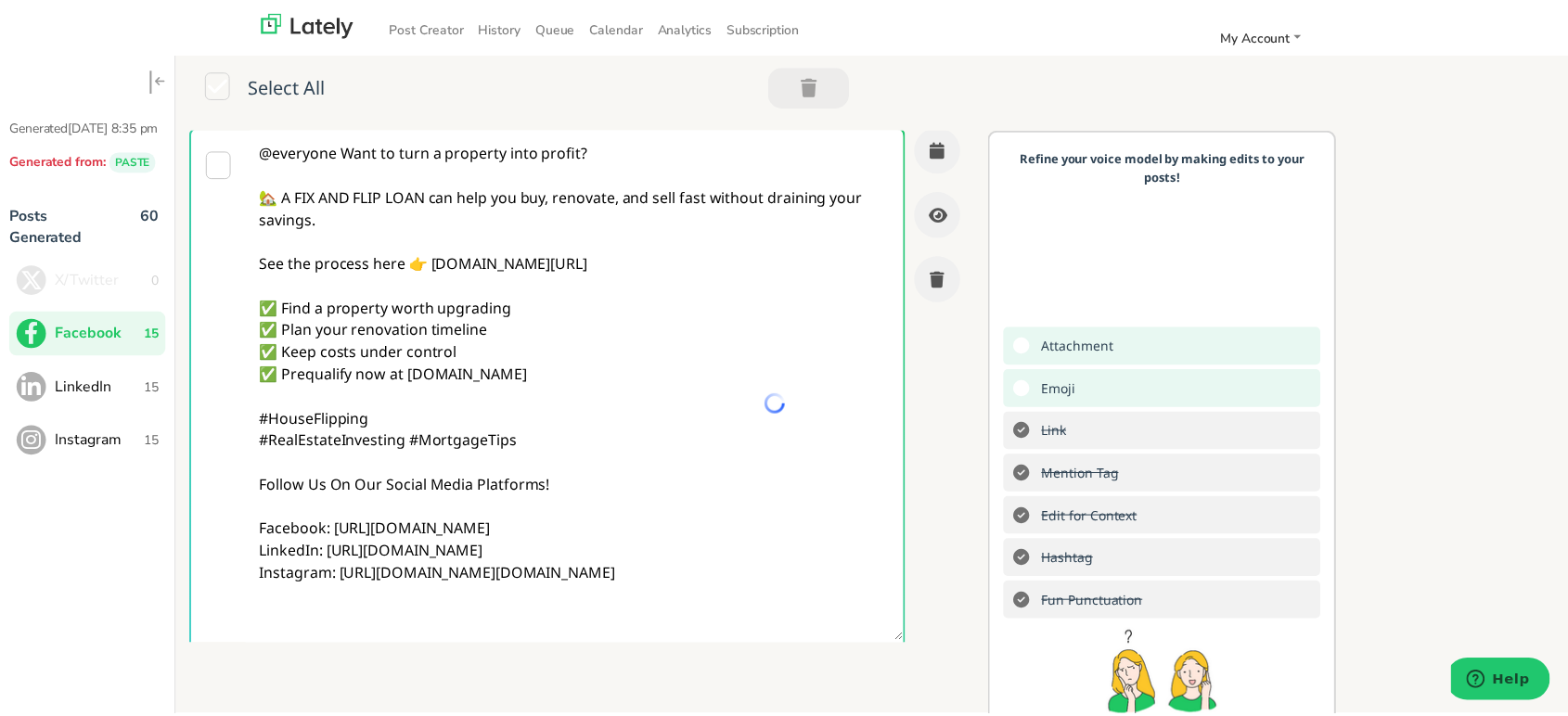
scroll to position [0, 0]
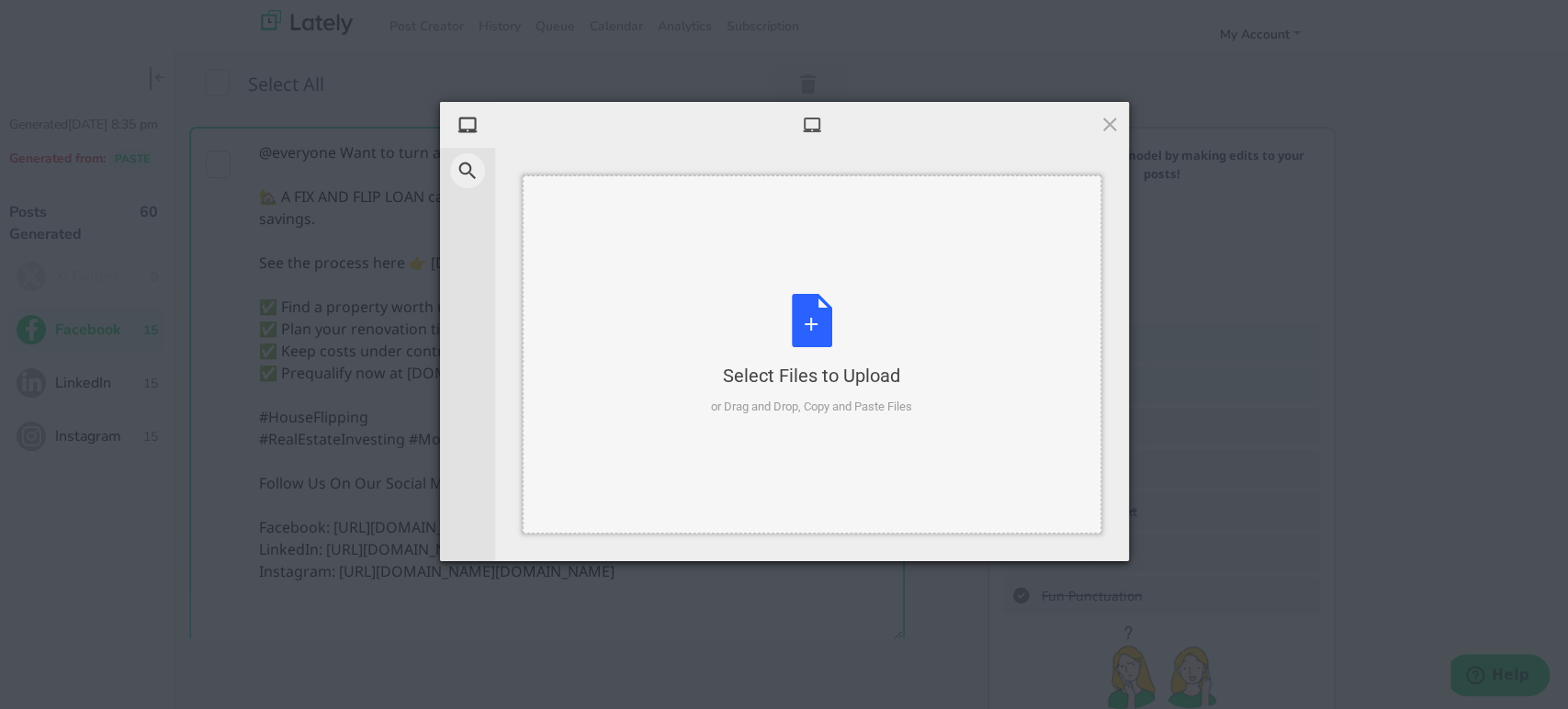
click at [858, 367] on div "Select Files to Upload" at bounding box center [811, 375] width 201 height 26
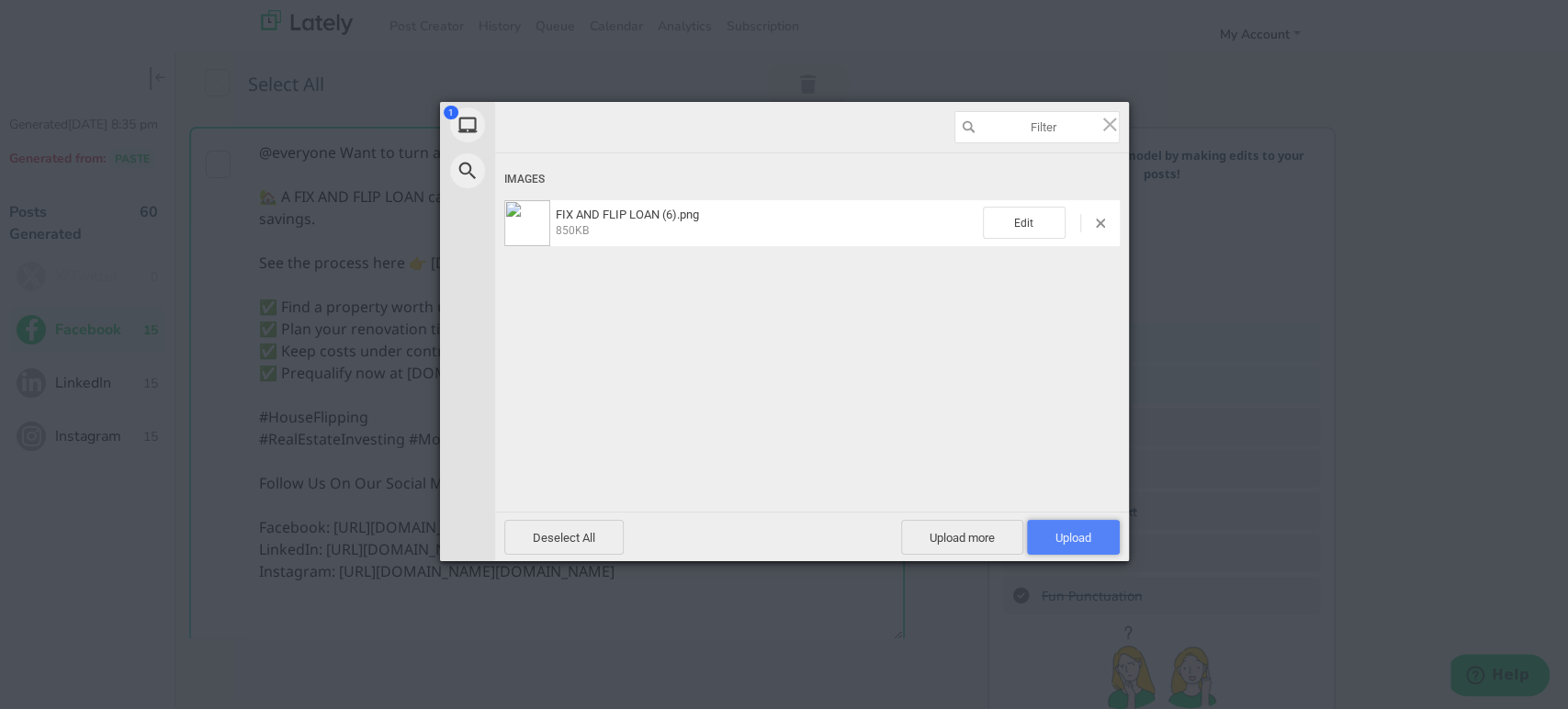
click at [1086, 539] on span "Upload 1" at bounding box center [1073, 537] width 36 height 14
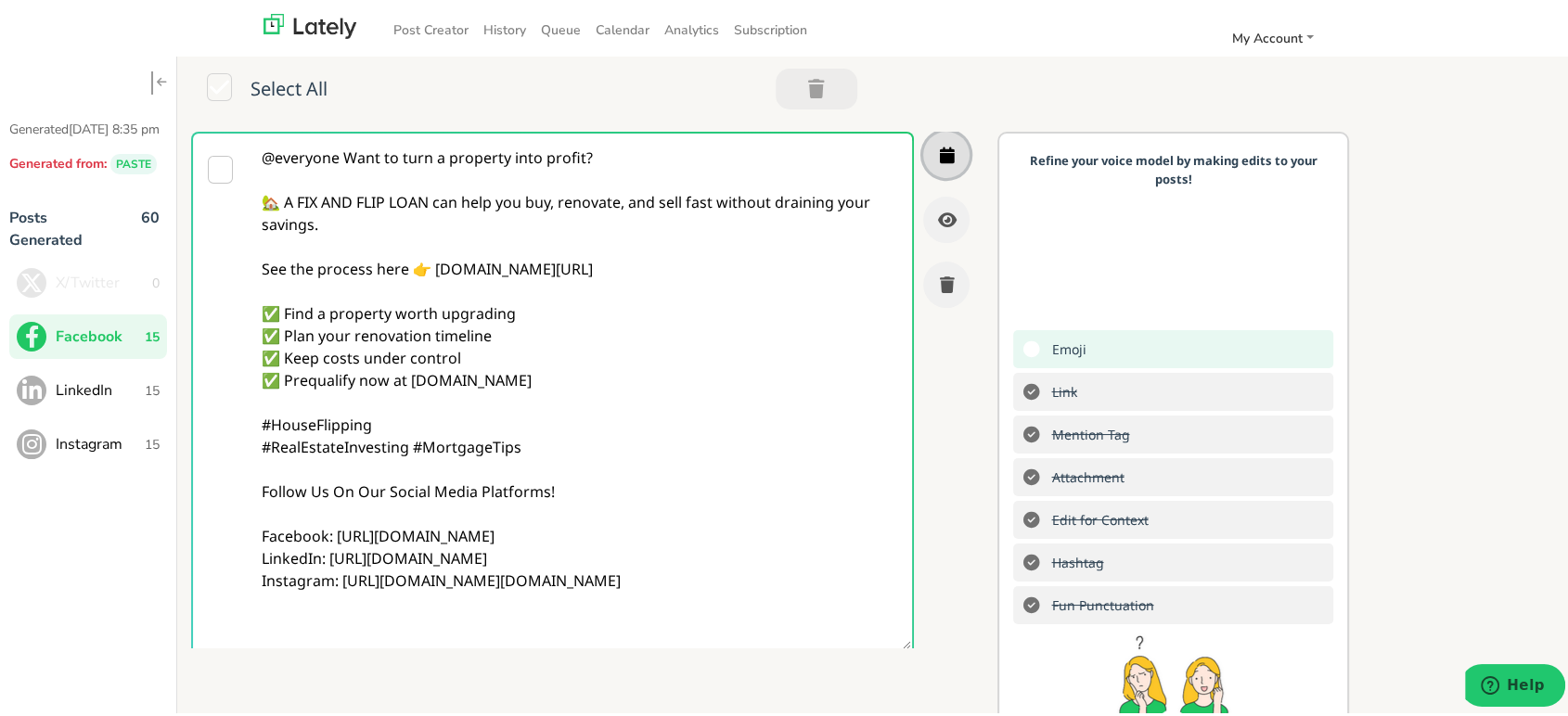
click at [934, 148] on button "button" at bounding box center [946, 151] width 46 height 46
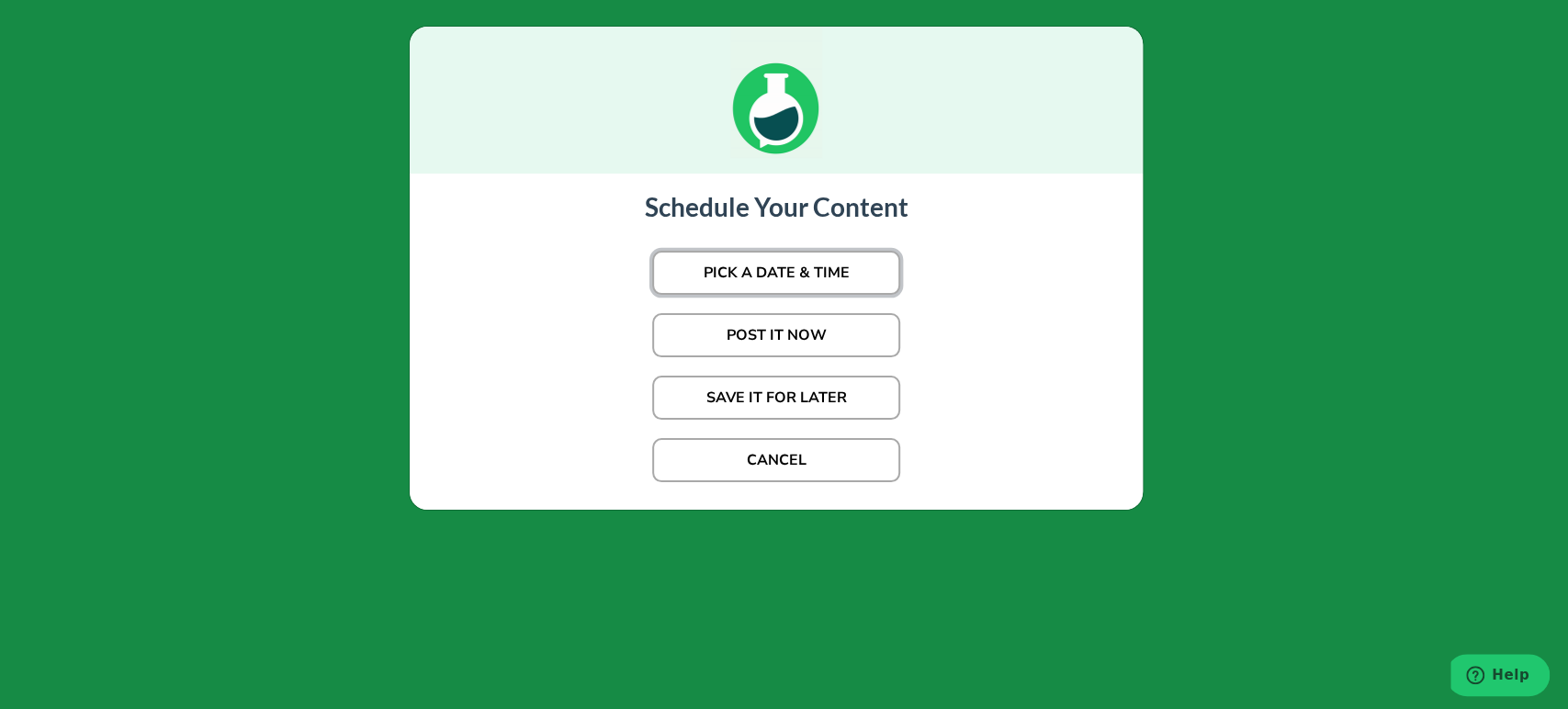
click at [819, 280] on button "PICK A DATE & TIME" at bounding box center [776, 272] width 248 height 45
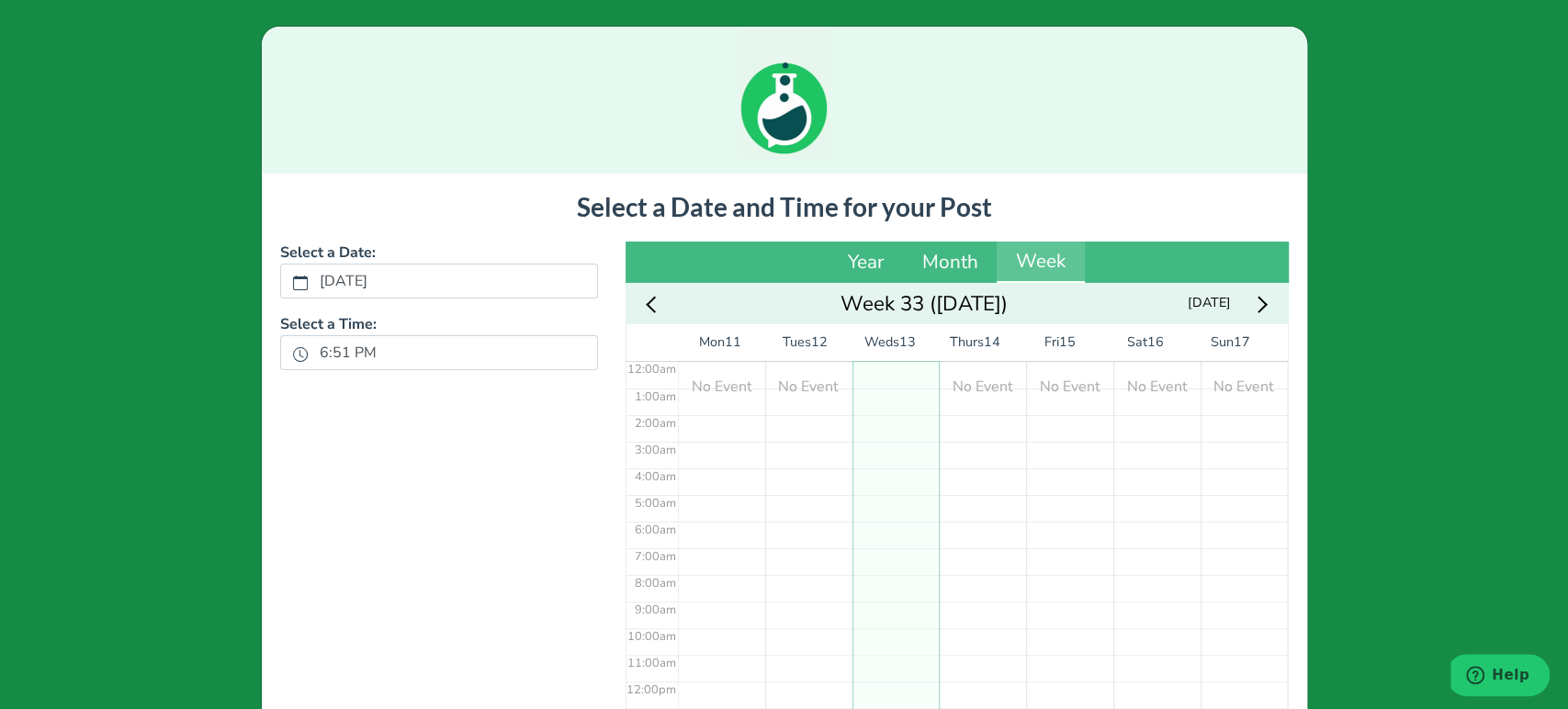
click at [740, 271] on div "Year Month Week" at bounding box center [957, 263] width 663 height 43
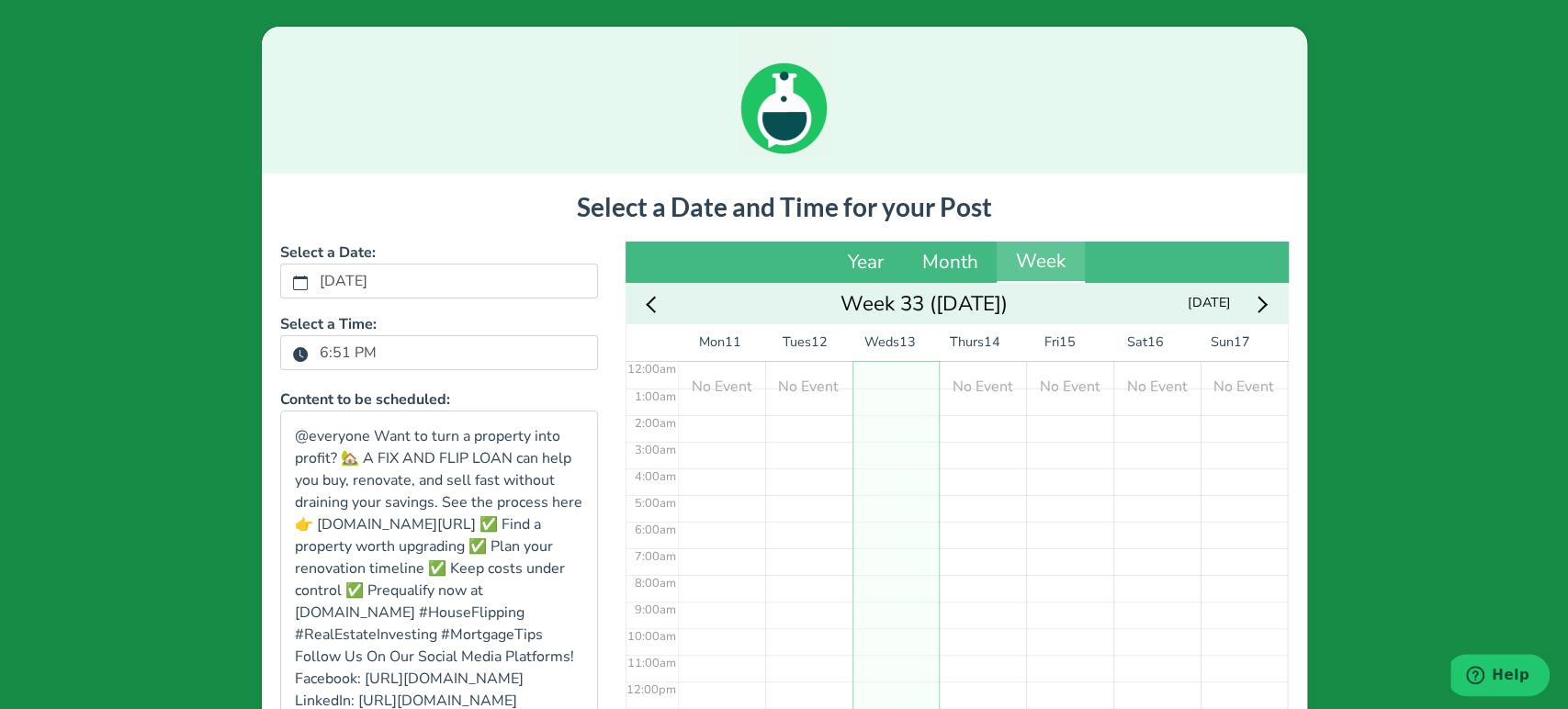
click at [335, 345] on label "6:51 PM" at bounding box center [348, 353] width 79 height 31
click at [309, 345] on button "6:51 PM" at bounding box center [300, 353] width 16 height 24
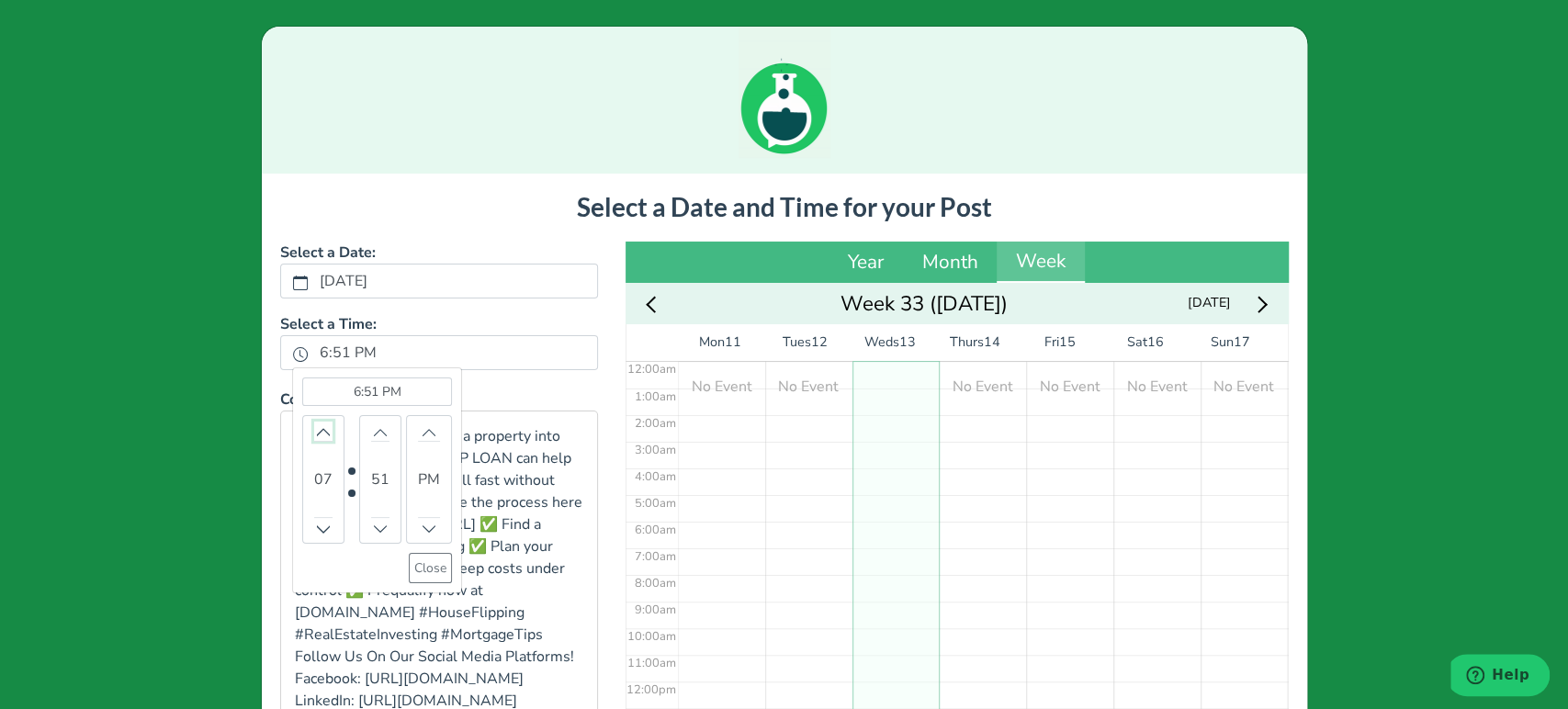
click at [317, 431] on icon "chevron up" at bounding box center [323, 432] width 13 height 13
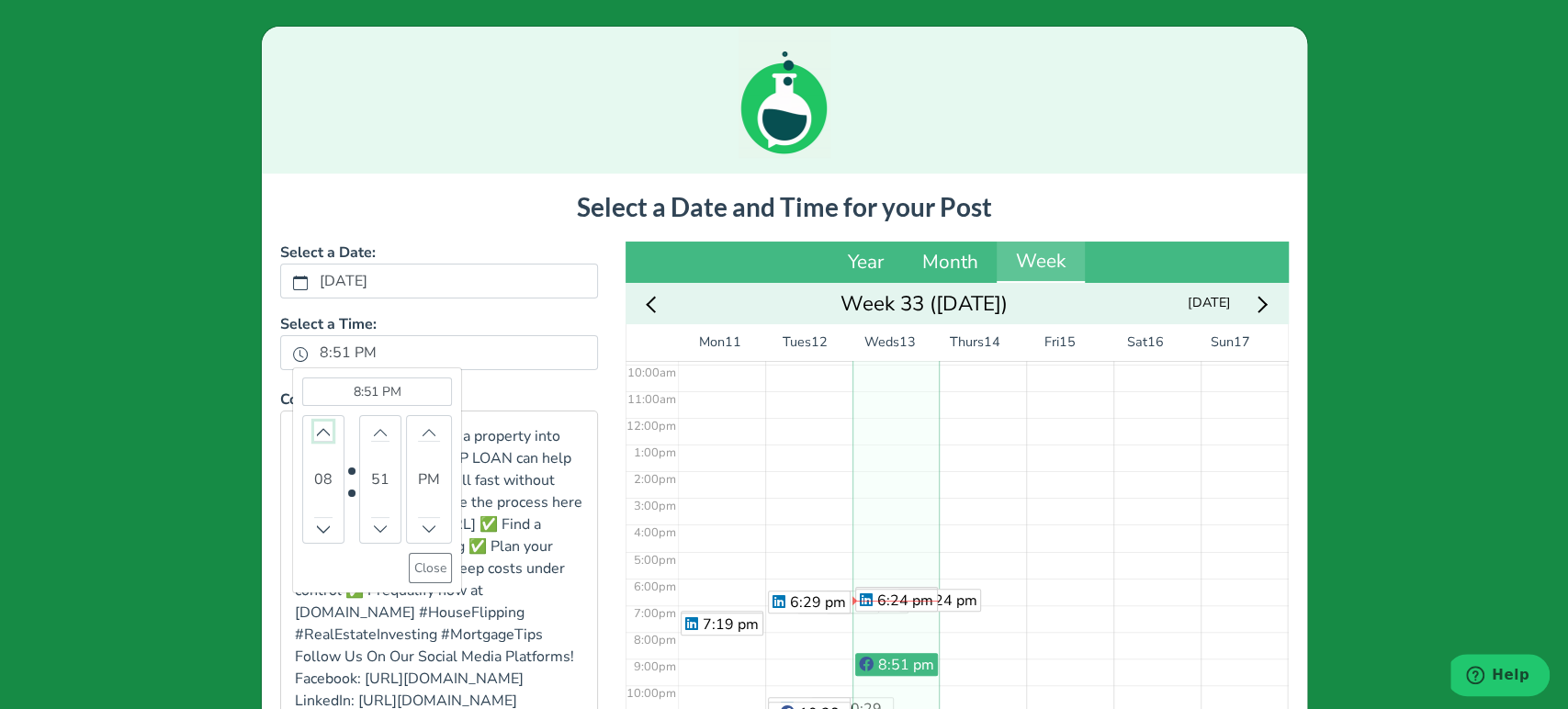
click at [317, 431] on icon "chevron up" at bounding box center [323, 432] width 13 height 13
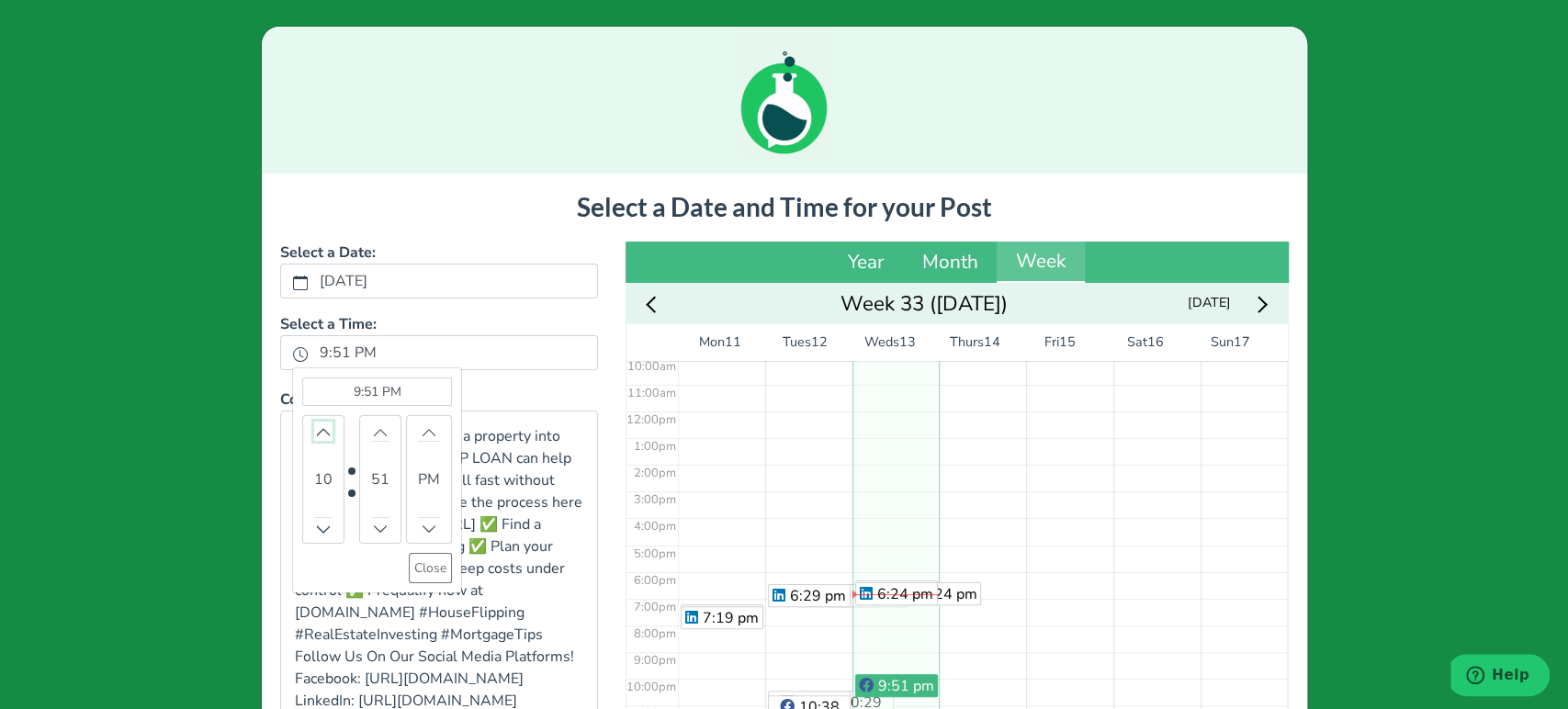
click at [317, 431] on icon "chevron up" at bounding box center [323, 432] width 13 height 13
click at [374, 529] on icon "chevron up" at bounding box center [380, 528] width 13 height 13
click at [372, 529] on icon "chevron up" at bounding box center [379, 528] width 15 height 9
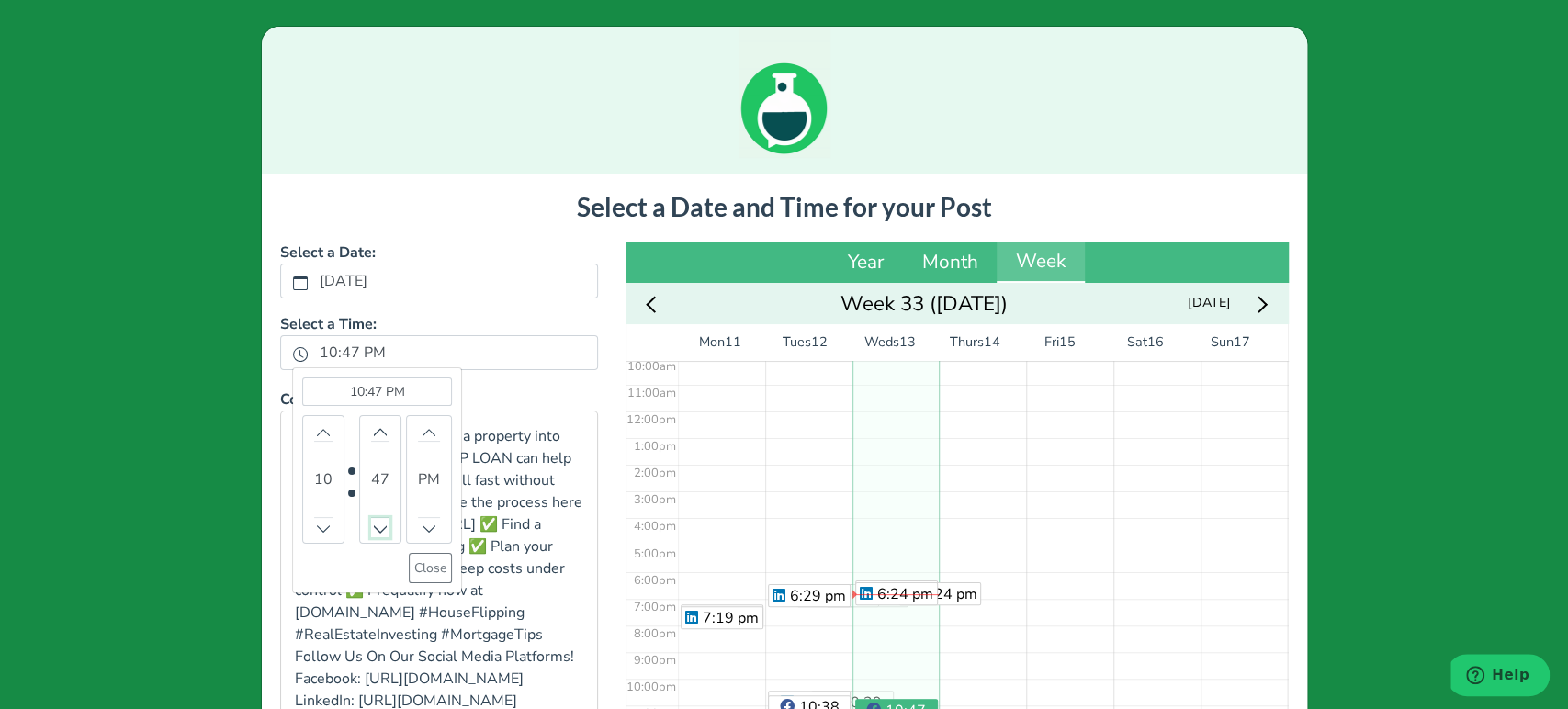
click at [372, 529] on icon "chevron up" at bounding box center [379, 528] width 15 height 9
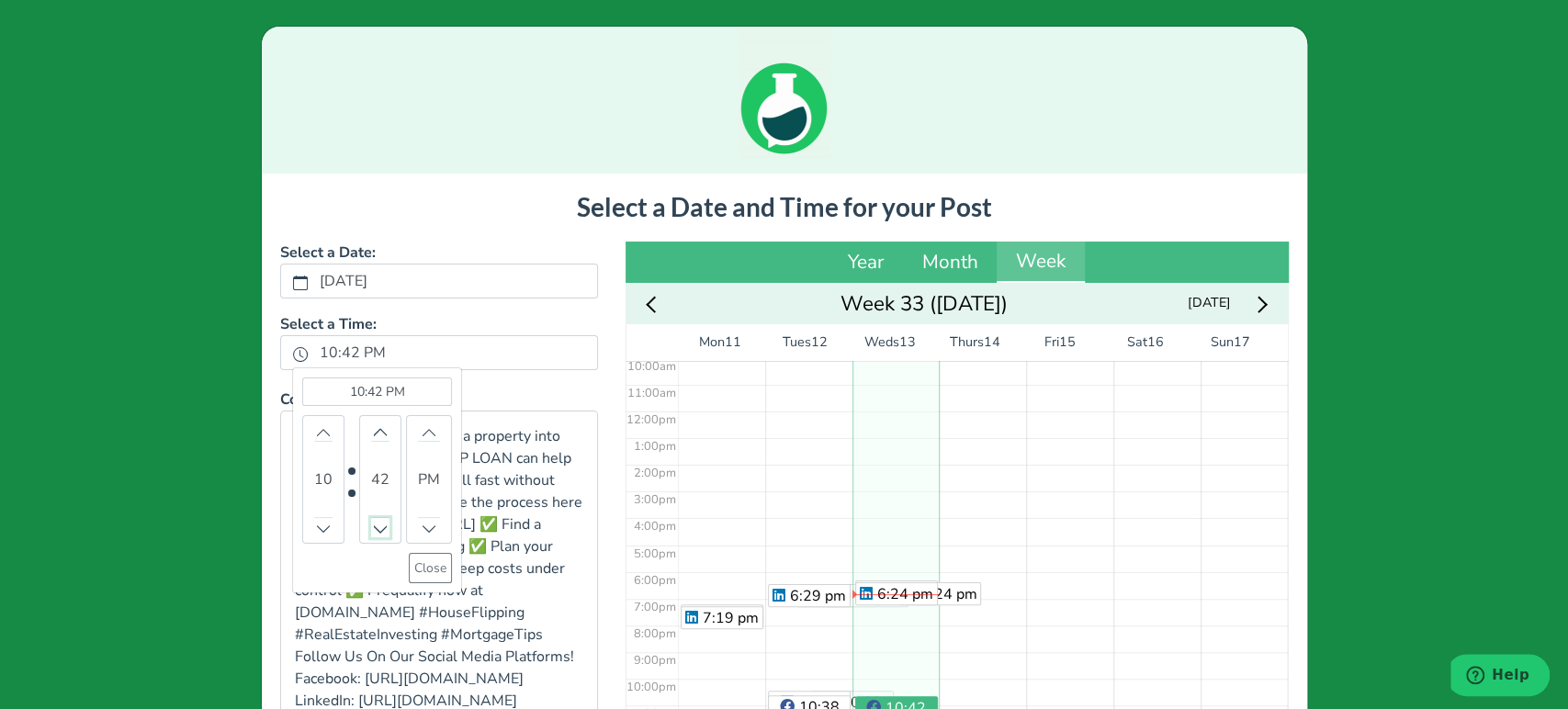
click at [372, 529] on icon "chevron up" at bounding box center [379, 528] width 15 height 9
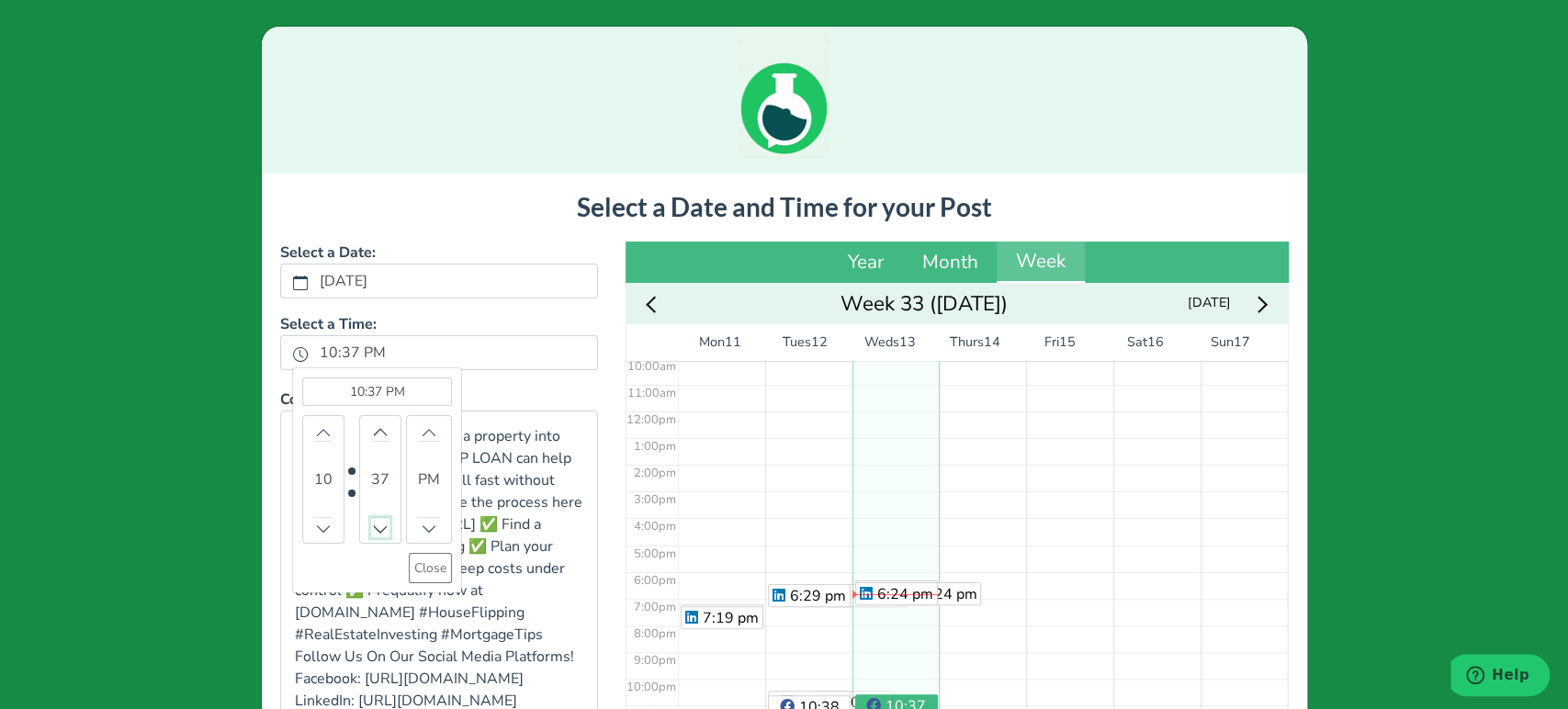
click at [372, 529] on icon "chevron up" at bounding box center [379, 528] width 15 height 9
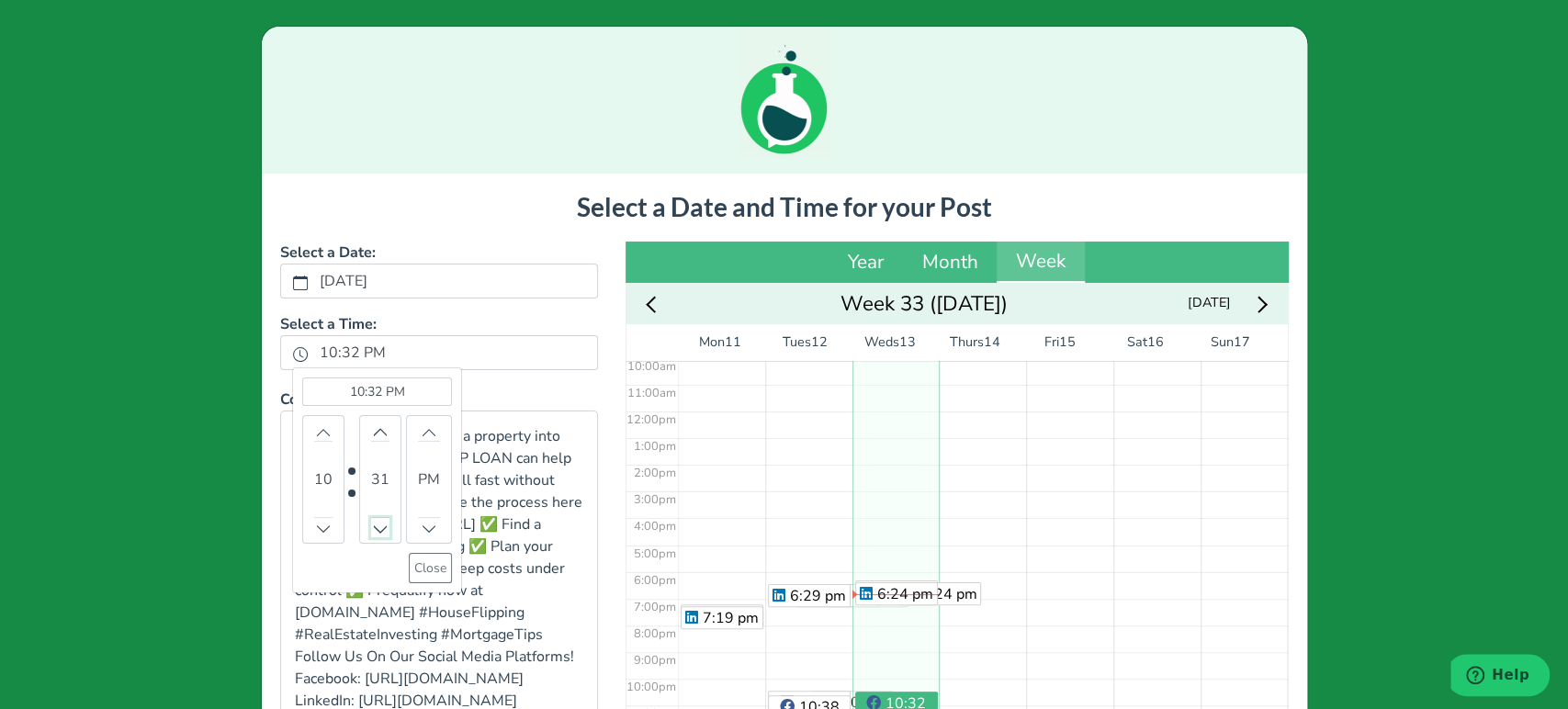
click at [372, 529] on icon "chevron up" at bounding box center [379, 528] width 15 height 9
click at [422, 573] on button "Close" at bounding box center [430, 568] width 44 height 30
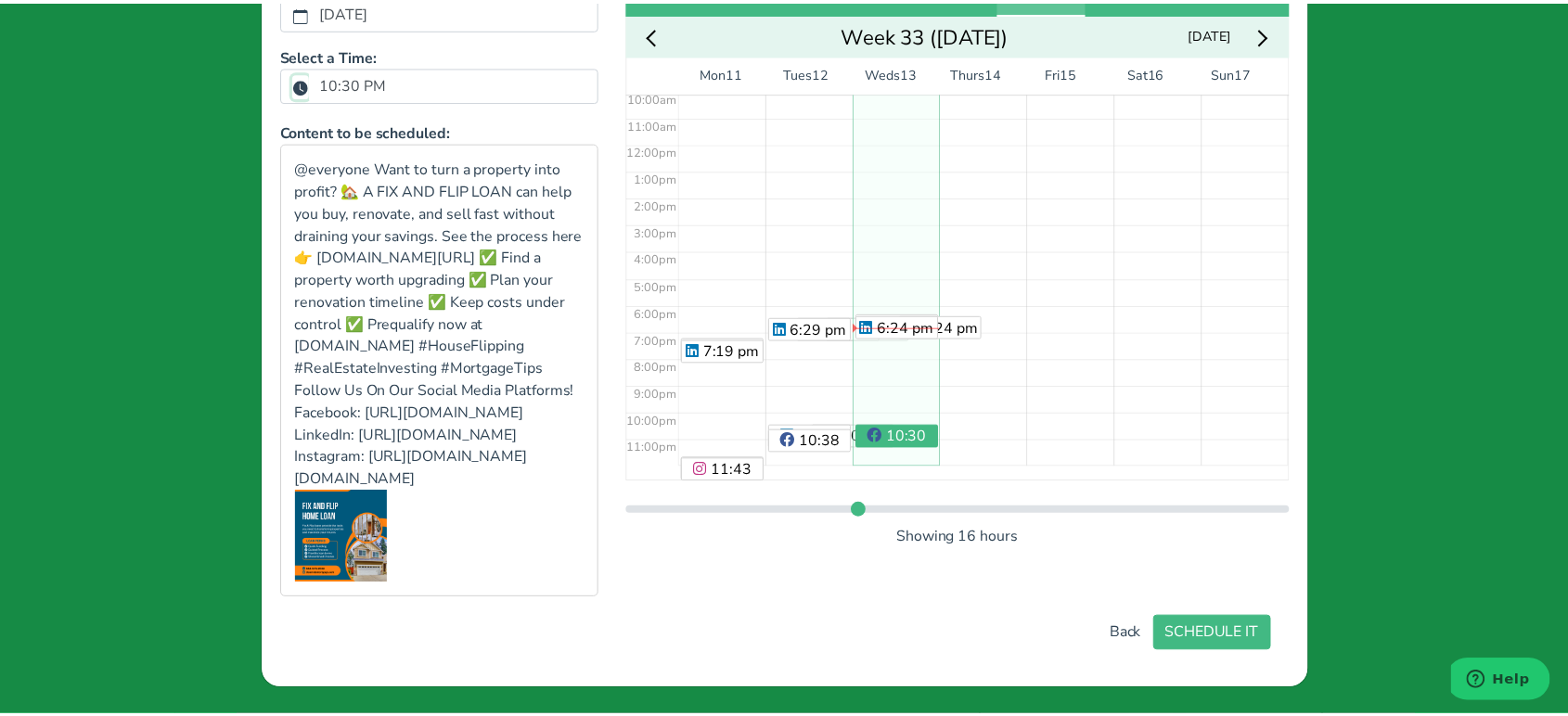
scroll to position [338, 0]
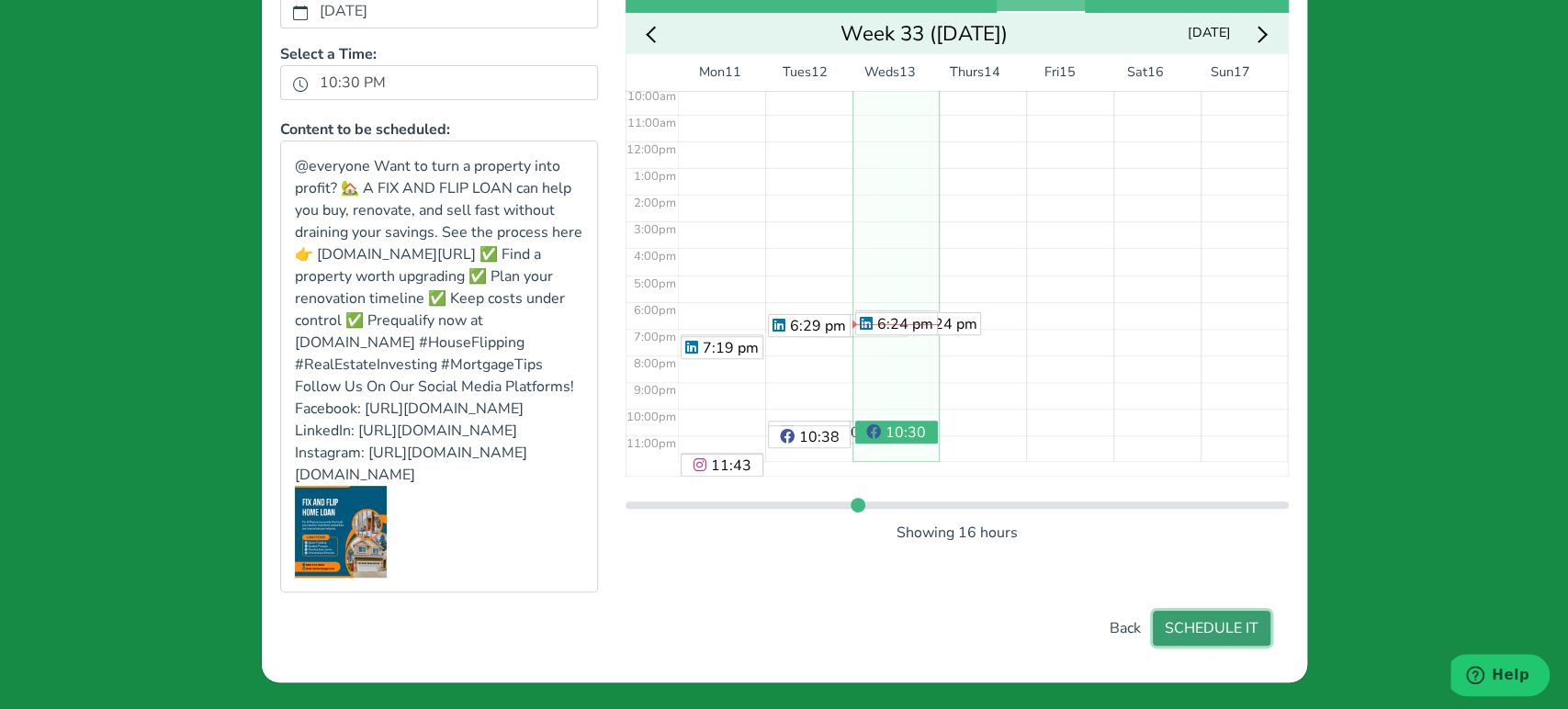
click at [1190, 620] on button "SCHEDULE IT" at bounding box center [1212, 627] width 118 height 35
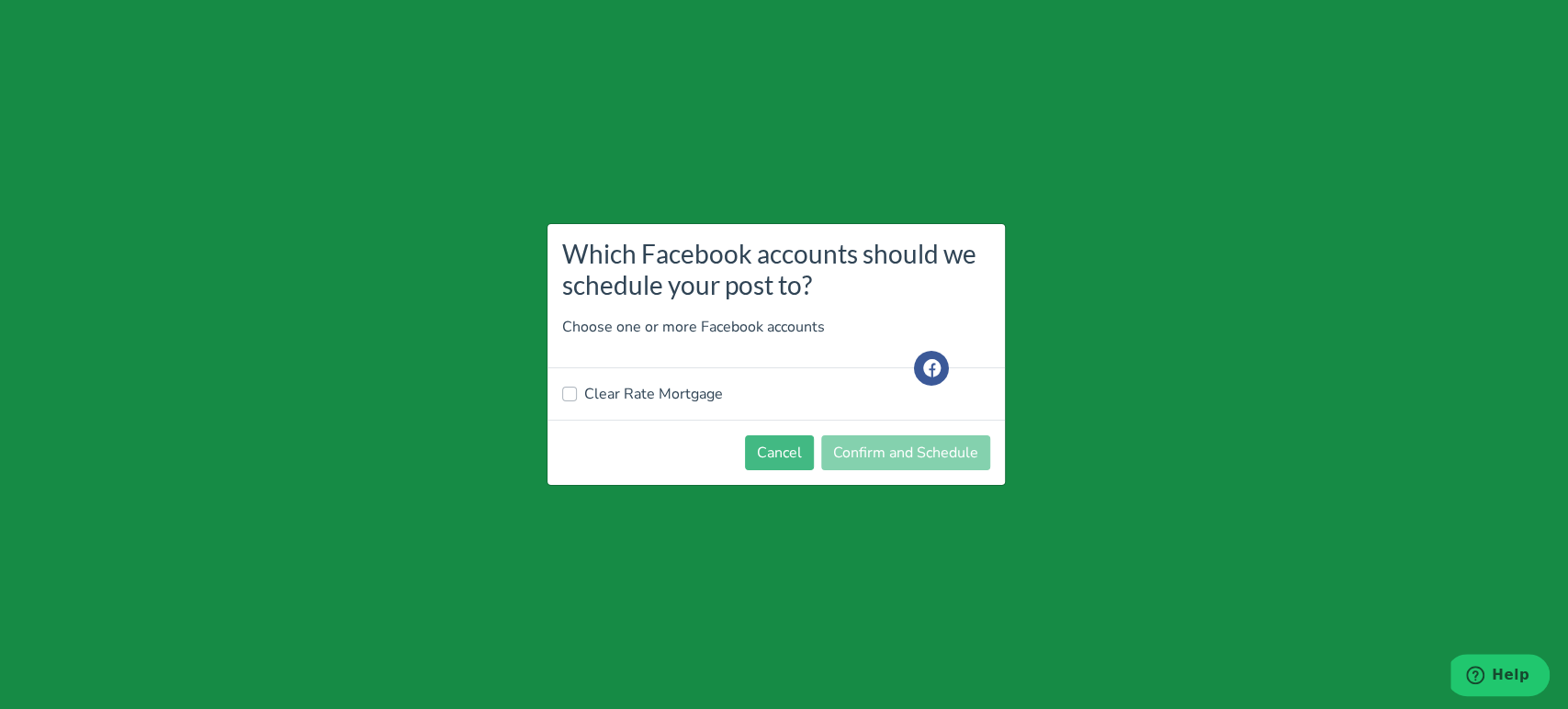
click at [633, 395] on label "Clear Rate Mortgage" at bounding box center [653, 393] width 138 height 22
click at [576, 395] on input "Clear Rate Mortgage" at bounding box center [570, 391] width 15 height 18
checkbox input "true"
click at [908, 439] on button "Confirm and Schedule" at bounding box center [905, 452] width 169 height 35
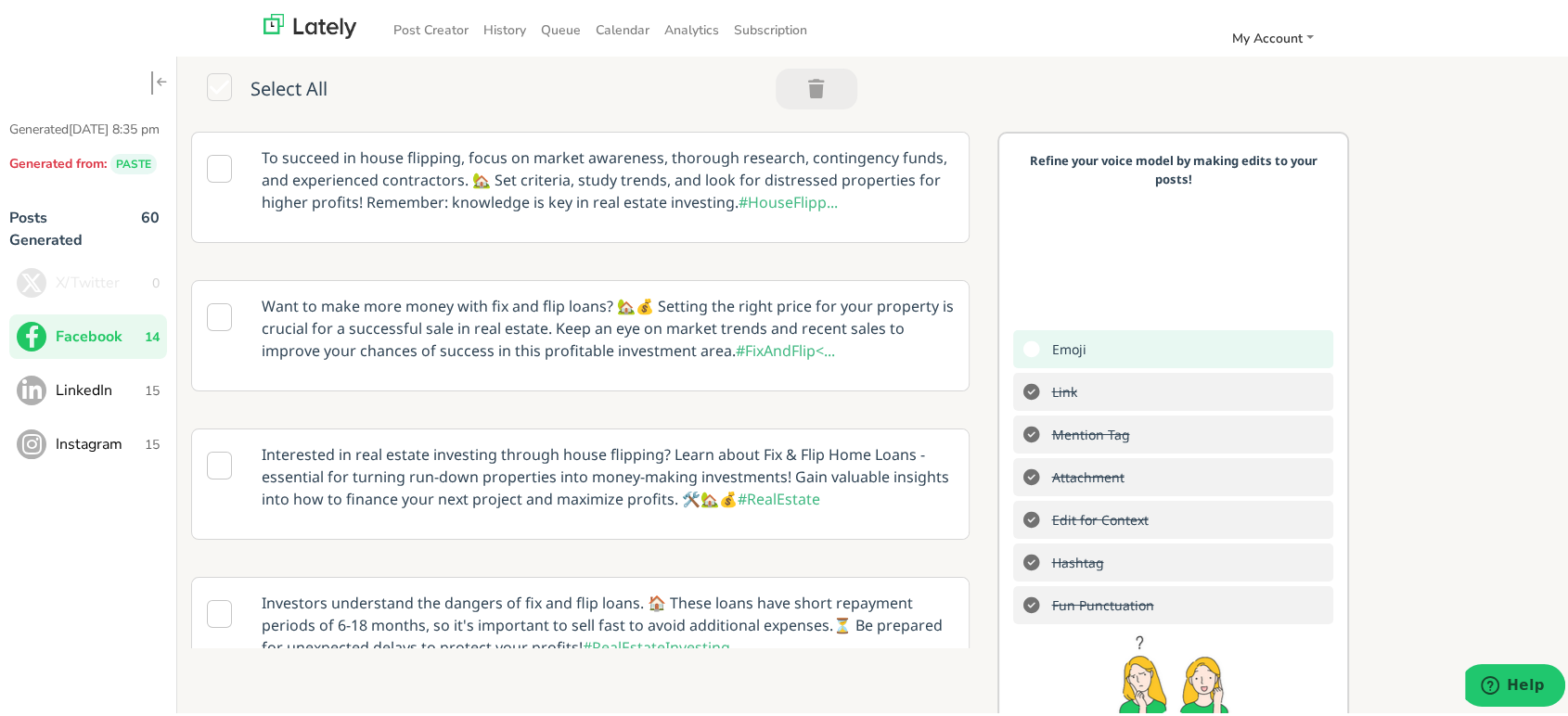
click at [75, 395] on span "LinkedIn" at bounding box center [100, 386] width 89 height 22
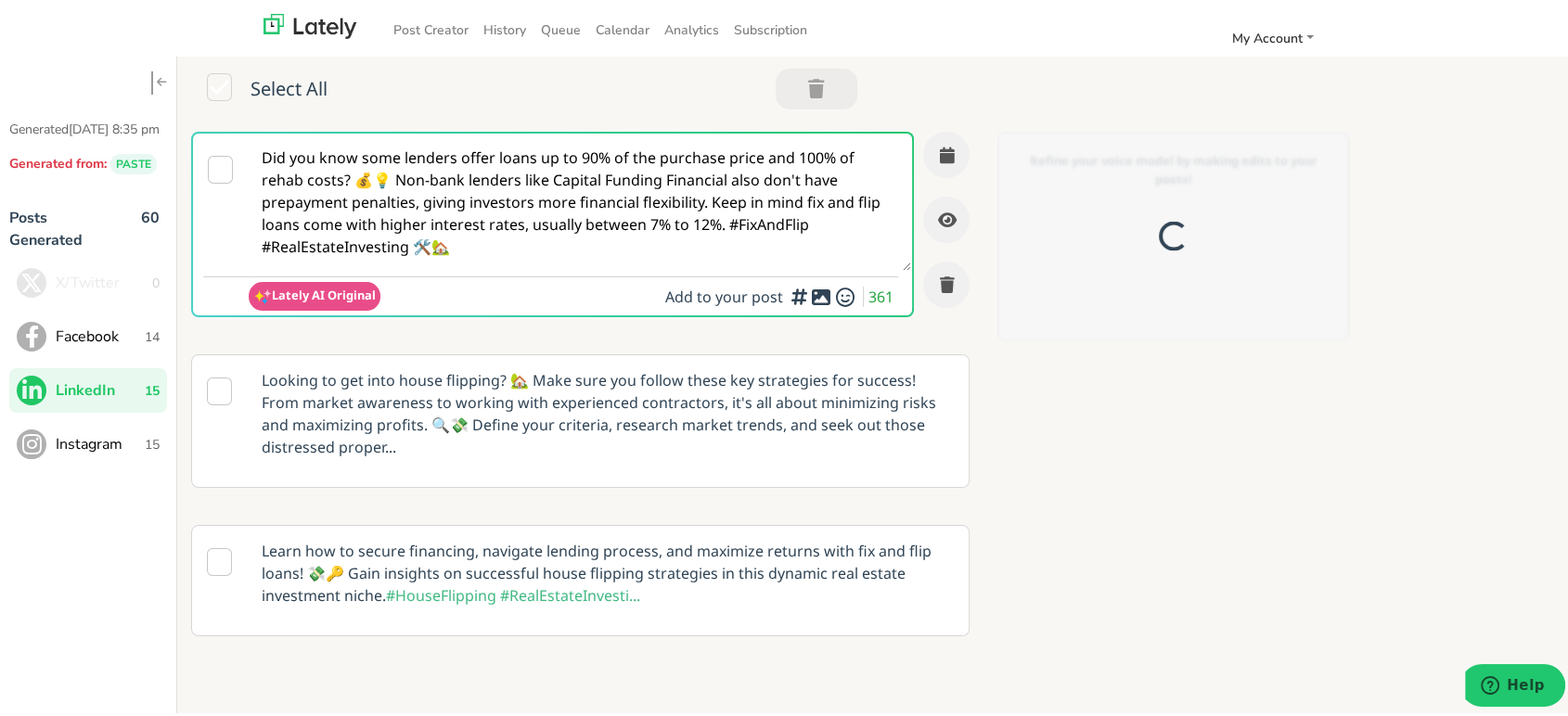
scroll to position [0, 0]
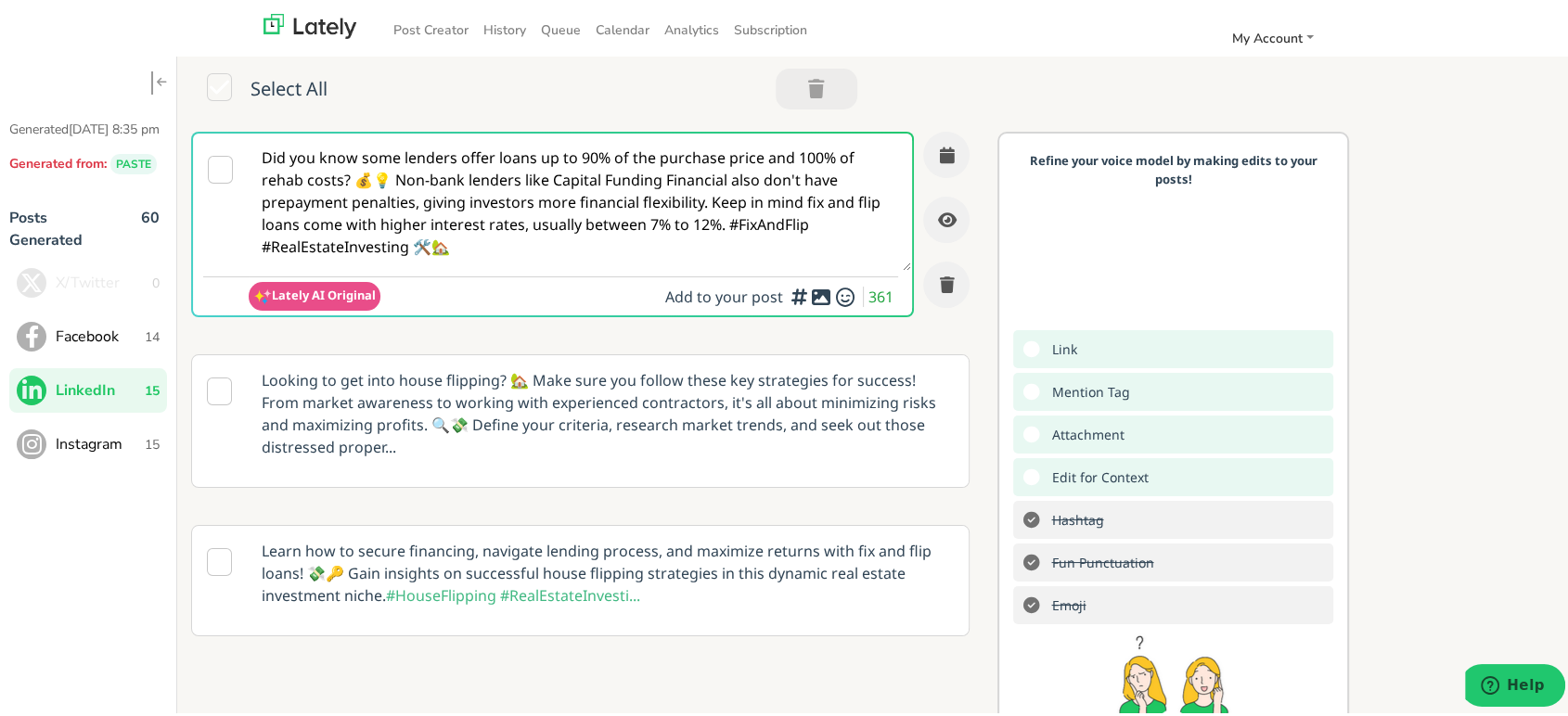
click at [446, 191] on textarea "Did you know some lenders offer loans up to 90% of the purchase price and 100% …" at bounding box center [580, 198] width 663 height 137
paste textarea "@linkedinmembers Ready to boost your property investment game? 💼 A FIX AND FLIP…"
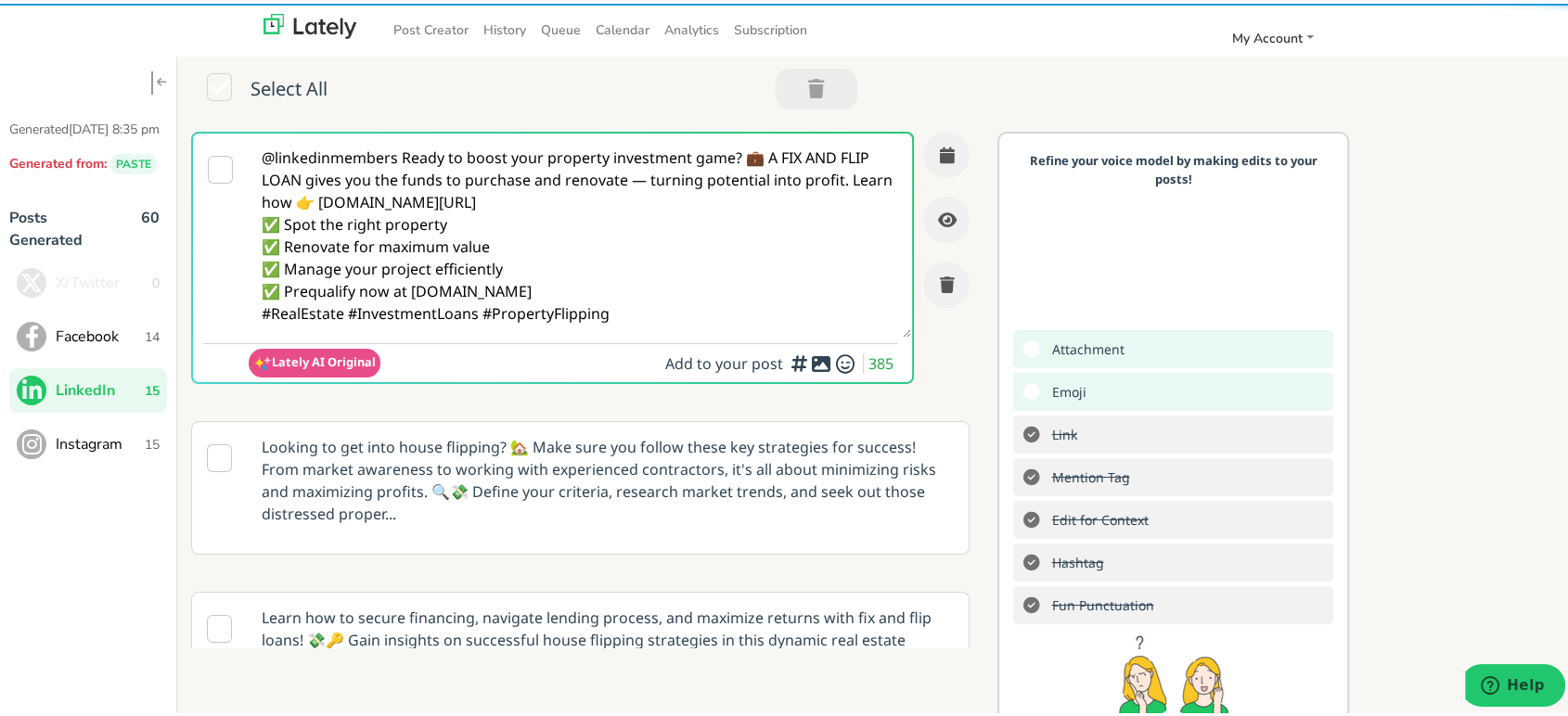
click at [406, 151] on textarea "@linkedinmembers Ready to boost your property investment game? 💼 A FIX AND FLIP…" at bounding box center [580, 232] width 663 height 204
click at [402, 156] on textarea "@linkedinmembers Ready to boost your property investment game? 💼 A FIX AND FLIP…" at bounding box center [580, 232] width 663 height 204
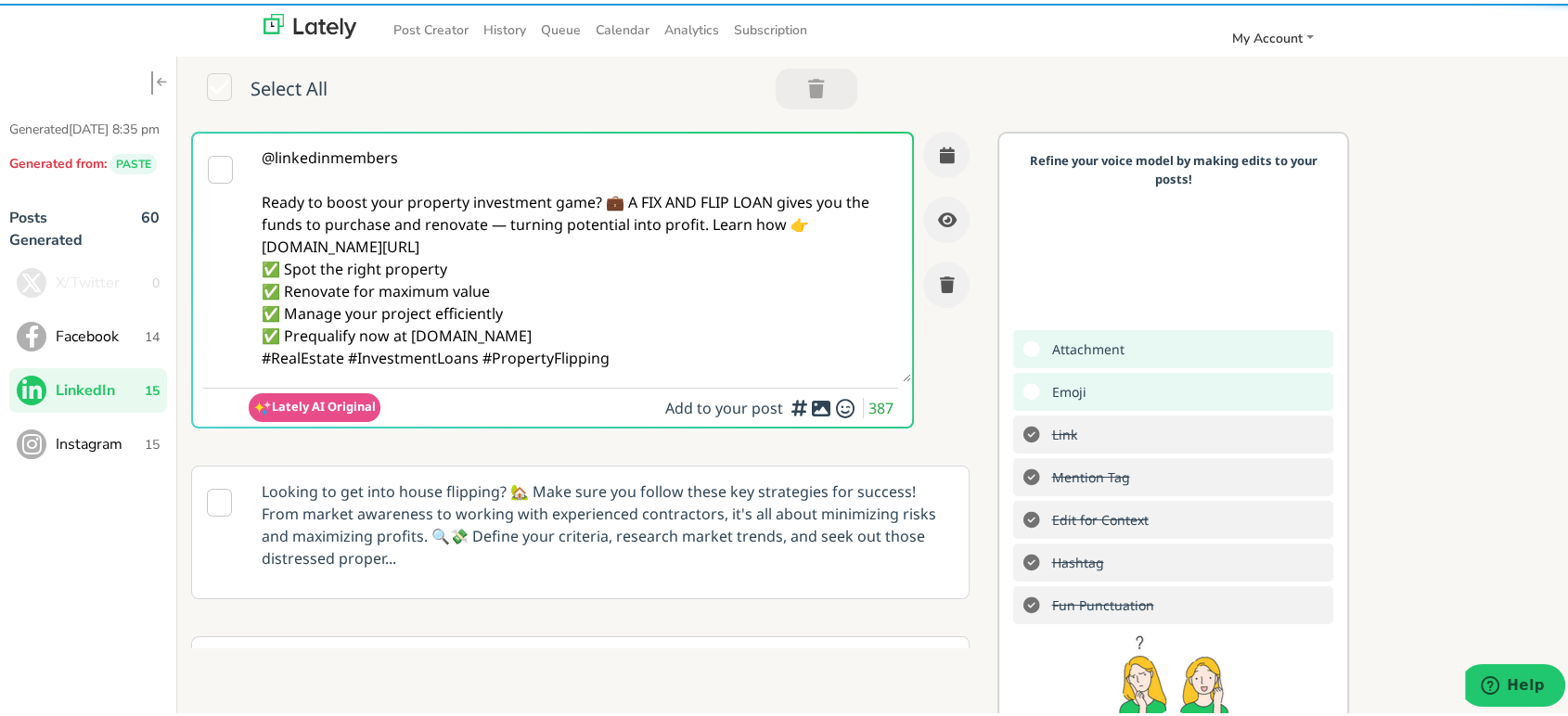
click at [503, 224] on textarea "@linkedinmembers Ready to boost your property investment game? 💼 A FIX AND FLIP…" at bounding box center [580, 255] width 663 height 249
click at [557, 296] on textarea "@linkedinmembers Ready to boost your property investment game? 💼 A FIX AND FLIP…" at bounding box center [580, 255] width 663 height 249
click at [627, 202] on textarea "@linkedinmembers Ready to boost your property investment game? 💼 A FIX AND FLIP…" at bounding box center [580, 255] width 663 height 249
click at [600, 203] on textarea "@linkedinmembers Ready to boost your property investment game? 💼 A FIX AND FLIP…" at bounding box center [580, 255] width 663 height 249
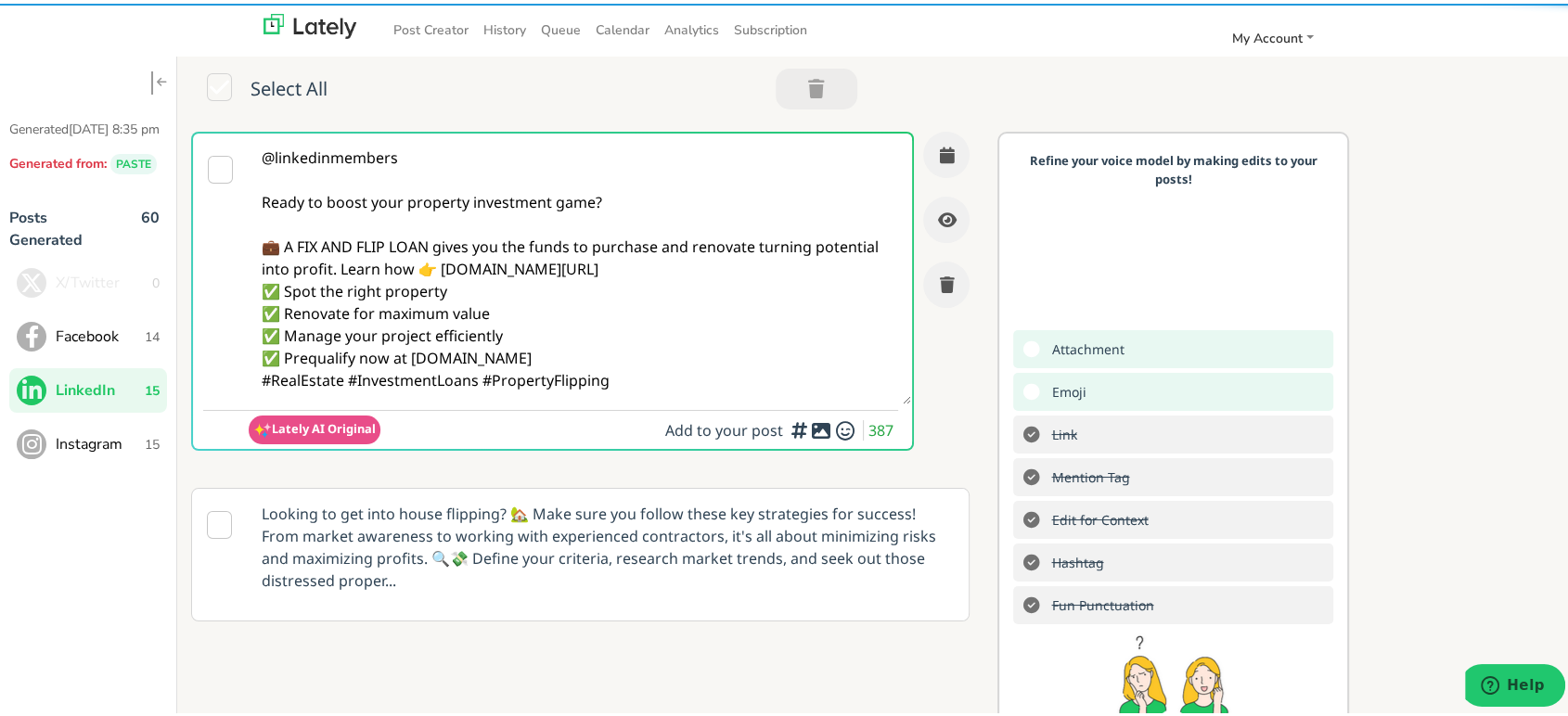
click at [401, 269] on textarea "@linkedinmembers Ready to boost your property investment game? 💼 A FIX AND FLIP…" at bounding box center [580, 265] width 663 height 271
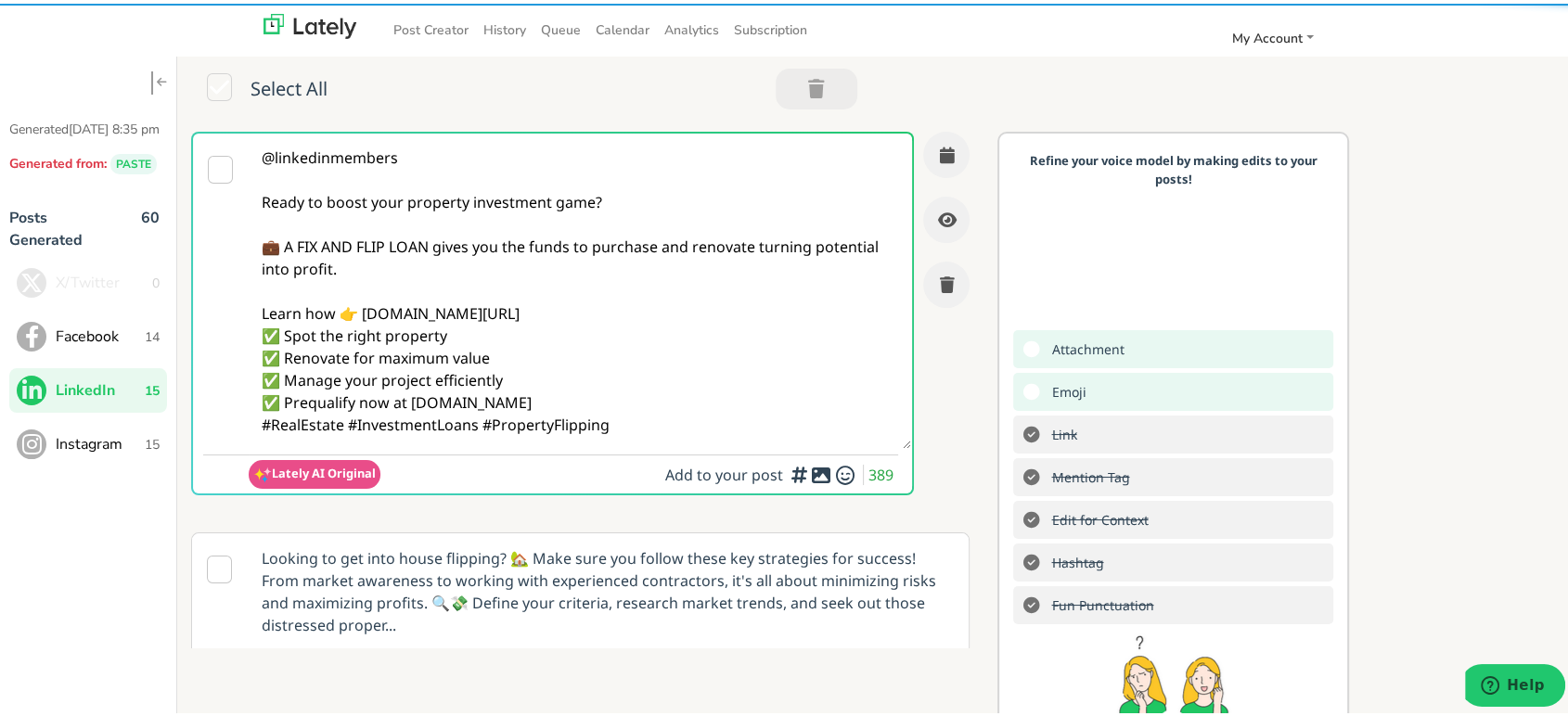
click at [638, 317] on textarea "@linkedinmembers Ready to boost your property investment game? 💼 A FIX AND FLIP…" at bounding box center [580, 287] width 663 height 315
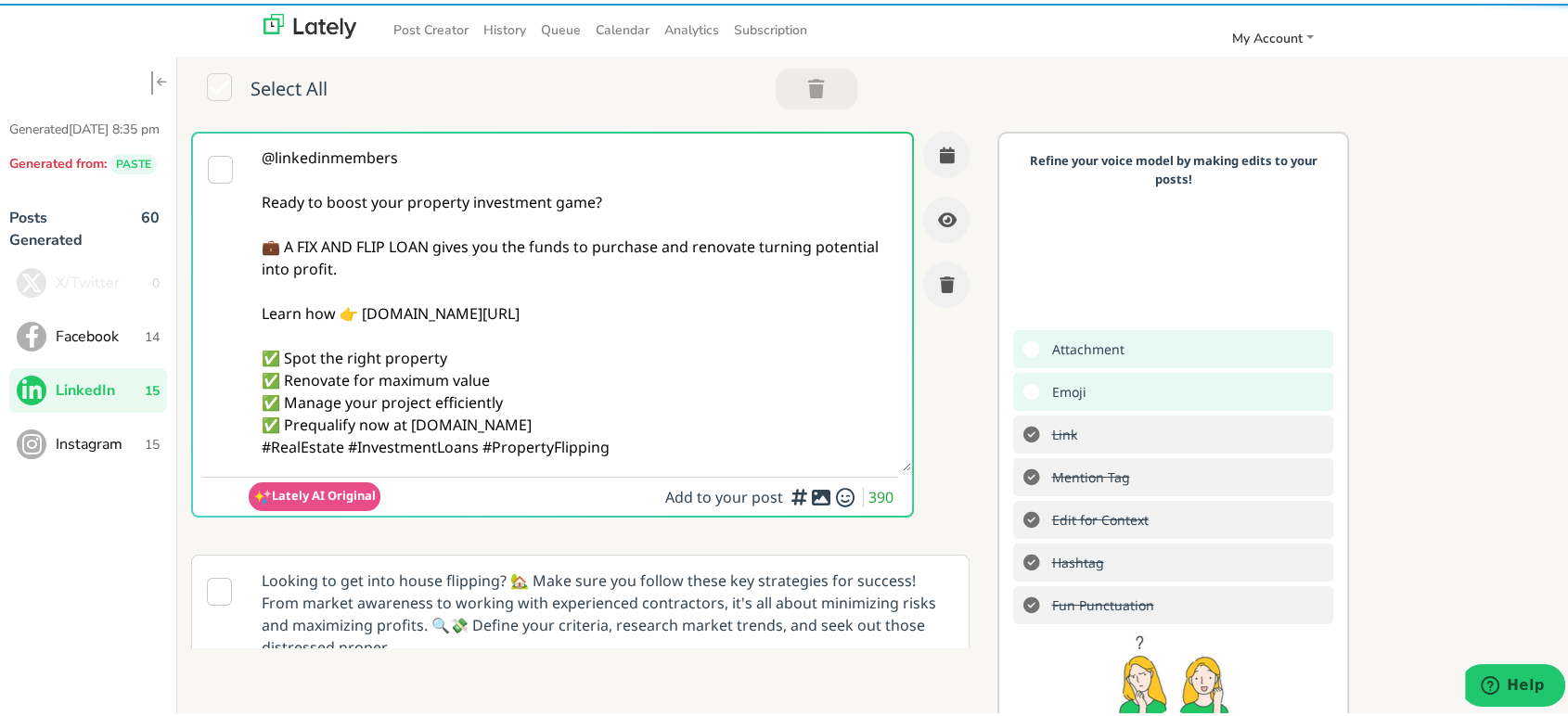
click at [593, 425] on textarea "@linkedinmembers Ready to boost your property investment game? 💼 A FIX AND FLIP…" at bounding box center [580, 299] width 663 height 338
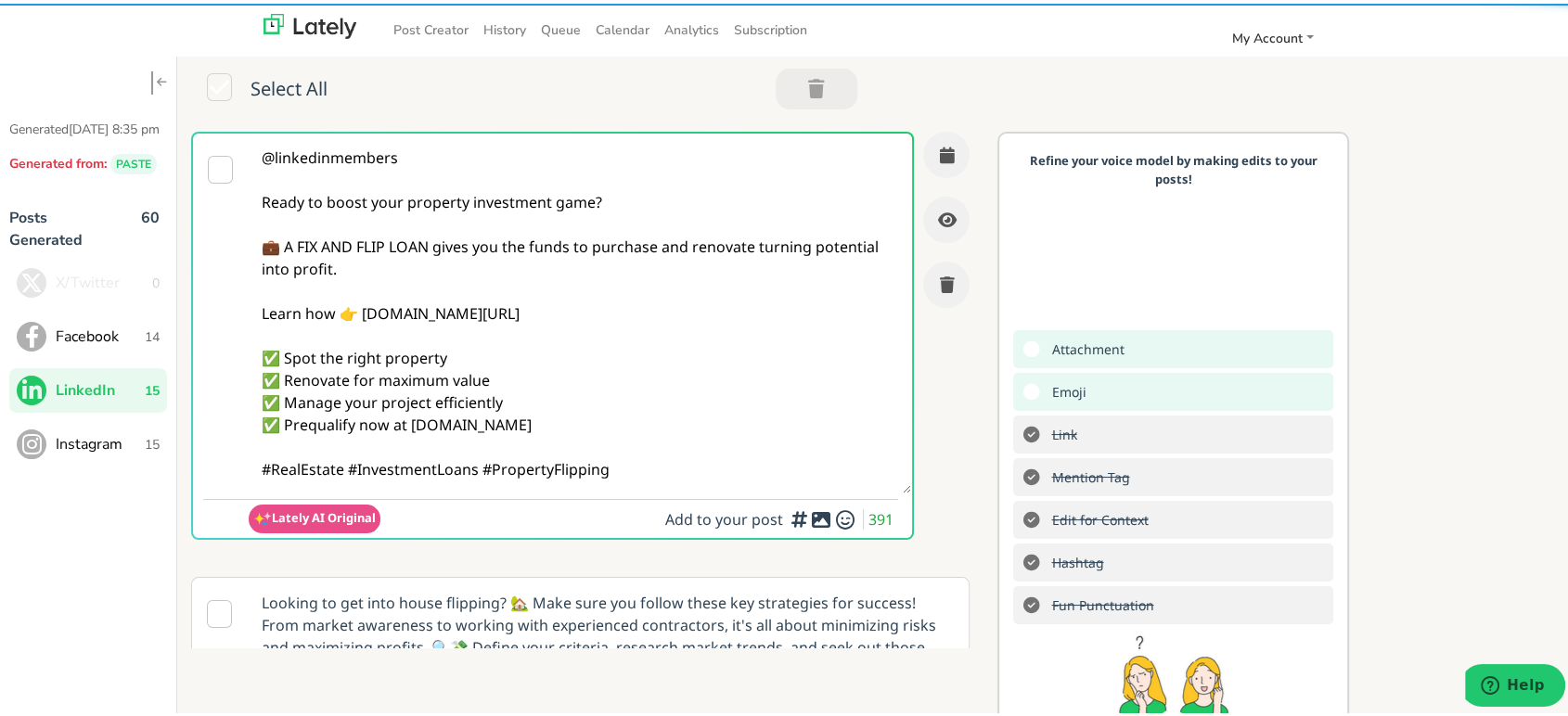
click at [347, 471] on textarea "@linkedinmembers Ready to boost your property investment game? 💼 A FIX AND FLIP…" at bounding box center [580, 310] width 663 height 360
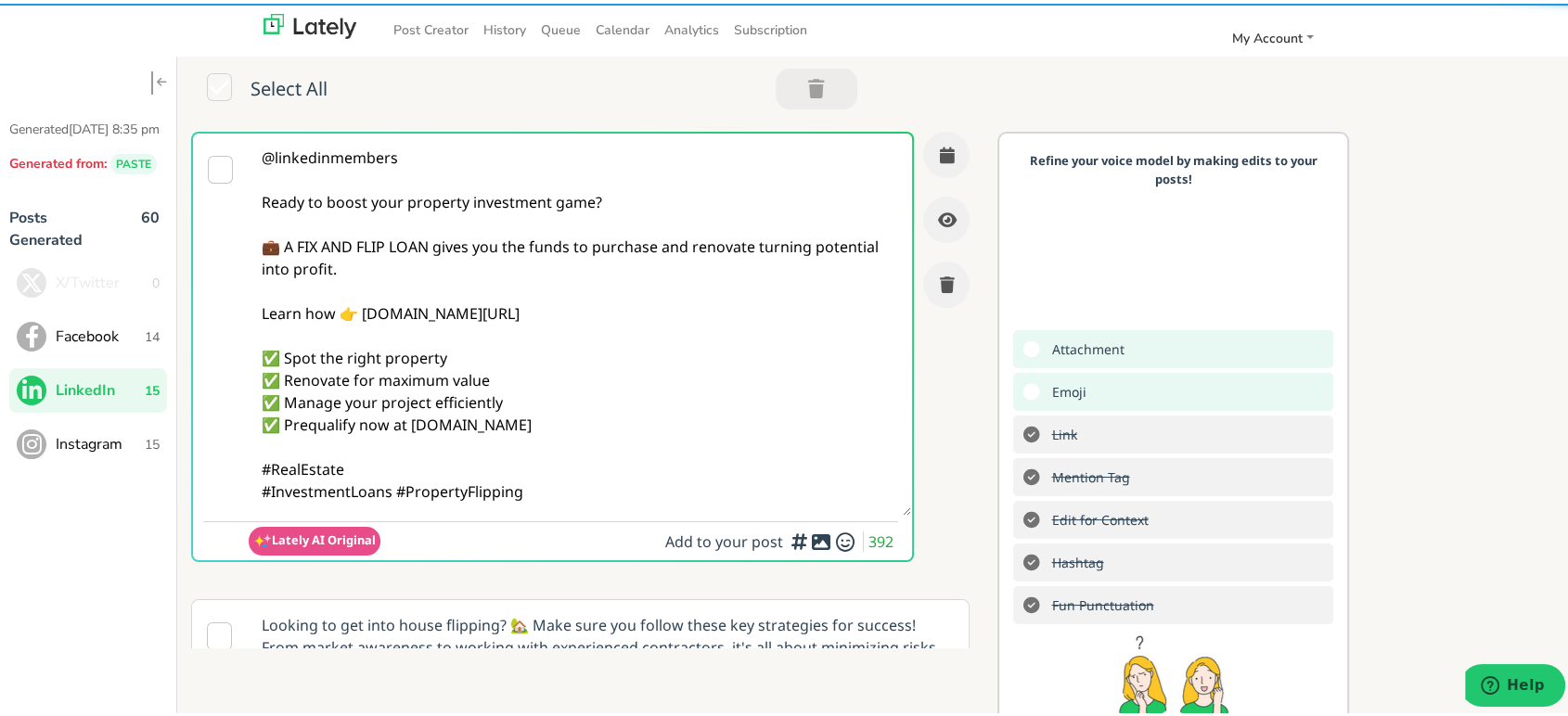
click at [625, 510] on textarea "@linkedinmembers Ready to boost your property investment game? 💼 A FIX AND FLIP…" at bounding box center [580, 321] width 663 height 382
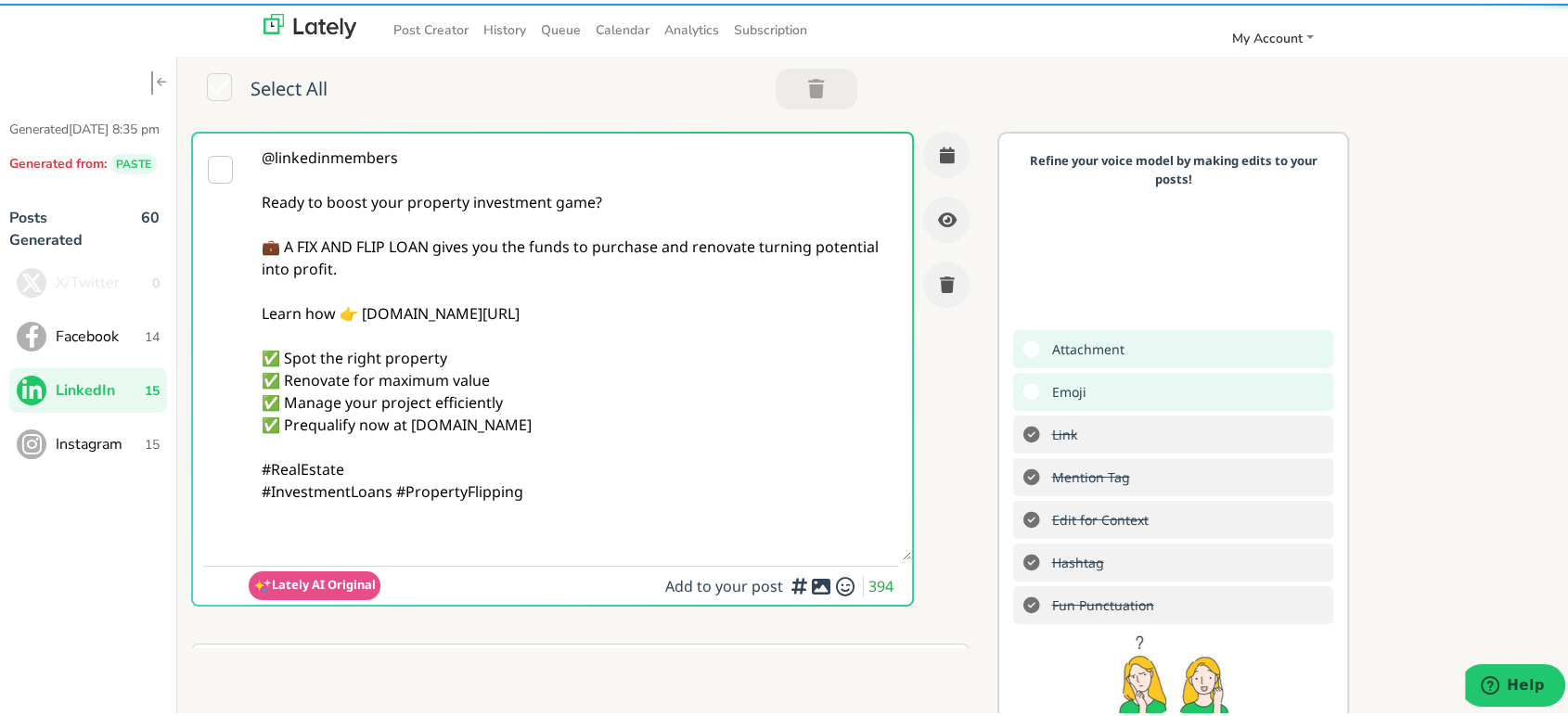
paste textarea "Follow Us On Our Social Media Platforms! Facebook: [URL][DOMAIN_NAME] LinkedIn:…"
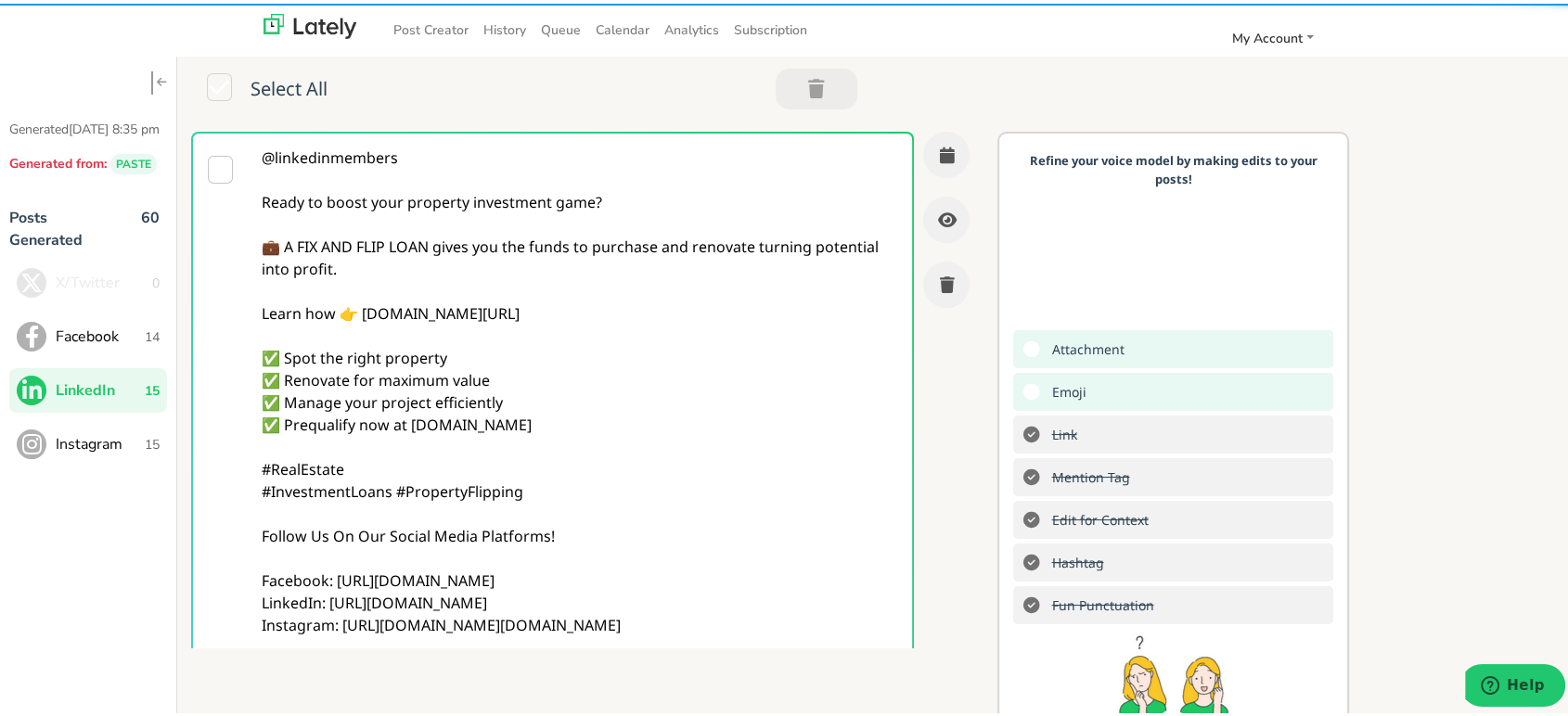
type textarea "@linkedinmembers Ready to boost your property investment game? 💼 A FIX AND FLIP…"
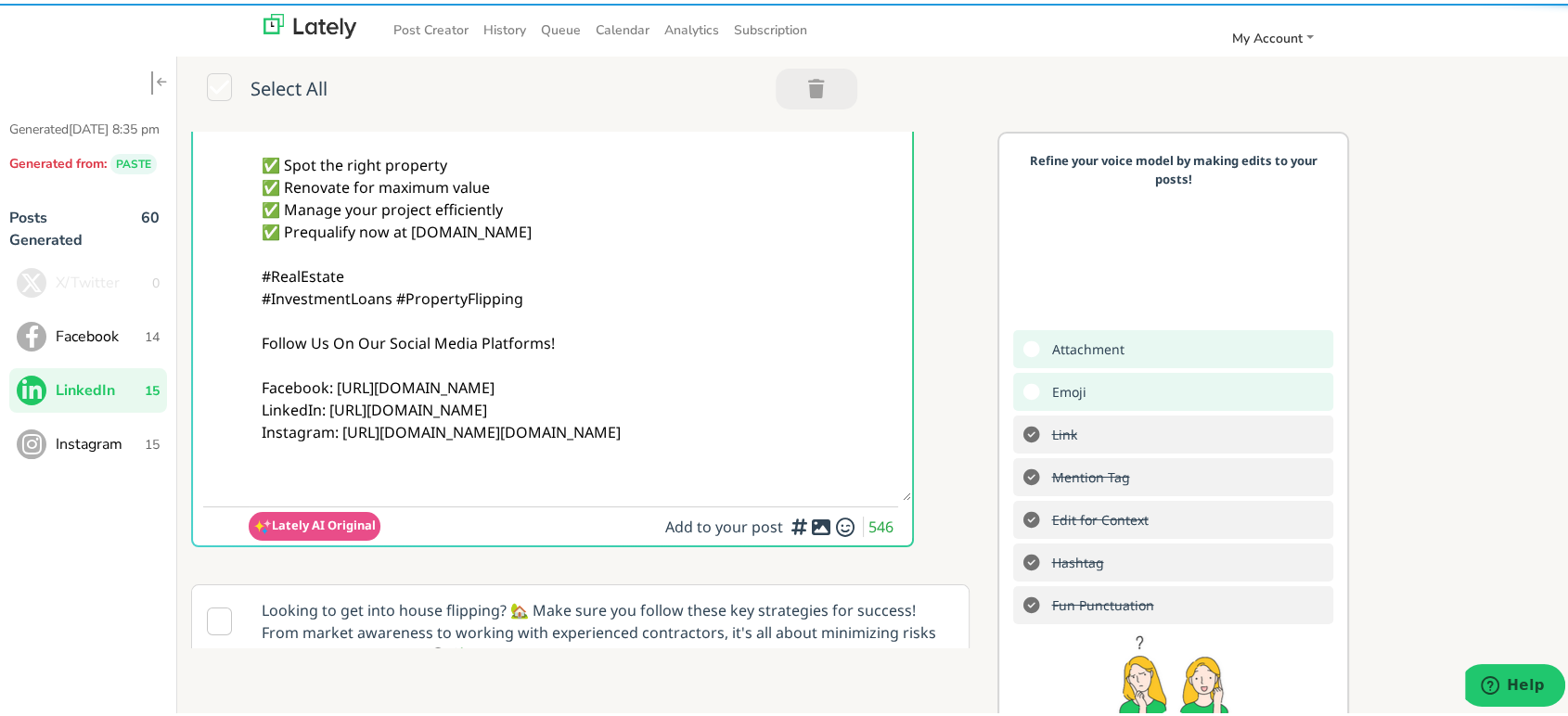
scroll to position [309, 0]
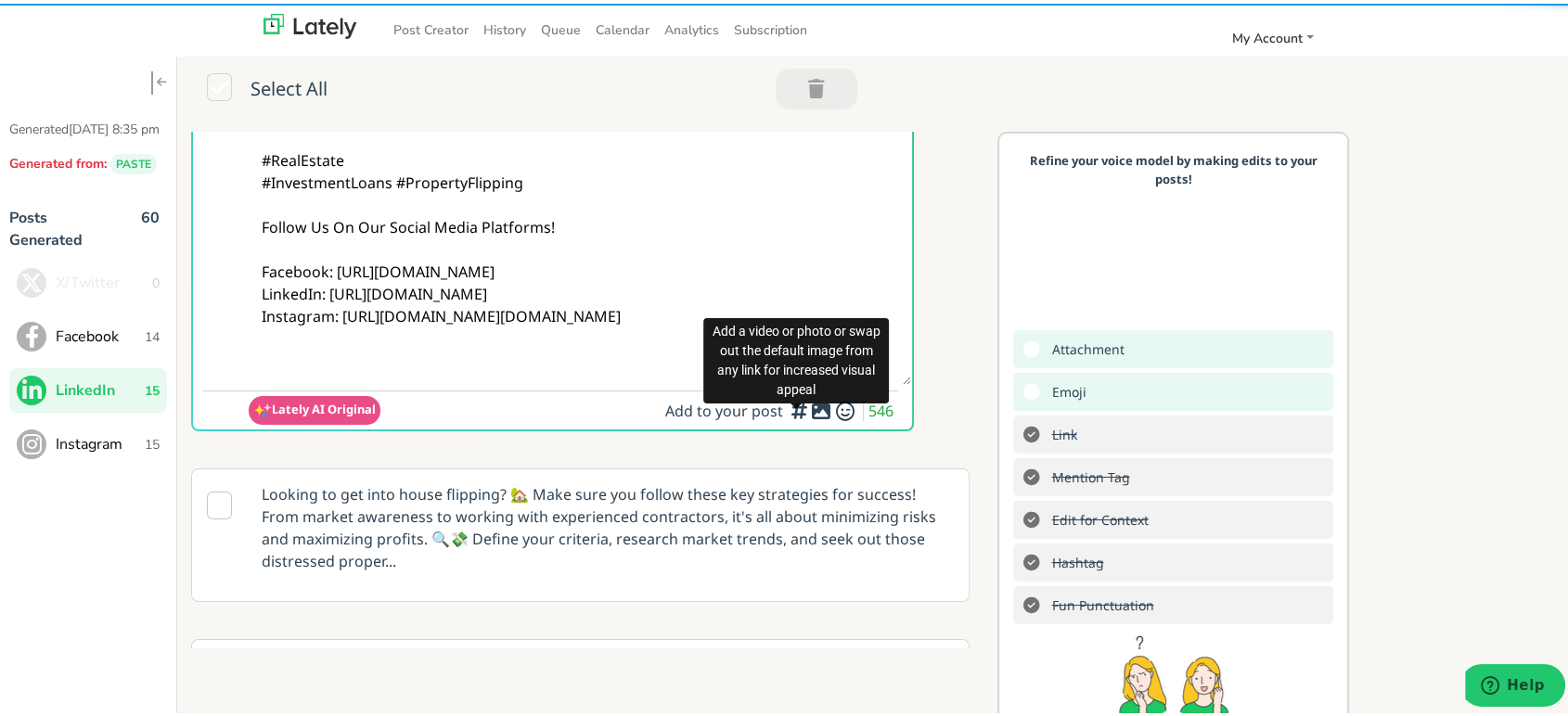
click at [797, 404] on div at bounding box center [796, 403] width 12 height 6
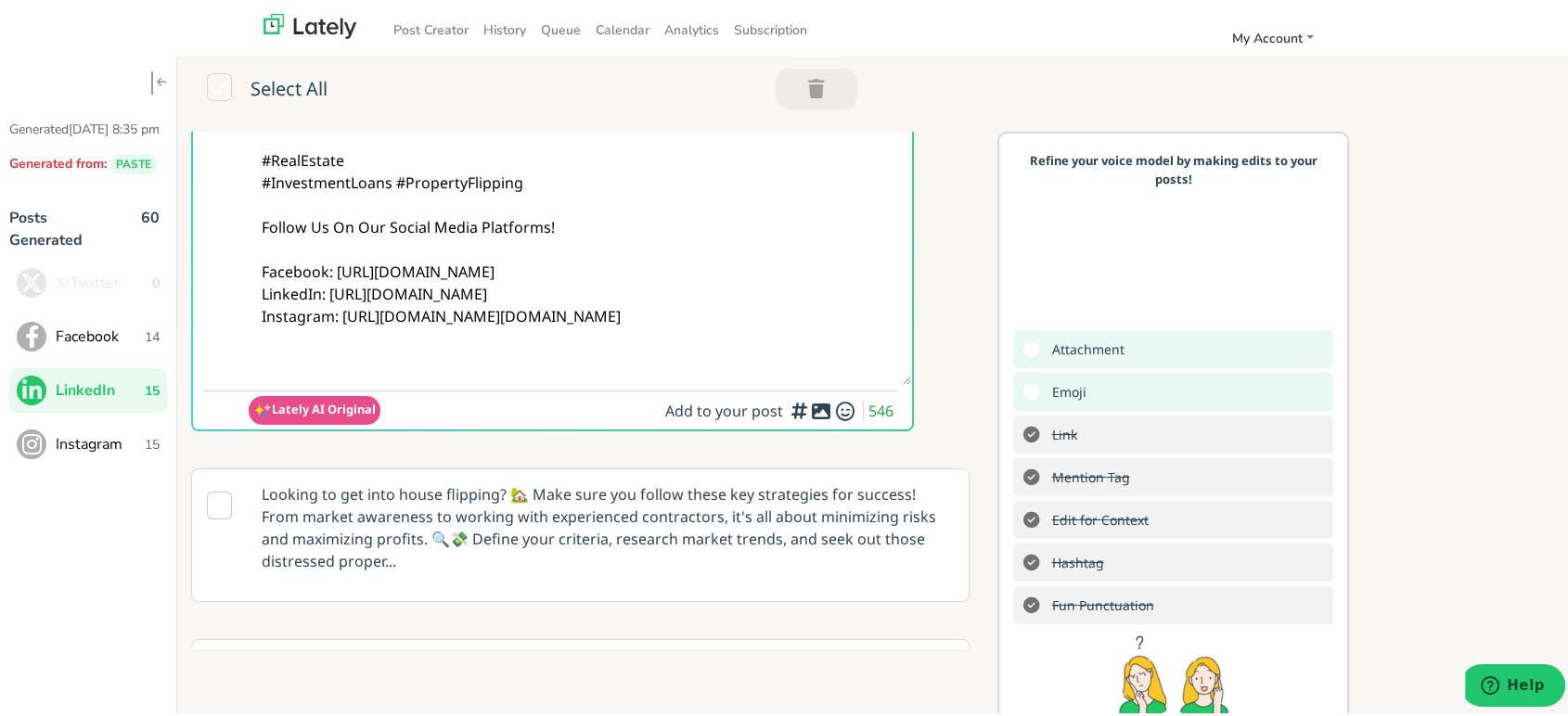
click at [789, 416] on span "Add to your post 546" at bounding box center [782, 409] width 233 height 26
click at [810, 408] on icon at bounding box center [821, 407] width 22 height 1
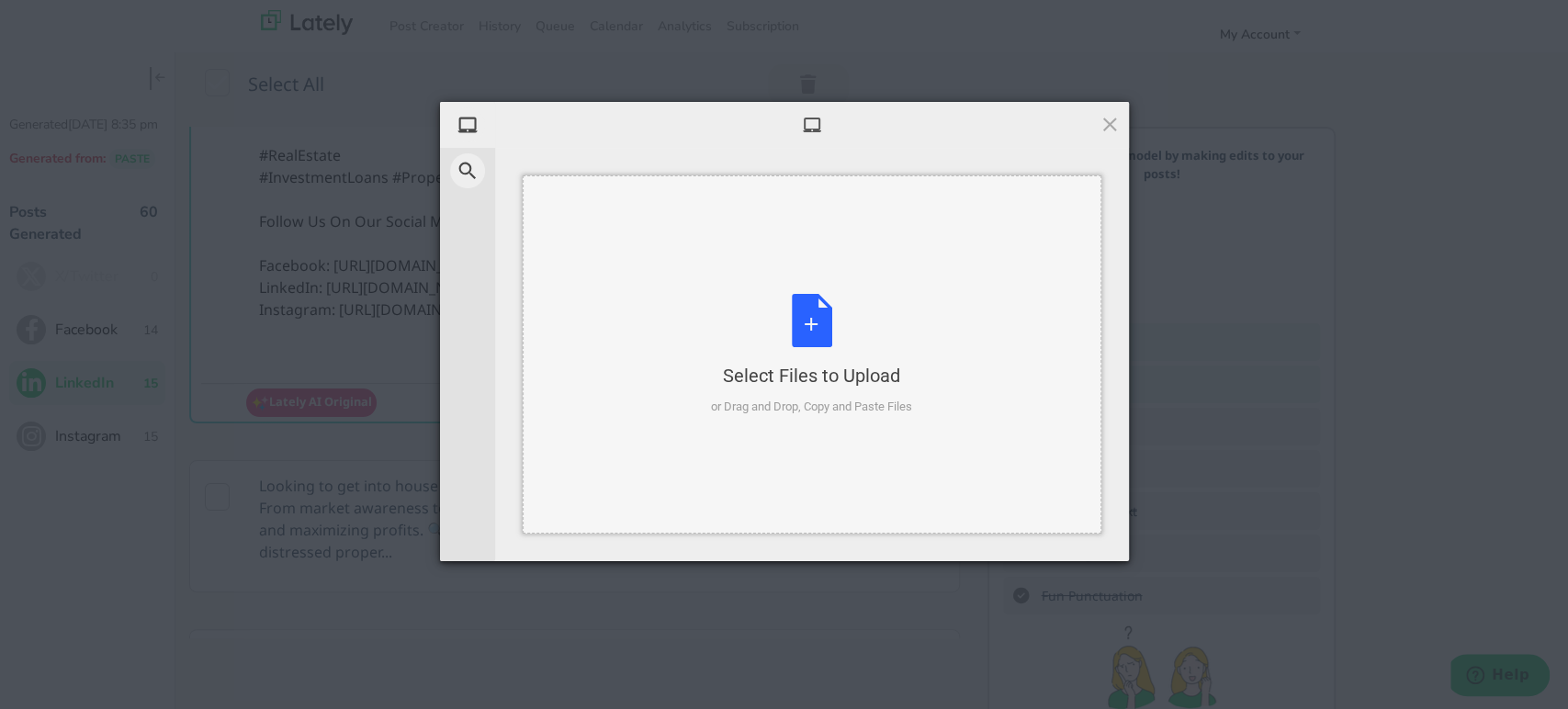
click at [675, 335] on div "Select Files to Upload or Drag and Drop, Copy and Paste Files" at bounding box center [811, 354] width 578 height 358
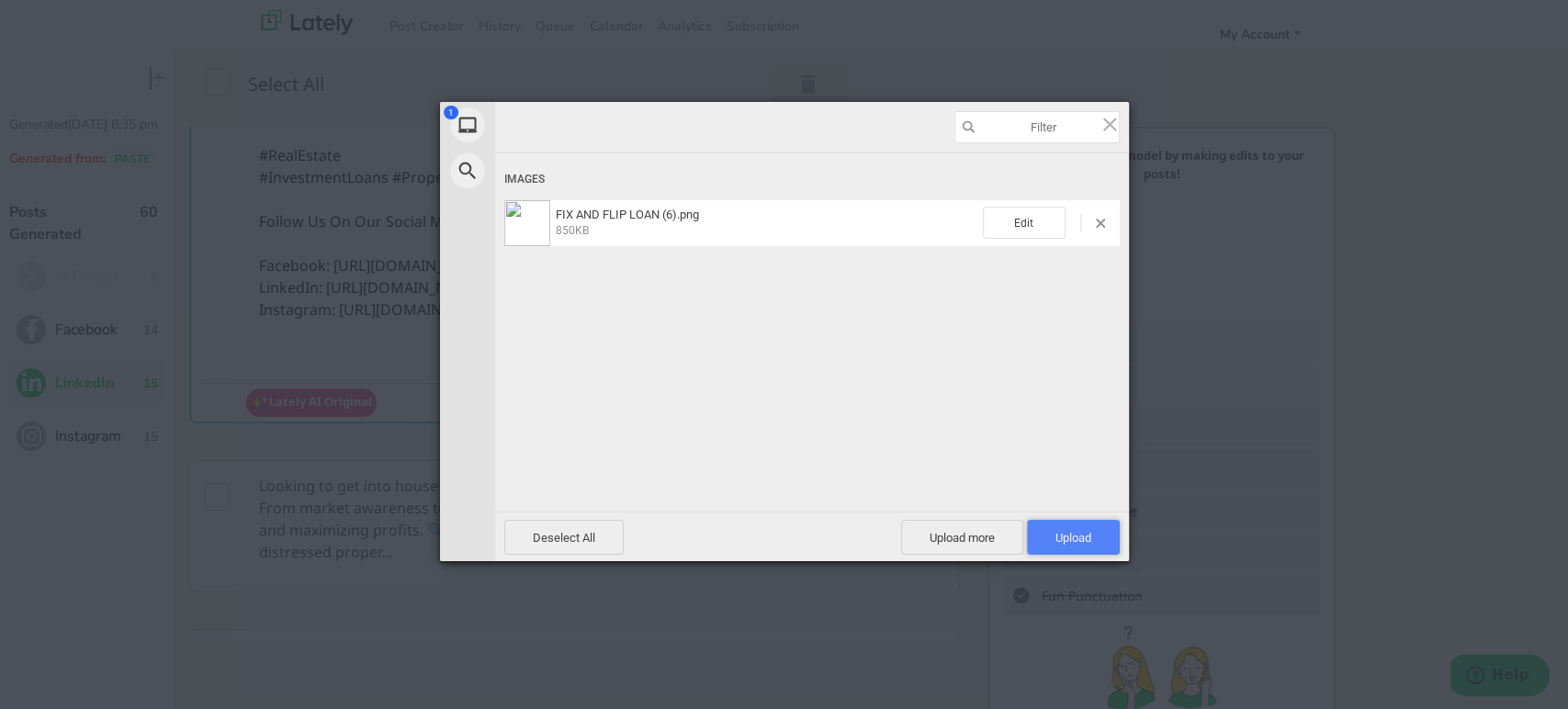
click at [1094, 538] on span "Upload 1" at bounding box center [1073, 536] width 93 height 35
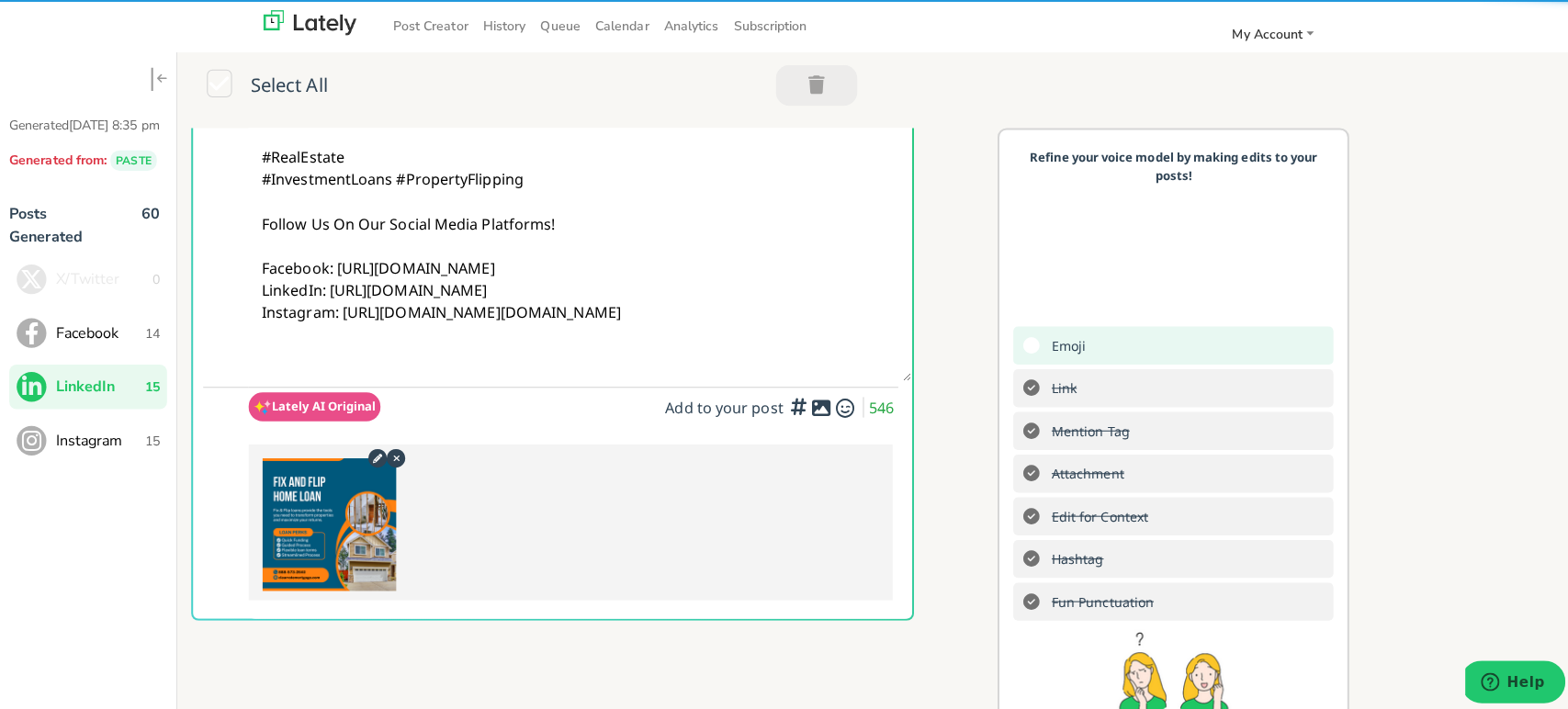
scroll to position [0, 0]
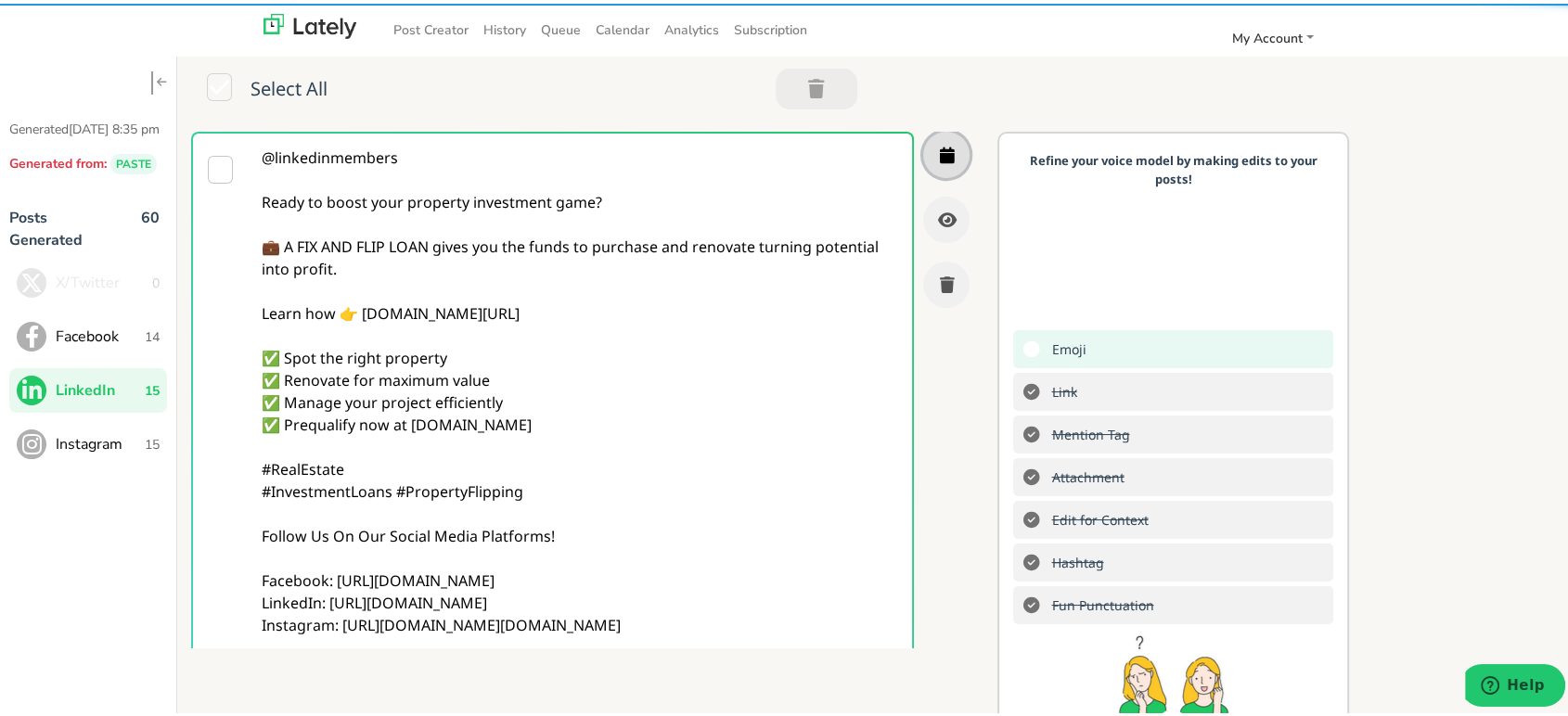
click at [939, 155] on icon "button" at bounding box center [946, 150] width 15 height 16
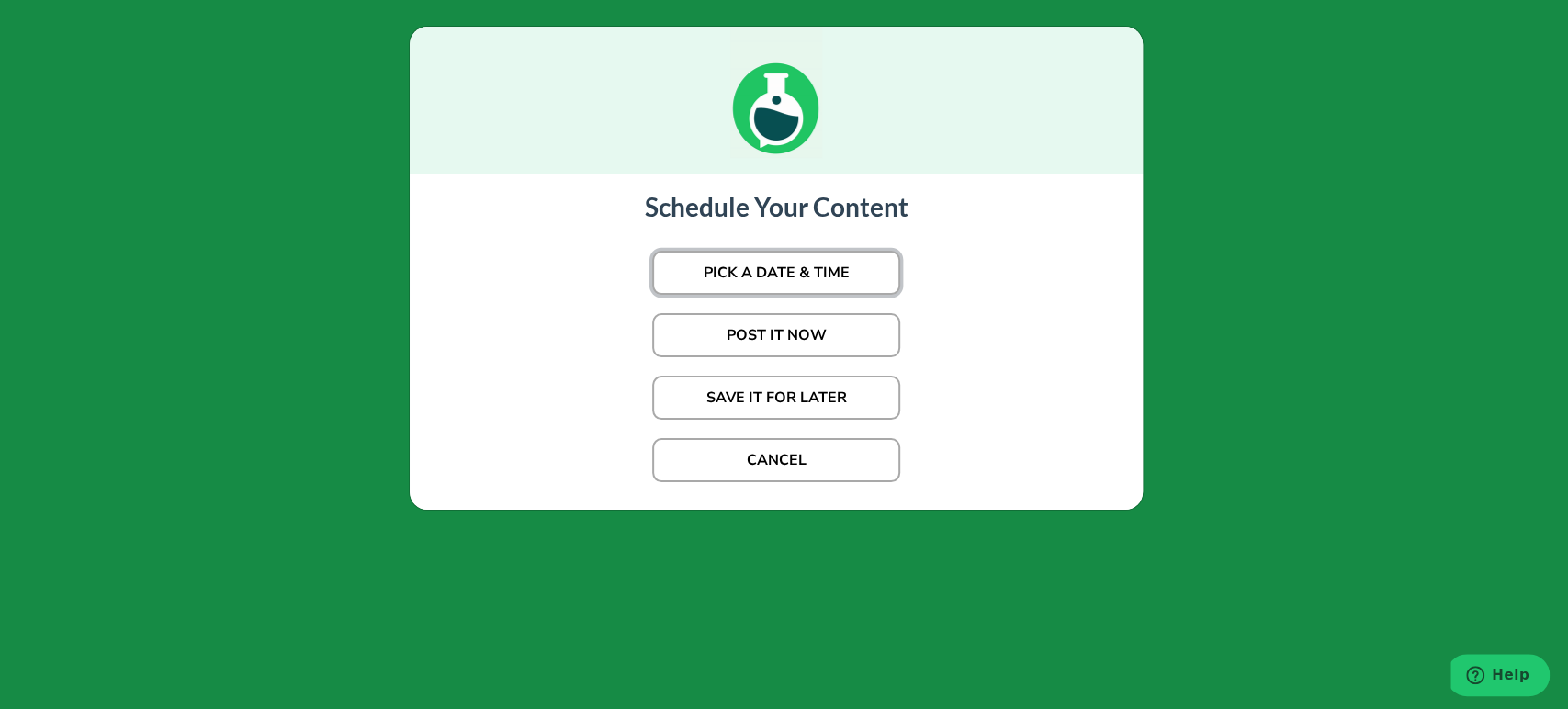
click at [800, 262] on button "PICK A DATE & TIME" at bounding box center [776, 272] width 248 height 45
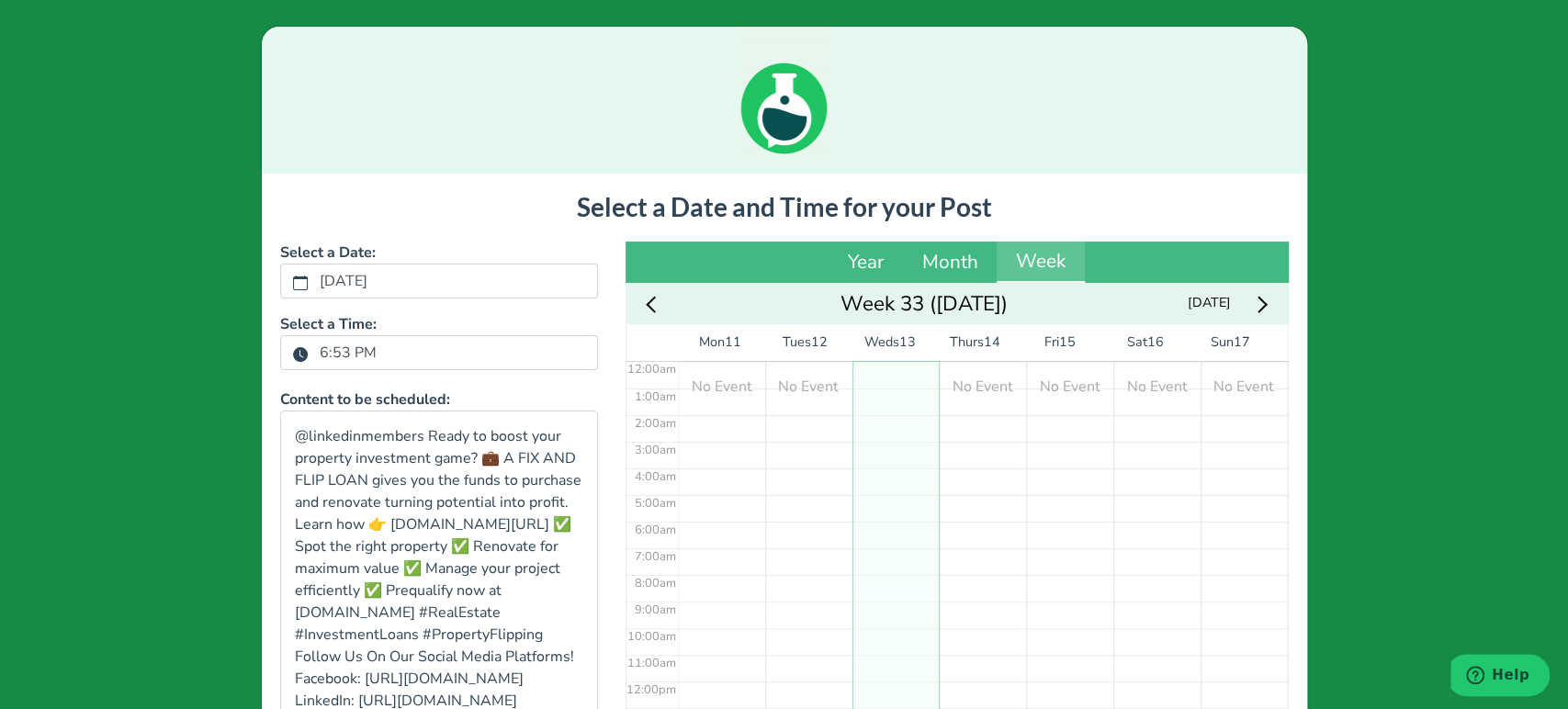
click at [347, 352] on label "6:53 PM" at bounding box center [348, 353] width 79 height 31
click at [309, 352] on button "6:53 PM" at bounding box center [300, 353] width 16 height 24
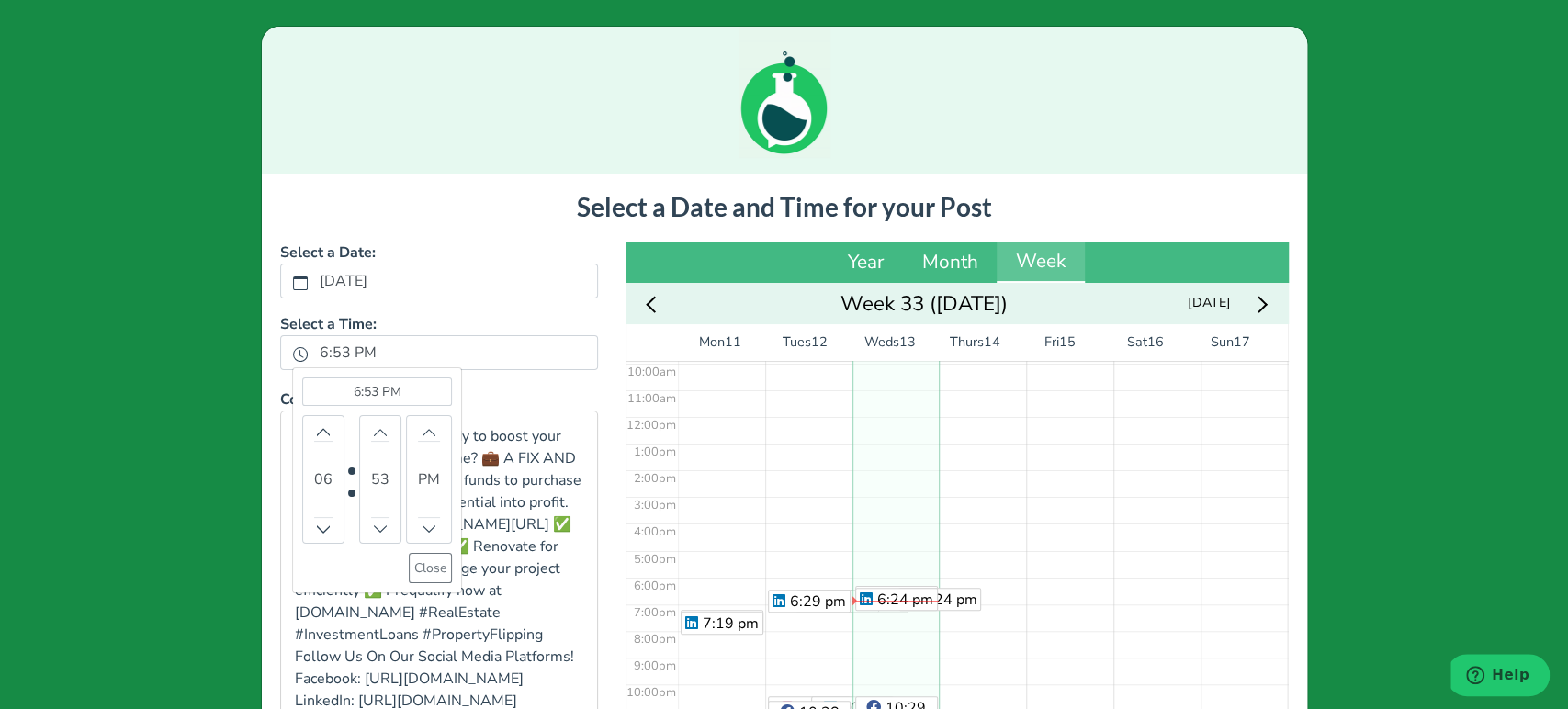
scroll to position [270, 0]
click at [317, 432] on icon "chevron up" at bounding box center [323, 432] width 13 height 13
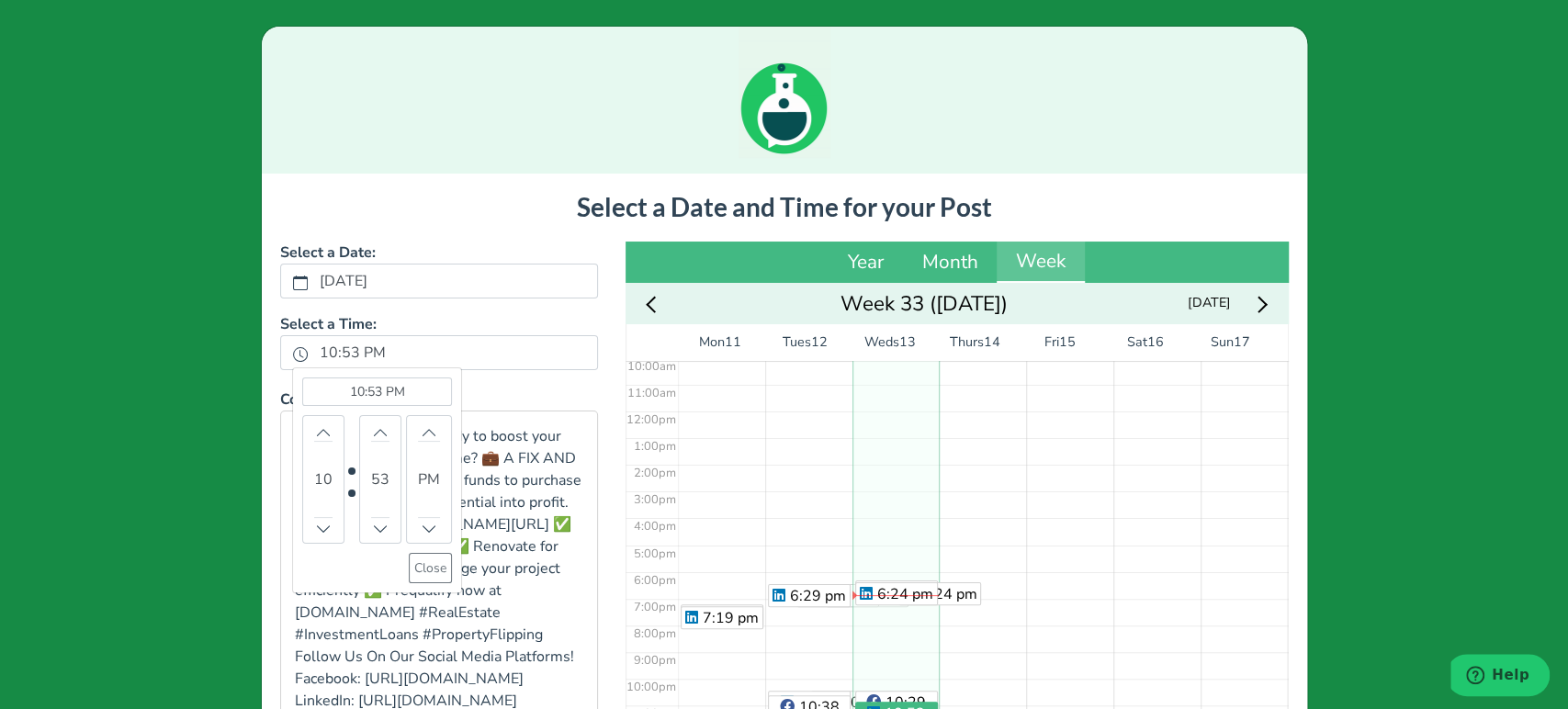
click at [372, 410] on div "10:53 PM (Selected time) 10 53 PM Close" at bounding box center [377, 480] width 150 height 206
click at [373, 481] on bdi "53" at bounding box center [379, 479] width 18 height 22
type output "53"
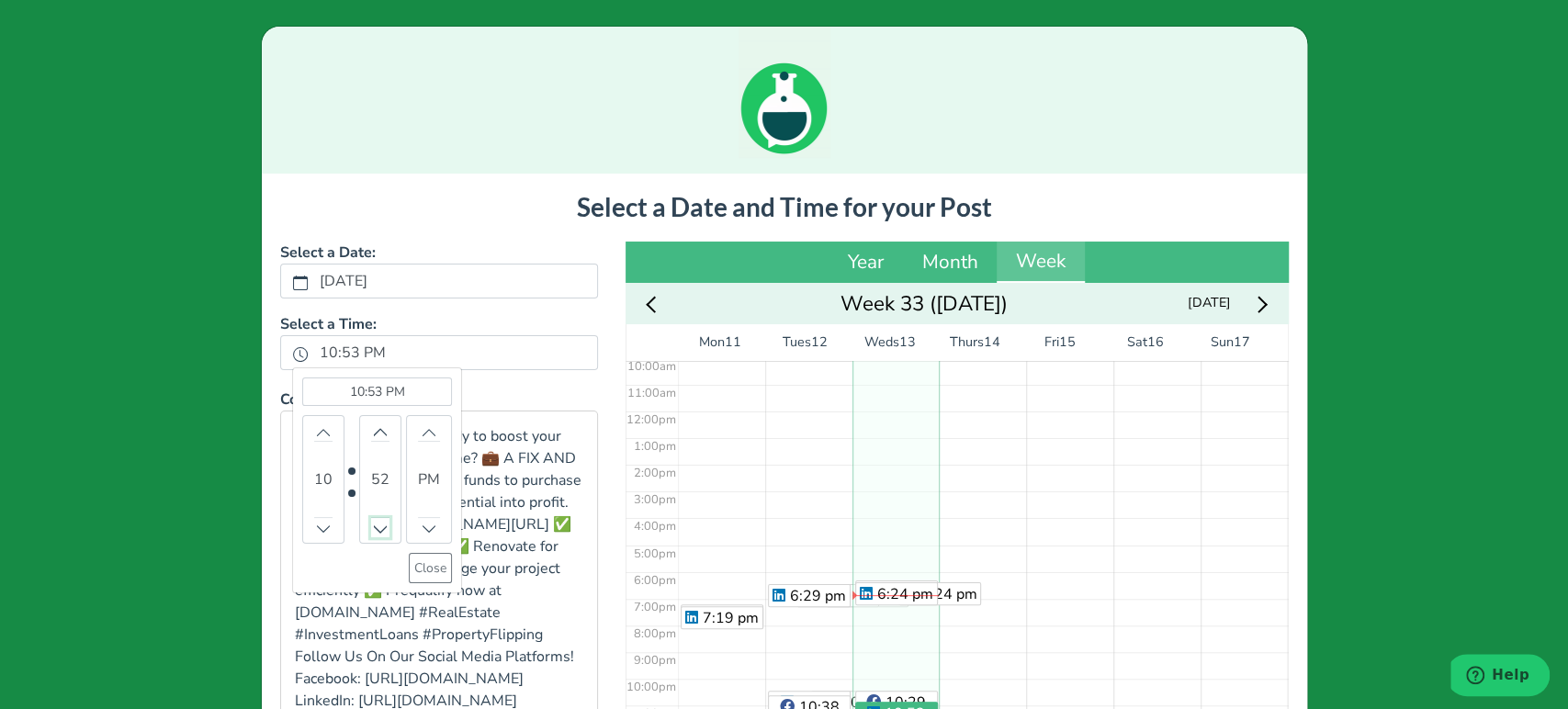
click at [374, 533] on icon "chevron up" at bounding box center [380, 528] width 13 height 13
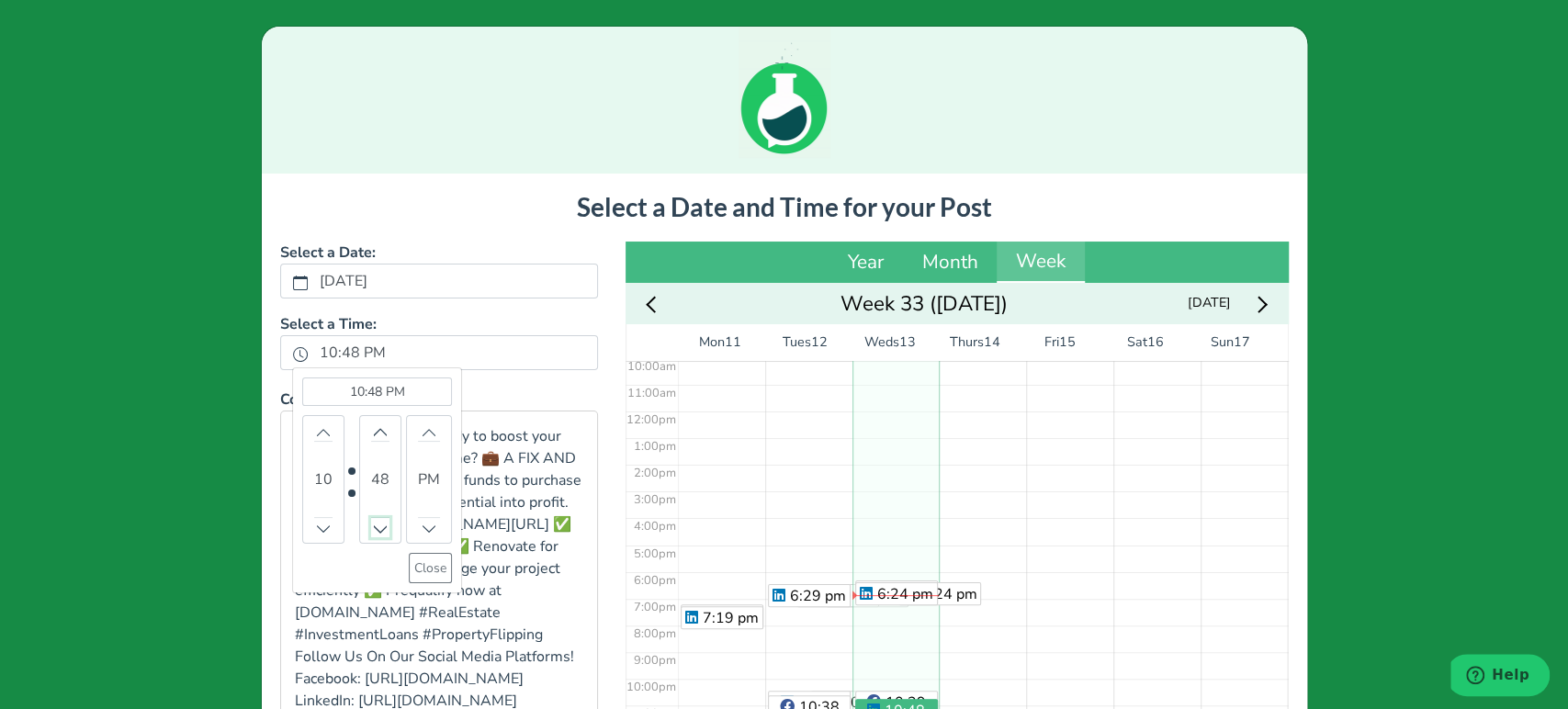
click at [374, 533] on icon "chevron up" at bounding box center [380, 528] width 13 height 13
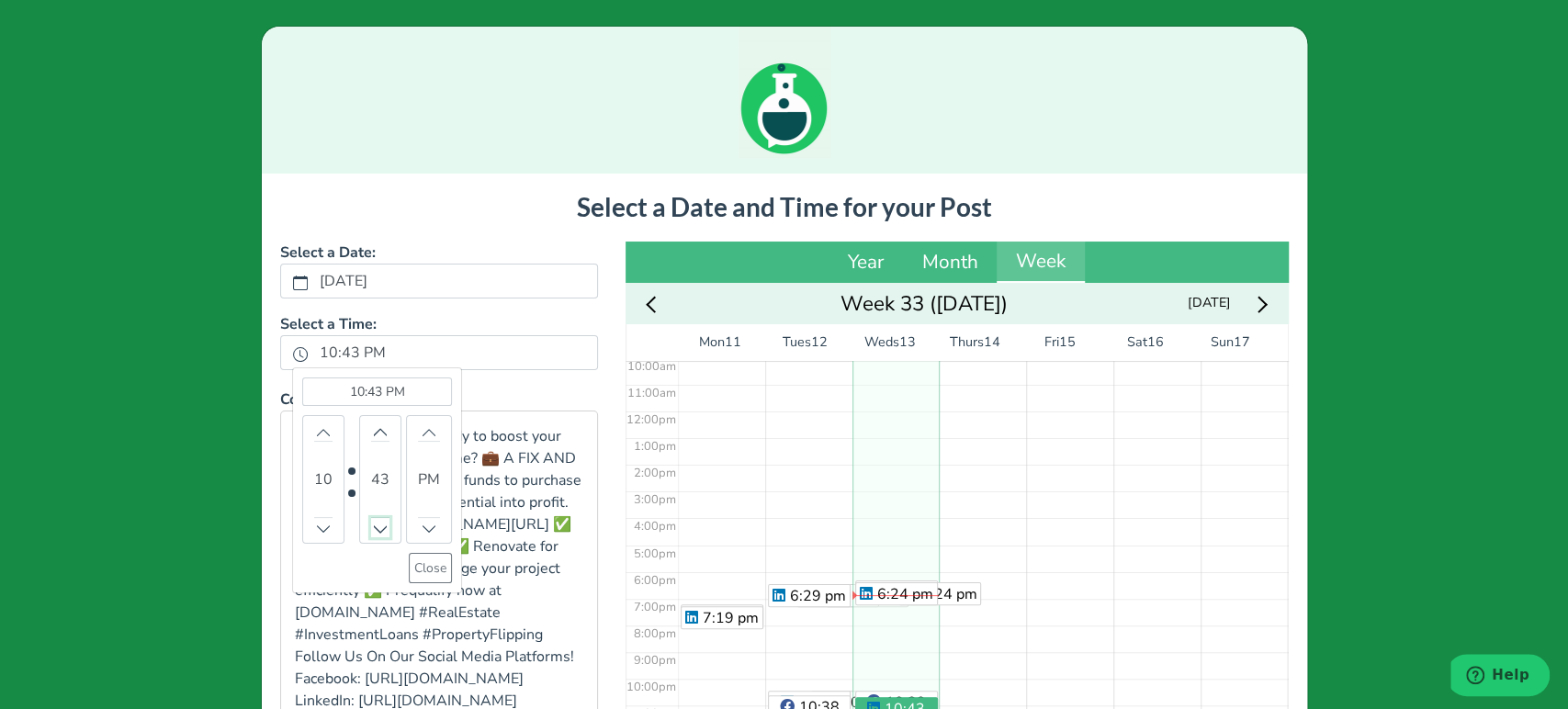
click at [374, 533] on icon "chevron up" at bounding box center [380, 528] width 13 height 13
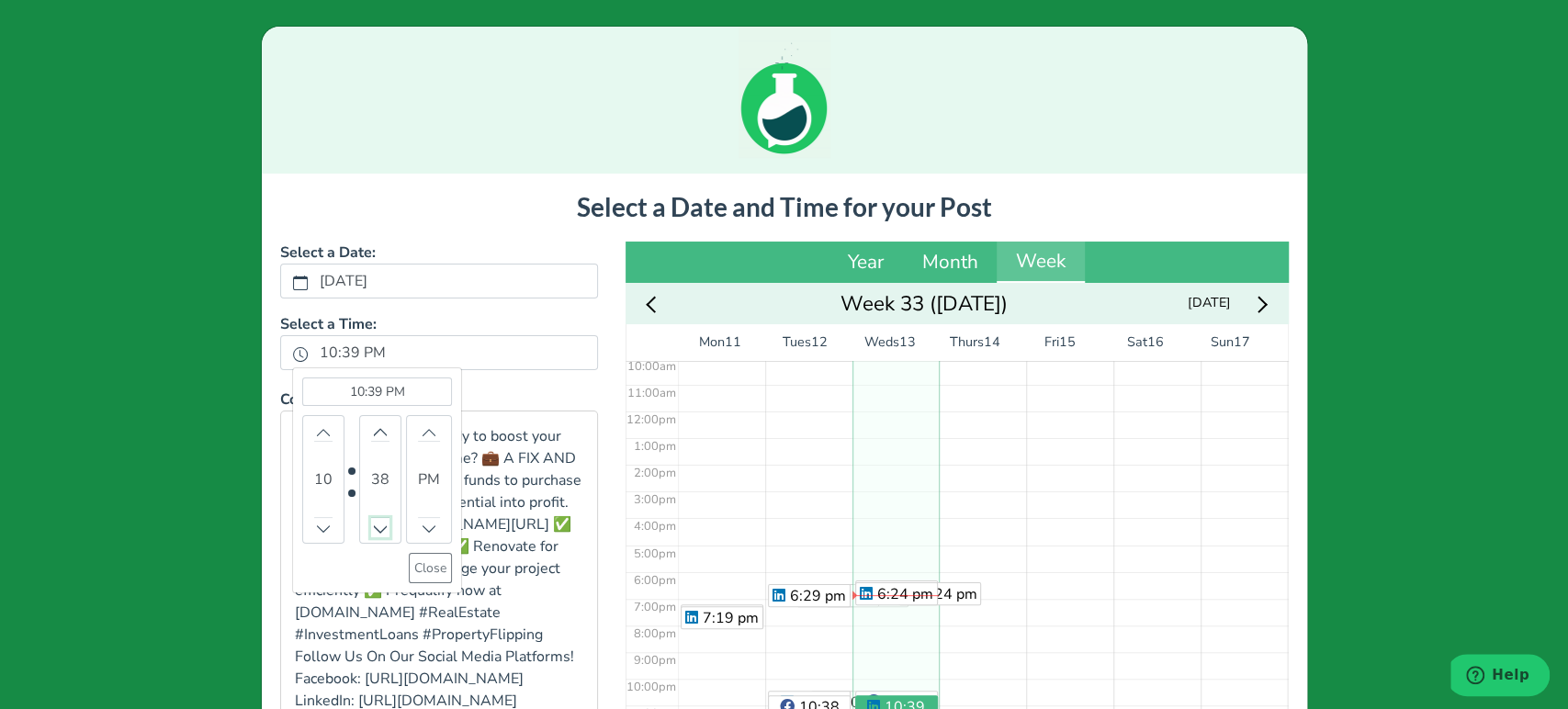
click at [374, 533] on icon "chevron up" at bounding box center [380, 528] width 13 height 13
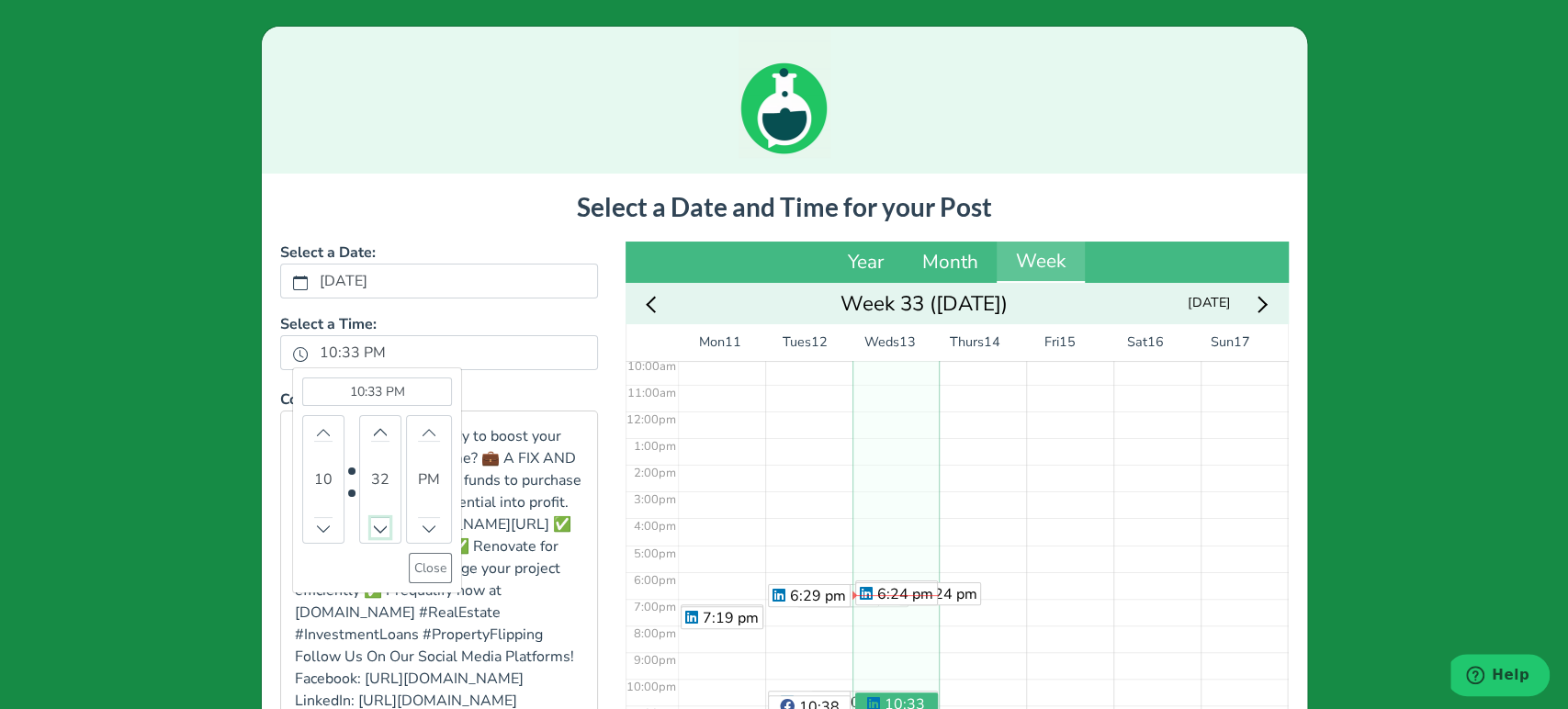
click at [374, 533] on icon "chevron up" at bounding box center [380, 528] width 13 height 13
click at [427, 568] on button "Close" at bounding box center [430, 568] width 44 height 30
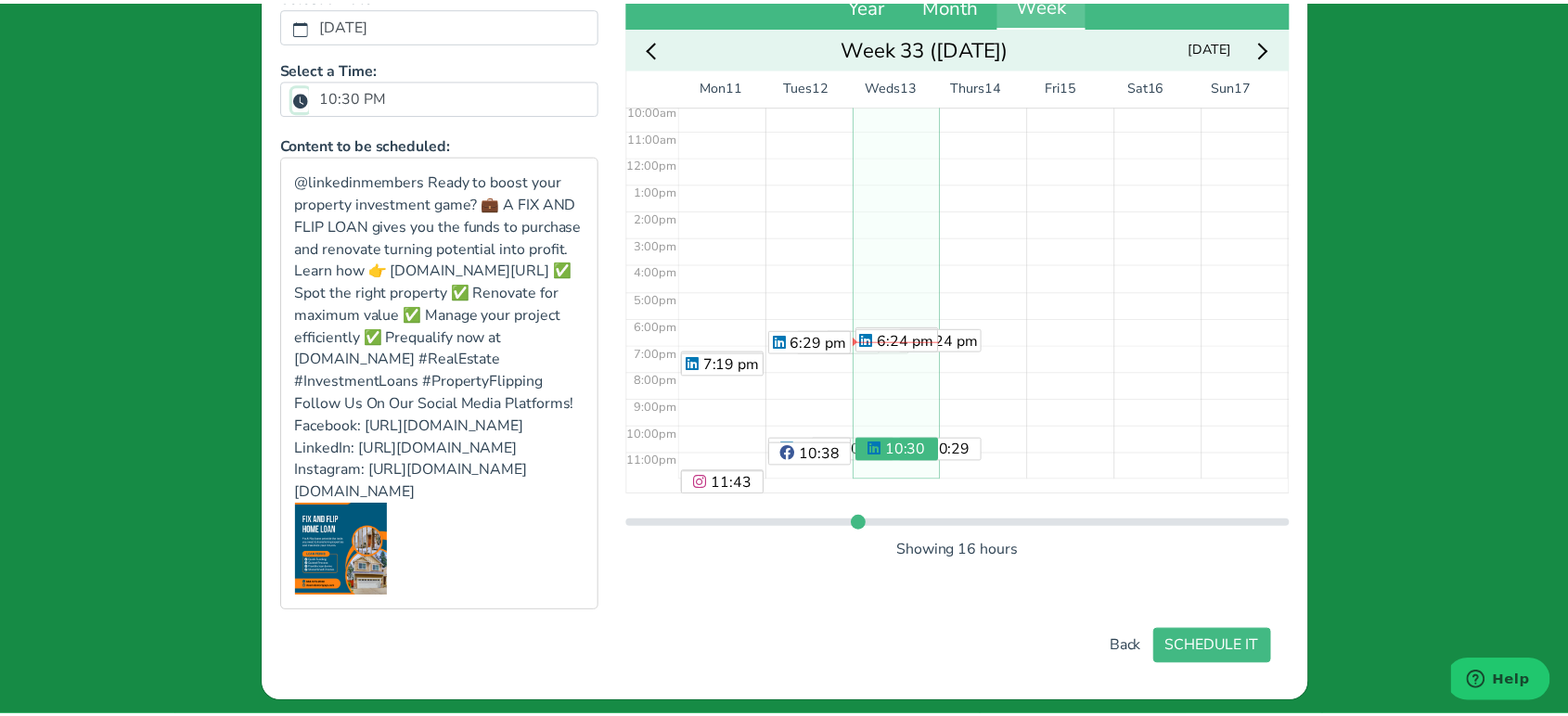
scroll to position [360, 0]
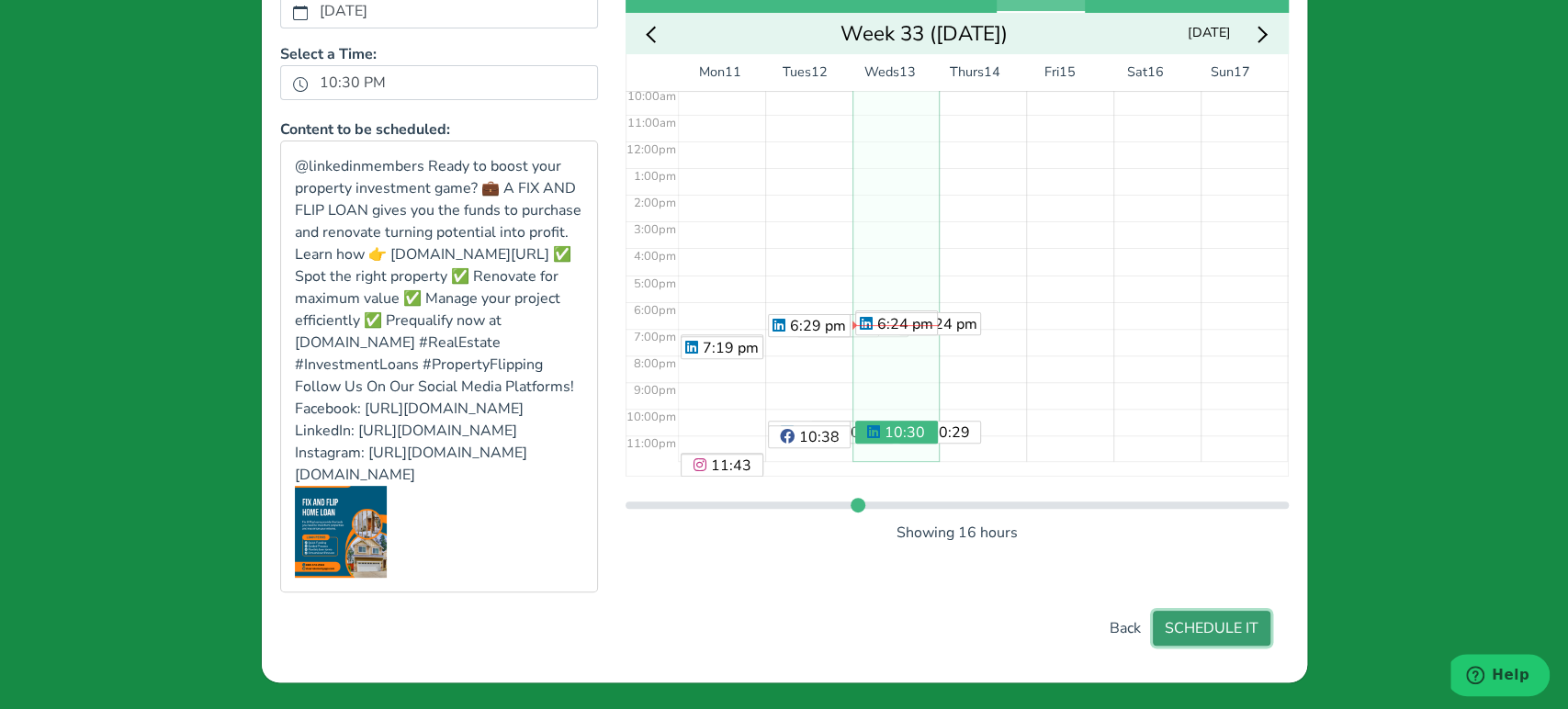
click at [1197, 630] on button "SCHEDULE IT" at bounding box center [1212, 627] width 118 height 35
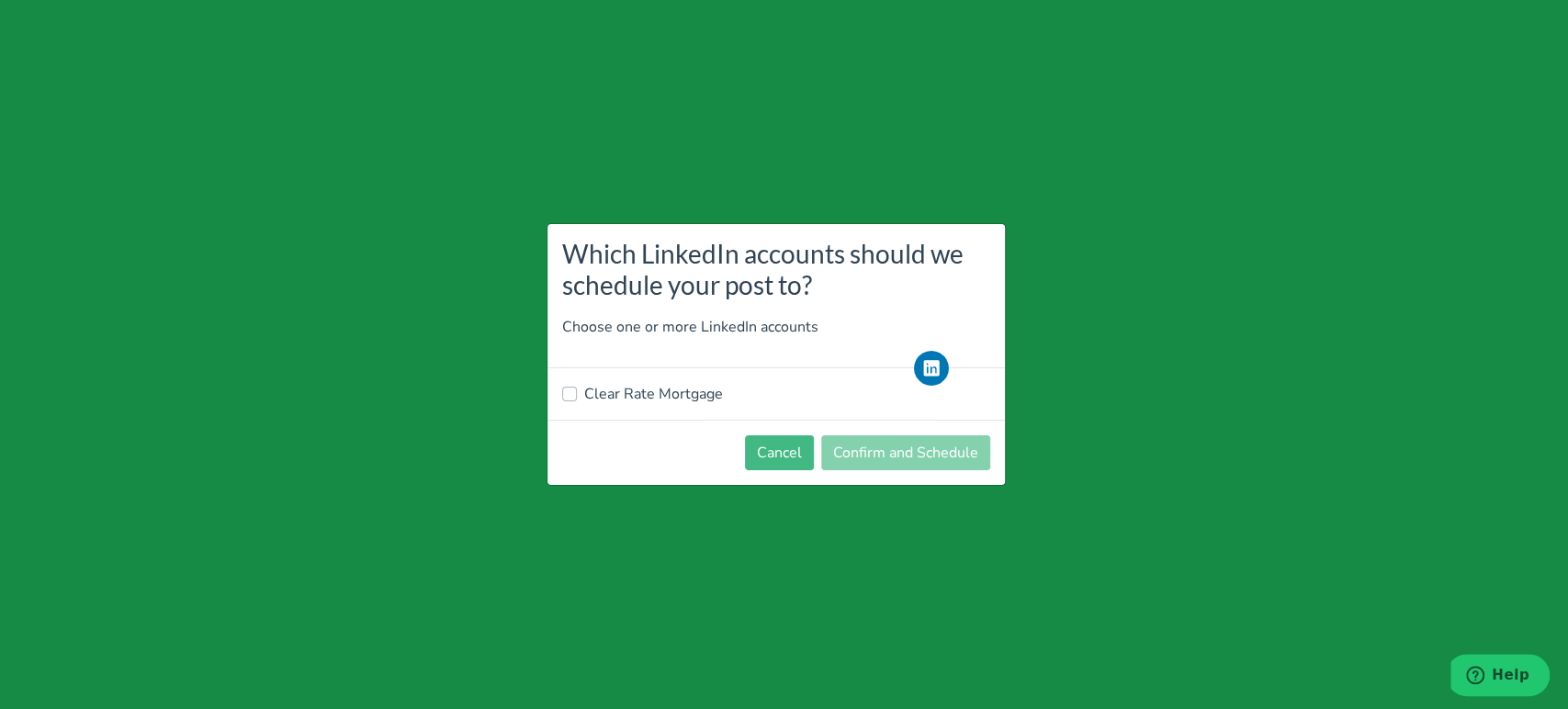
click at [692, 397] on label "Clear Rate Mortgage" at bounding box center [653, 393] width 138 height 22
click at [576, 397] on input "Clear Rate Mortgage" at bounding box center [570, 391] width 15 height 18
checkbox input "true"
click at [910, 468] on button "Confirm and Schedule" at bounding box center [905, 452] width 169 height 35
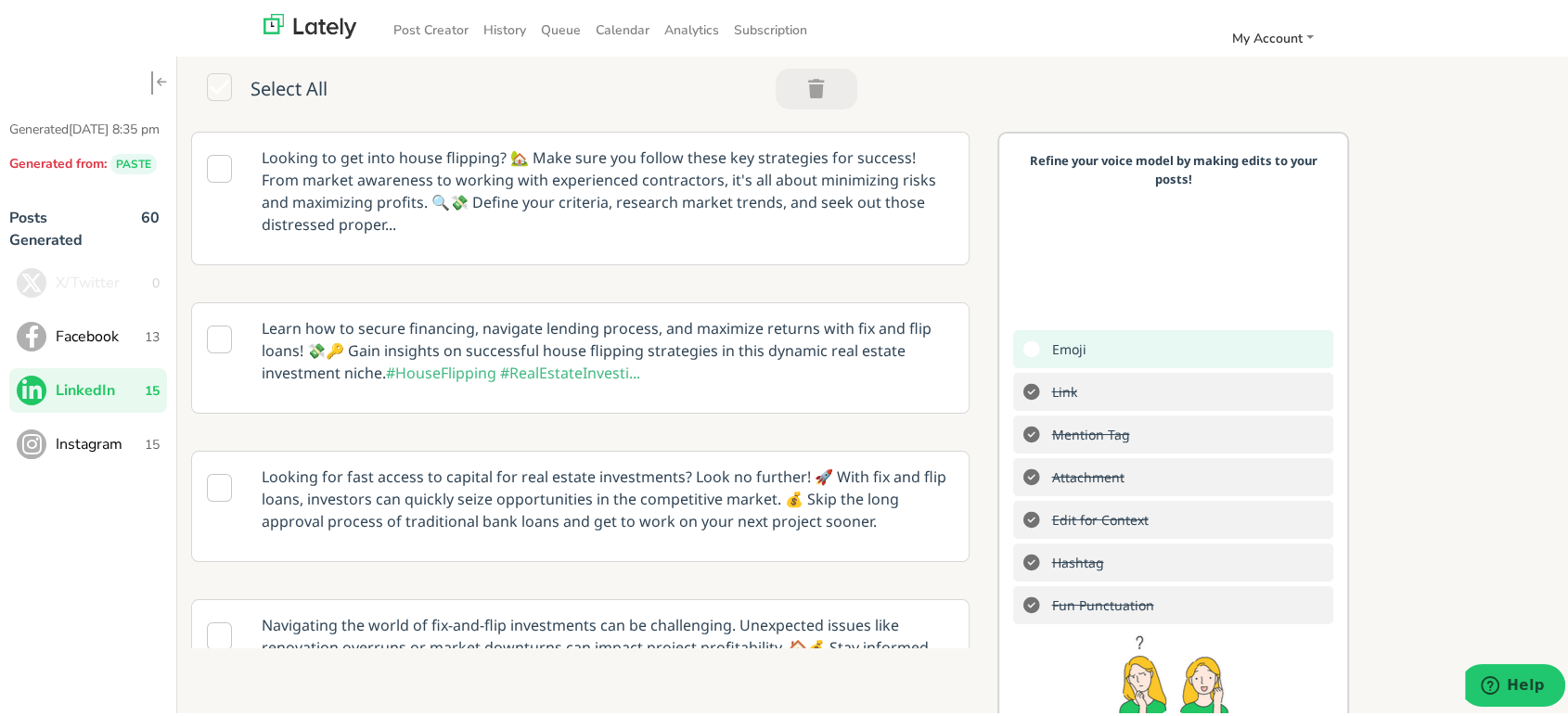
click at [98, 451] on span "Instagram" at bounding box center [100, 440] width 89 height 22
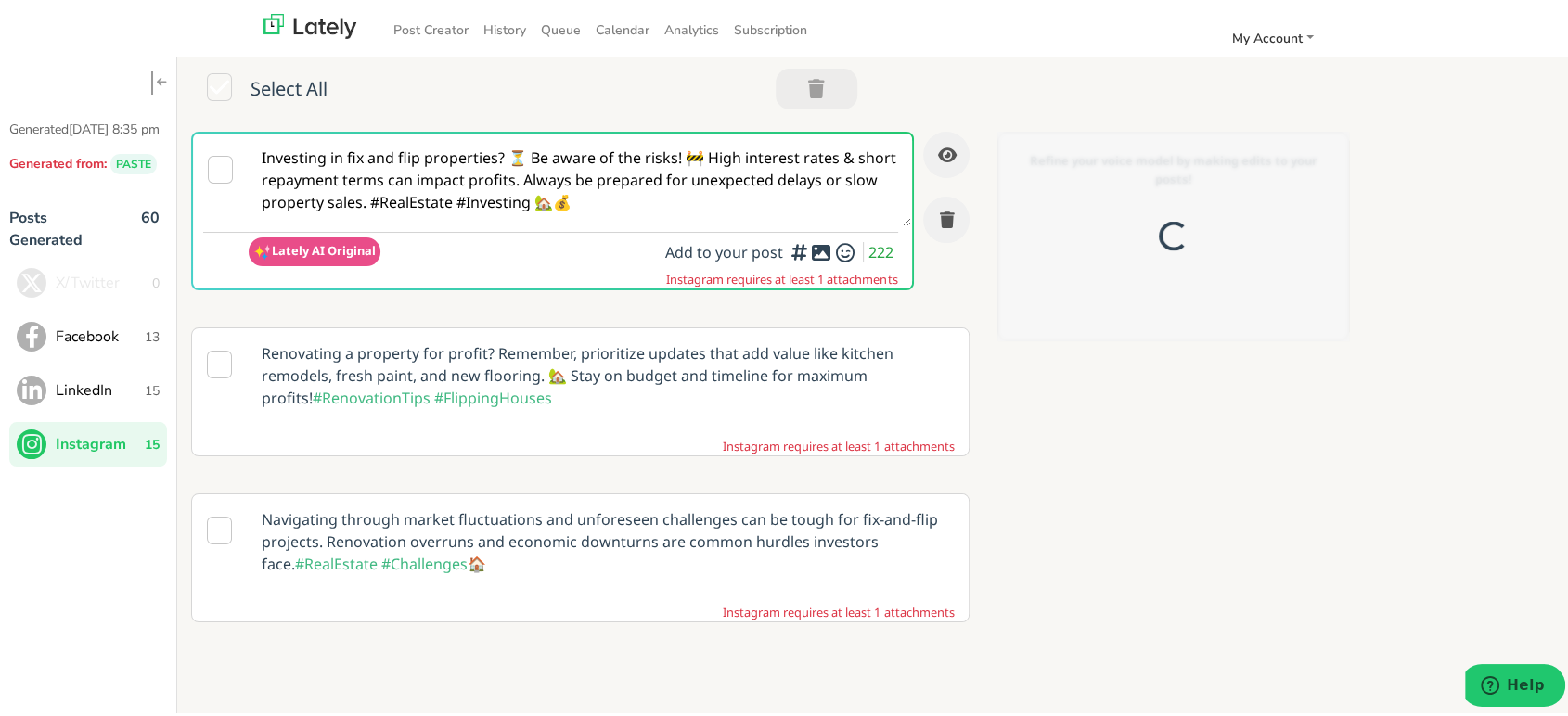
scroll to position [0, 0]
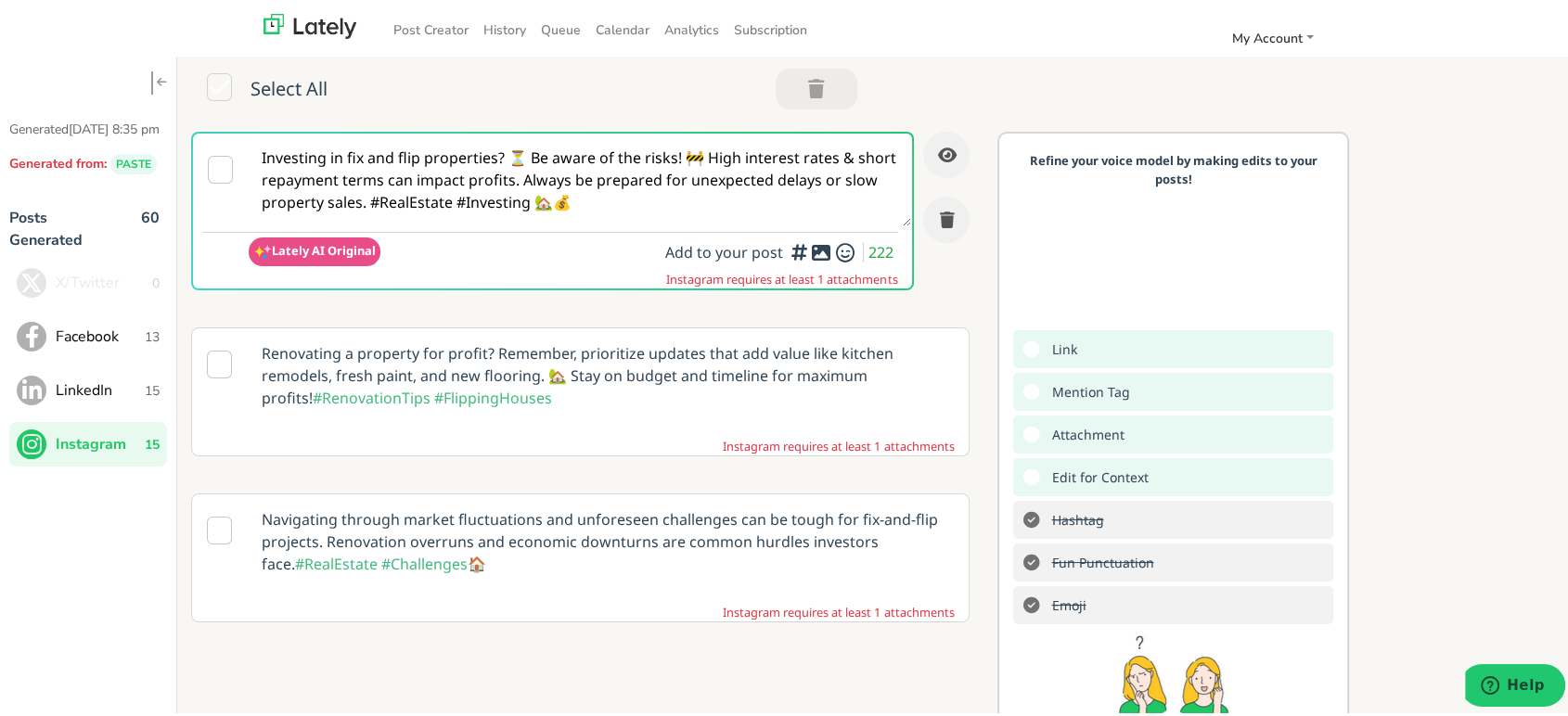
click at [342, 153] on textarea "Investing in fix and flip properties? ⏳ Be aware of the risks! 🚧 High interest …" at bounding box center [580, 176] width 663 height 93
paste textarea "@everyone Dreaming of flipping houses? 🛠 A FIX AND FLIP LOAN can turn that visi…"
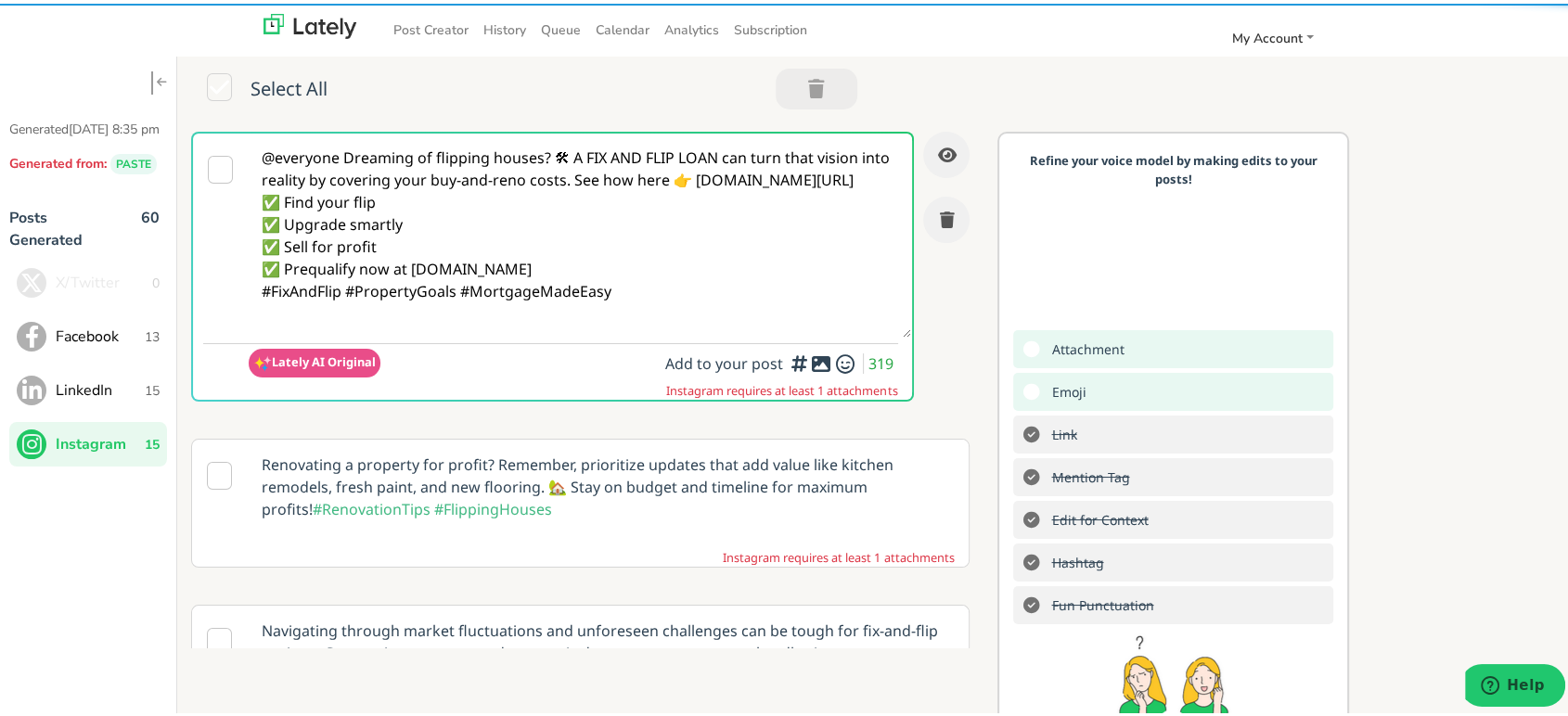
click at [552, 151] on textarea "@everyone Dreaming of flipping houses? 🛠 A FIX AND FLIP LOAN can turn that visi…" at bounding box center [580, 232] width 663 height 204
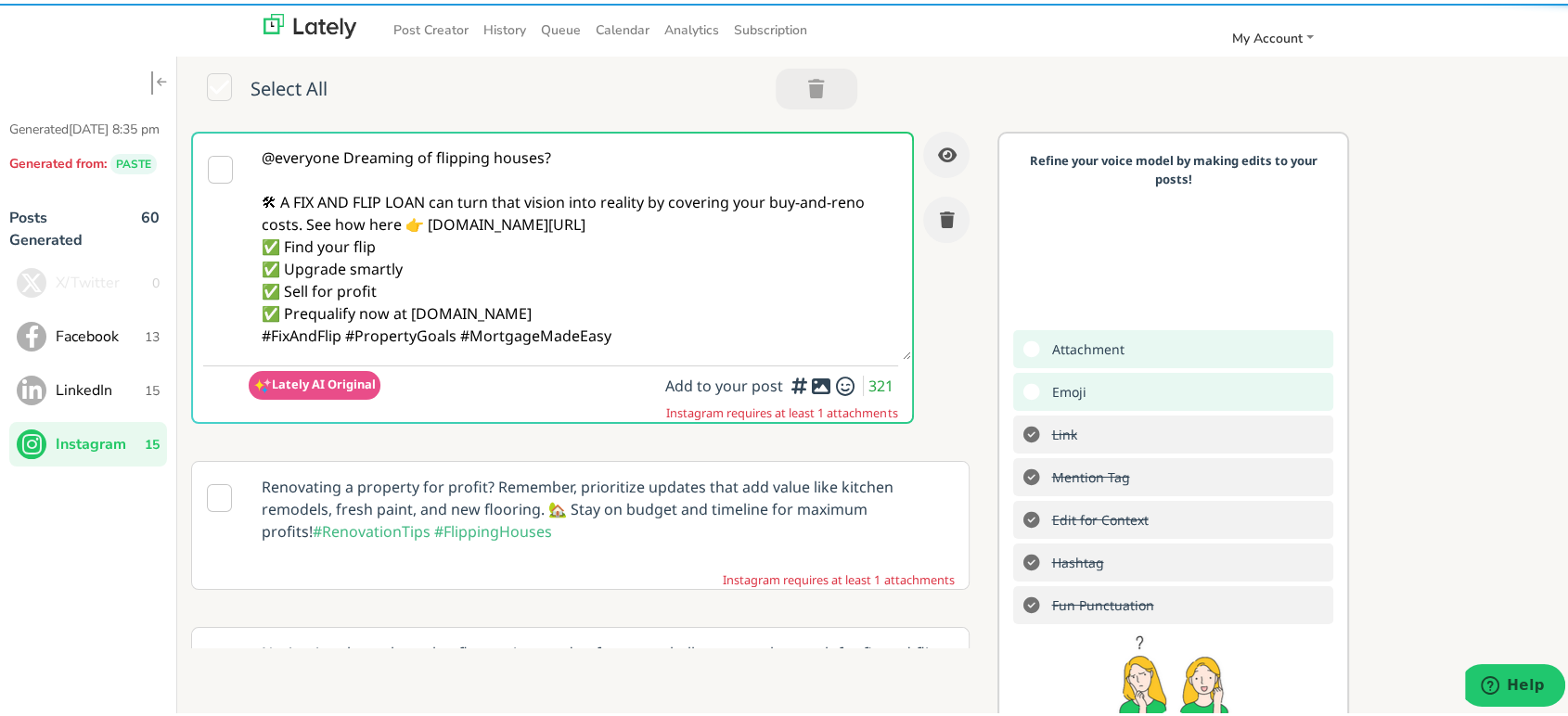
click at [309, 227] on textarea "@everyone Dreaming of flipping houses? 🛠 A FIX AND FLIP LOAN can turn that visi…" at bounding box center [580, 243] width 663 height 226
click at [297, 223] on textarea "@everyone Dreaming of flipping houses? 🛠 A FIX AND FLIP LOAN can turn that visi…" at bounding box center [580, 243] width 663 height 226
click at [306, 223] on textarea "@everyone Dreaming of flipping houses? 🛠 A FIX AND FLIP LOAN can turn that visi…" at bounding box center [580, 243] width 663 height 226
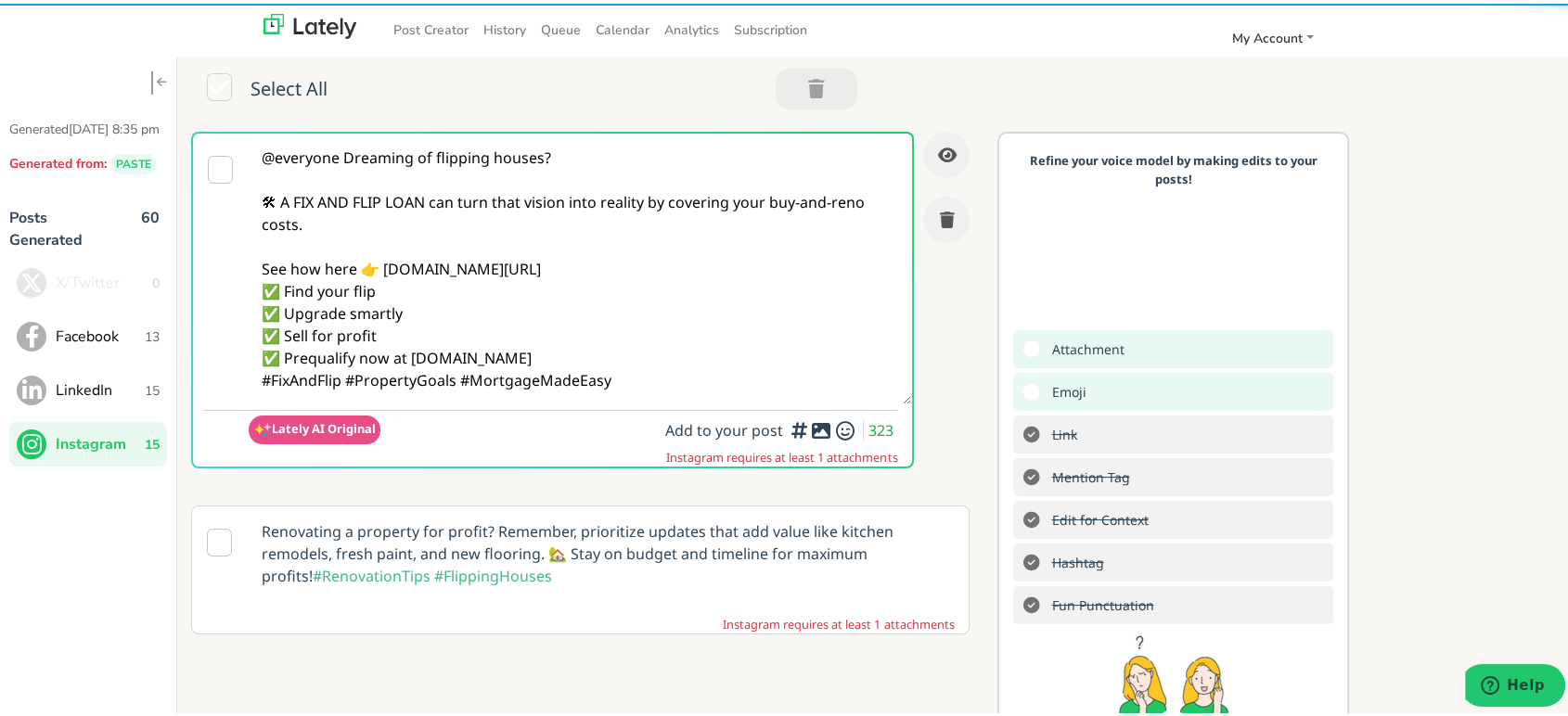
click at [616, 263] on textarea "@everyone Dreaming of flipping houses? 🛠 A FIX AND FLIP LOAN can turn that visi…" at bounding box center [580, 265] width 663 height 271
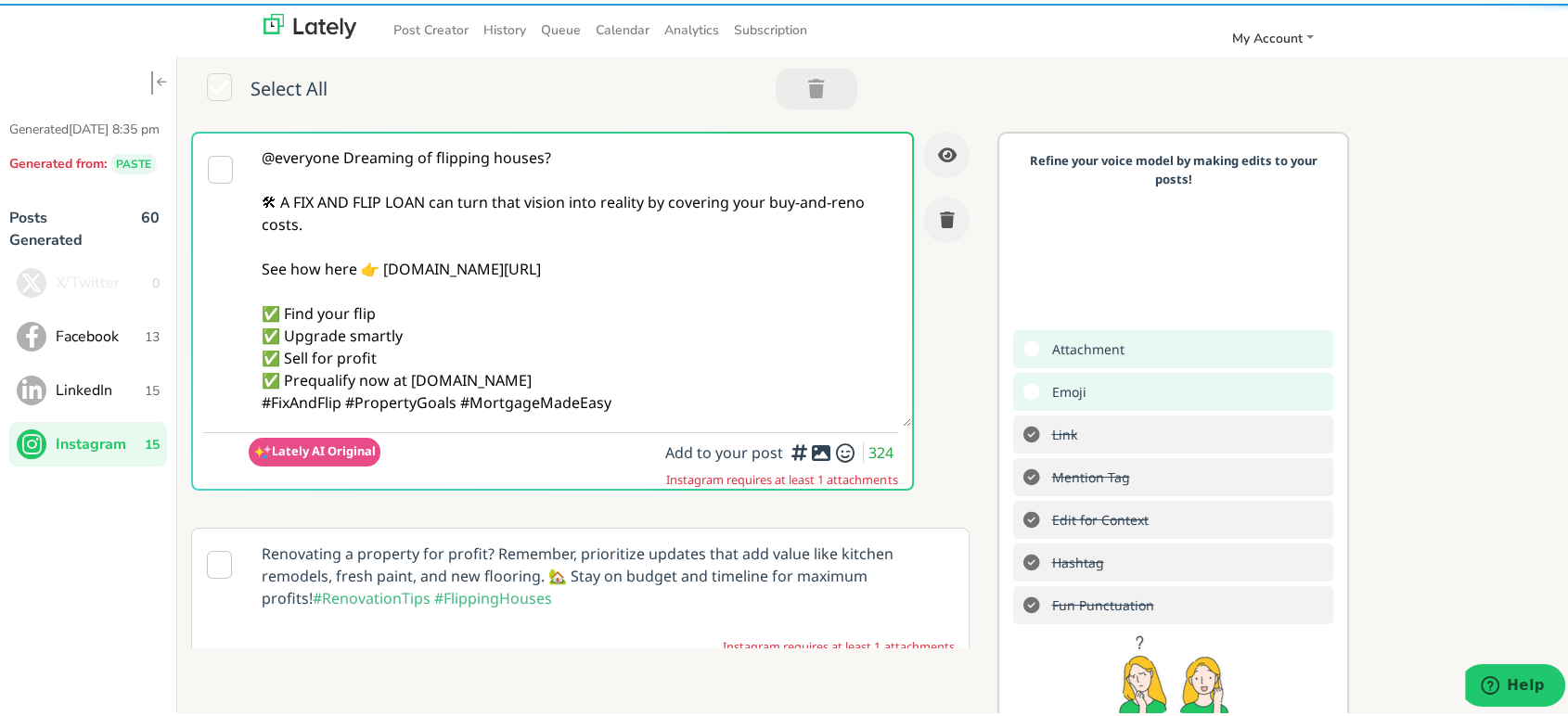
click at [615, 374] on textarea "@everyone Dreaming of flipping houses? 🛠 A FIX AND FLIP LOAN can turn that visi…" at bounding box center [580, 277] width 663 height 293
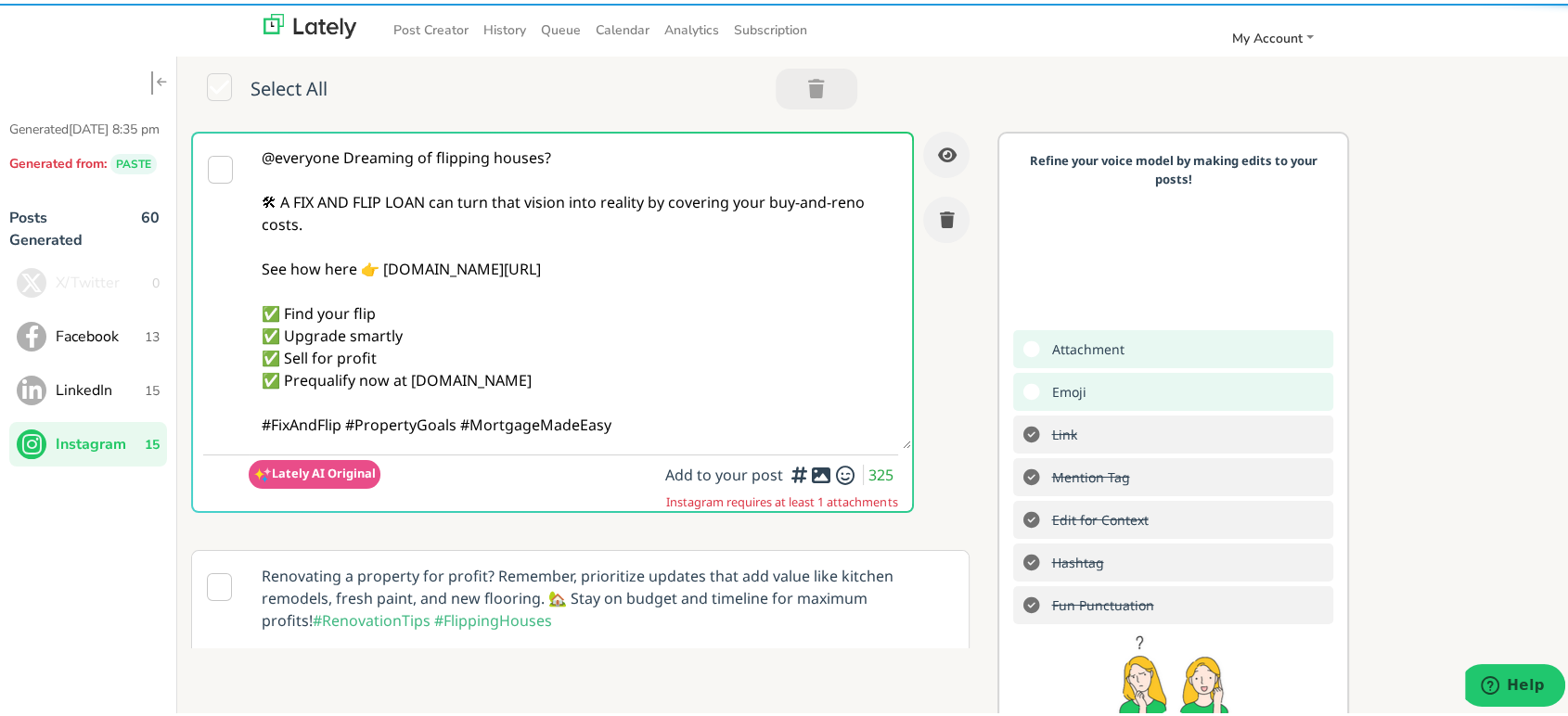
click at [344, 418] on textarea "@everyone Dreaming of flipping houses? 🛠 A FIX AND FLIP LOAN can turn that visi…" at bounding box center [580, 287] width 663 height 315
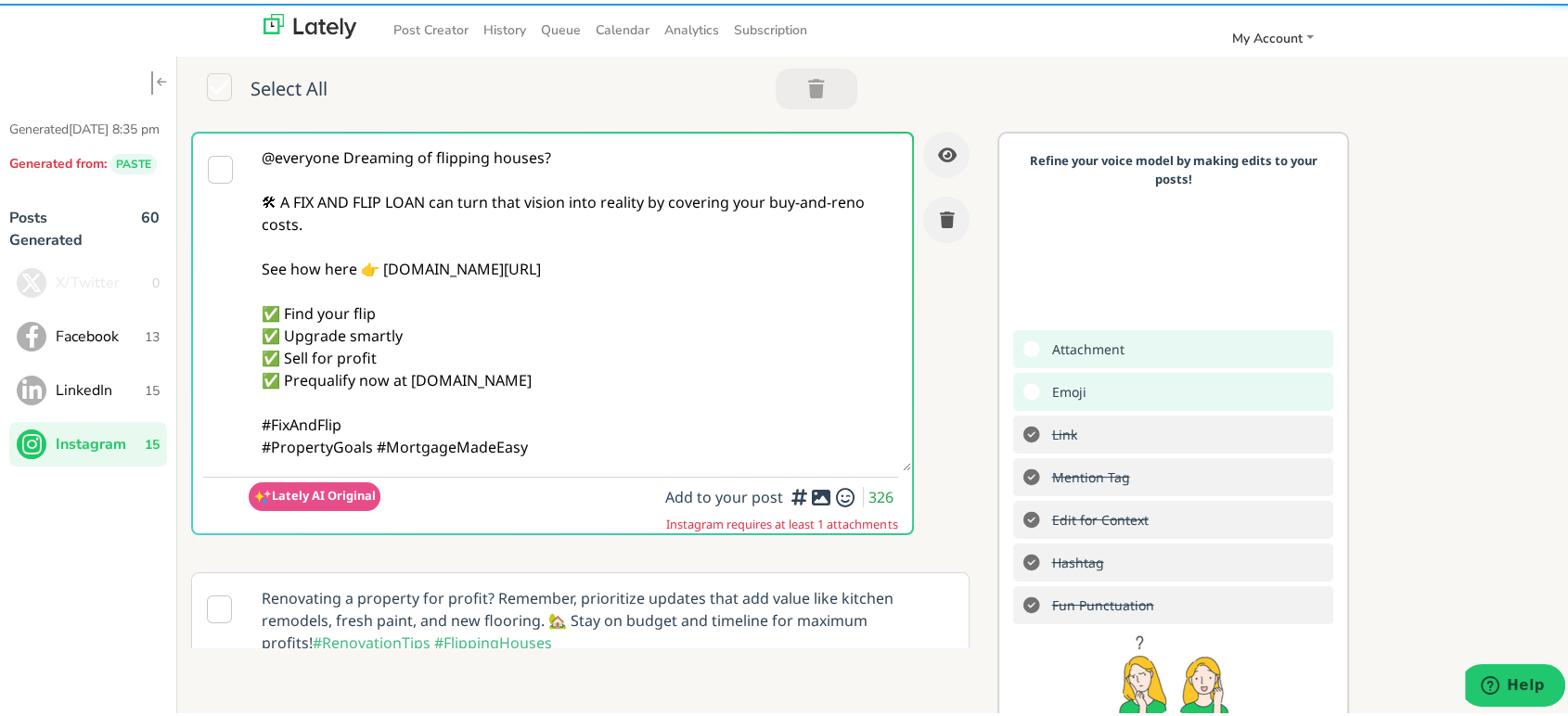
click at [611, 468] on grammarly-editor-plugin "@everyone Dreaming of flipping houses? 🛠 A FIX AND FLIP LOAN can turn that visi…" at bounding box center [580, 481] width 663 height 60
click at [555, 444] on textarea "@everyone Dreaming of flipping houses? 🛠 A FIX AND FLIP LOAN can turn that visi…" at bounding box center [580, 299] width 663 height 338
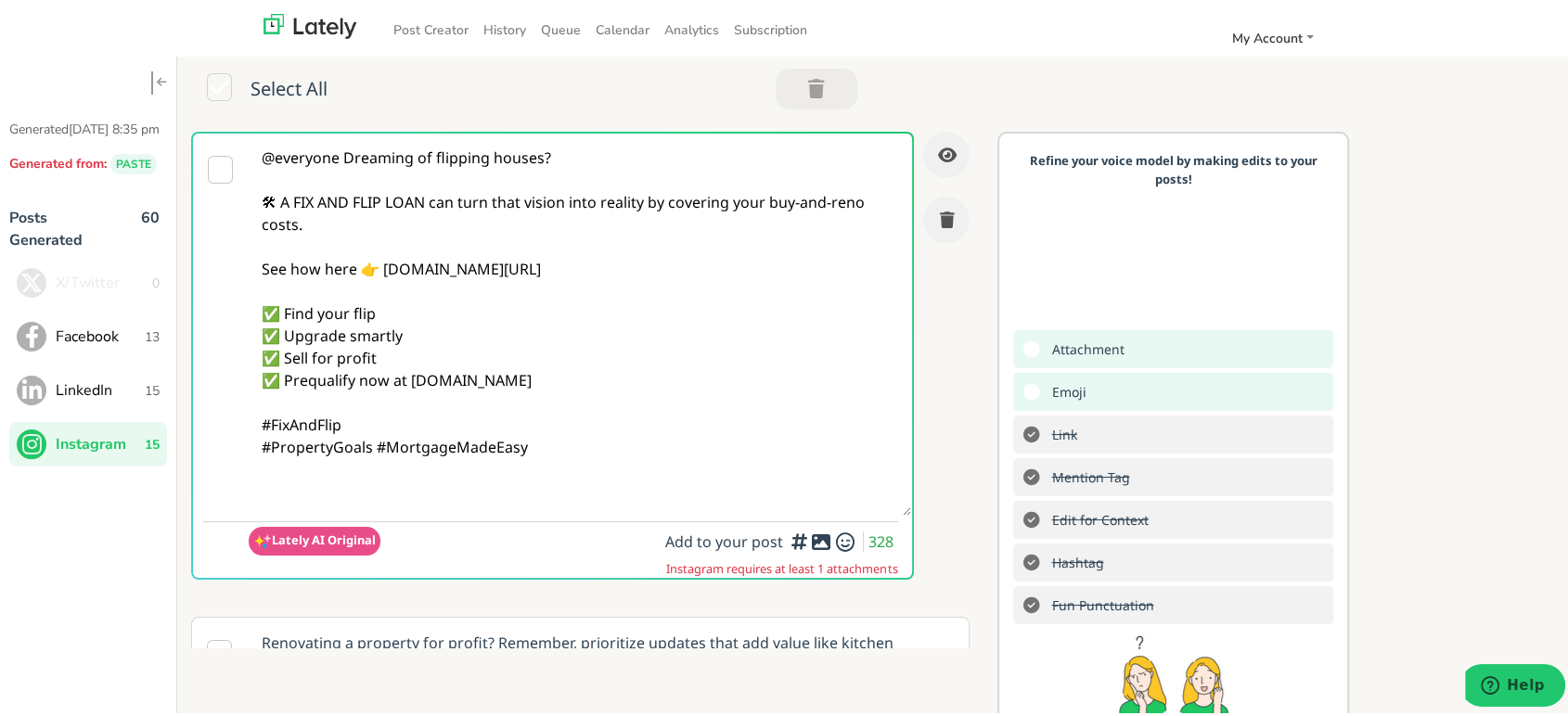
paste textarea "Follow Us On Our Social Media Platforms! Facebook: [URL][DOMAIN_NAME] LinkedIn:…"
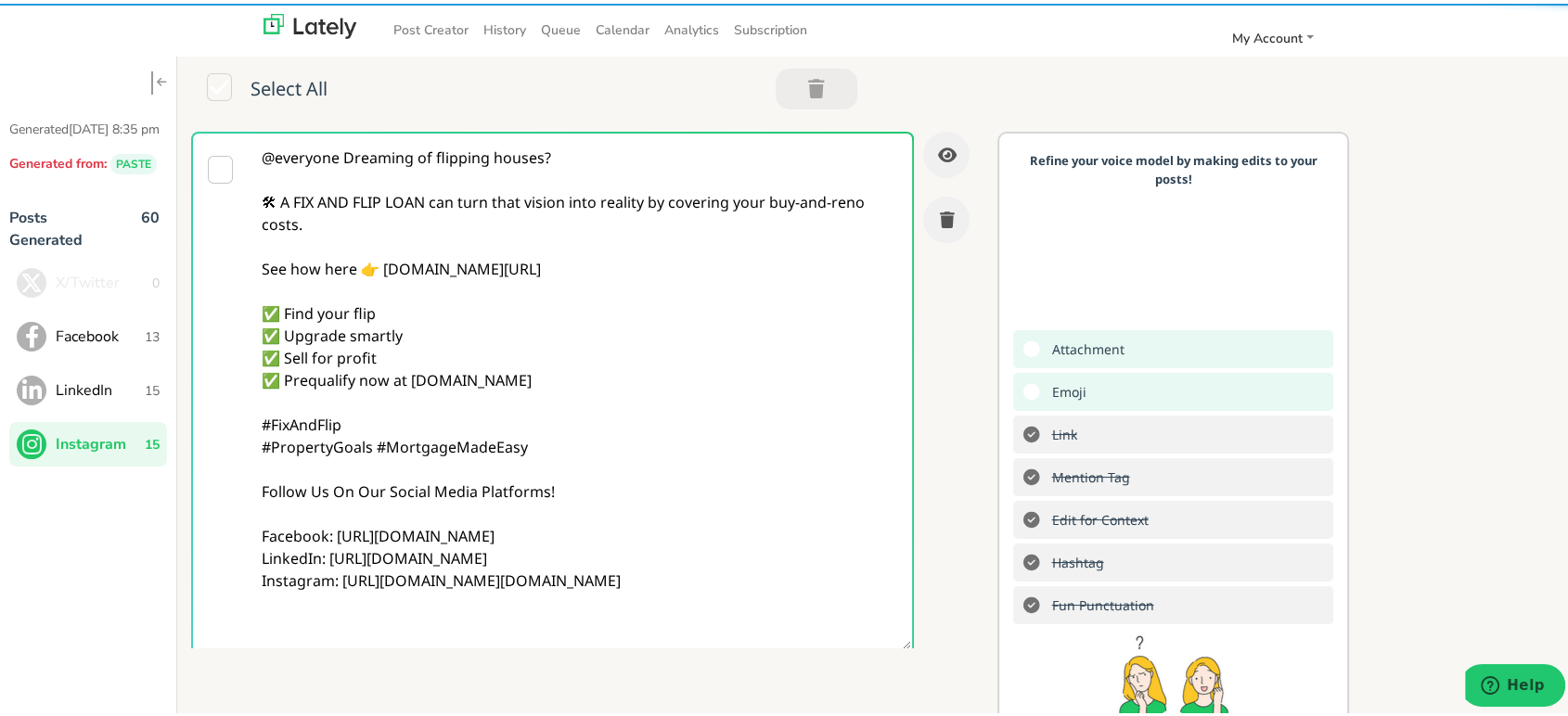
type textarea "@everyone Dreaming of flipping houses? 🛠 A FIX AND FLIP LOAN can turn that visi…"
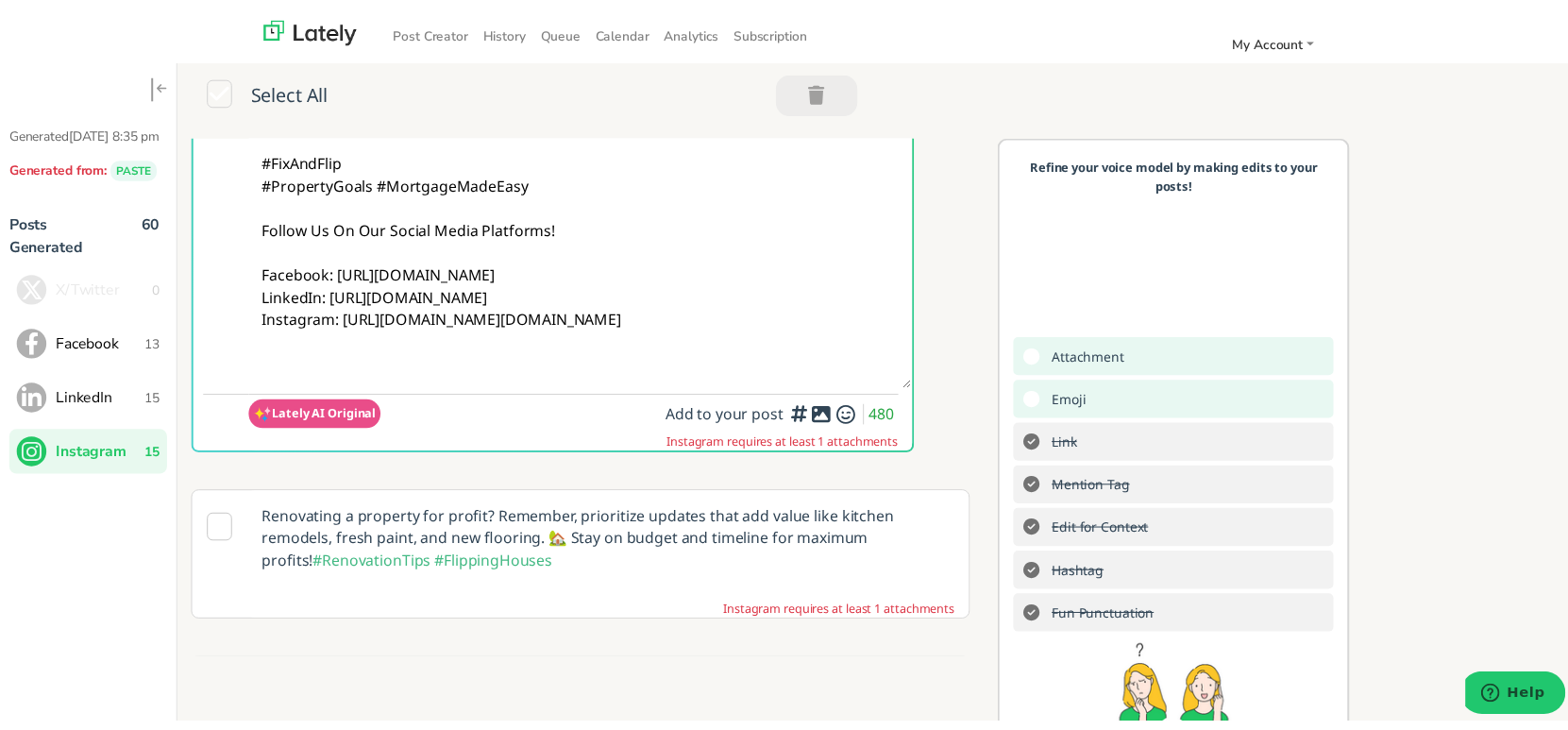
scroll to position [315, 0]
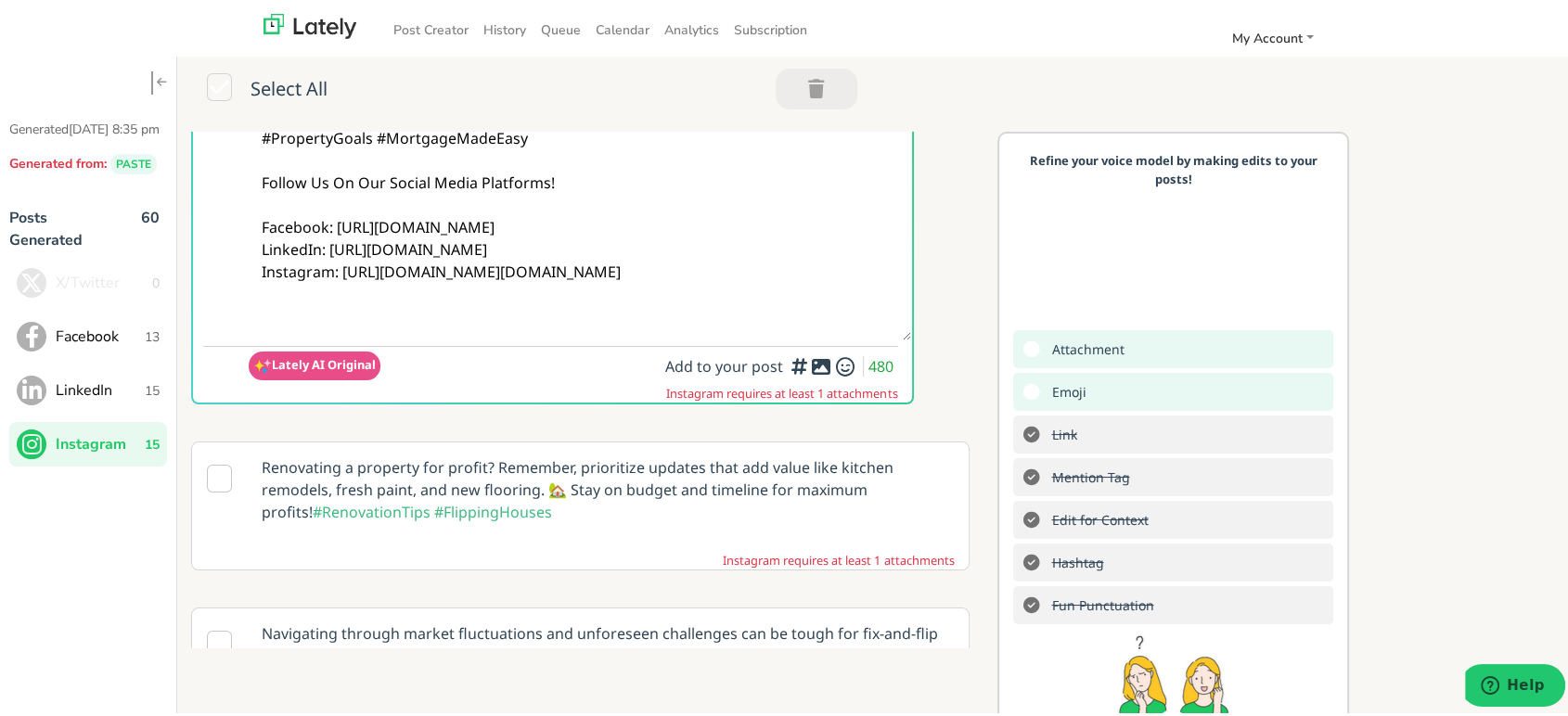
click at [810, 364] on icon at bounding box center [821, 363] width 22 height 1
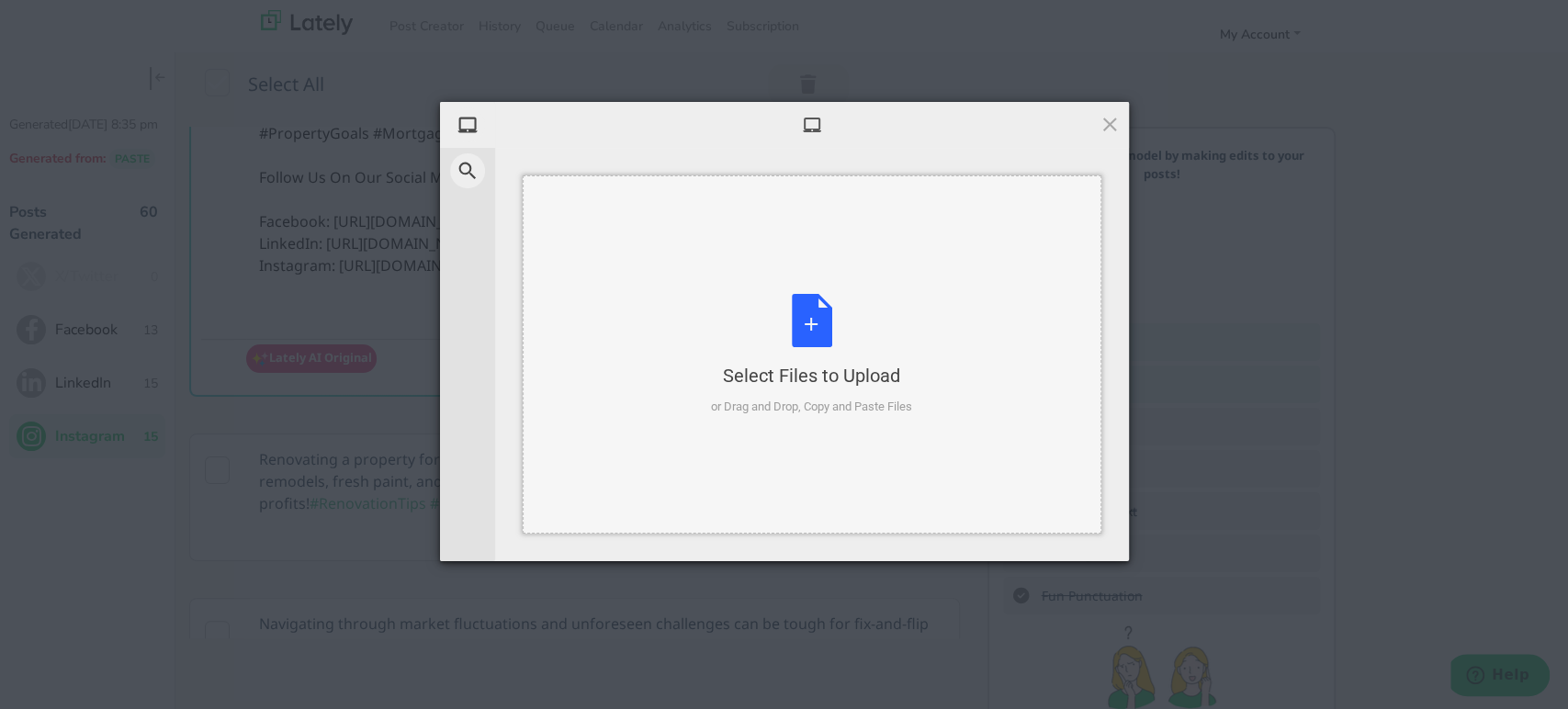
click at [824, 398] on div "or Drag and Drop, Copy and Paste Files" at bounding box center [811, 406] width 201 height 18
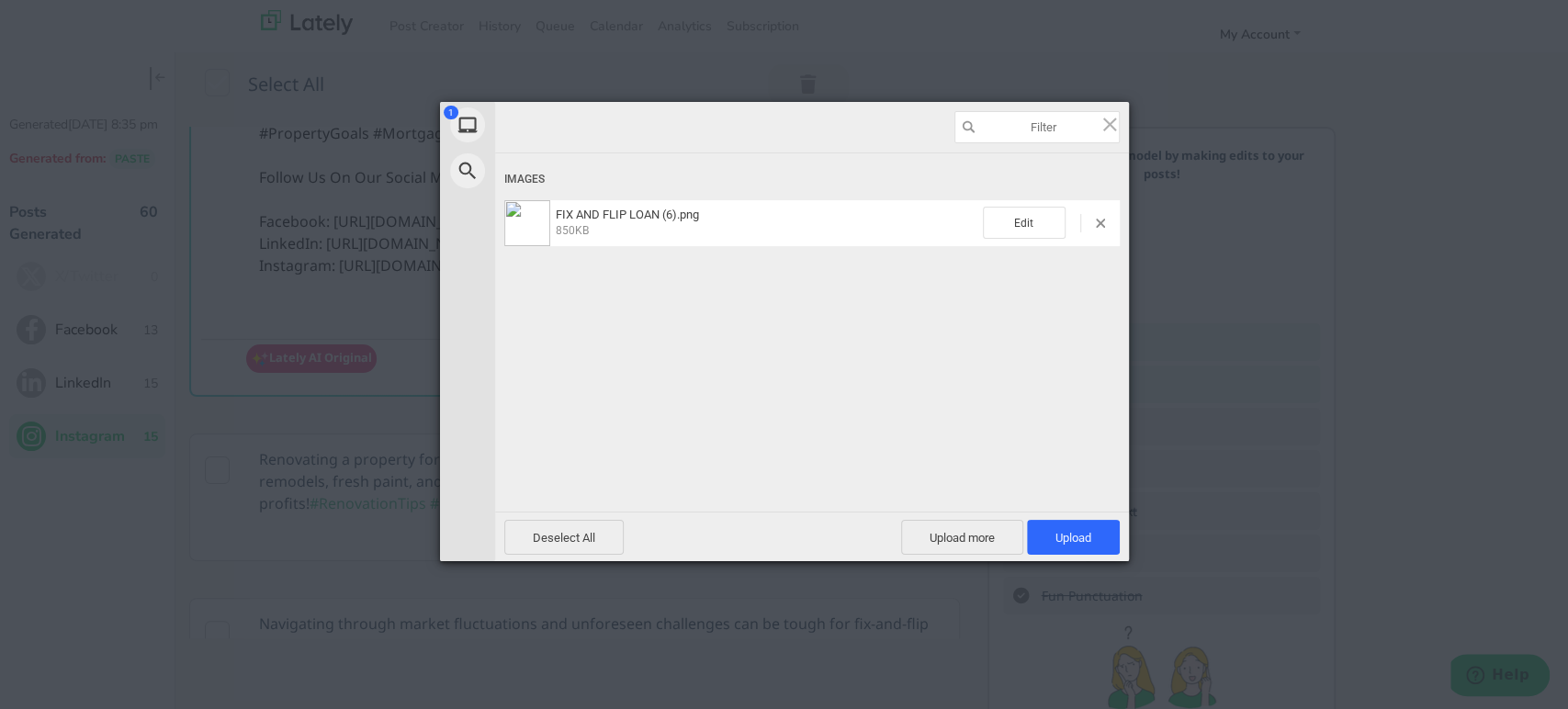
click at [1059, 515] on div "Deselect All Upload more Upload 1" at bounding box center [811, 536] width 633 height 49
click at [1072, 541] on span "Upload 1" at bounding box center [1073, 537] width 36 height 14
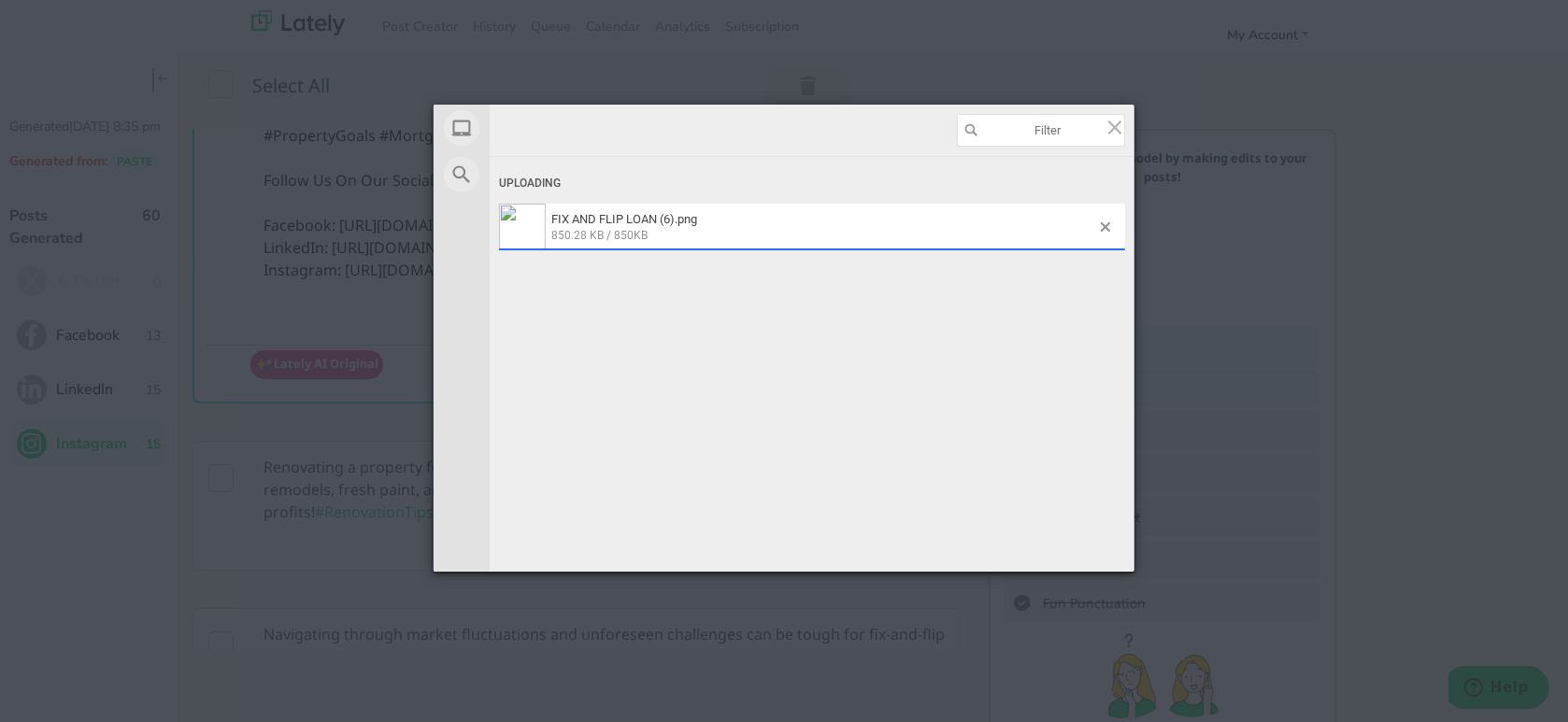
click at [695, 64] on div "My Device Web Search Uploading FIX AND FLIP LOAN (6).png 850.28 KB / 850KB Dese…" at bounding box center [784, 361] width 1568 height 722
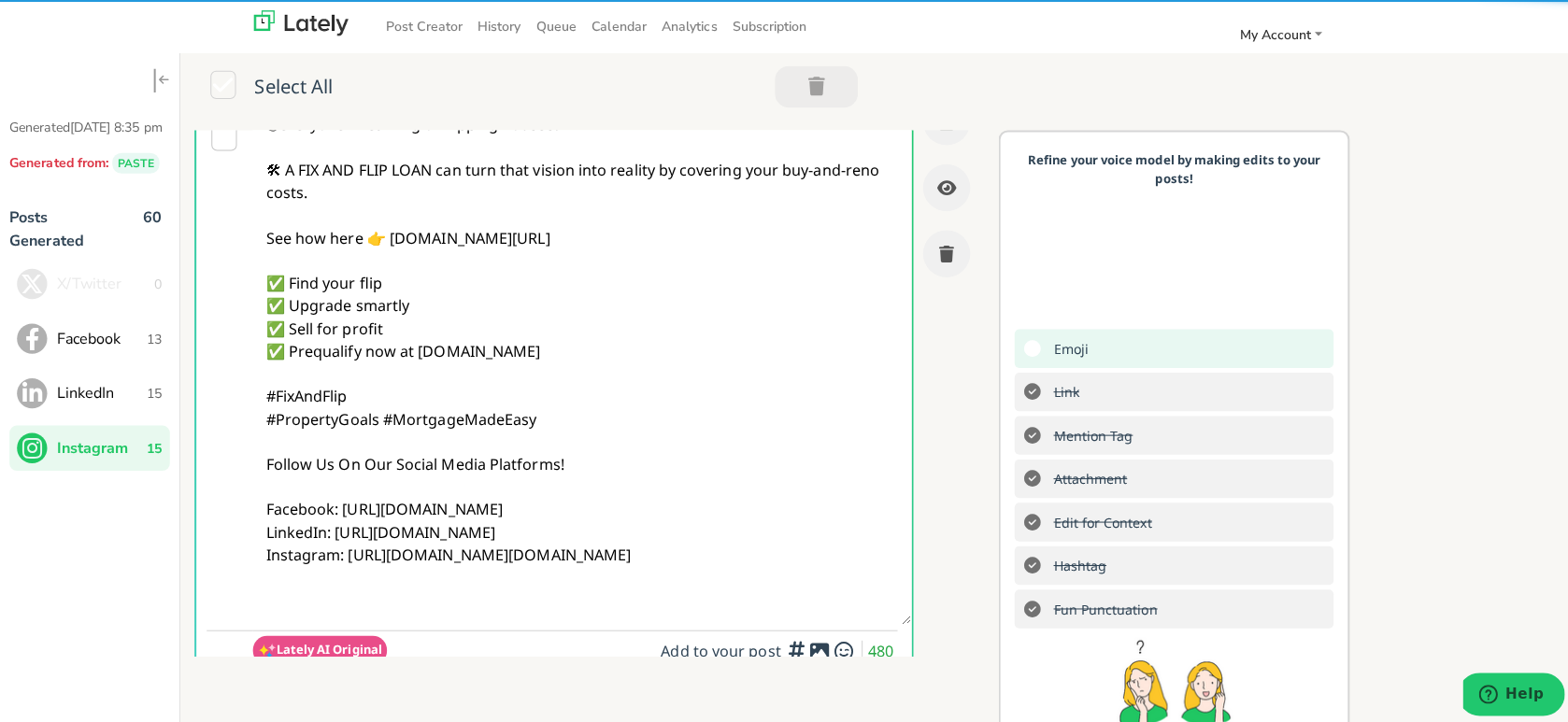
scroll to position [0, 0]
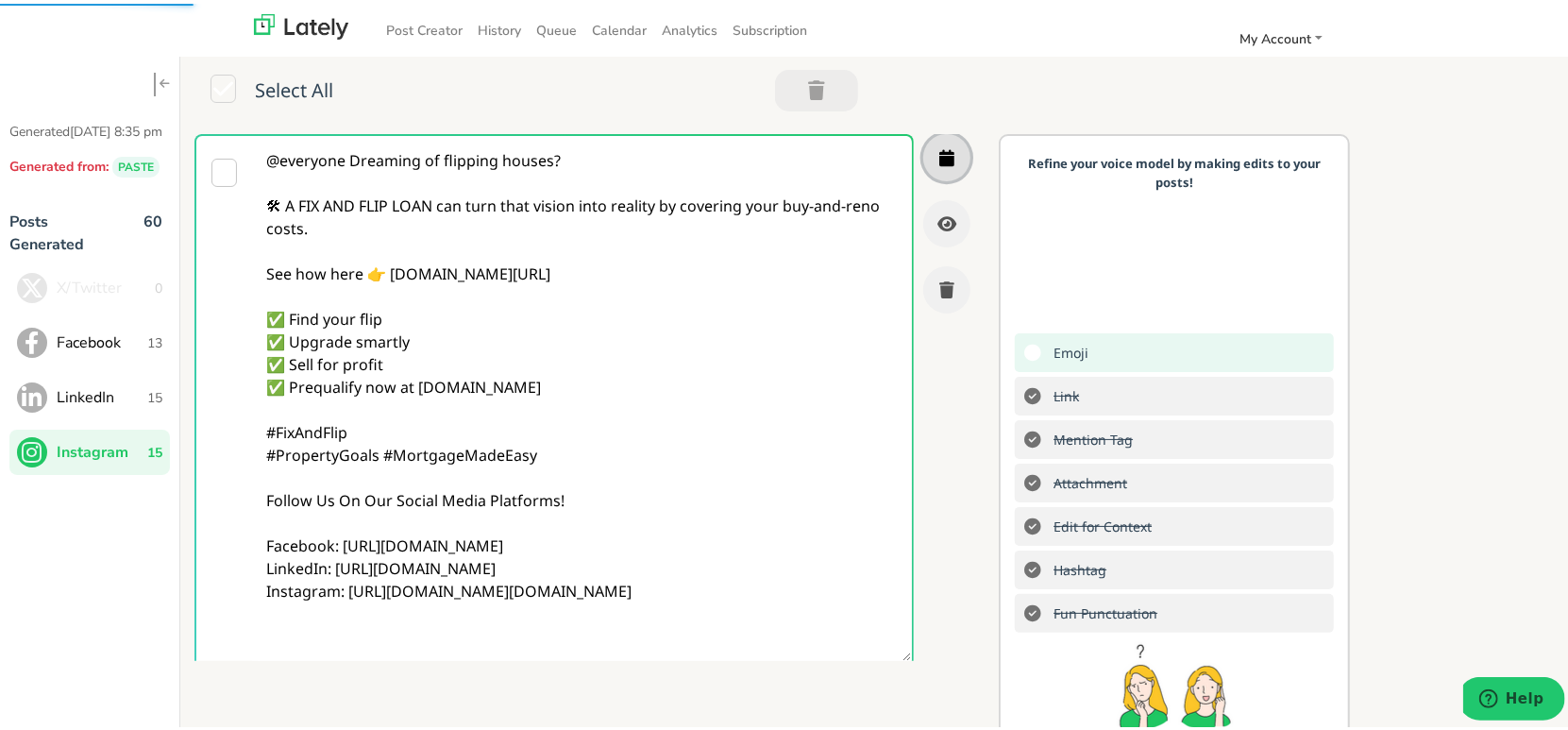
click at [939, 155] on icon "button" at bounding box center [947, 153] width 16 height 17
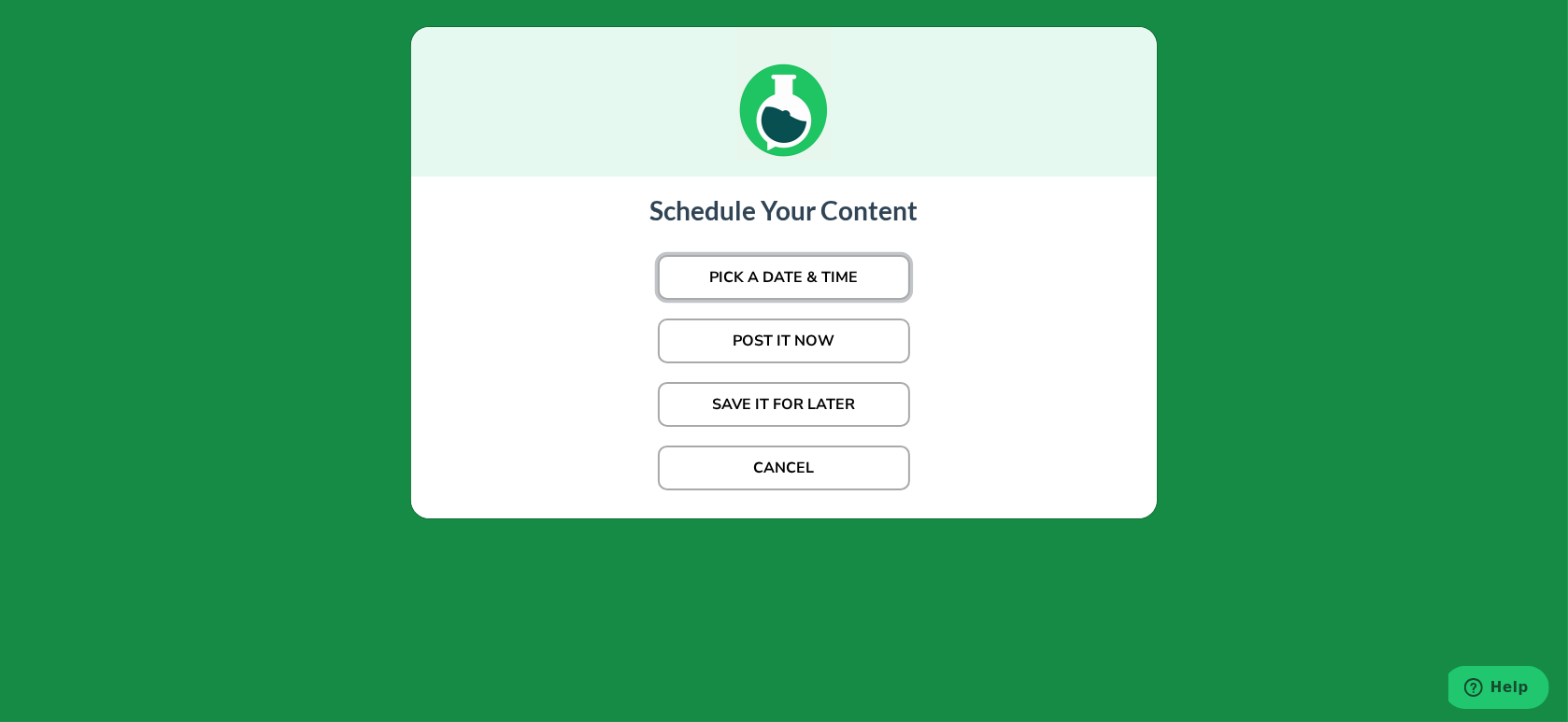
click at [852, 281] on button "PICK A DATE & TIME" at bounding box center [784, 277] width 253 height 45
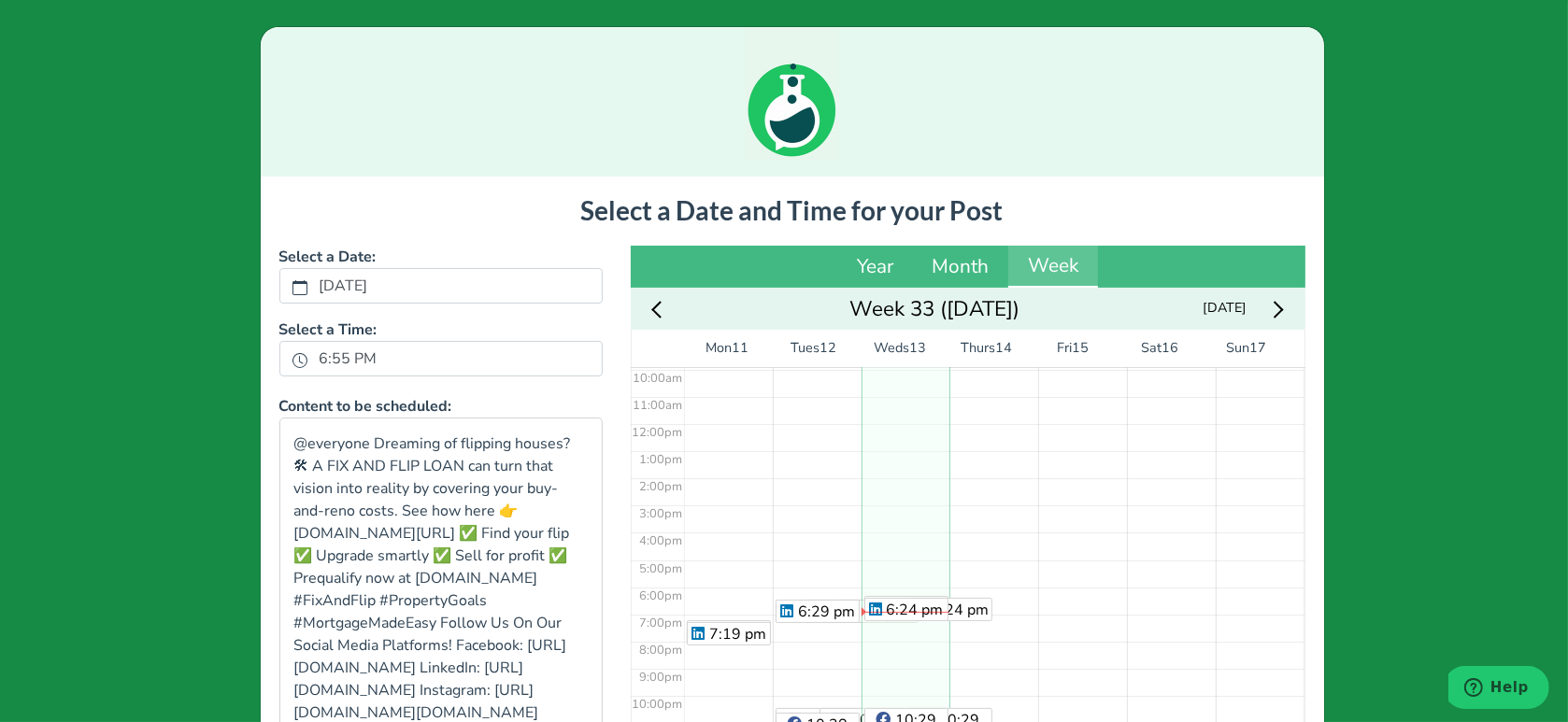
scroll to position [275, 0]
click at [317, 374] on div "6:55 PM" at bounding box center [441, 359] width 323 height 36
click at [315, 357] on label "6:55 PM" at bounding box center [348, 359] width 80 height 32
click at [309, 357] on button "6:55 PM" at bounding box center [299, 359] width 16 height 24
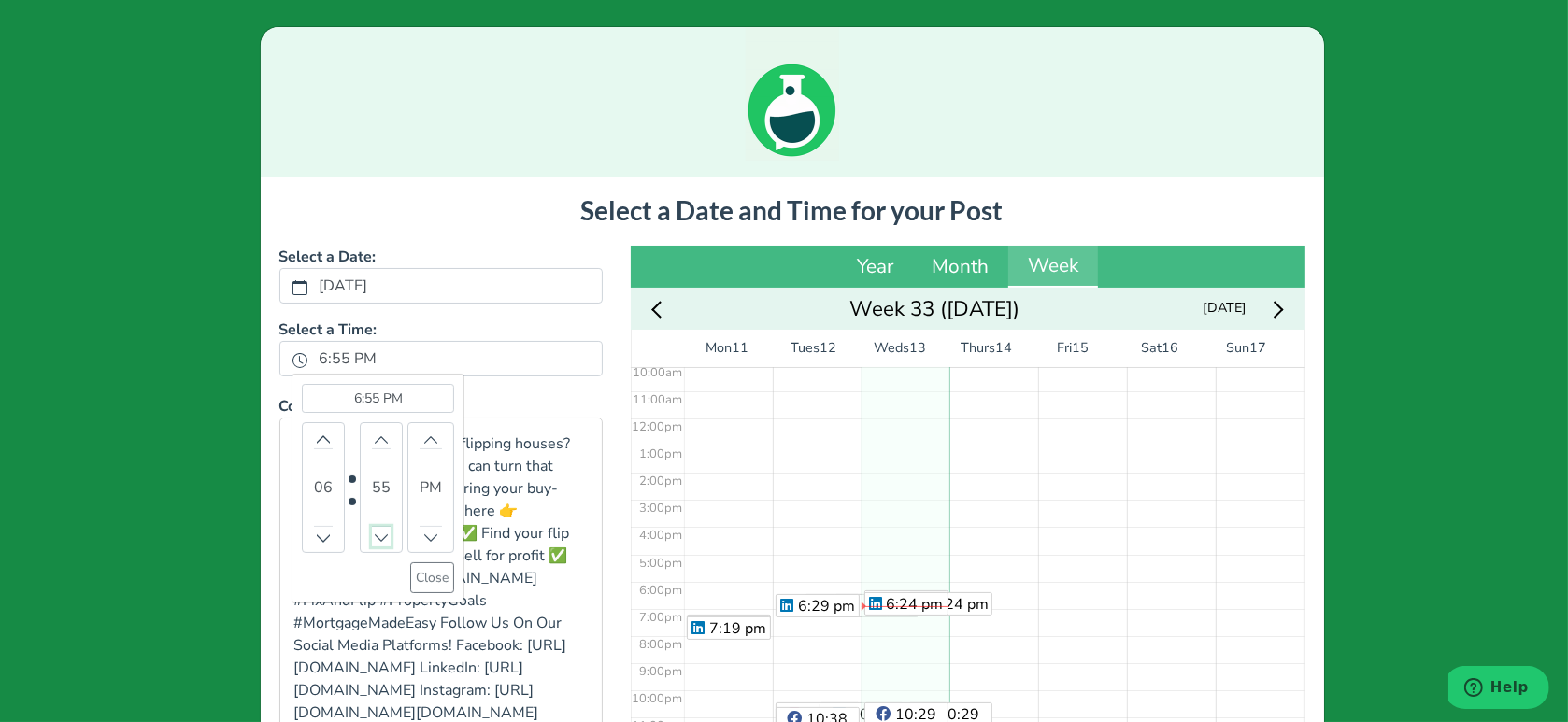
click at [374, 530] on icon "chevron up" at bounding box center [381, 537] width 14 height 13
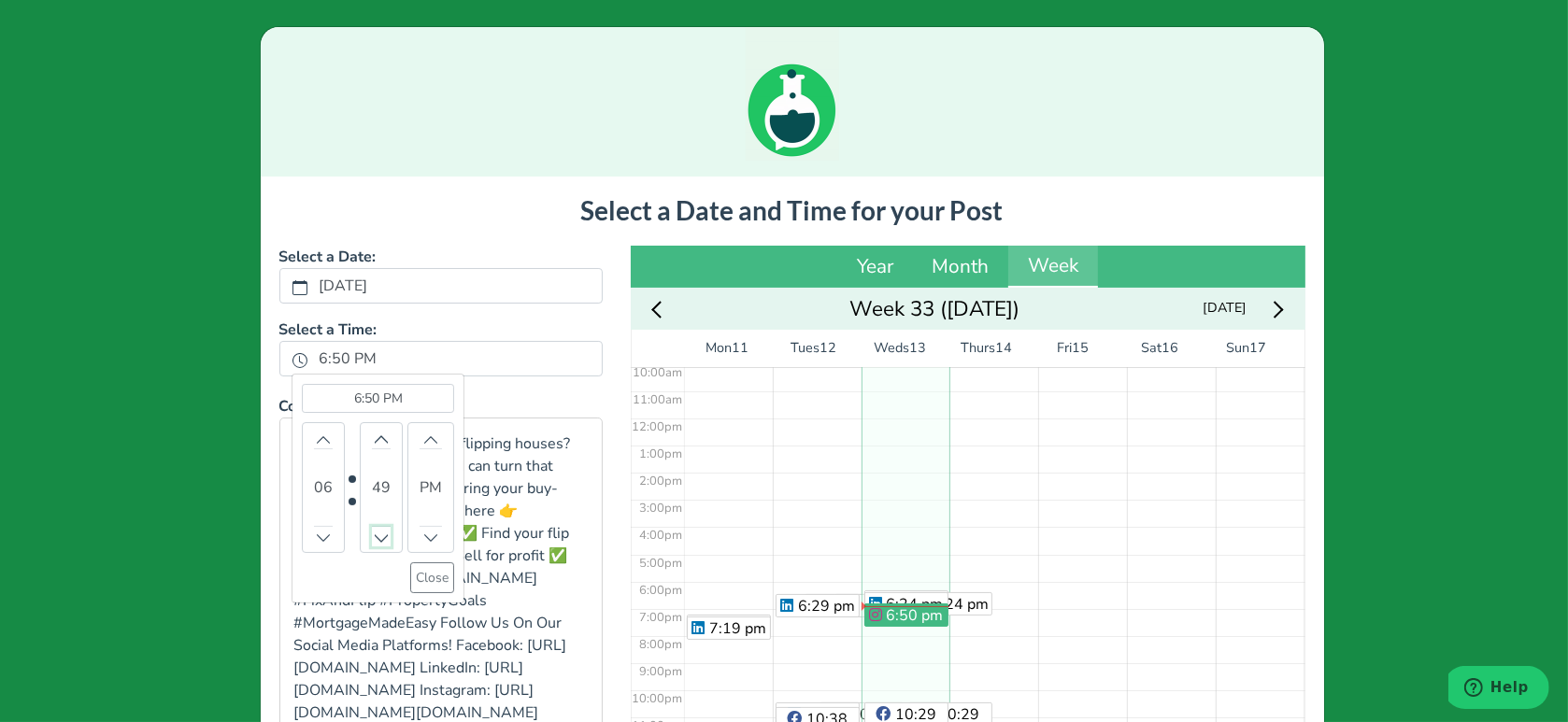
click at [374, 530] on icon "chevron up" at bounding box center [381, 537] width 14 height 13
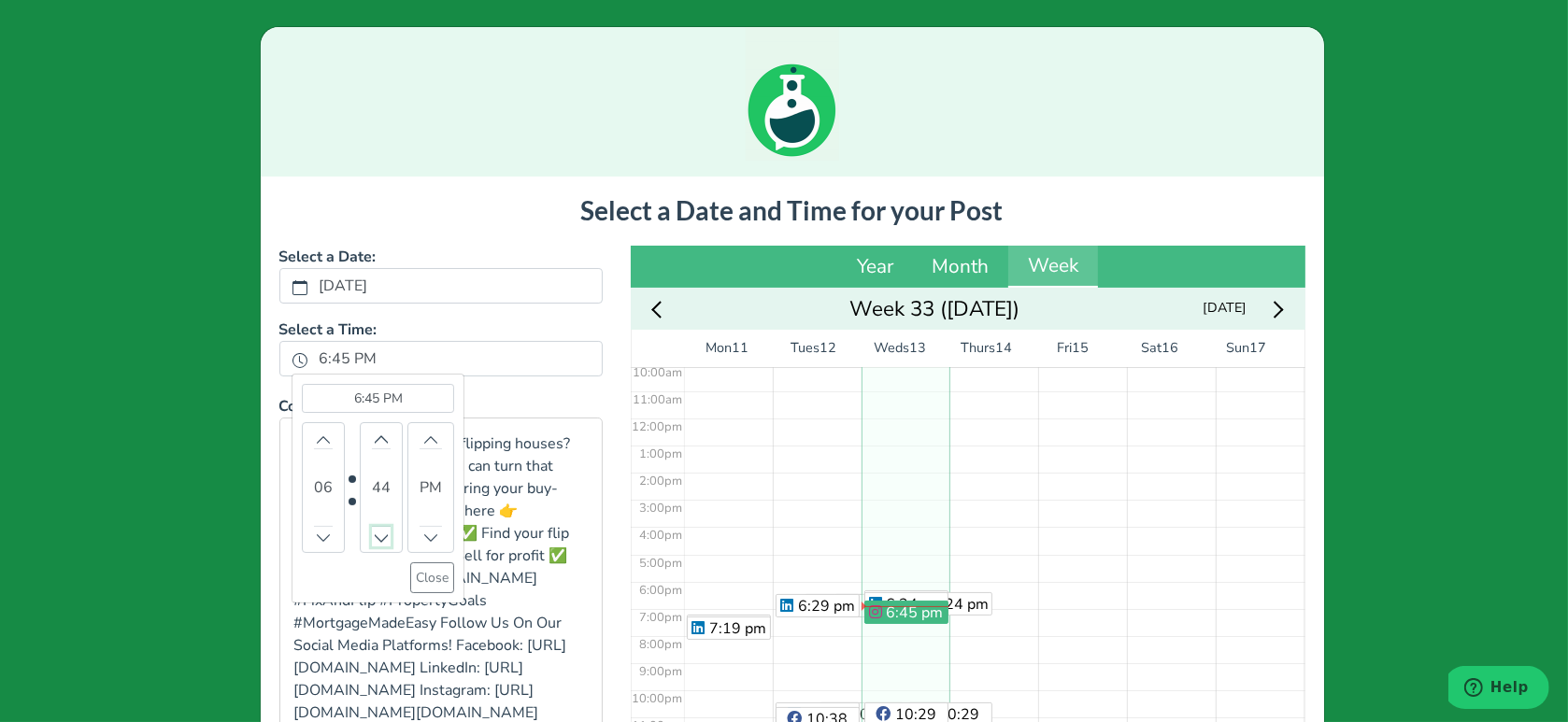
click at [374, 530] on icon "chevron up" at bounding box center [381, 537] width 14 height 13
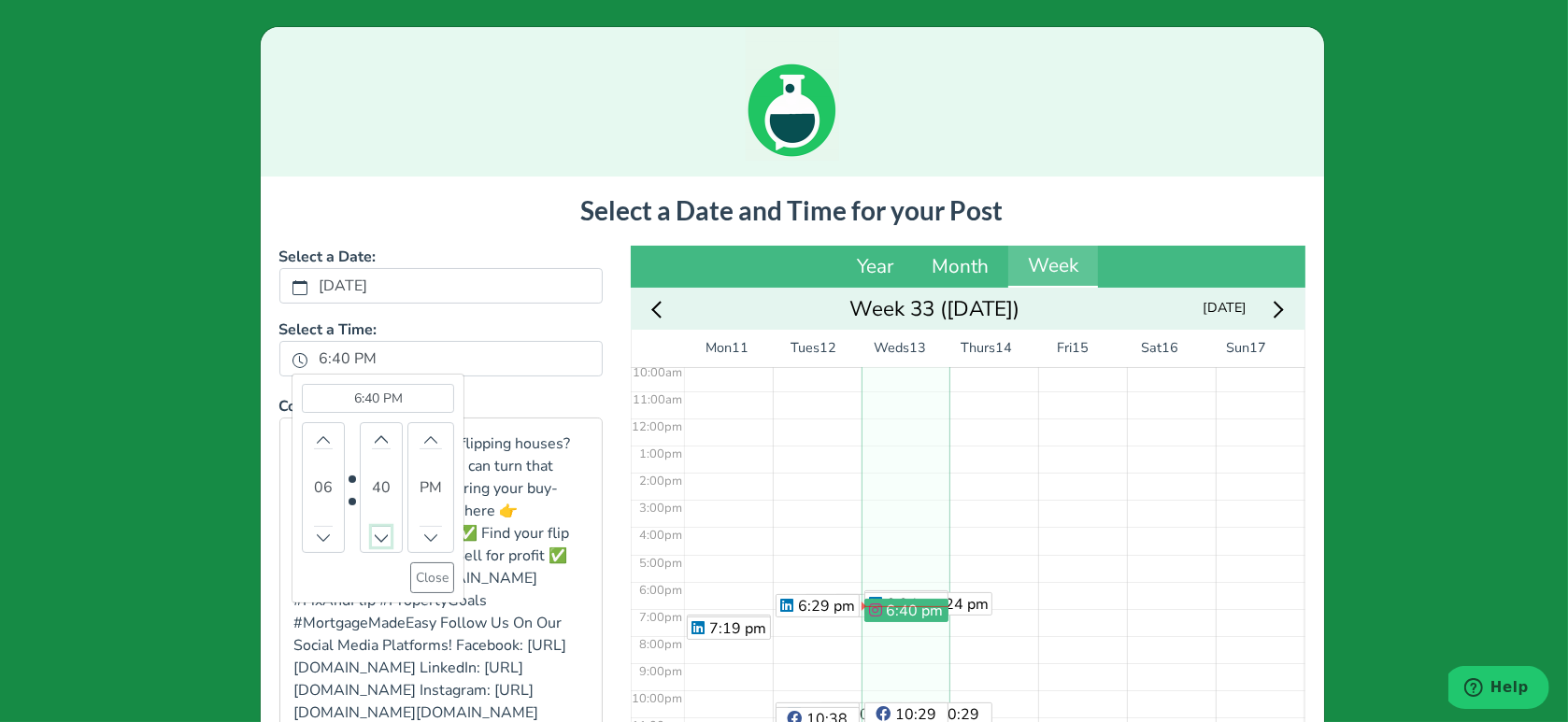
click at [374, 530] on icon "chevron up" at bounding box center [381, 537] width 14 height 13
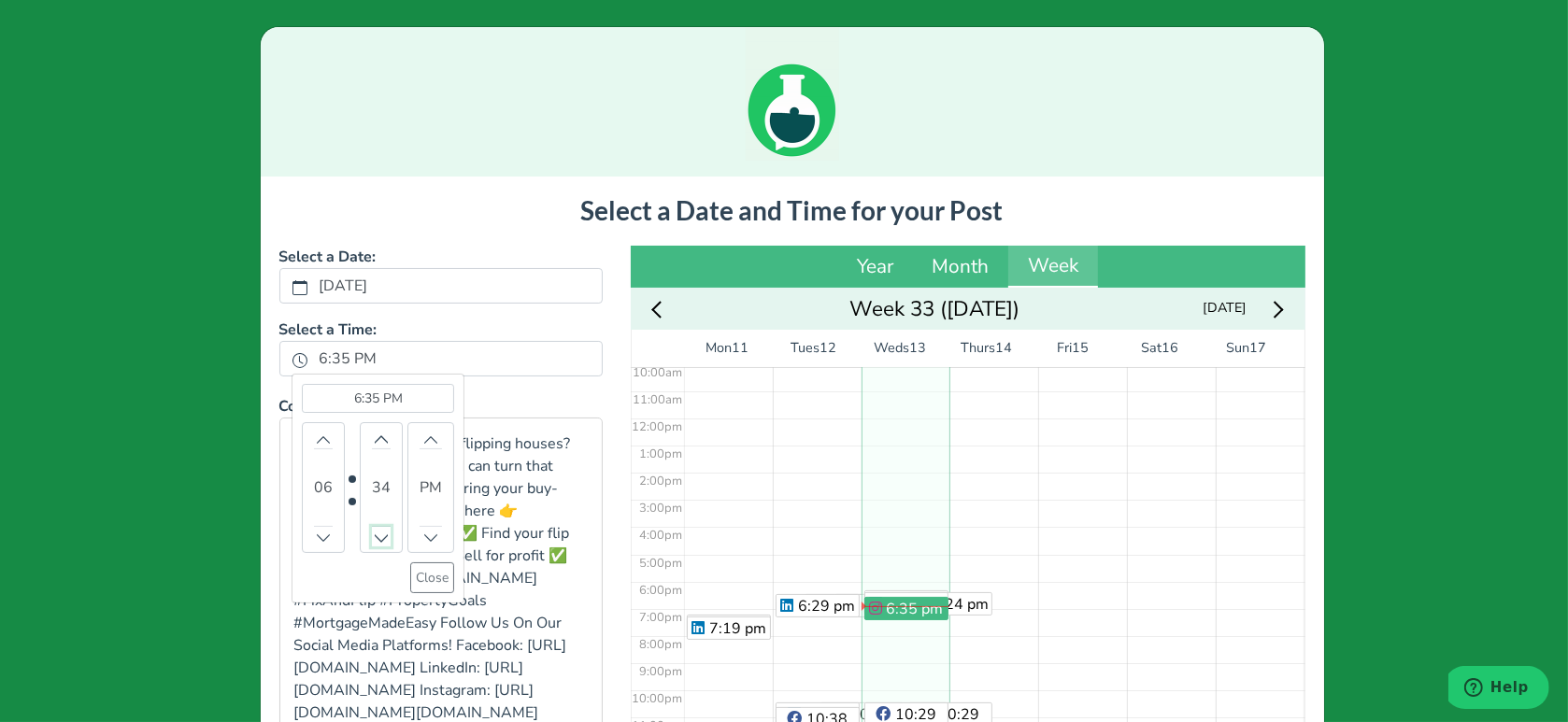
click at [374, 530] on icon "chevron up" at bounding box center [381, 537] width 14 height 13
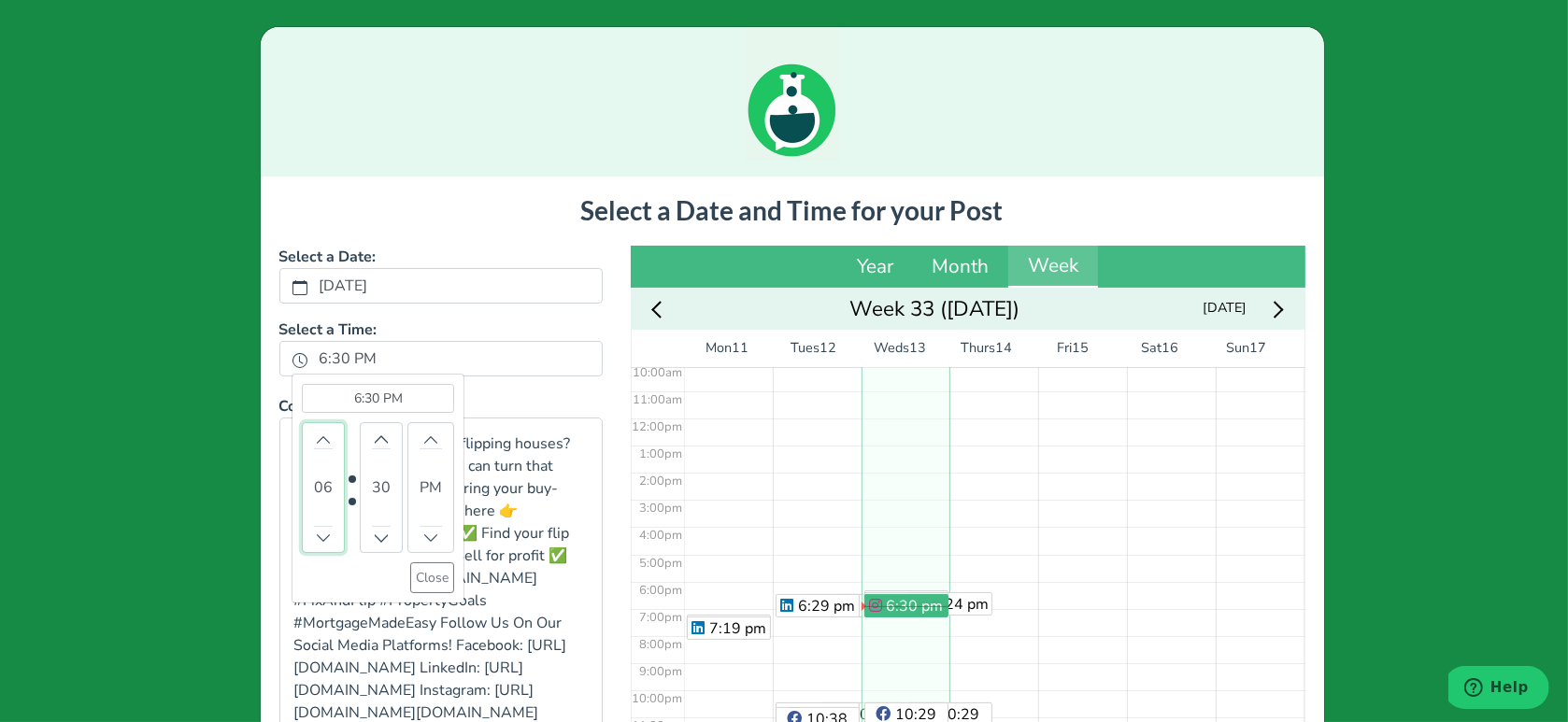
click at [317, 426] on div "06" at bounding box center [323, 488] width 43 height 131
click at [314, 429] on button "Increment" at bounding box center [323, 439] width 18 height 19
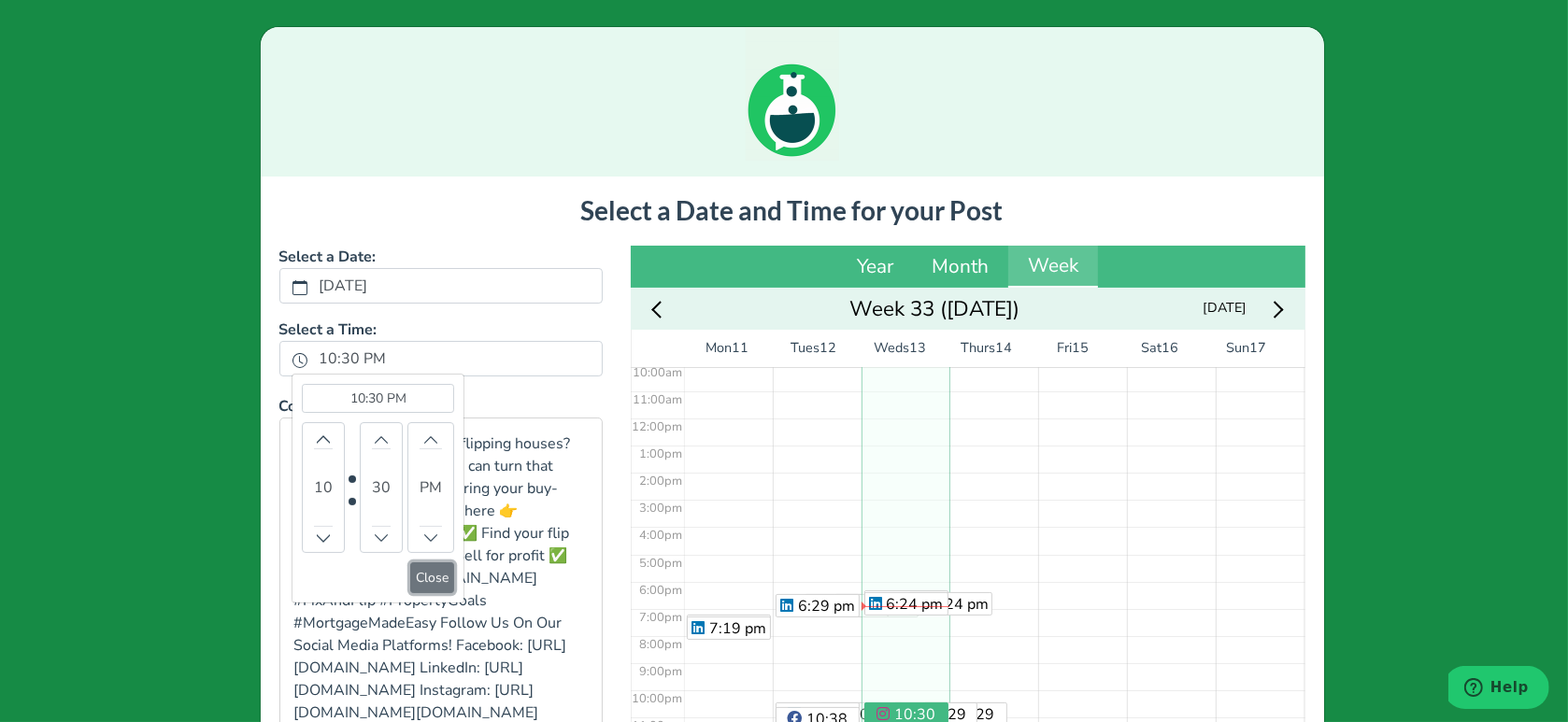
click at [440, 585] on button "Close" at bounding box center [432, 577] width 44 height 31
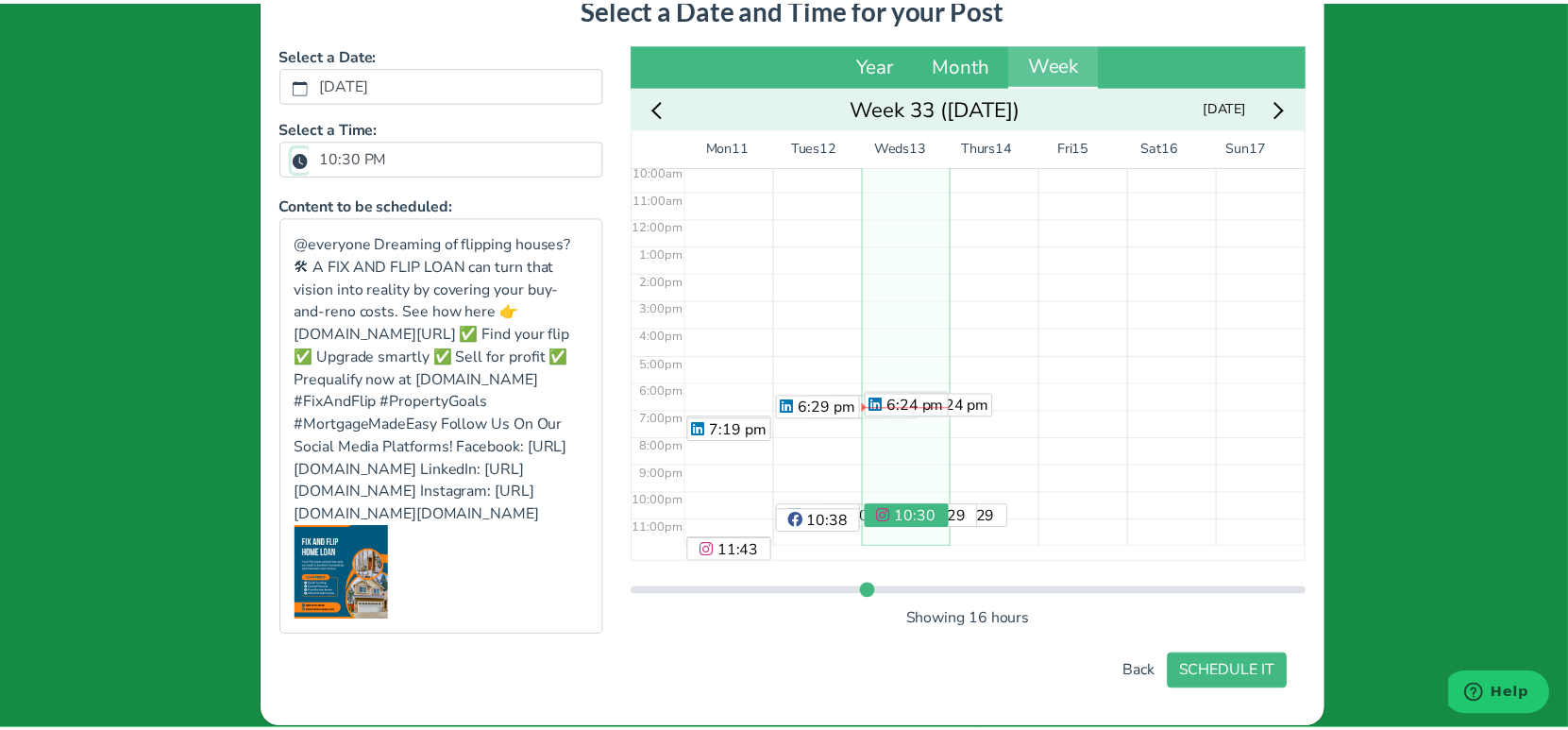
scroll to position [320, 0]
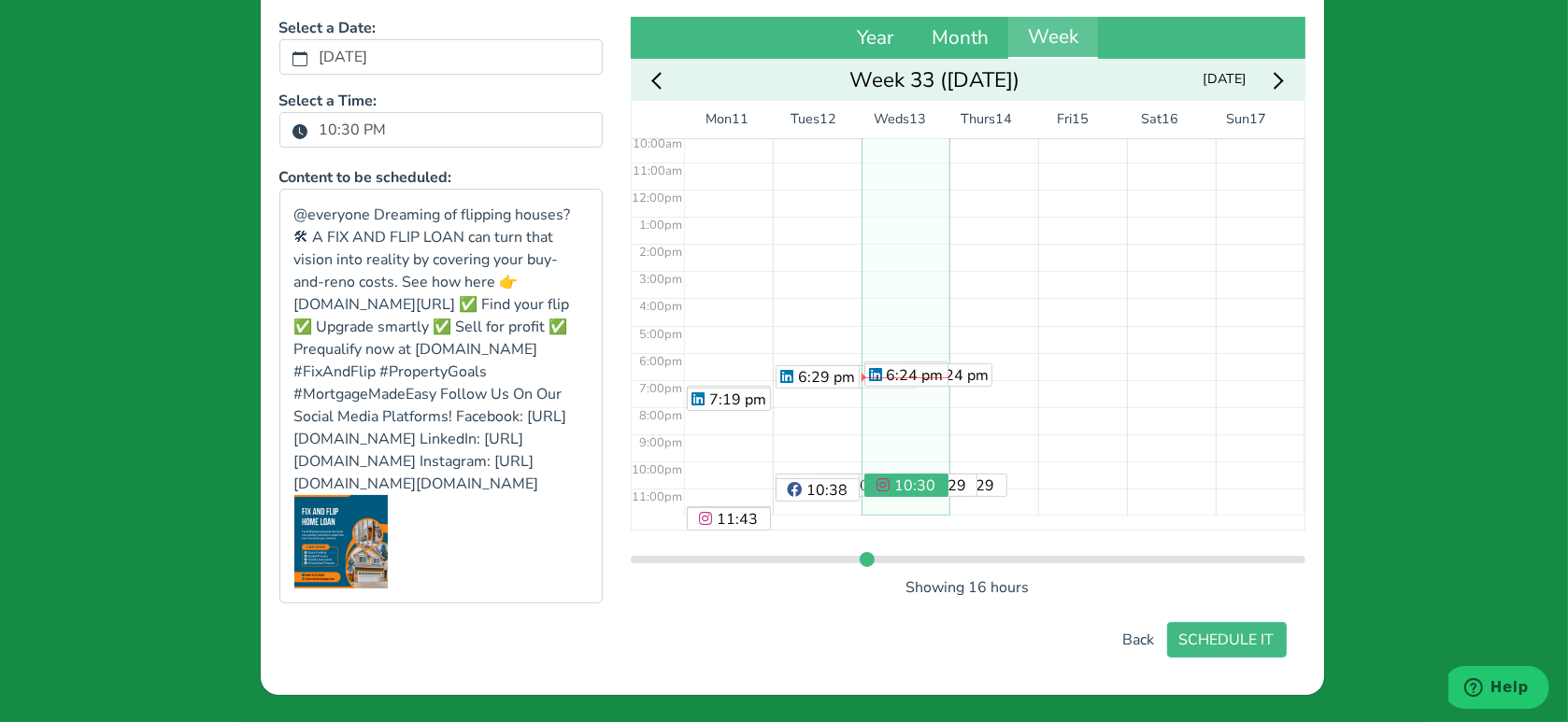
click at [1250, 618] on div "Select a Date and Time for your Post Select a Date: [DATE] Select a Time: 10:30…" at bounding box center [793, 311] width 1026 height 691
click at [1247, 629] on button "SCHEDULE IT" at bounding box center [1227, 639] width 120 height 36
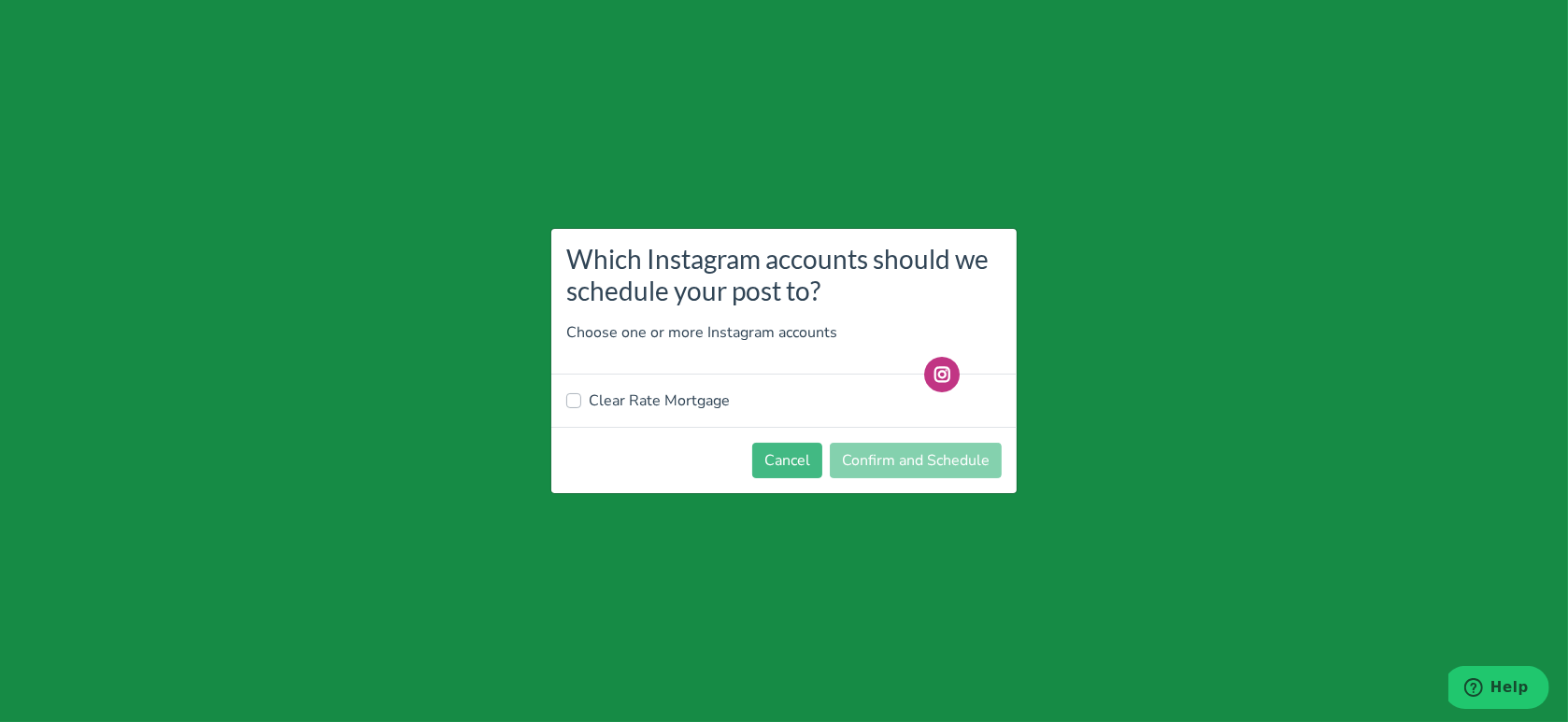
click at [638, 389] on label "Clear Rate Mortgage" at bounding box center [659, 400] width 141 height 22
click at [581, 389] on input "Clear Rate Mortgage" at bounding box center [574, 398] width 15 height 18
checkbox input "true"
click at [847, 424] on div "Clear Rate Mortgage" at bounding box center [784, 400] width 465 height 52
click at [871, 448] on button "Confirm and Schedule" at bounding box center [915, 460] width 172 height 36
